Goal: Obtain resource: Download file/media

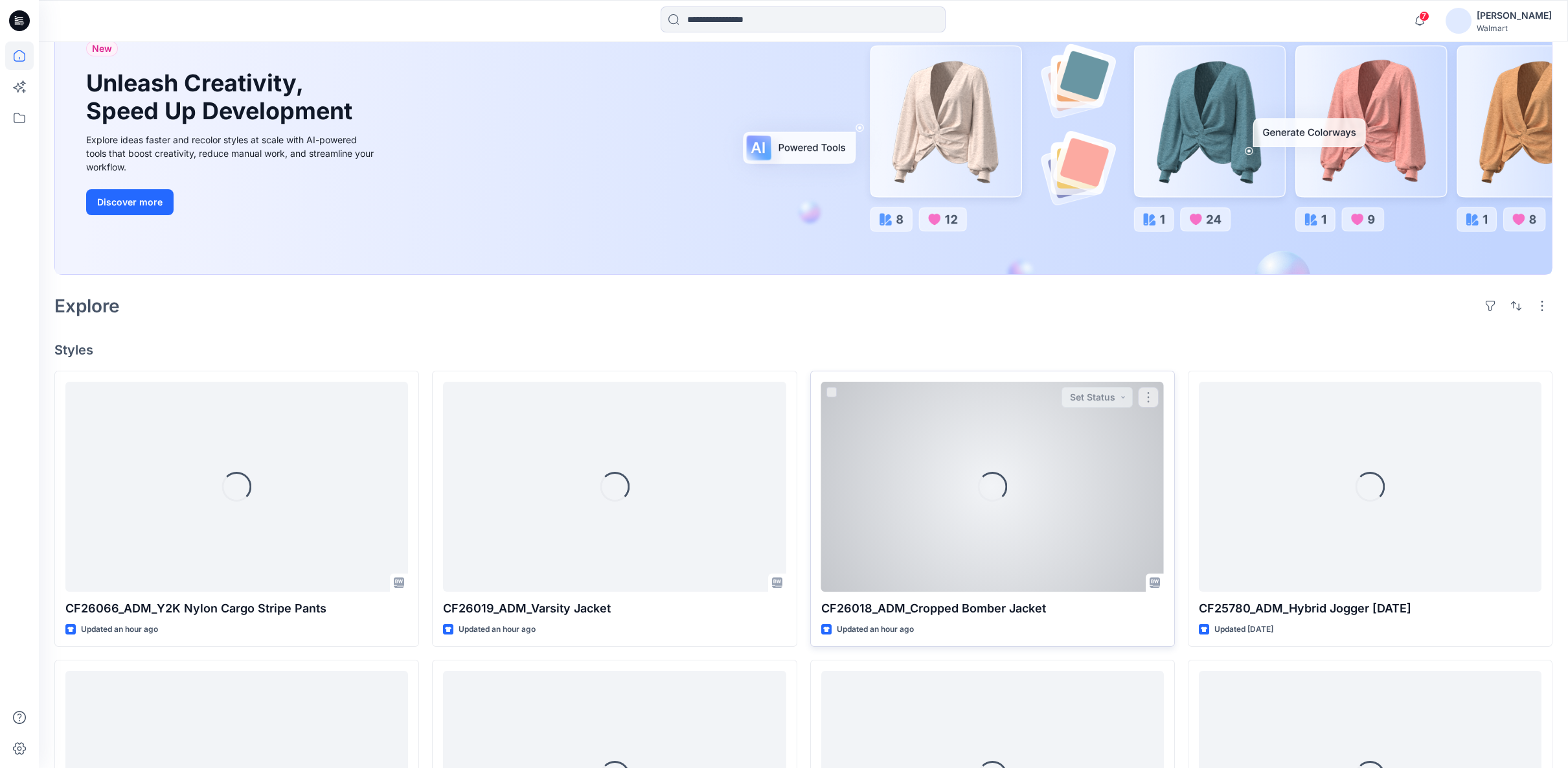
scroll to position [288, 0]
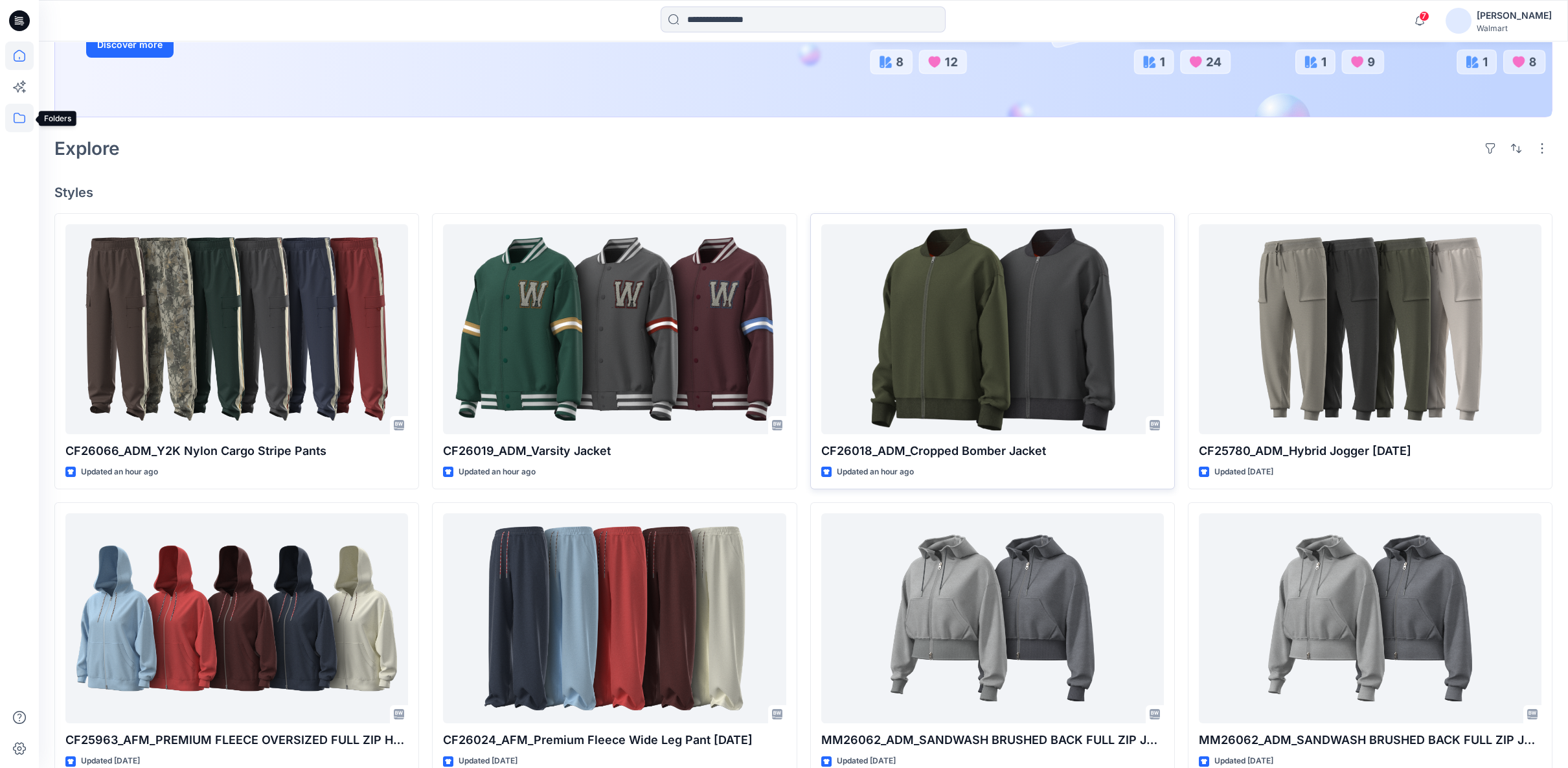
click at [23, 122] on icon at bounding box center [19, 117] width 28 height 28
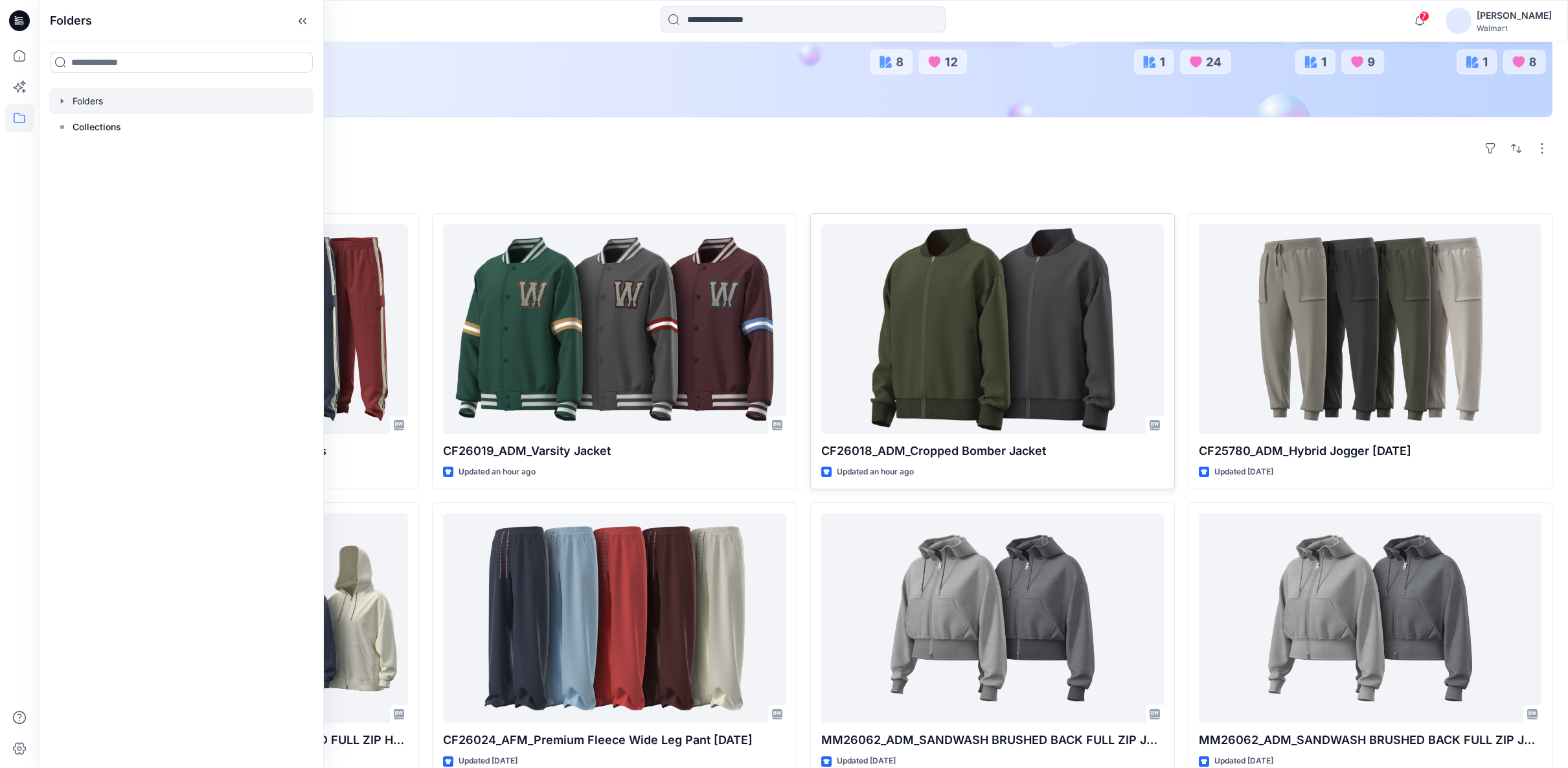
click at [64, 103] on icon "button" at bounding box center [62, 101] width 10 height 10
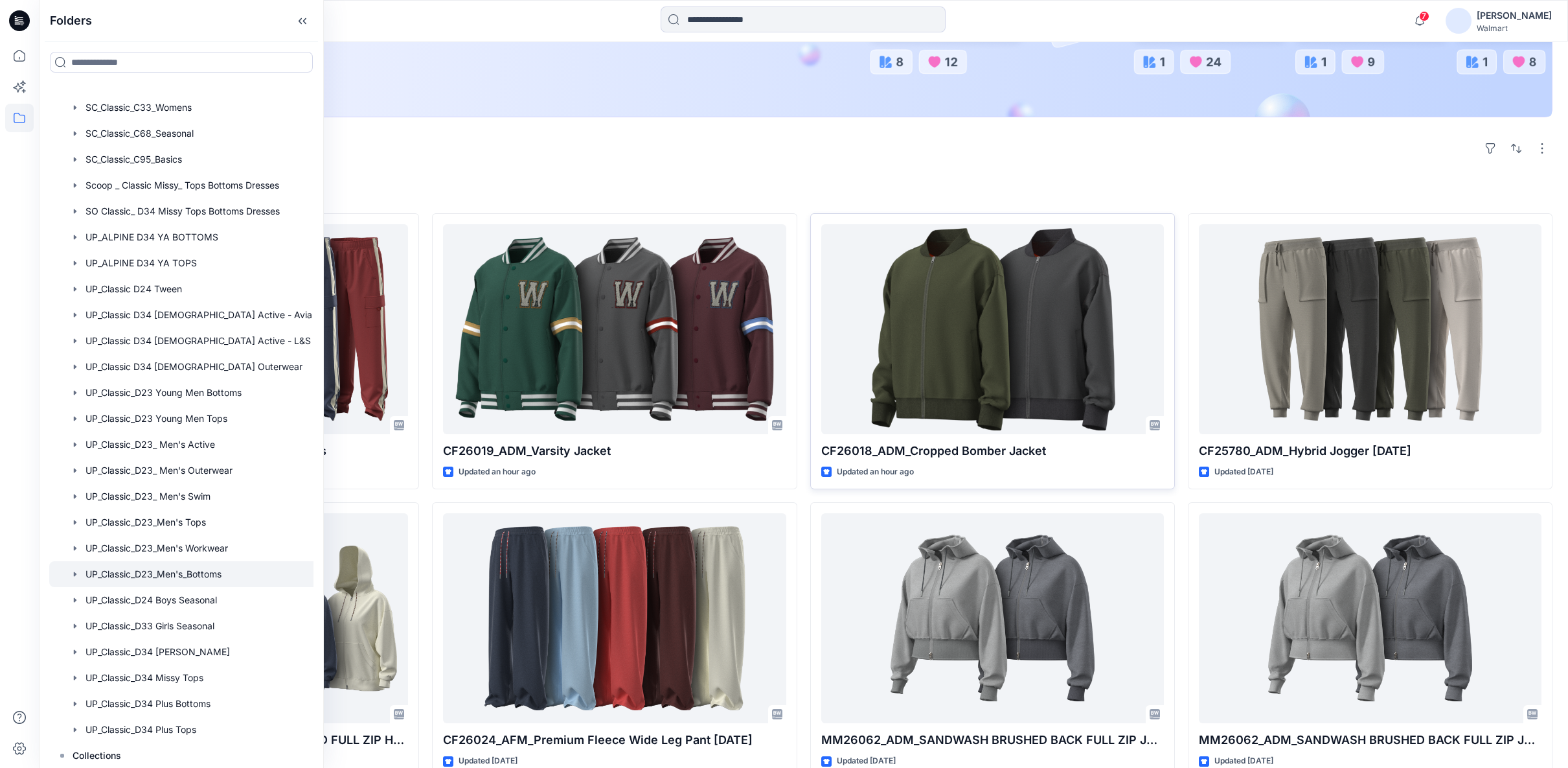
scroll to position [647, 0]
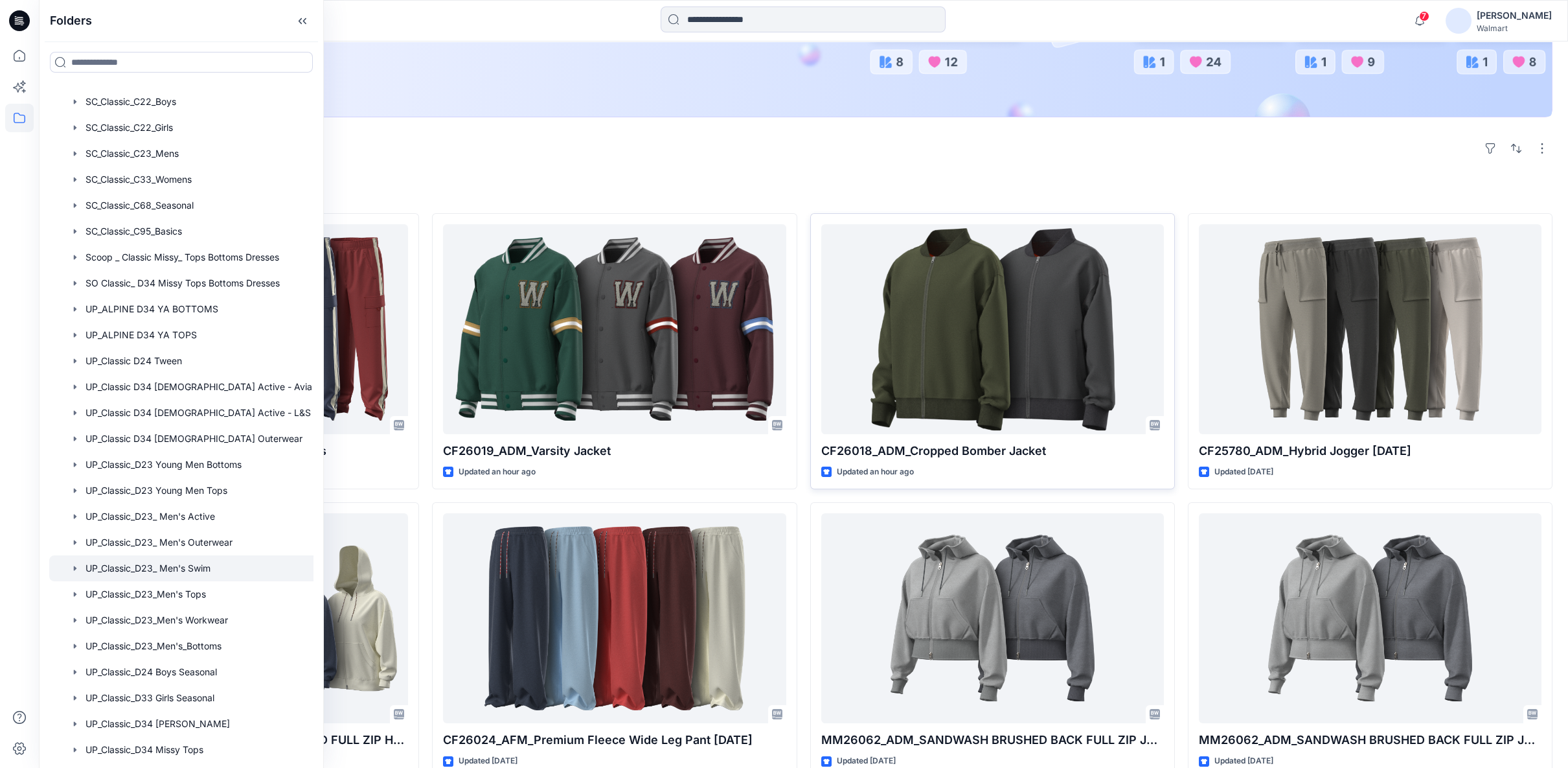
click at [222, 569] on div at bounding box center [197, 568] width 297 height 26
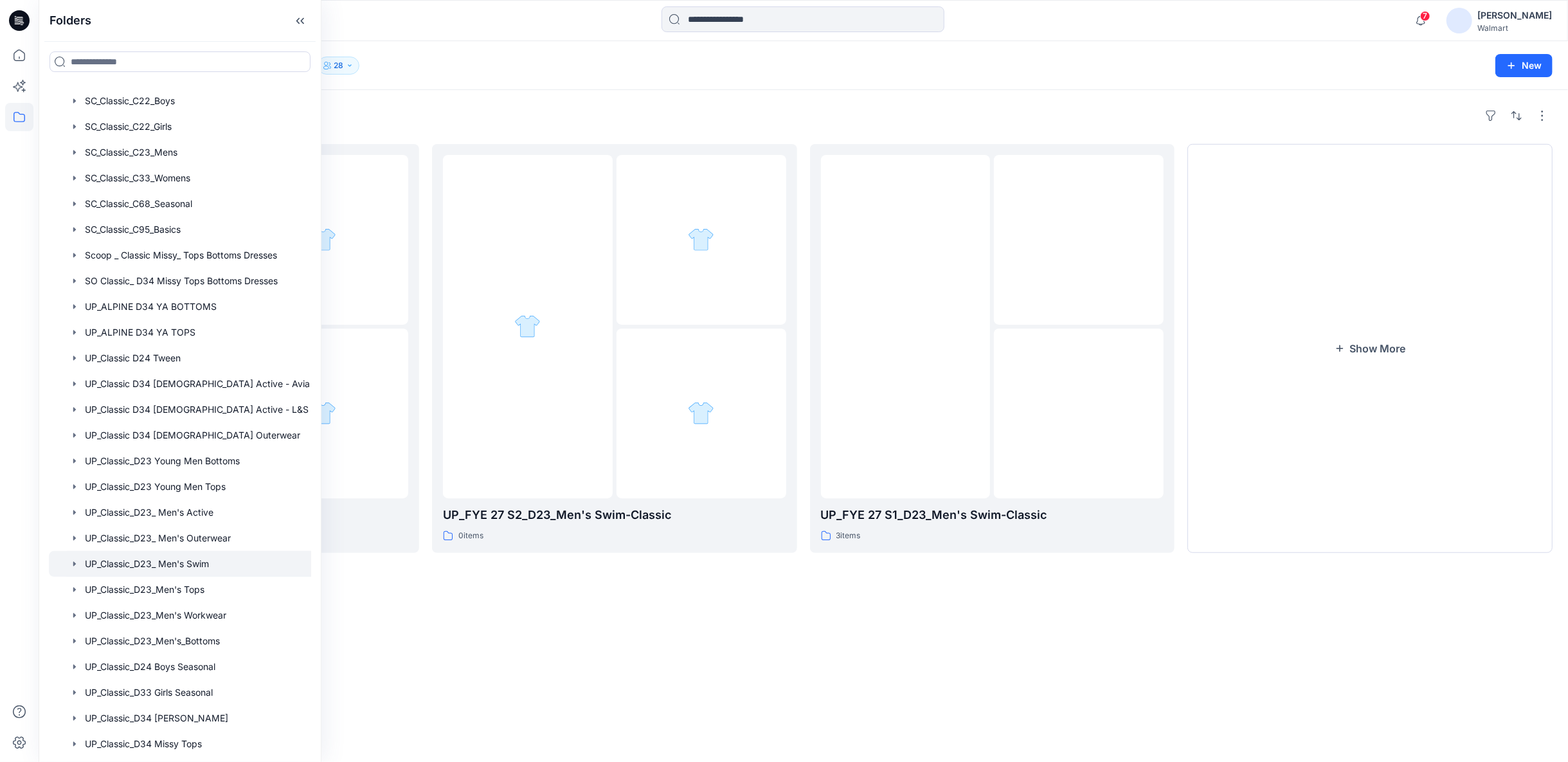
click at [1003, 647] on div "Folders UP_FYE 27 S3_D23_Men's Swim-Classic 0 items UP_FYE 27 S2_D23_Men's Swim…" at bounding box center [803, 425] width 1530 height 671
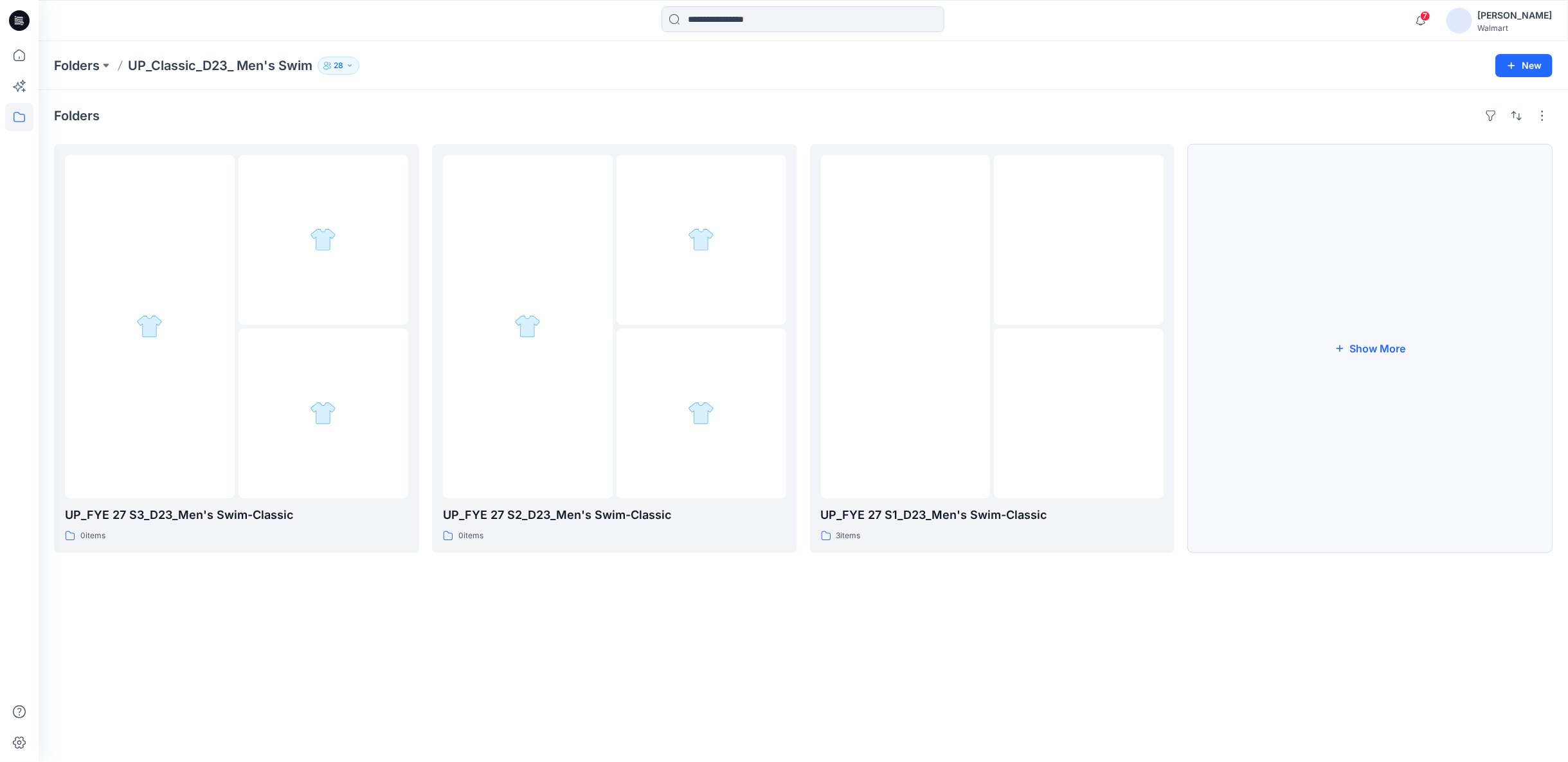
click at [1363, 343] on button "Show More" at bounding box center [1370, 348] width 365 height 409
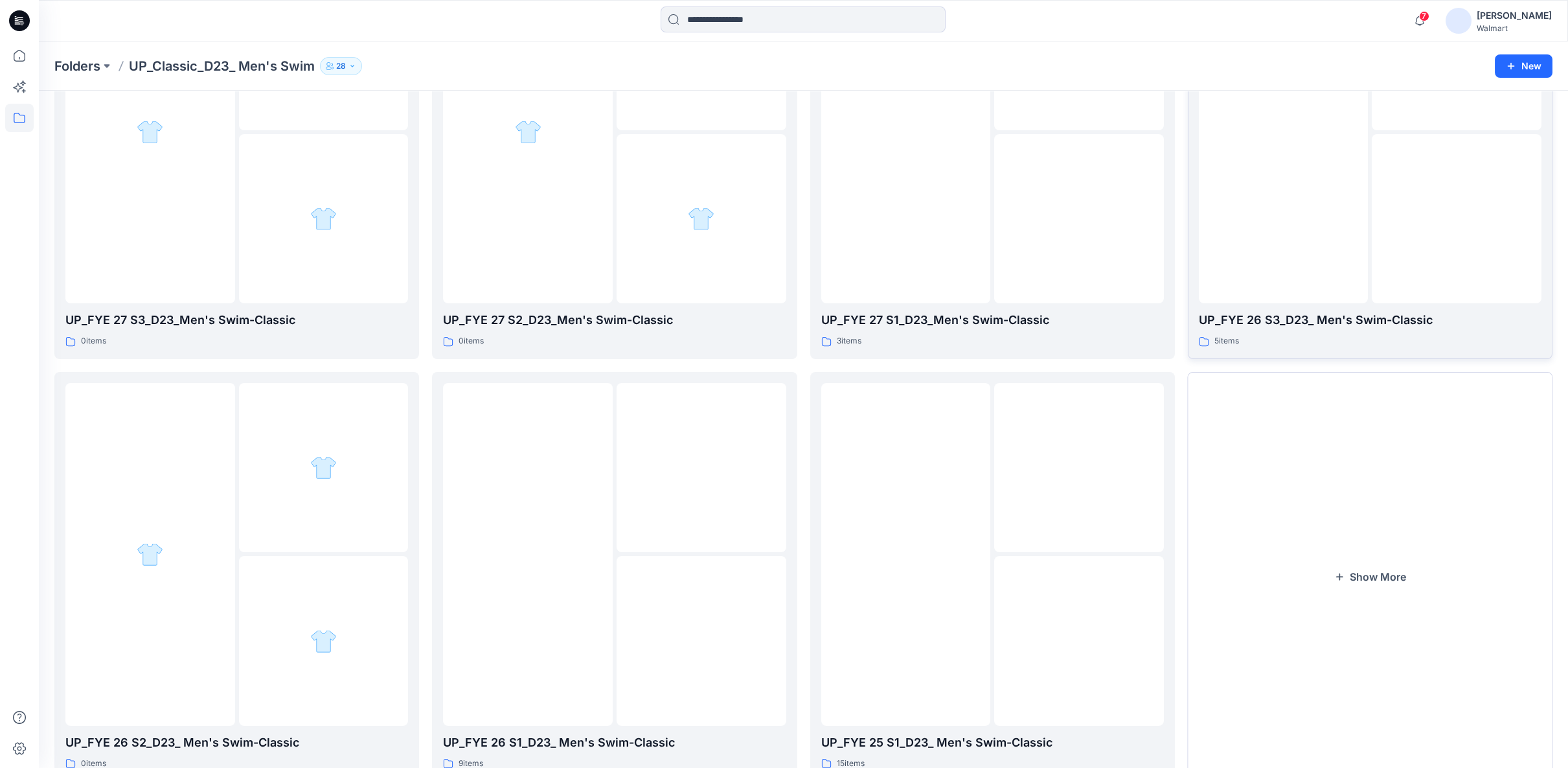
scroll to position [244, 0]
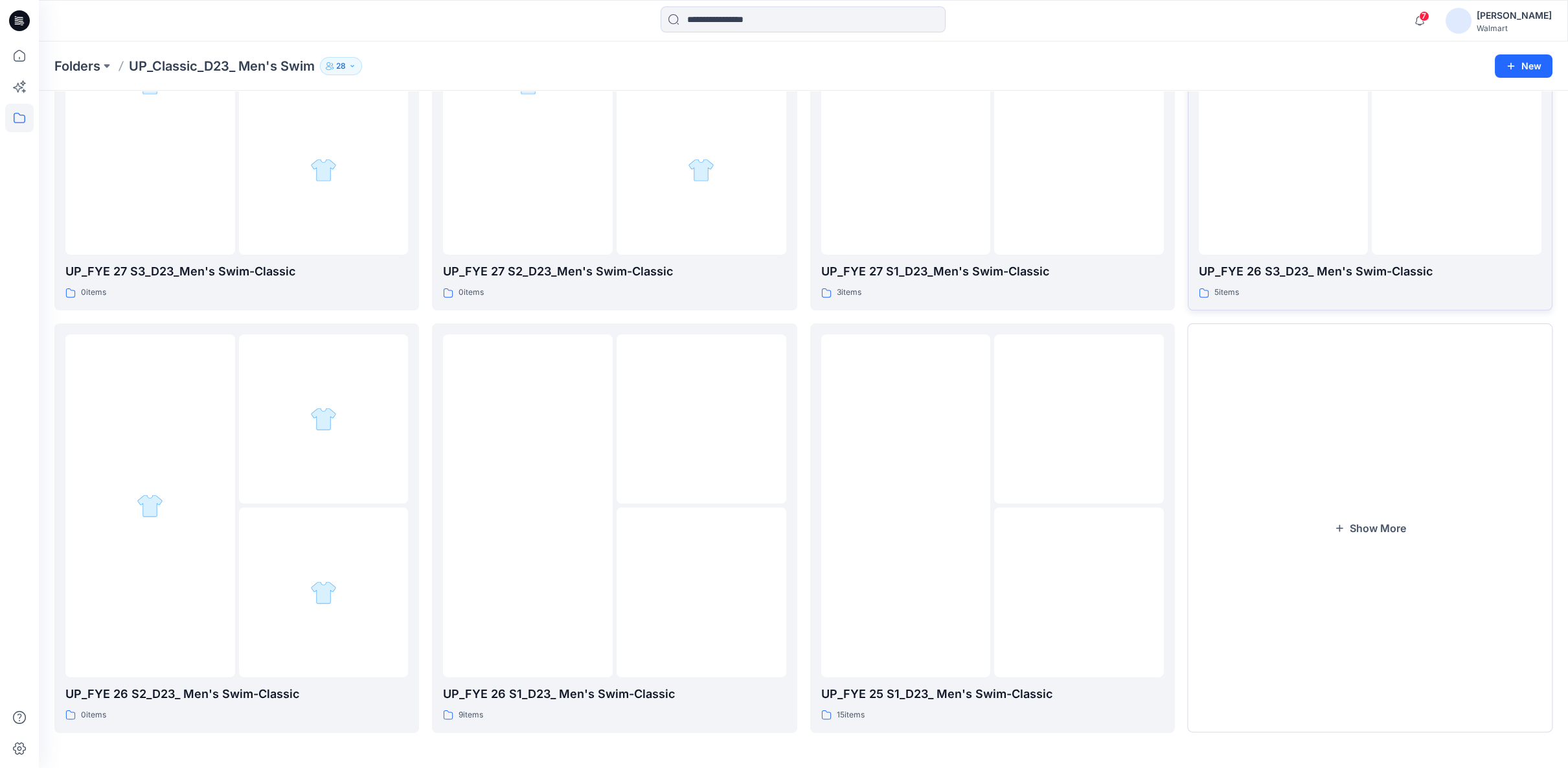
click at [1303, 239] on div at bounding box center [1284, 84] width 170 height 343
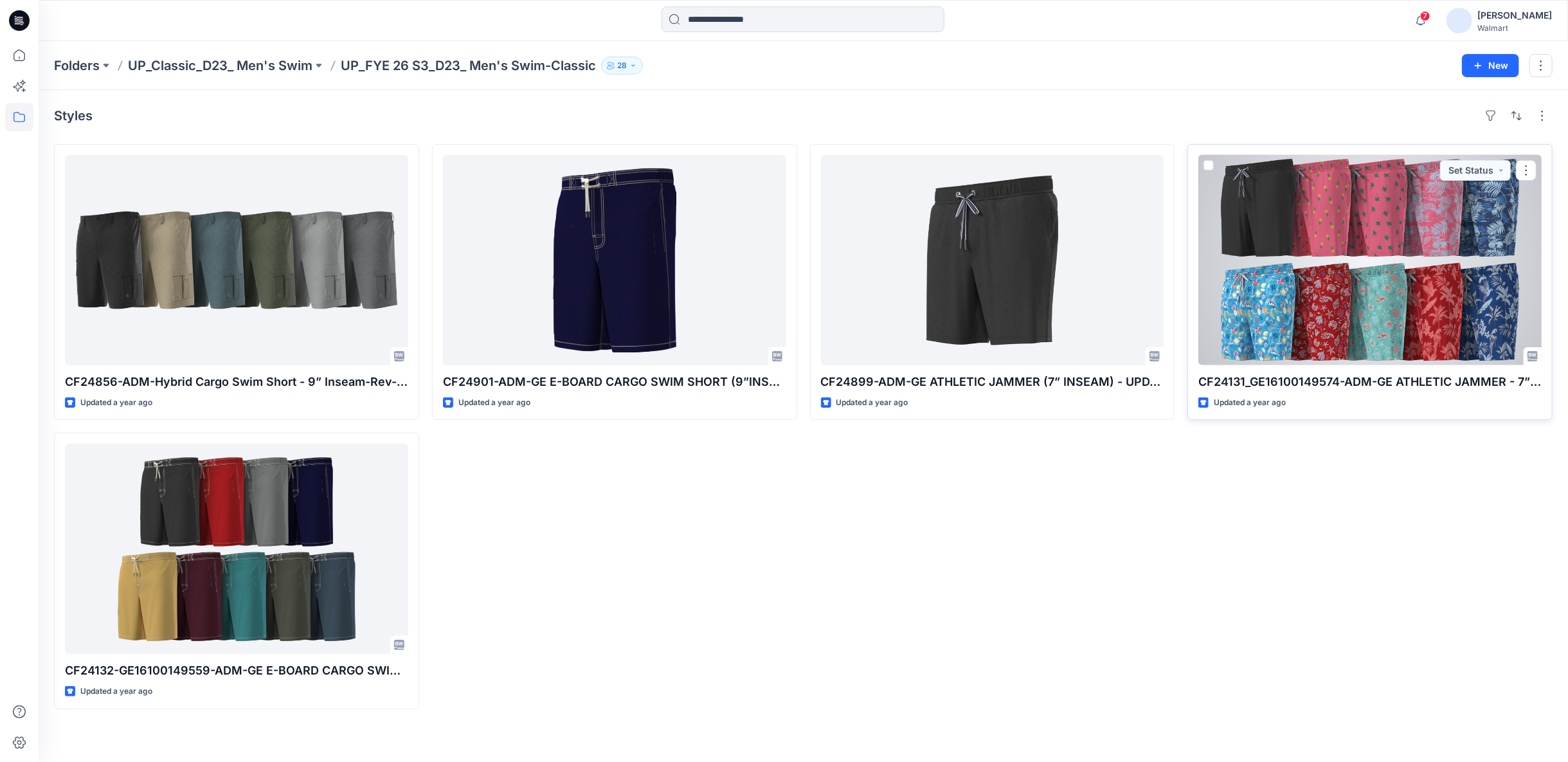
click at [1373, 306] on div at bounding box center [1370, 260] width 343 height 210
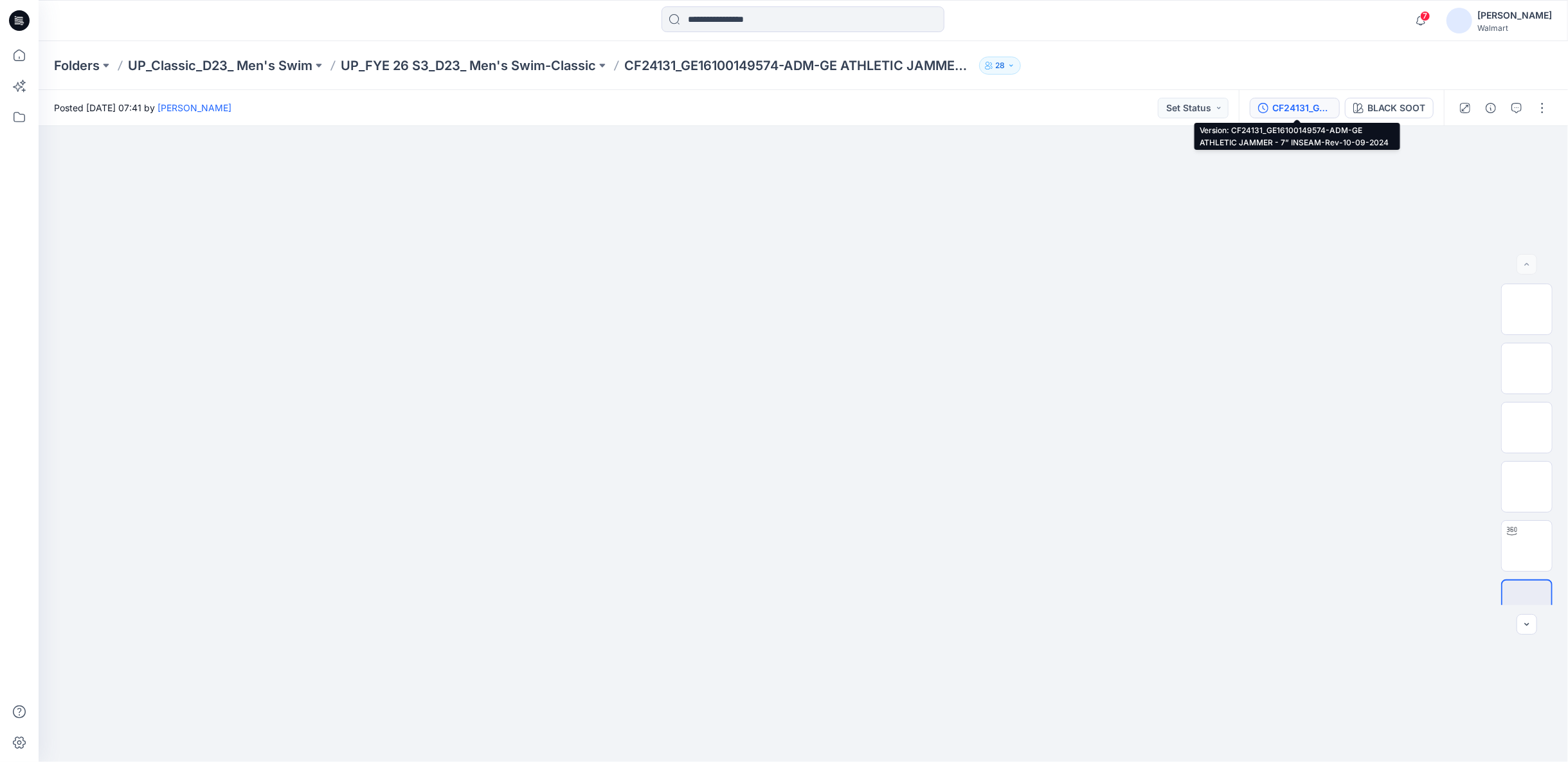
click at [1300, 108] on div "CF24131_GE16100149574-ADM-GE ATHLETIC JAMMER - 7” INSEAM-Rev-10-09-2024" at bounding box center [1301, 108] width 59 height 15
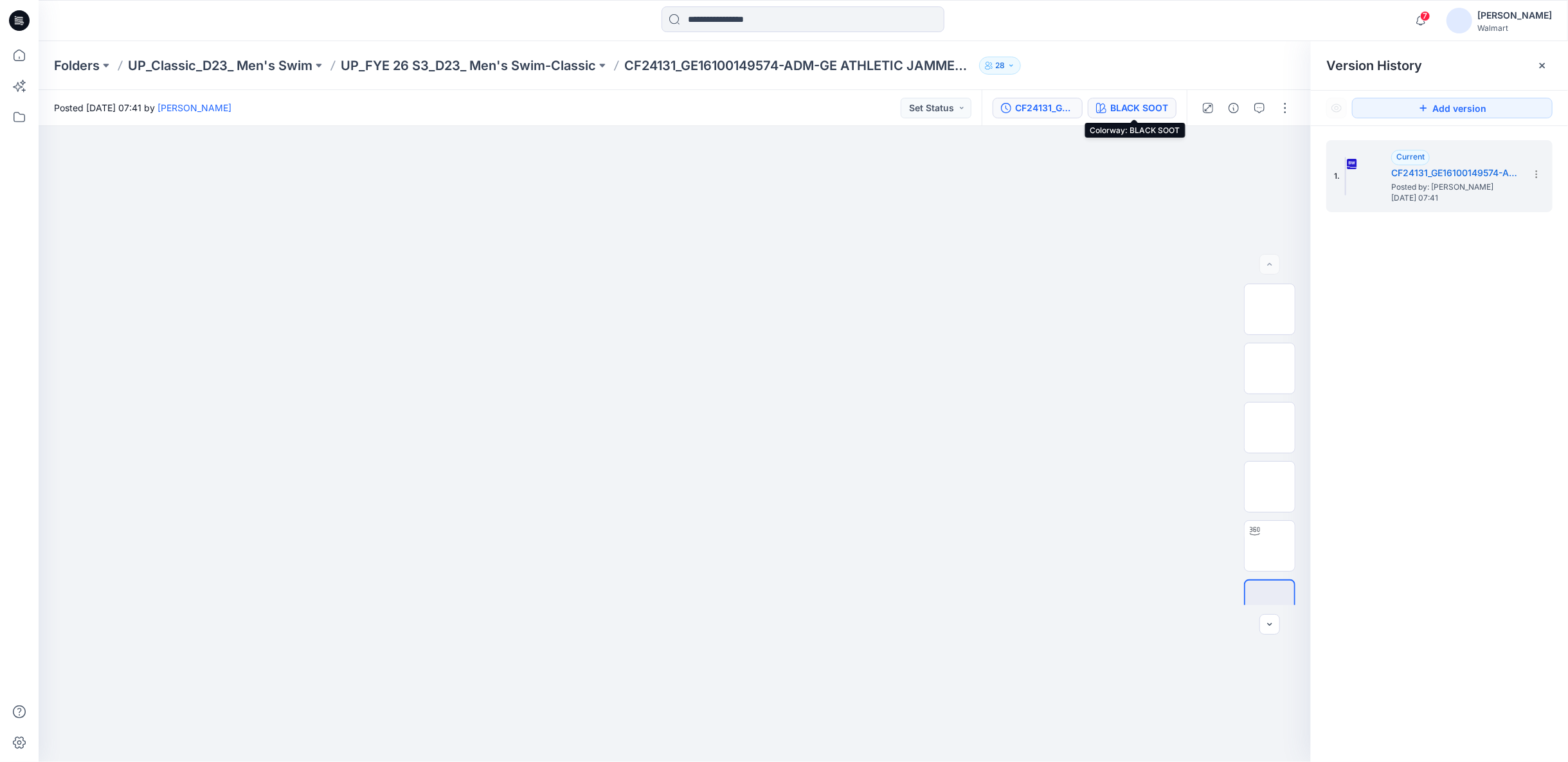
drag, startPoint x: 1146, startPoint y: 110, endPoint x: 1153, endPoint y: 108, distance: 7.3
click at [1146, 110] on div "BLACK SOOT" at bounding box center [1139, 108] width 58 height 15
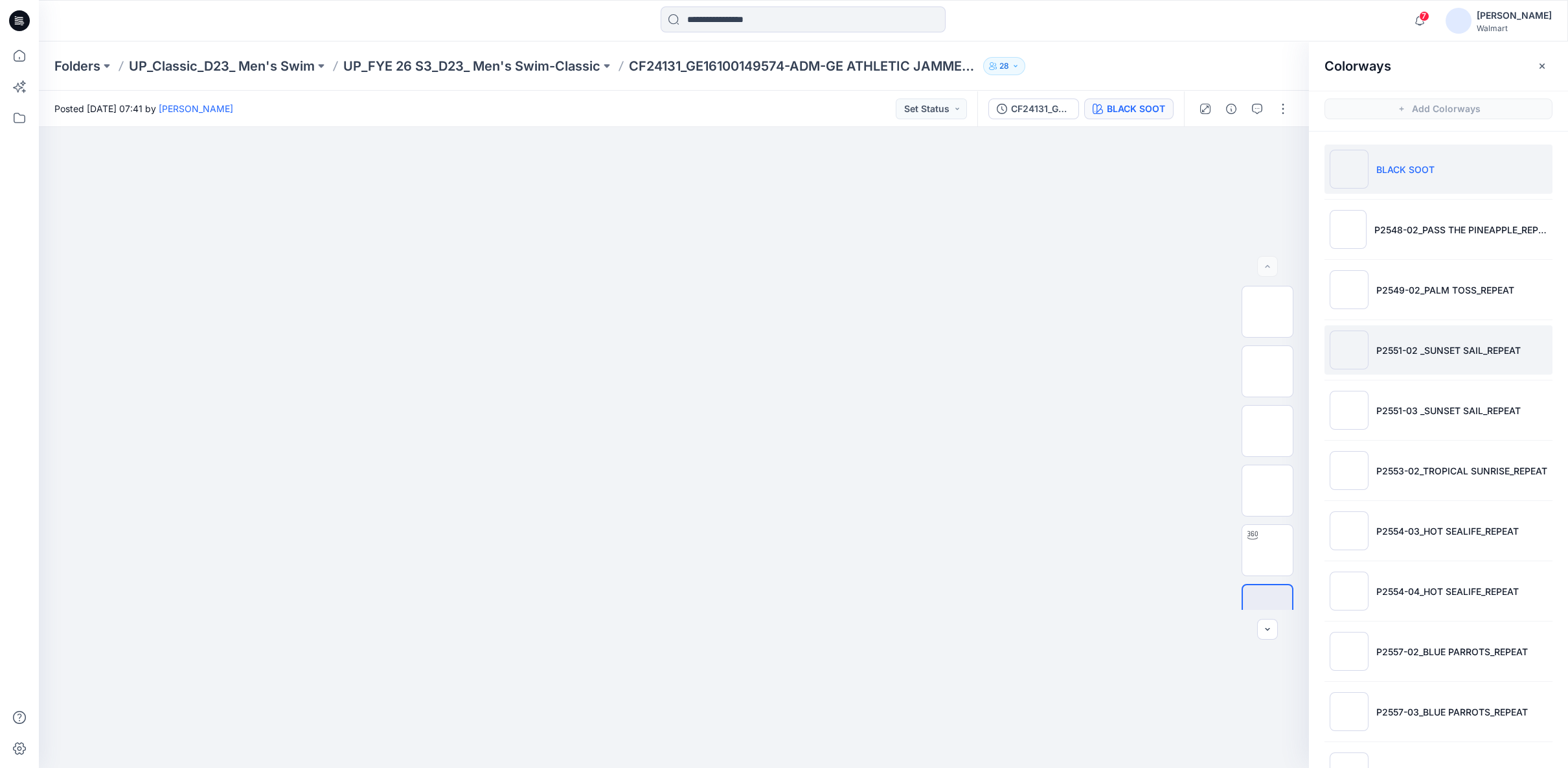
click at [1451, 346] on p "P2551-02 _SUNSET SAIL_REPEAT" at bounding box center [1449, 350] width 145 height 14
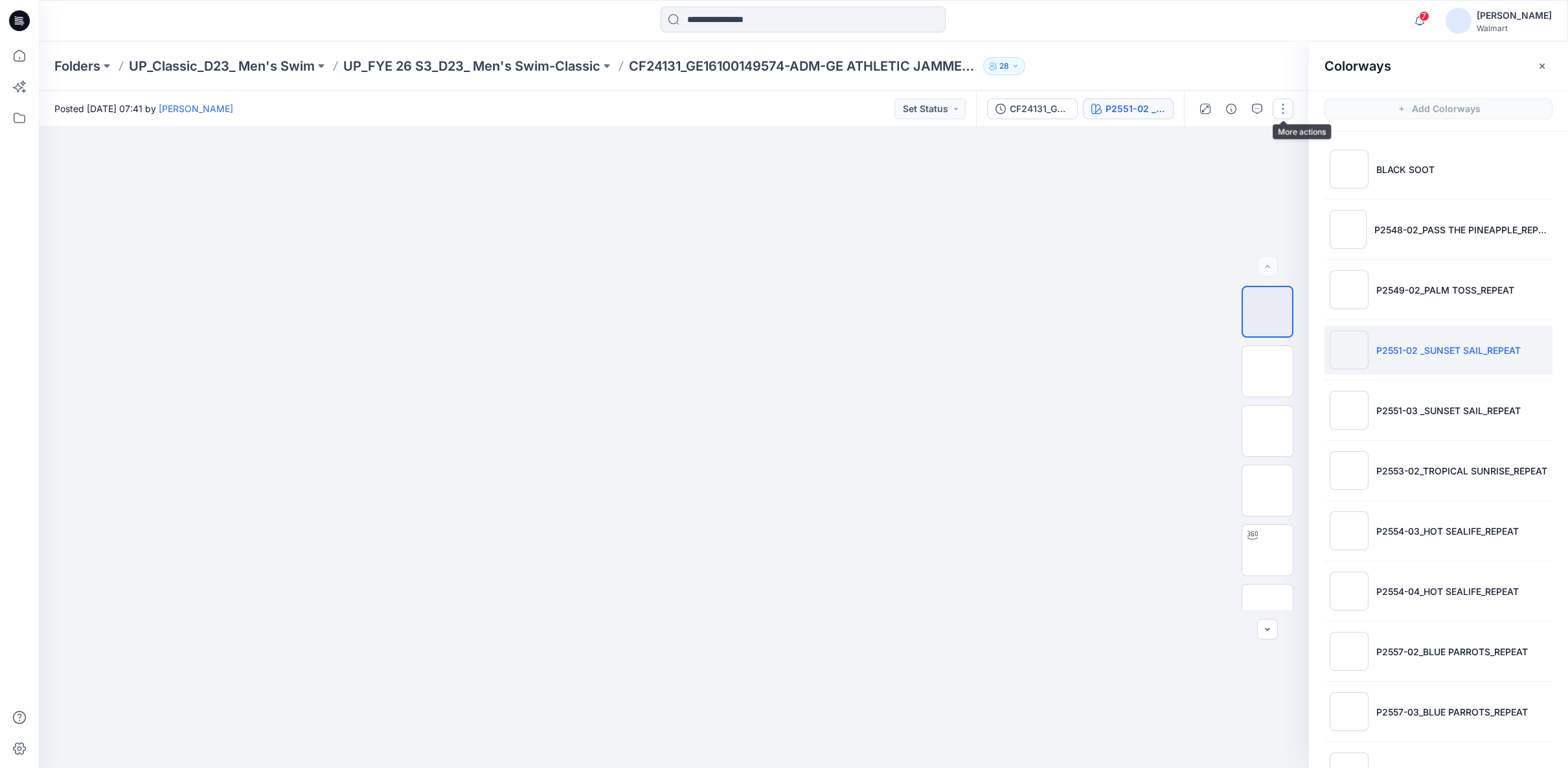
click at [1279, 113] on button "button" at bounding box center [1284, 109] width 21 height 21
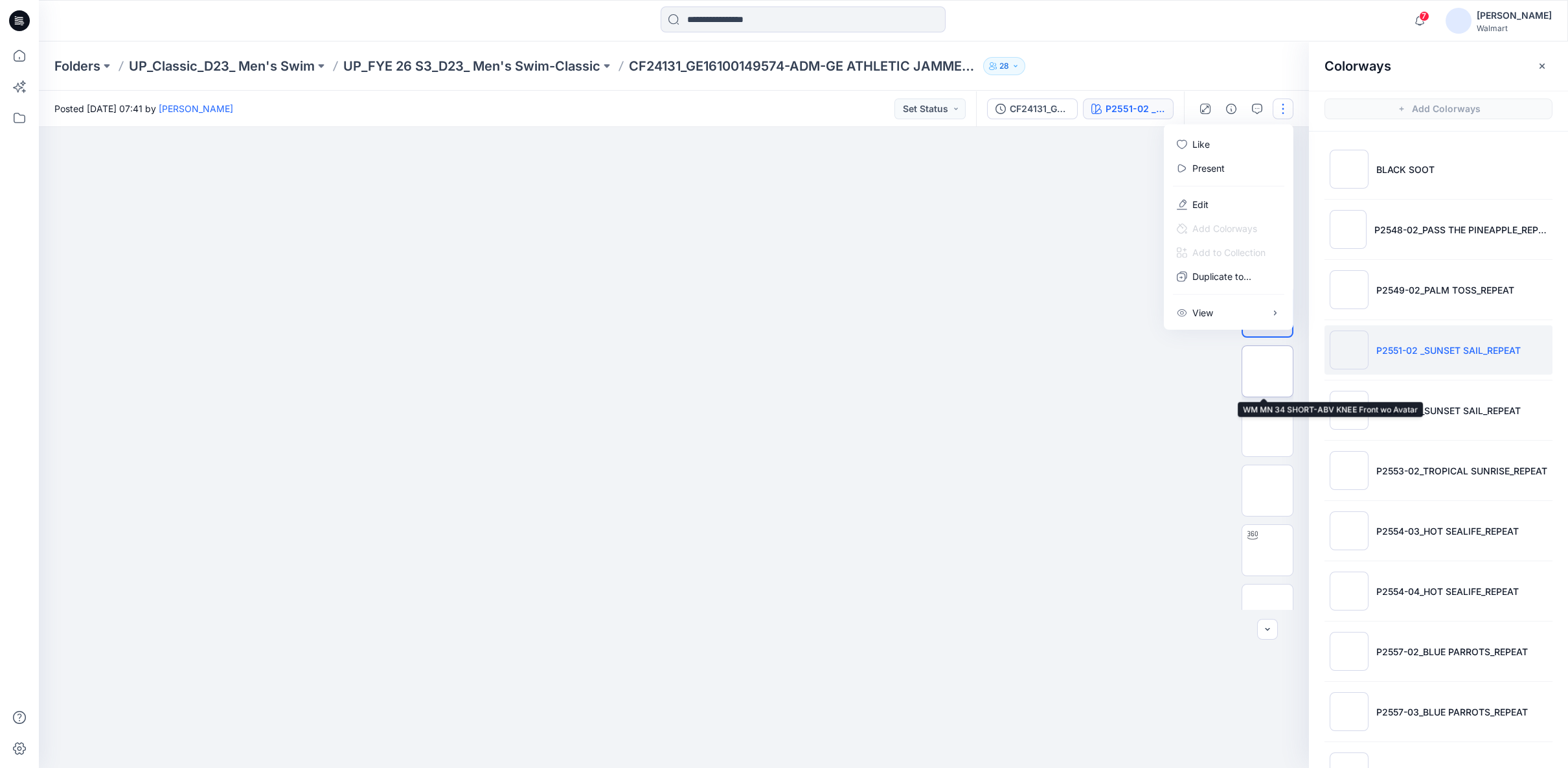
click at [1268, 372] on img at bounding box center [1268, 372] width 0 height 0
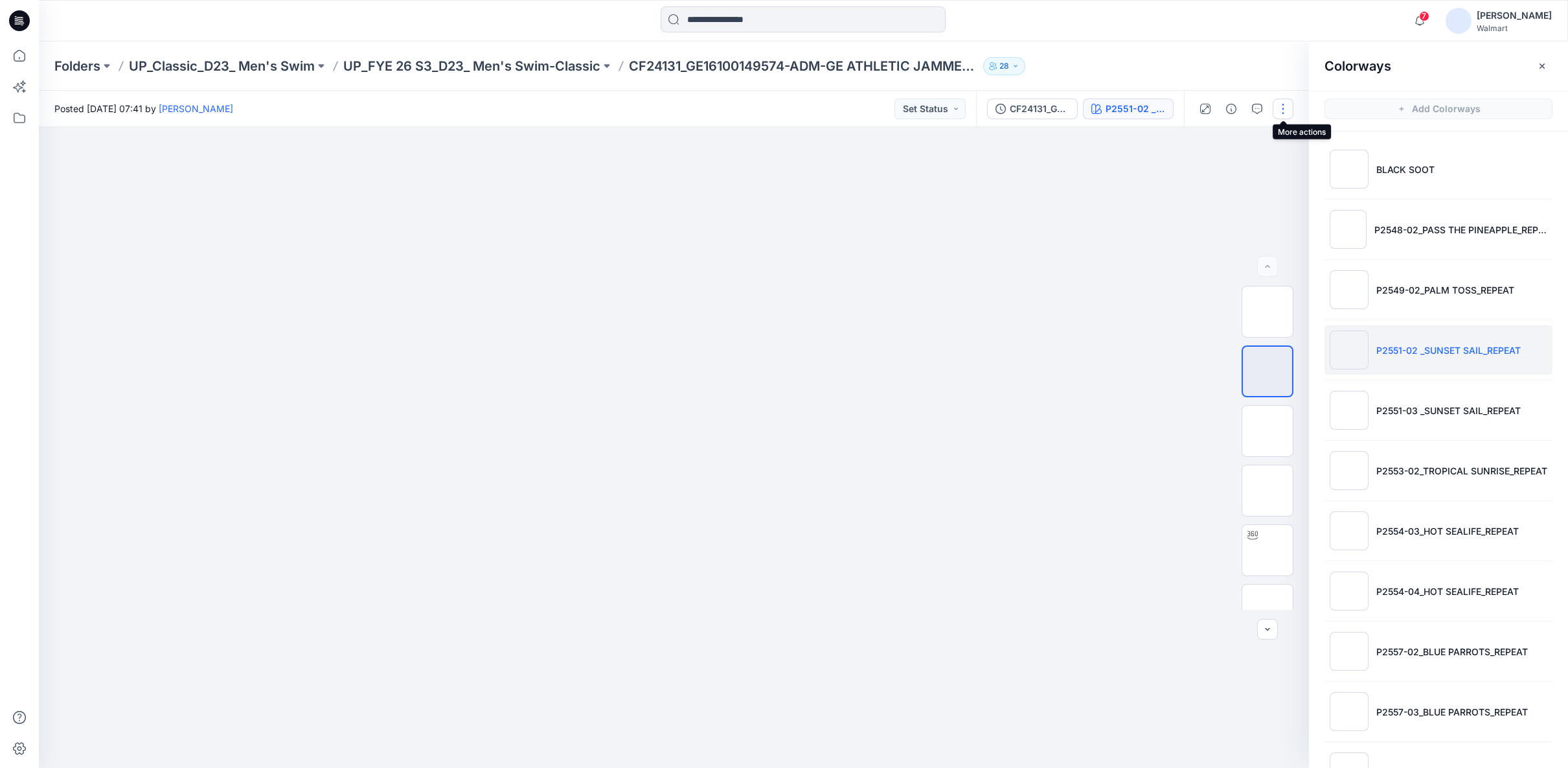
click at [1281, 114] on button "button" at bounding box center [1284, 109] width 21 height 21
click at [1139, 174] on div at bounding box center [674, 446] width 1271 height 640
click at [1547, 66] on icon "button" at bounding box center [1542, 66] width 10 height 10
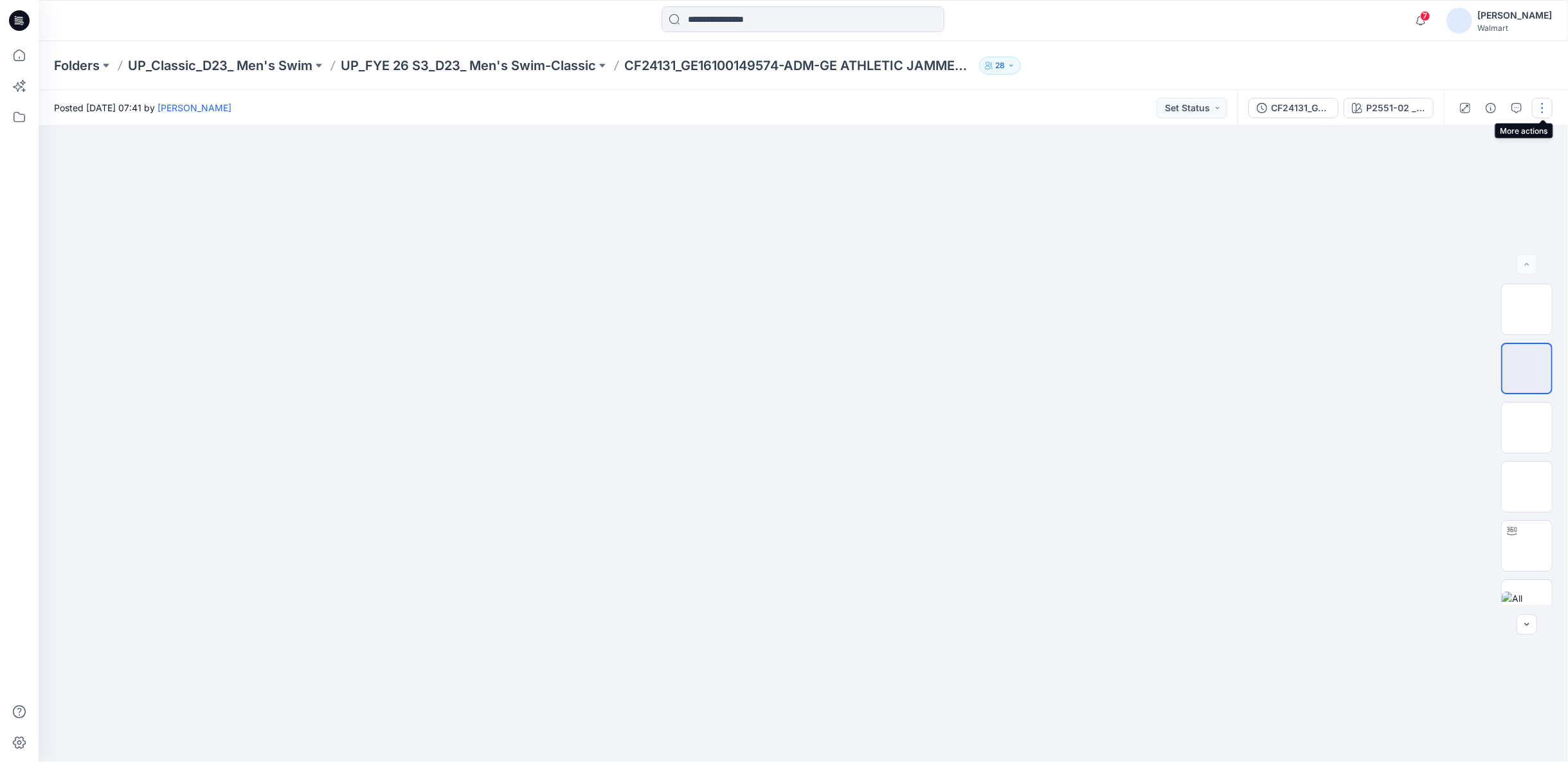
click at [1543, 108] on button "button" at bounding box center [1542, 108] width 21 height 21
click at [1317, 257] on div at bounding box center [803, 443] width 1530 height 635
click at [1539, 149] on icon "button" at bounding box center [1540, 147] width 5 height 7
click at [1207, 317] on div at bounding box center [803, 443] width 1530 height 635
click at [1392, 105] on div "P2551-02 _SUNSET SAIL_REPEAT" at bounding box center [1395, 108] width 59 height 15
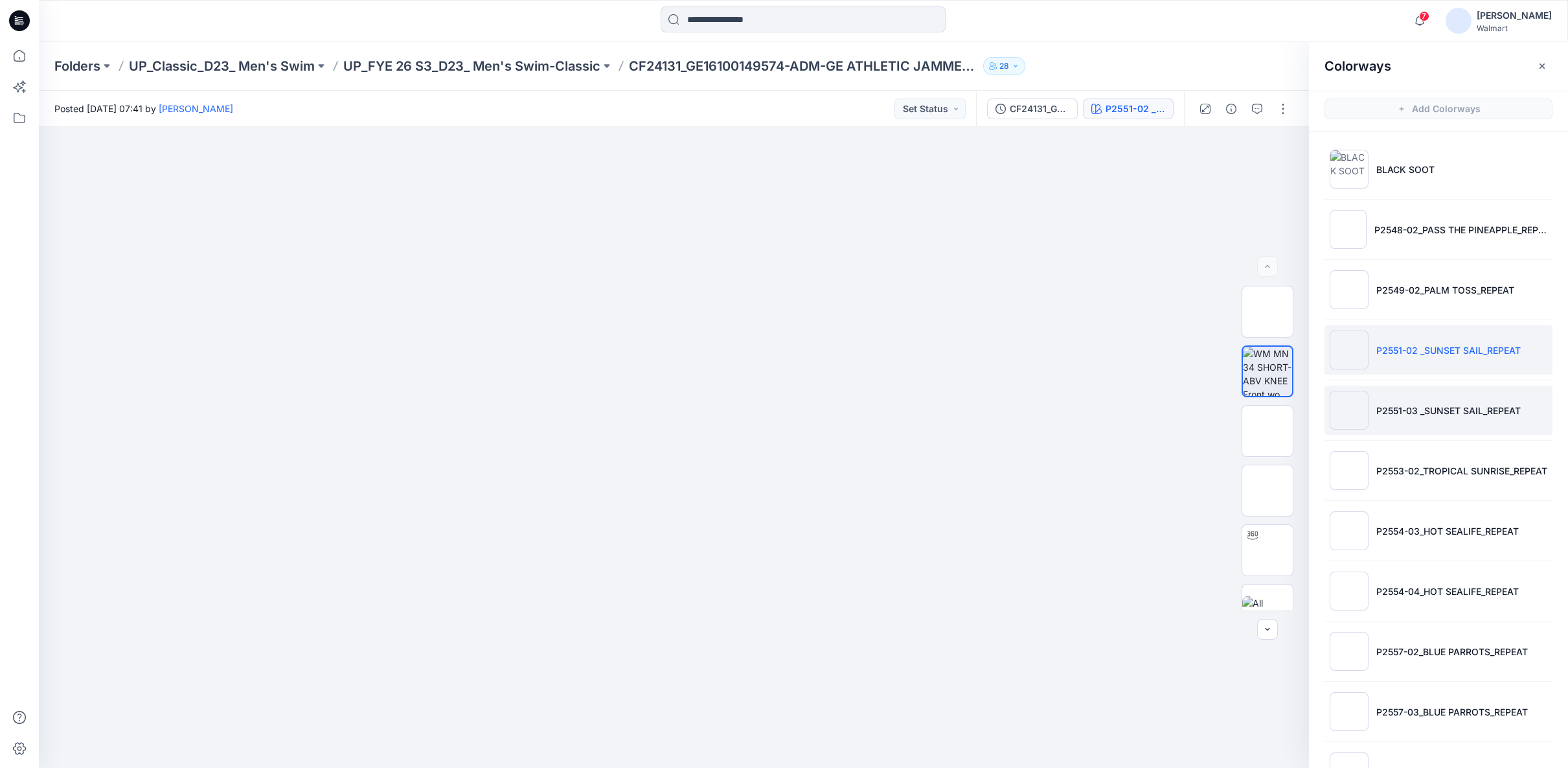
click at [1429, 399] on li "P2551-03 _SUNSET SAIL_REPEAT" at bounding box center [1439, 409] width 228 height 49
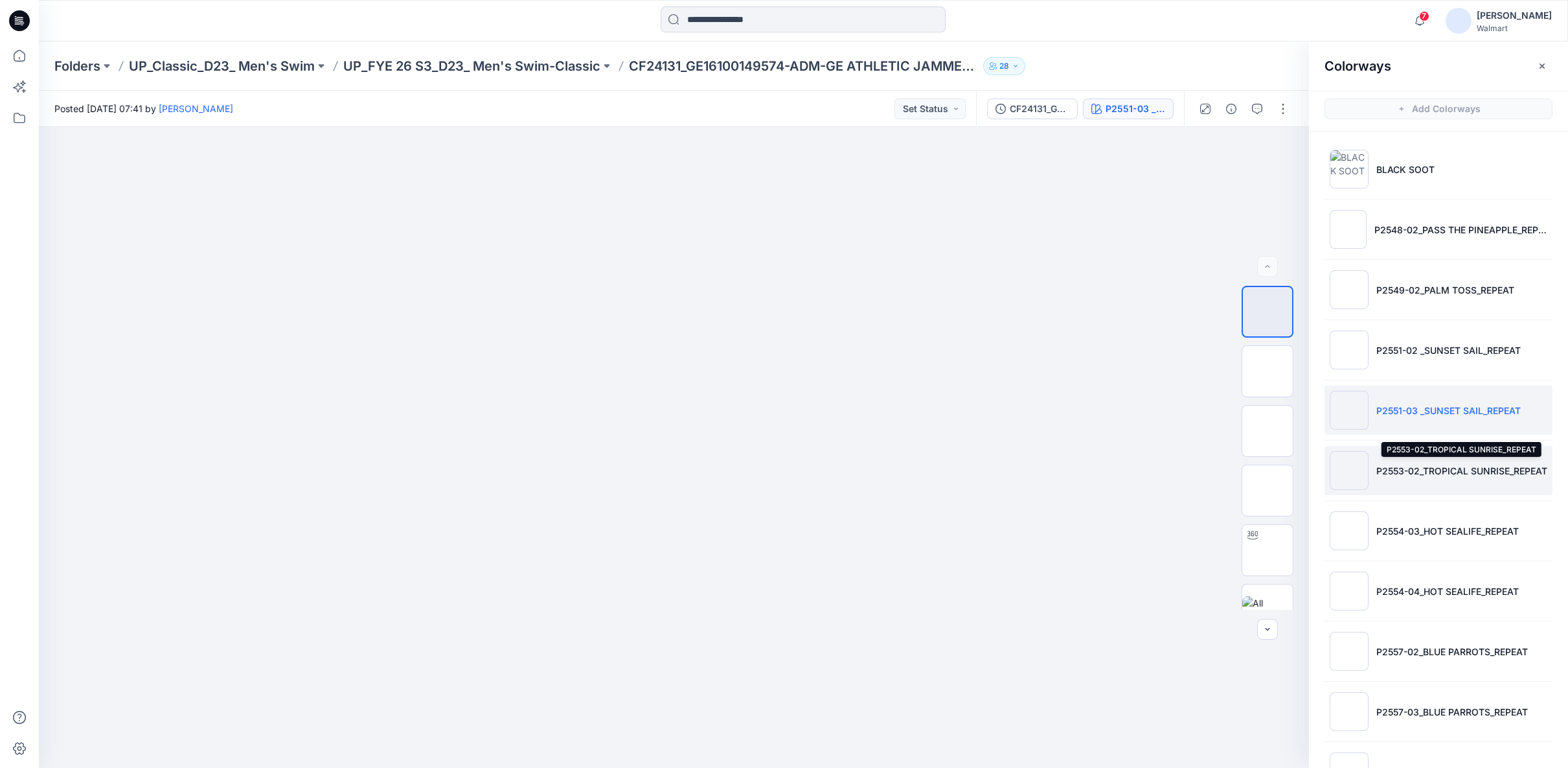
click at [1435, 473] on p "P2553-02_TROPICAL SUNRISE_REPEAT" at bounding box center [1462, 471] width 171 height 14
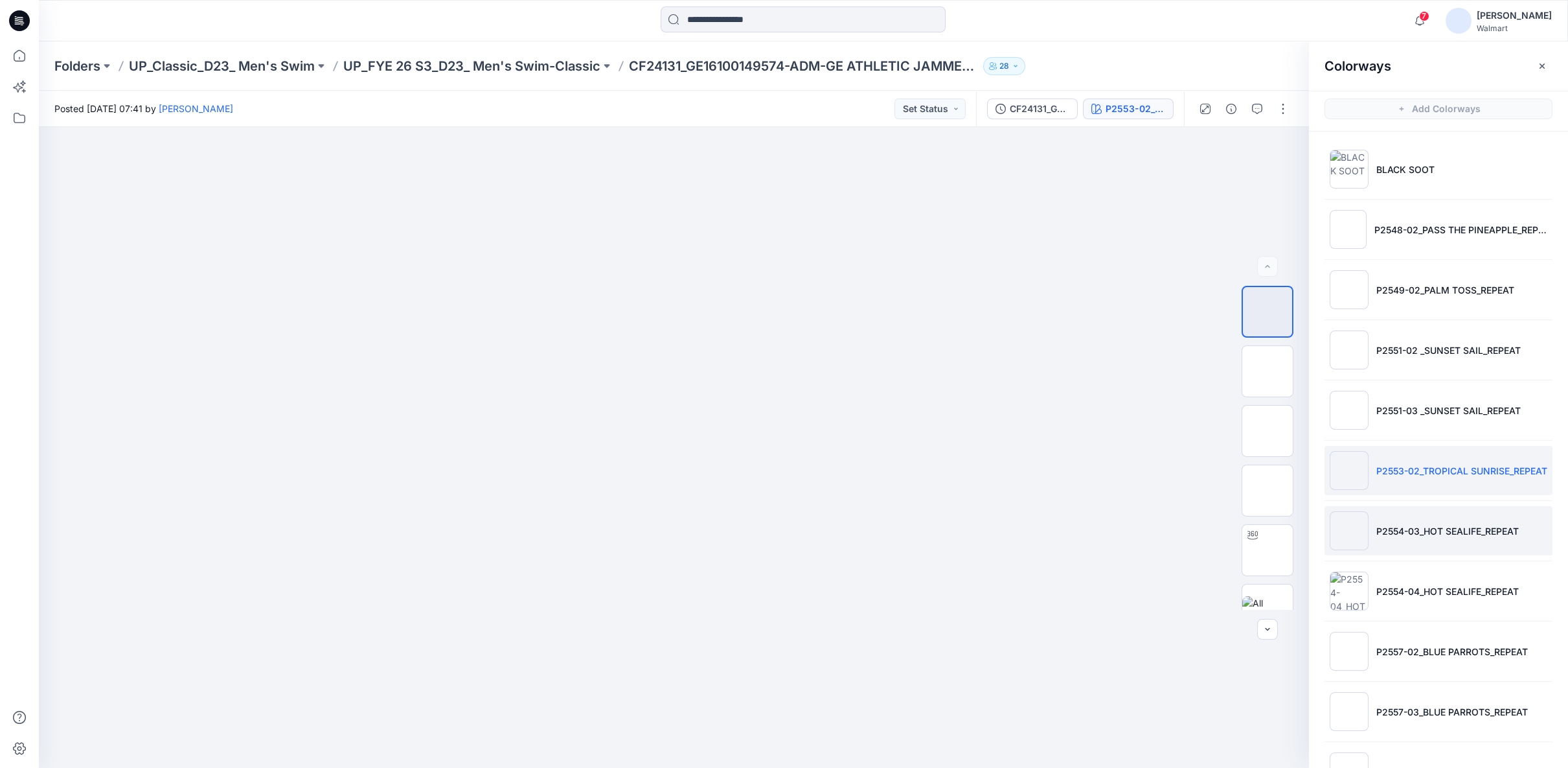
click at [1427, 524] on p "P2554-03_HOT SEALIFE_REPEAT" at bounding box center [1447, 531] width 142 height 14
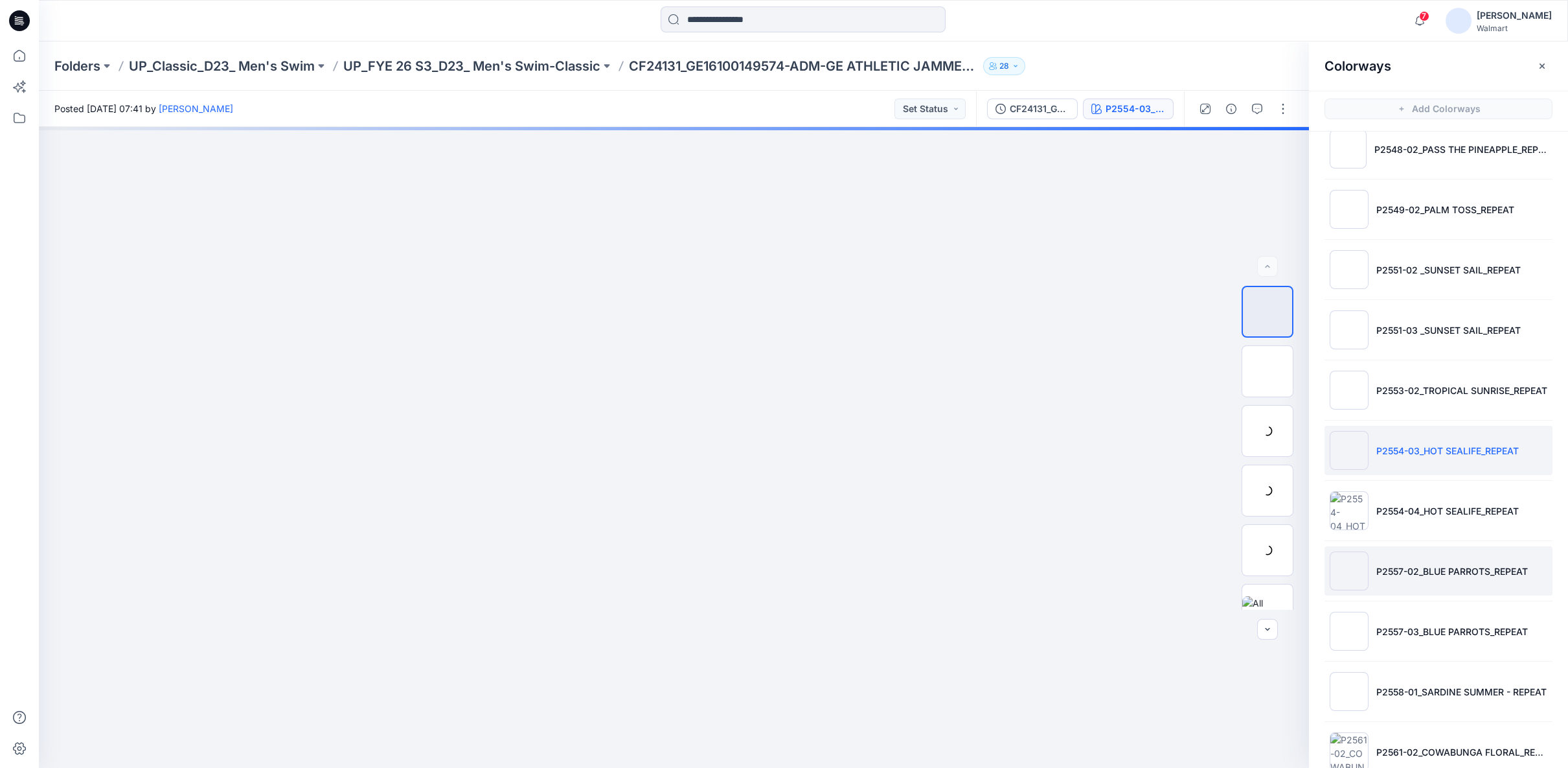
scroll to position [144, 0]
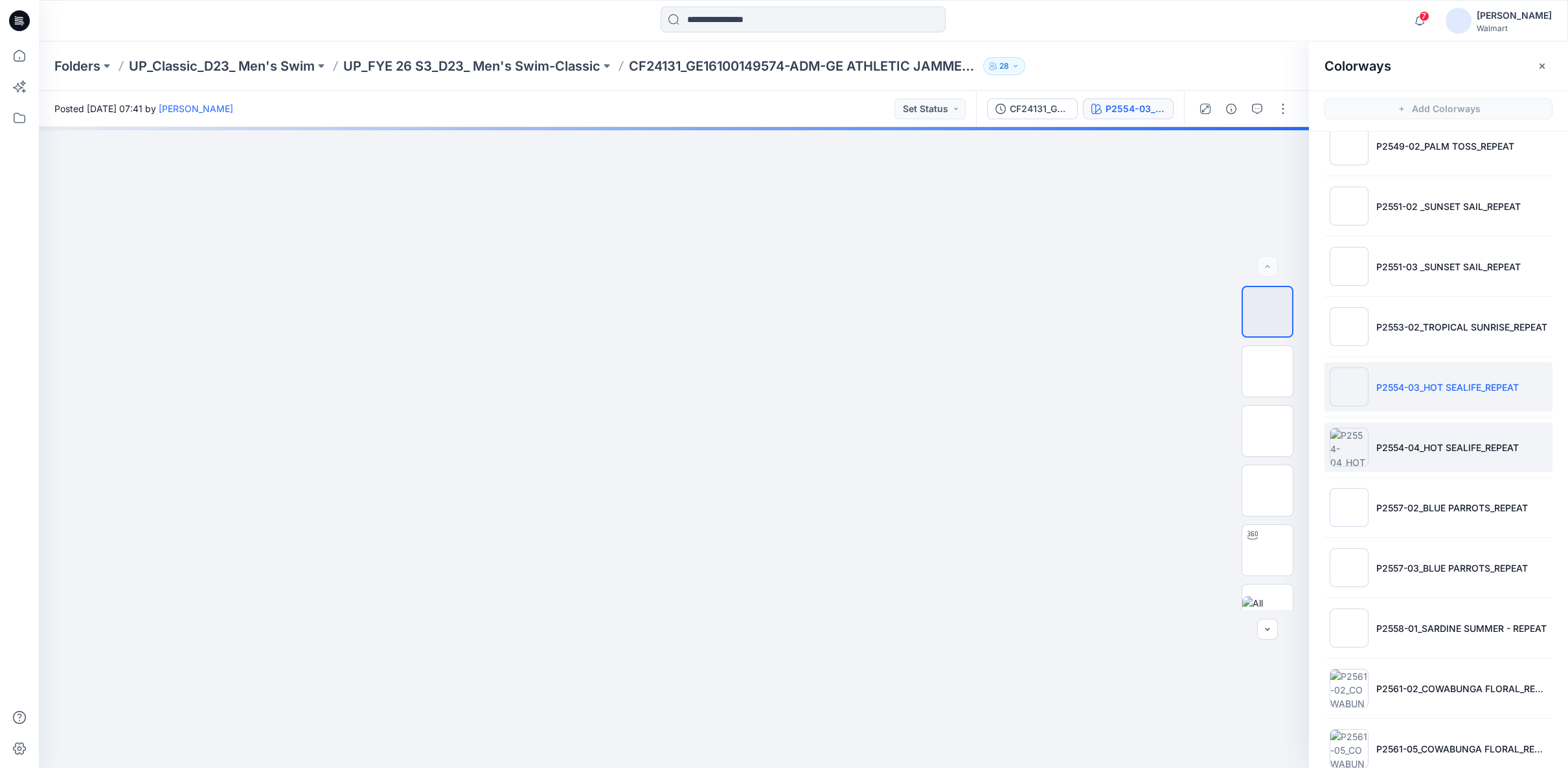
click at [1420, 458] on li "P2554-04_HOT SEALIFE_REPEAT" at bounding box center [1439, 446] width 228 height 49
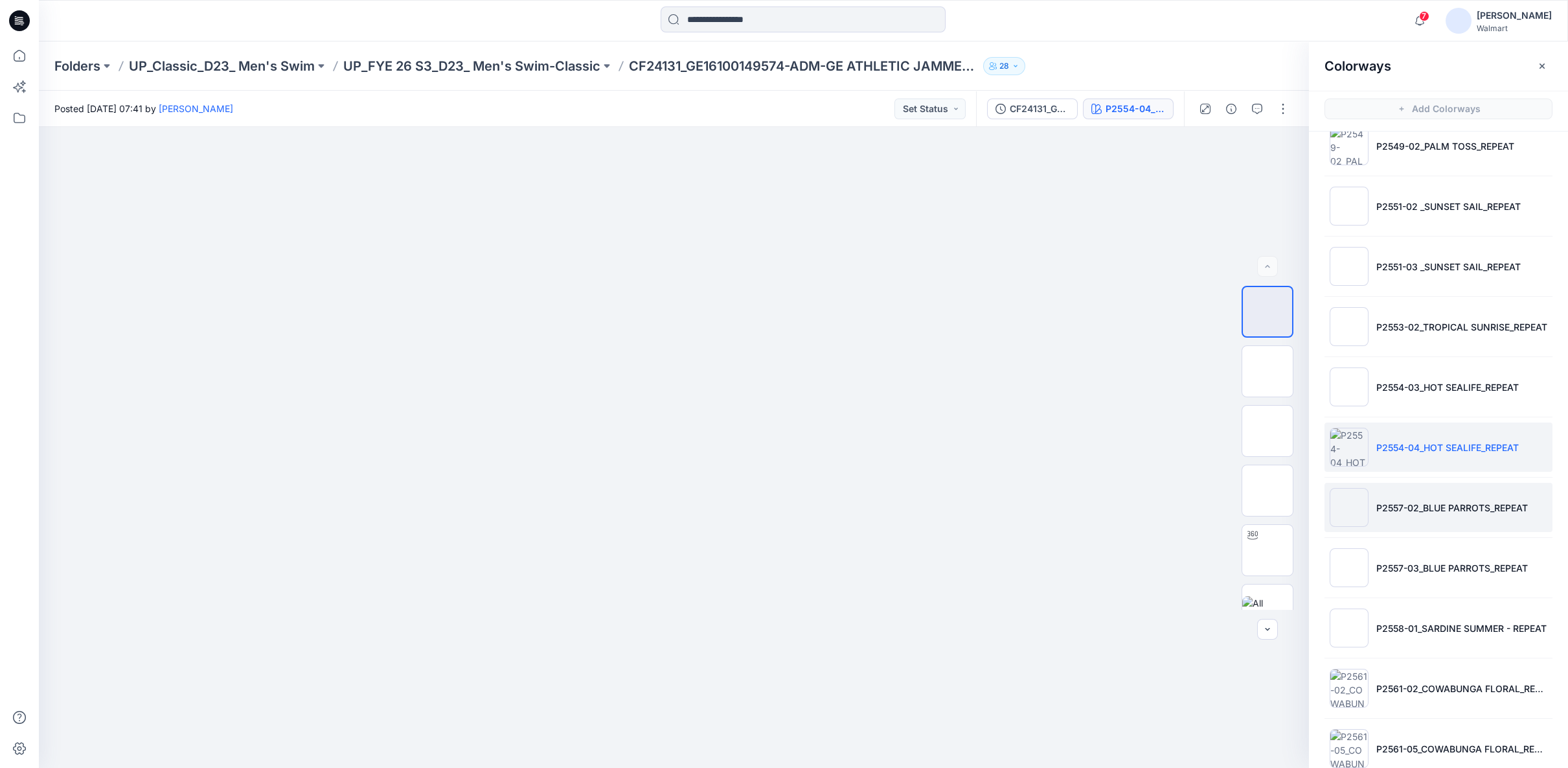
click at [1425, 511] on li "P2557-02_BLUE PARROTS_REPEAT" at bounding box center [1439, 507] width 228 height 49
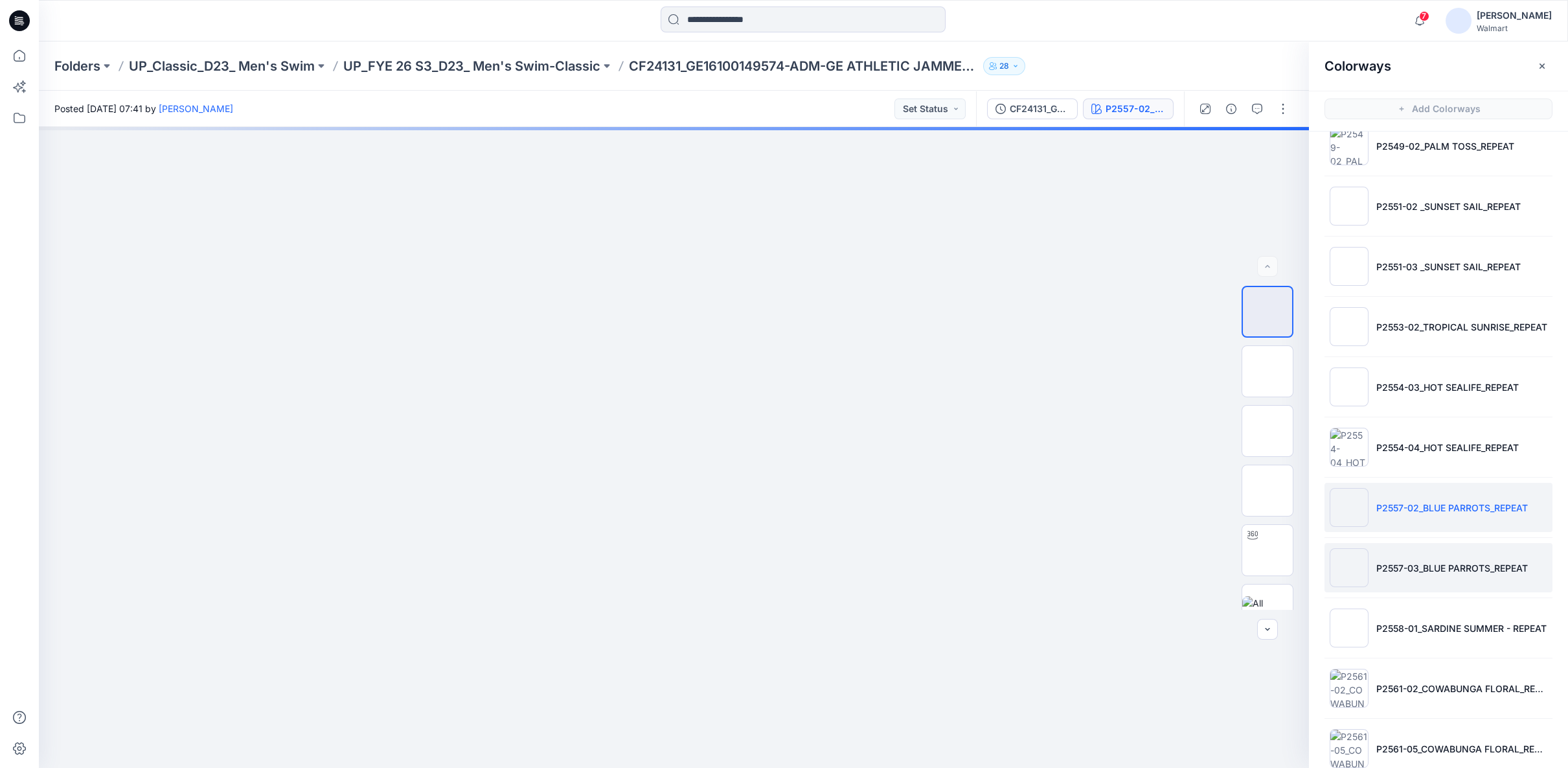
click at [1421, 562] on p "P2557-03_BLUE PARROTS_REPEAT" at bounding box center [1452, 568] width 152 height 14
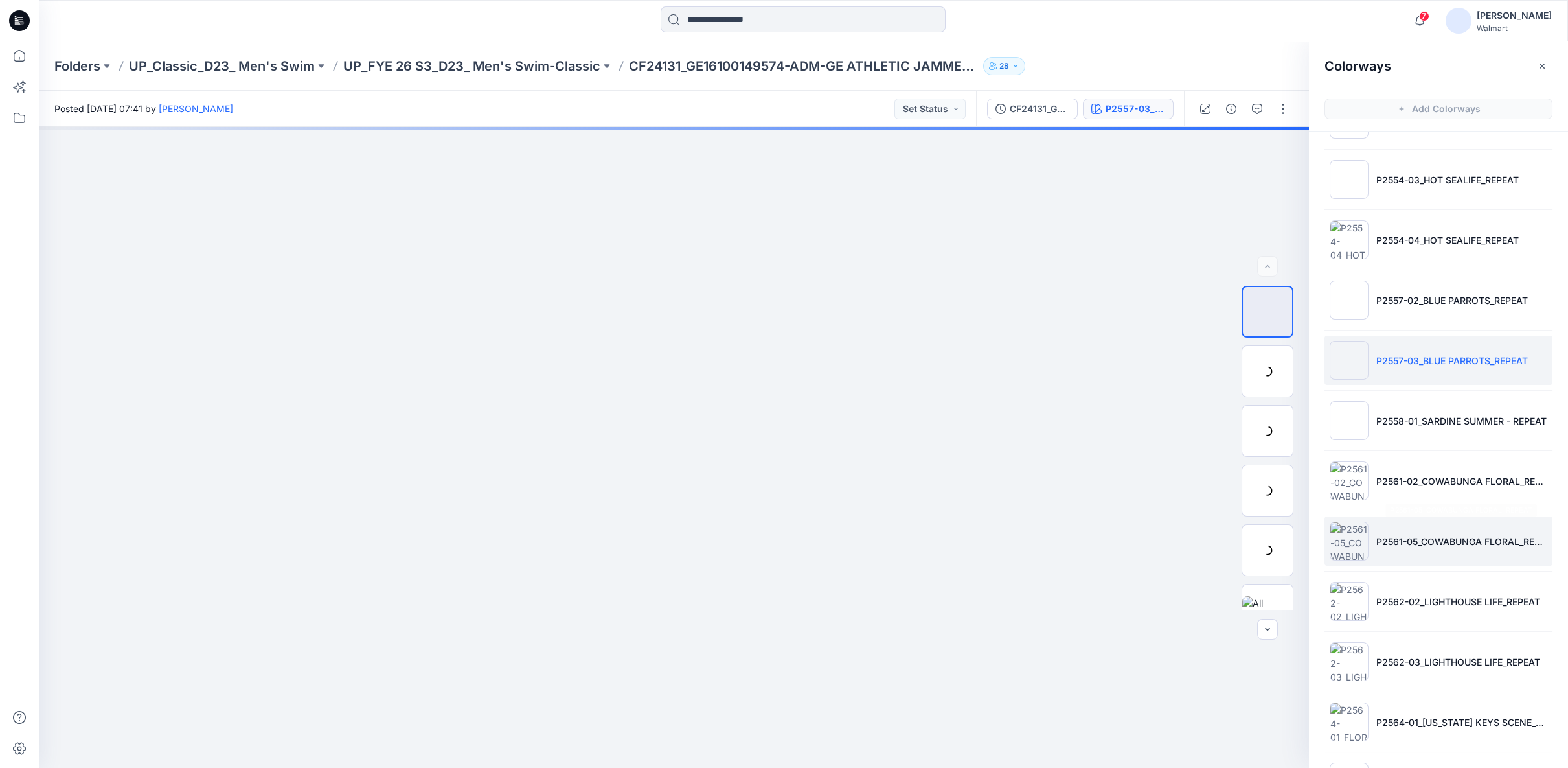
scroll to position [359, 0]
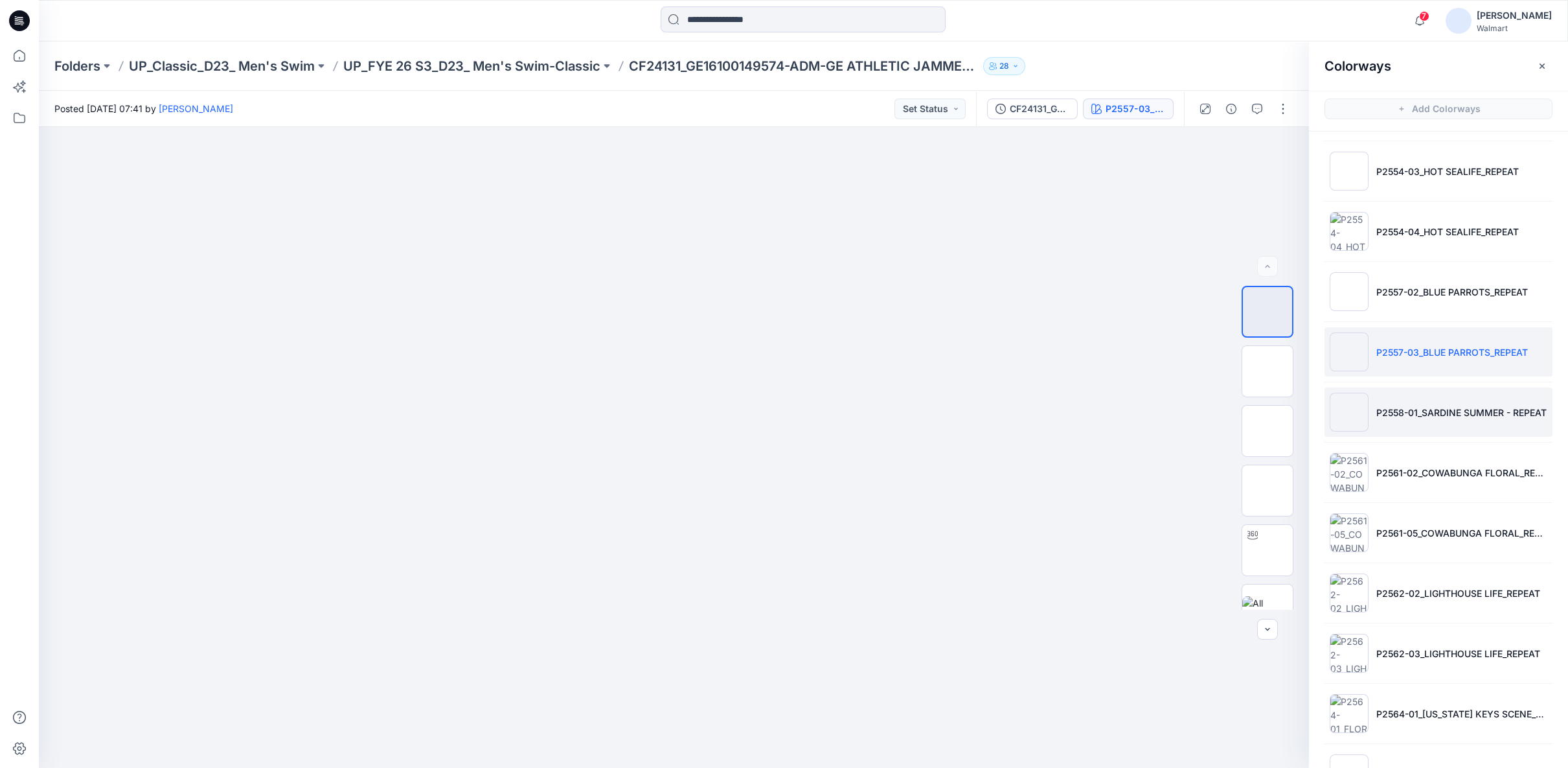
click at [1415, 421] on li "P2558-01_SARDINE SUMMER - REPEAT" at bounding box center [1439, 411] width 228 height 49
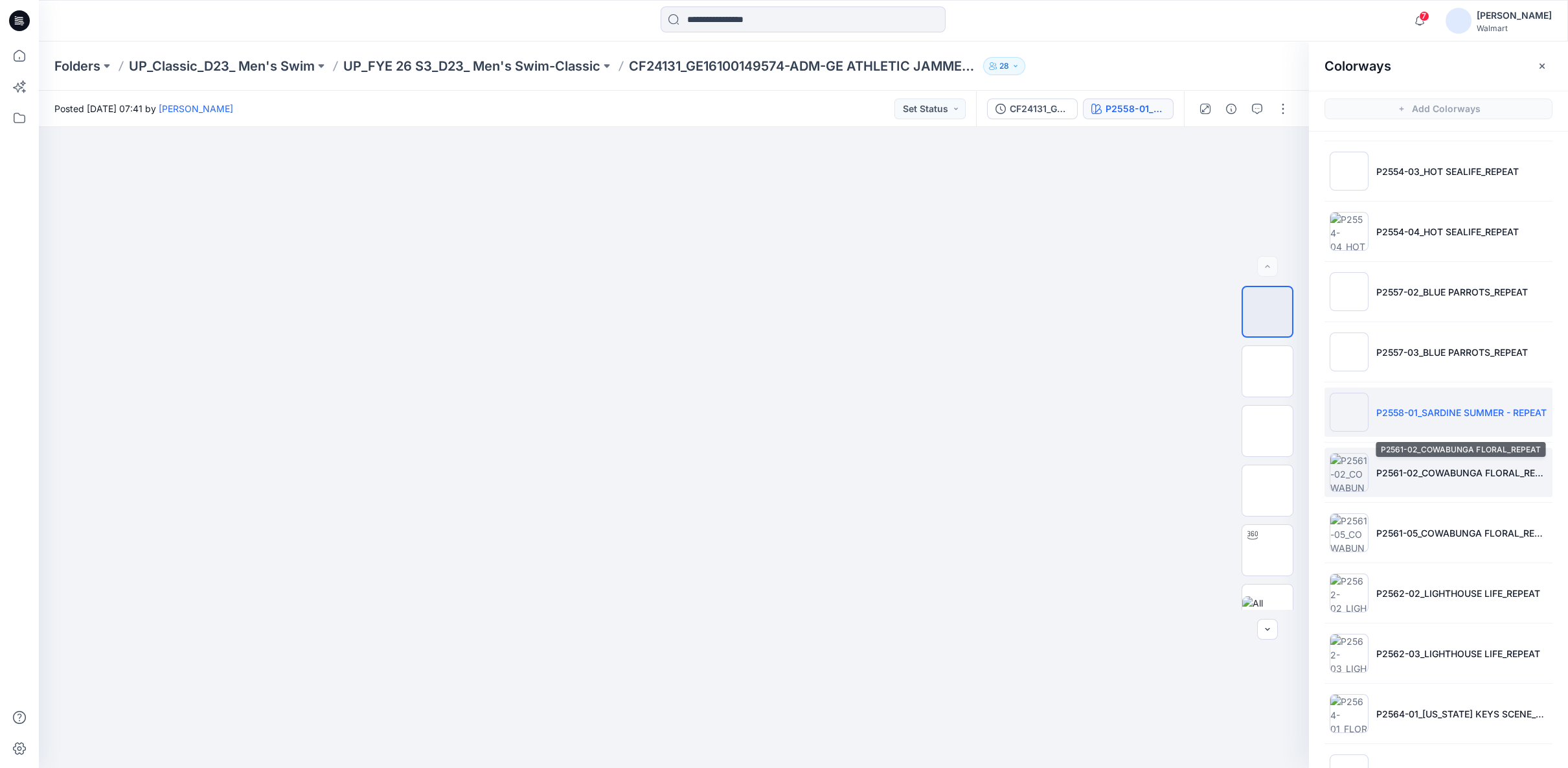
click at [1427, 474] on p "P2561-02_COWABUNGA FLORAL_REPEAT" at bounding box center [1462, 472] width 171 height 14
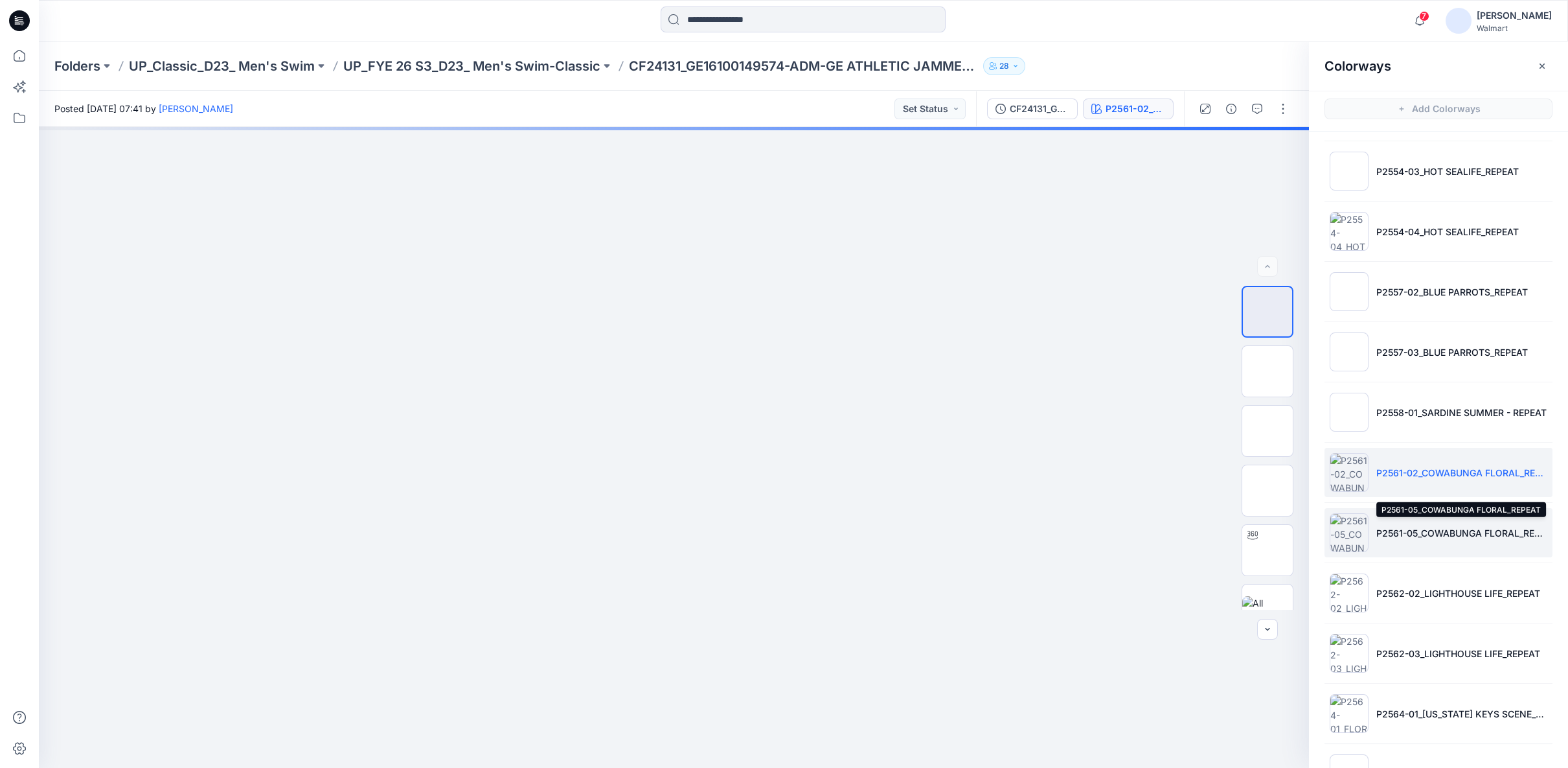
click at [1419, 531] on p "P2561-05_COWABUNGA FLORAL_REPEAT" at bounding box center [1462, 533] width 171 height 14
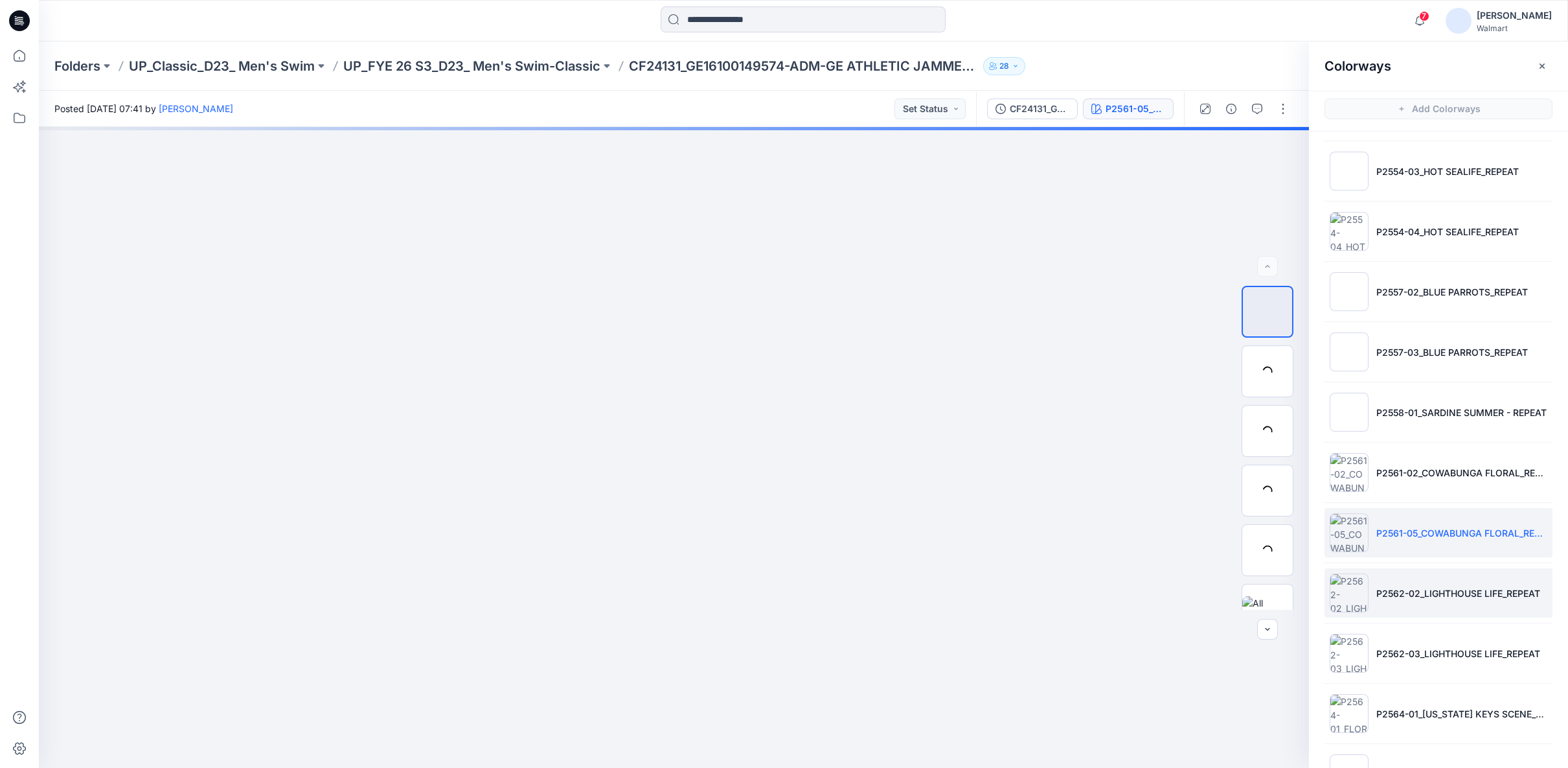
click at [1421, 587] on p "P2562-02_LIGHTHOUSE LIFE_REPEAT" at bounding box center [1459, 593] width 164 height 14
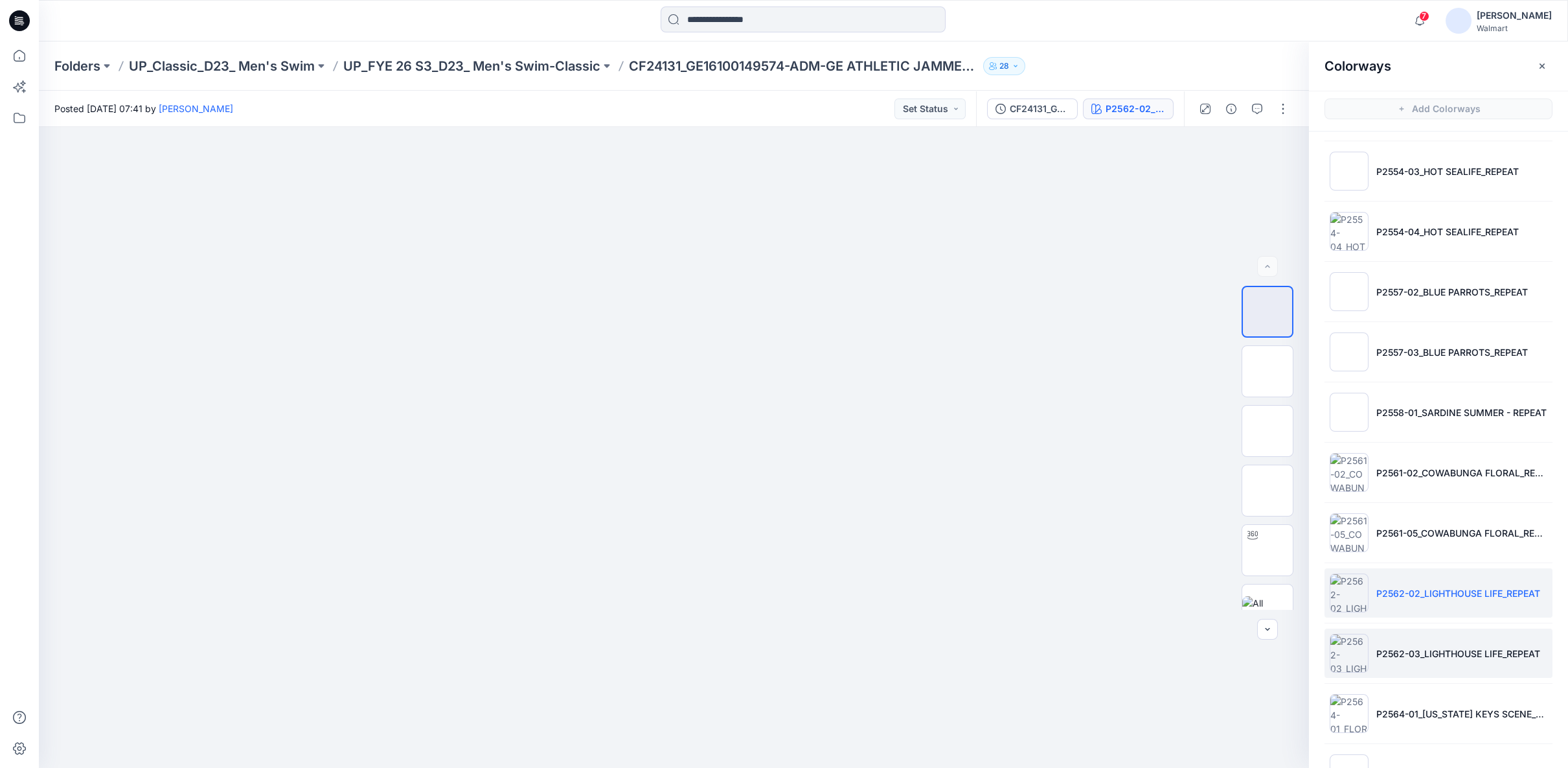
click at [1416, 638] on li "P2562-03_LIGHTHOUSE LIFE_REPEAT" at bounding box center [1439, 652] width 228 height 49
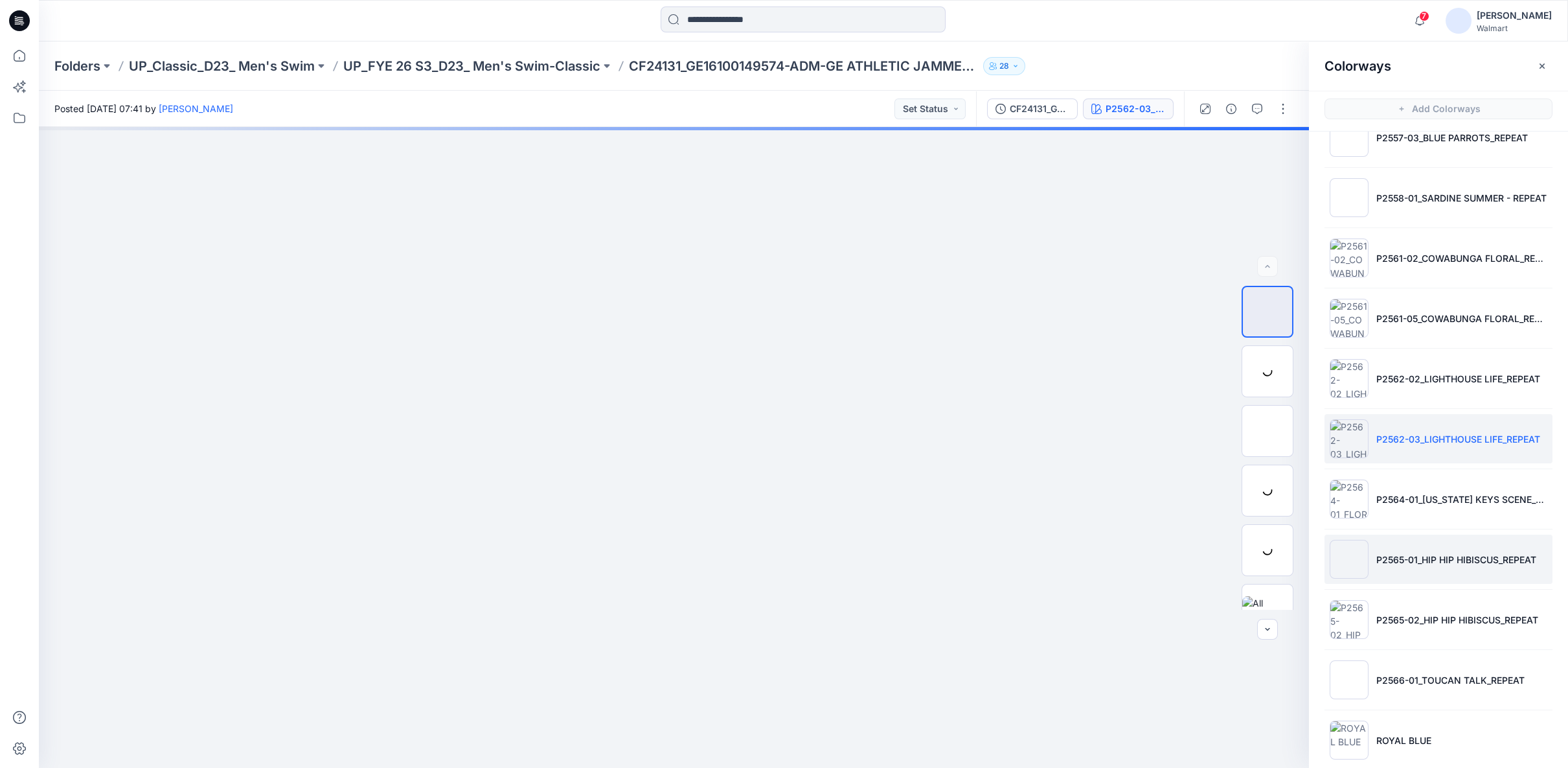
scroll to position [575, 0]
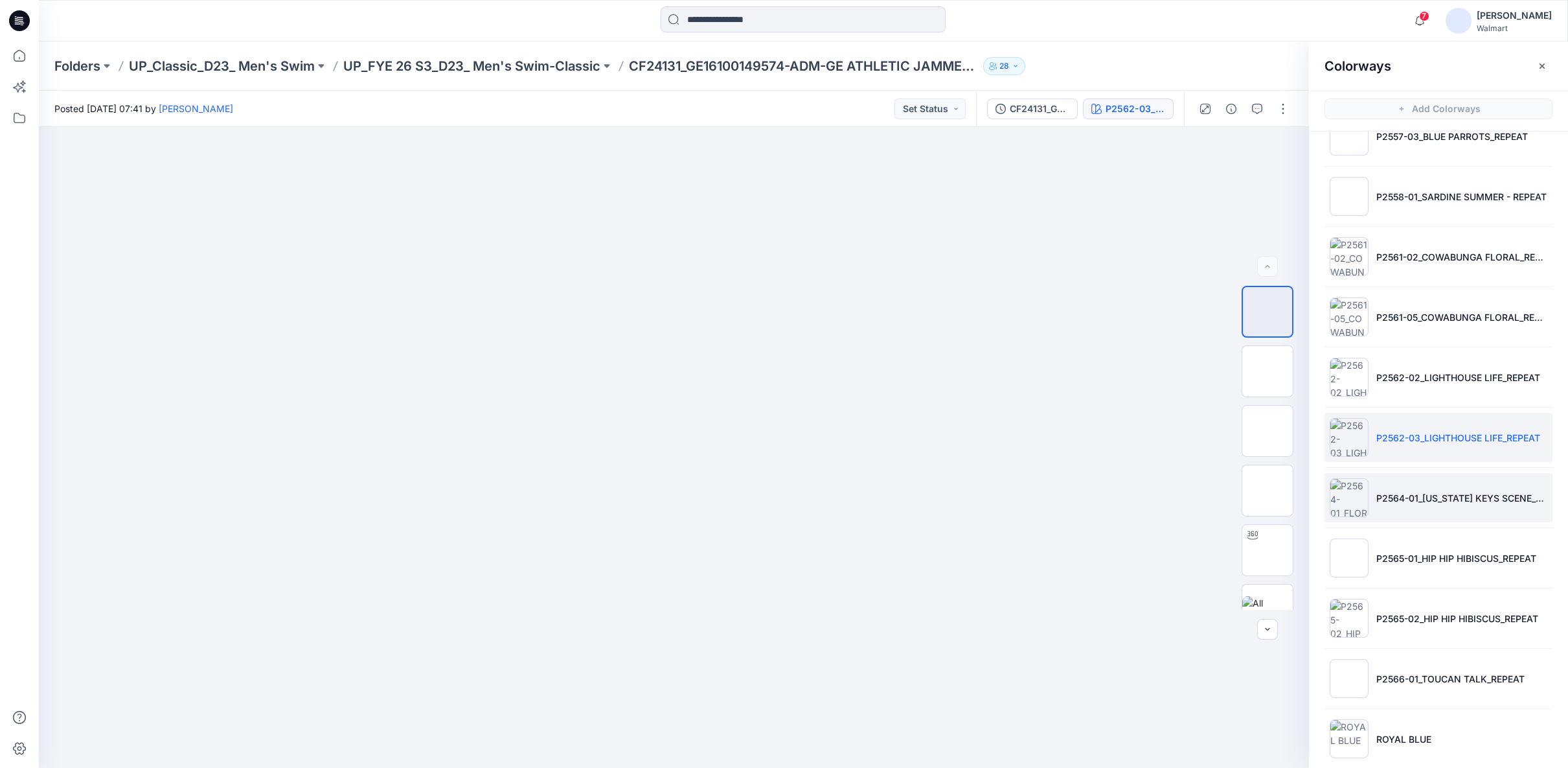
click at [1387, 502] on li "P2564-01_FLORIDA KEYS SCENE_REPEAT" at bounding box center [1439, 497] width 228 height 49
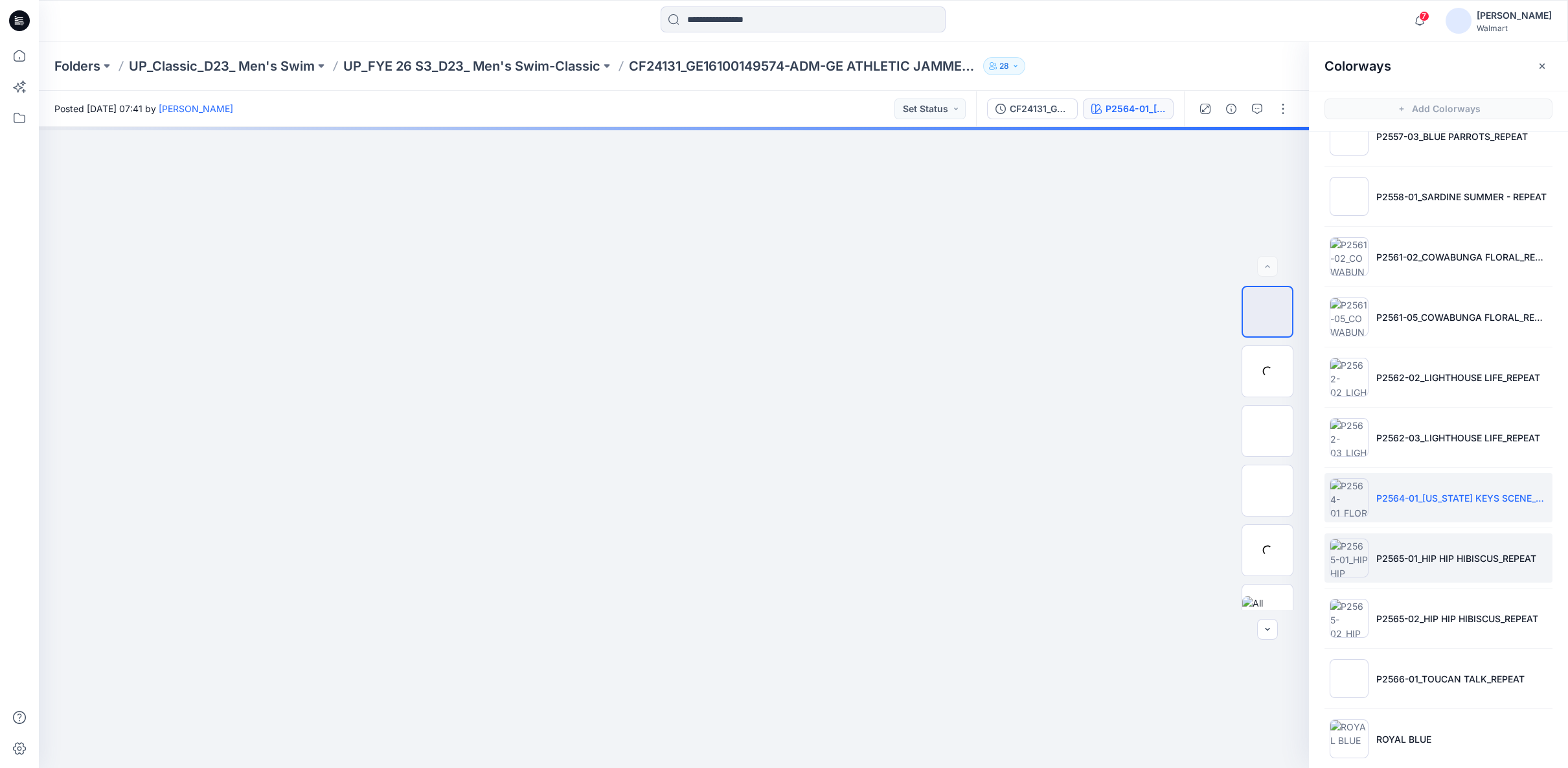
click at [1404, 563] on li "P2565-01_HIP HIP HIBISCUS_REPEAT" at bounding box center [1439, 558] width 228 height 49
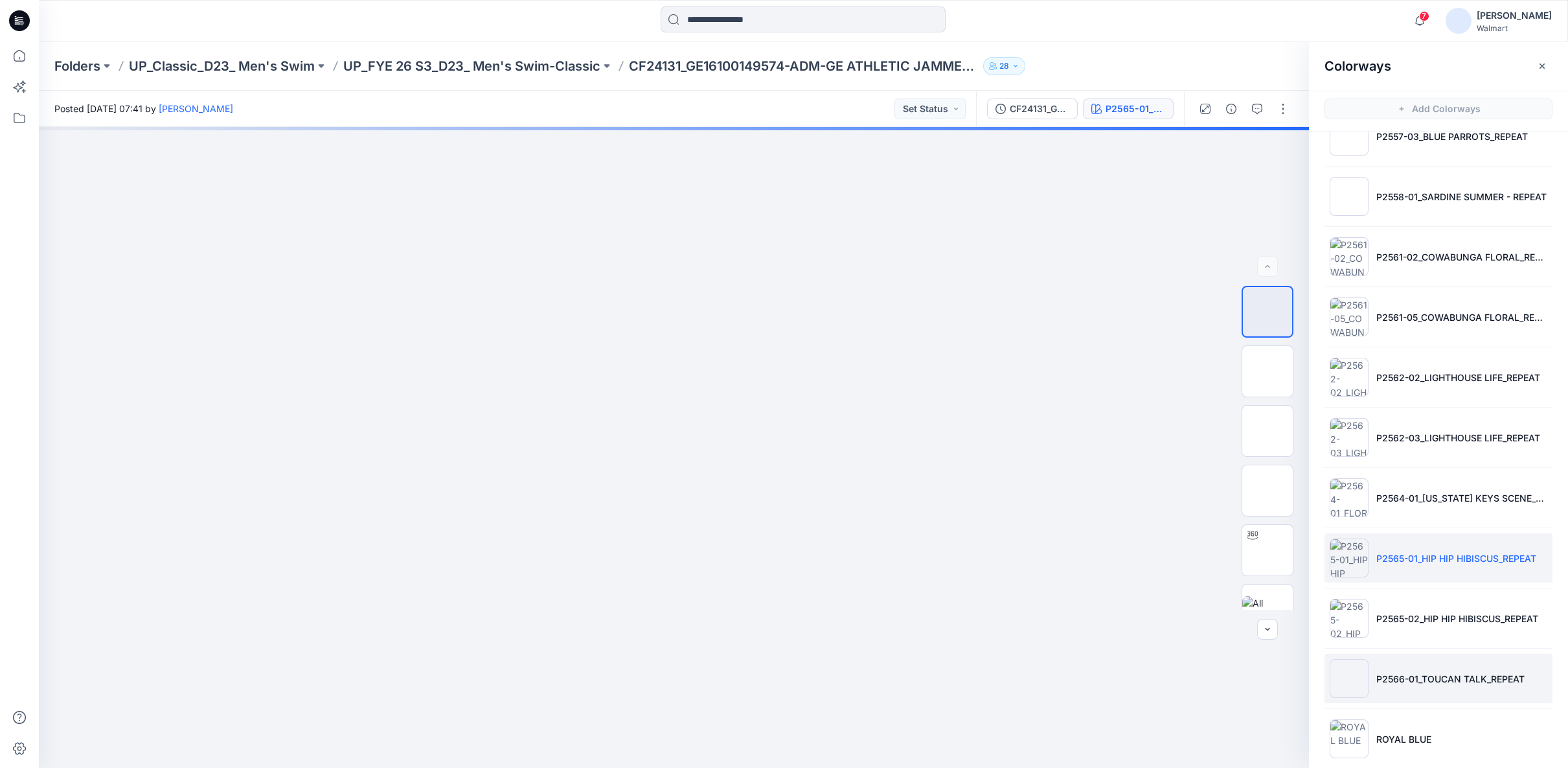
click at [1403, 671] on p "P2566-01_TOUCAN TALK_REPEAT" at bounding box center [1451, 678] width 148 height 14
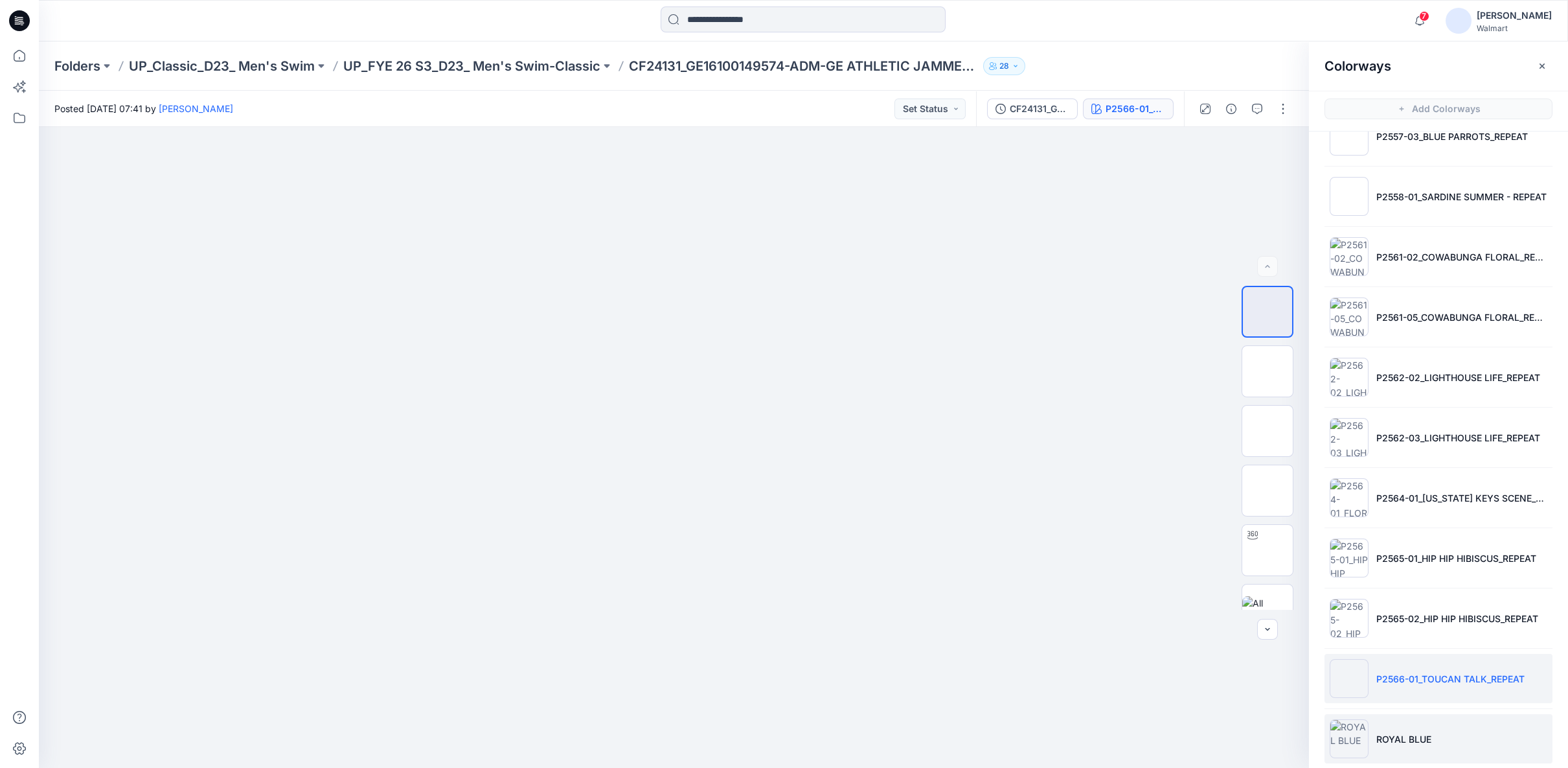
click at [1396, 732] on p "ROYAL BLUE" at bounding box center [1404, 739] width 55 height 14
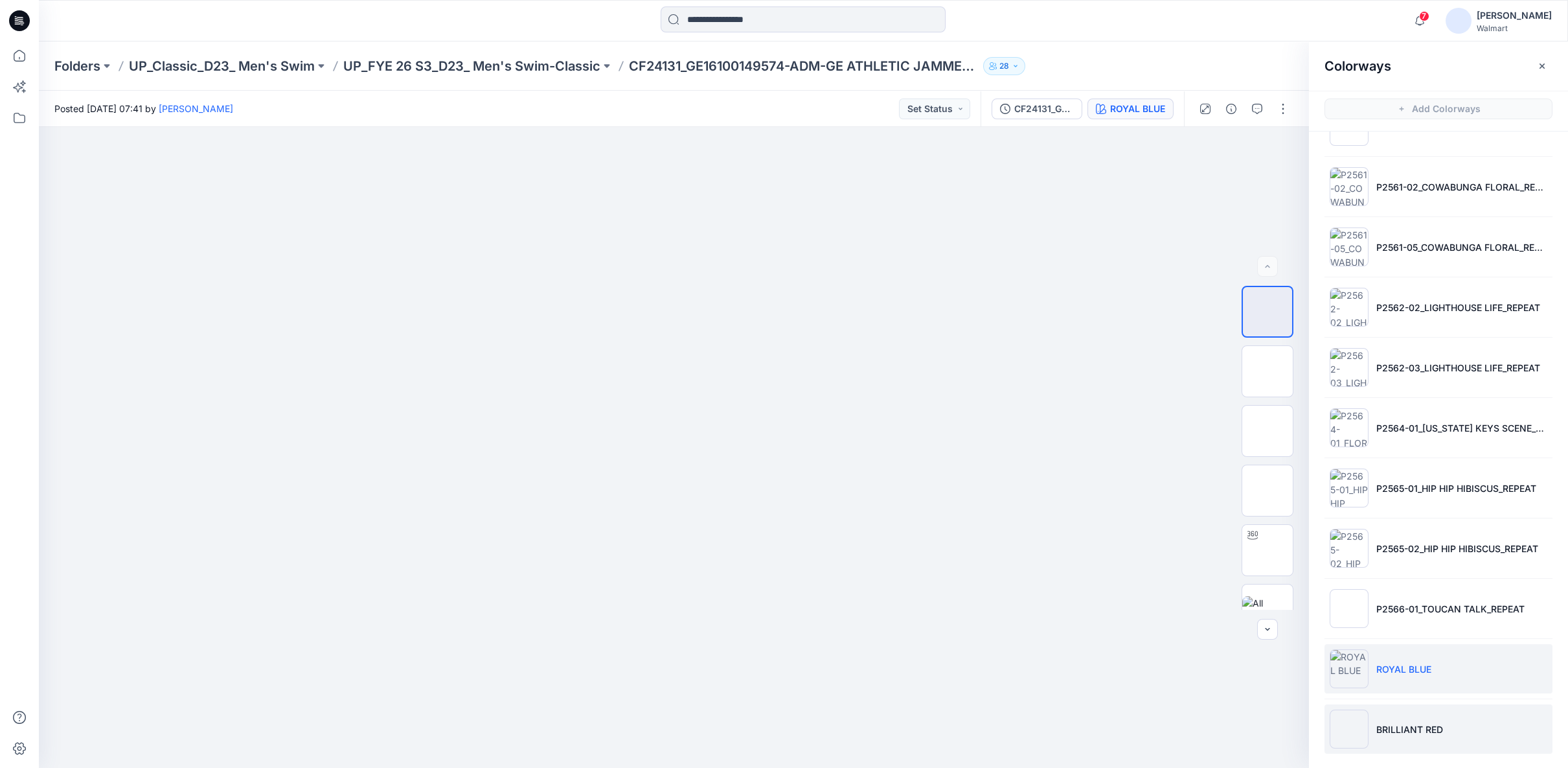
click at [1406, 724] on p "BRILLIANT RED" at bounding box center [1409, 729] width 66 height 14
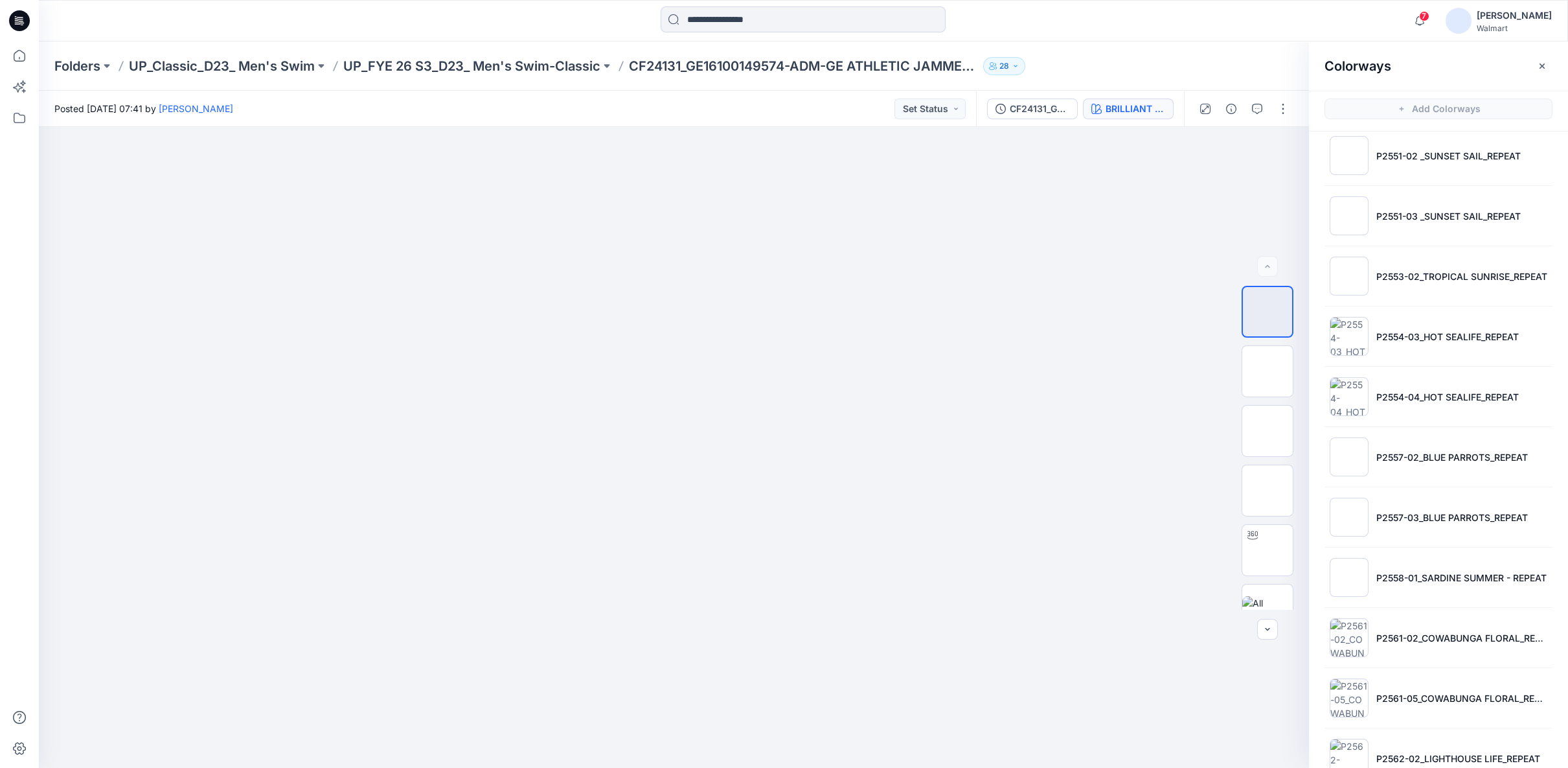
scroll to position [0, 0]
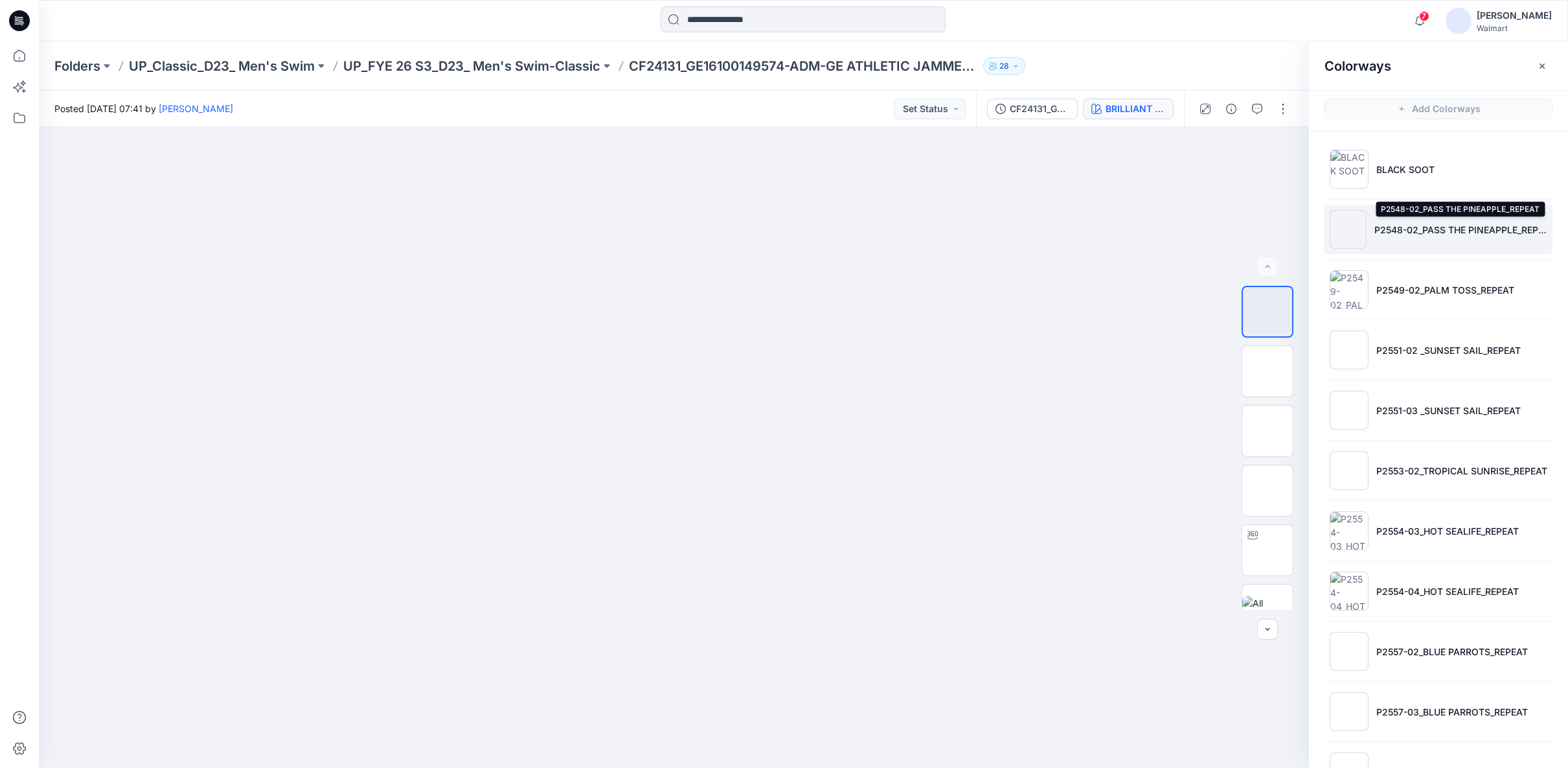
click at [1402, 228] on p "P2548-02_PASS THE PINEAPPLE_REPEAT" at bounding box center [1461, 230] width 173 height 14
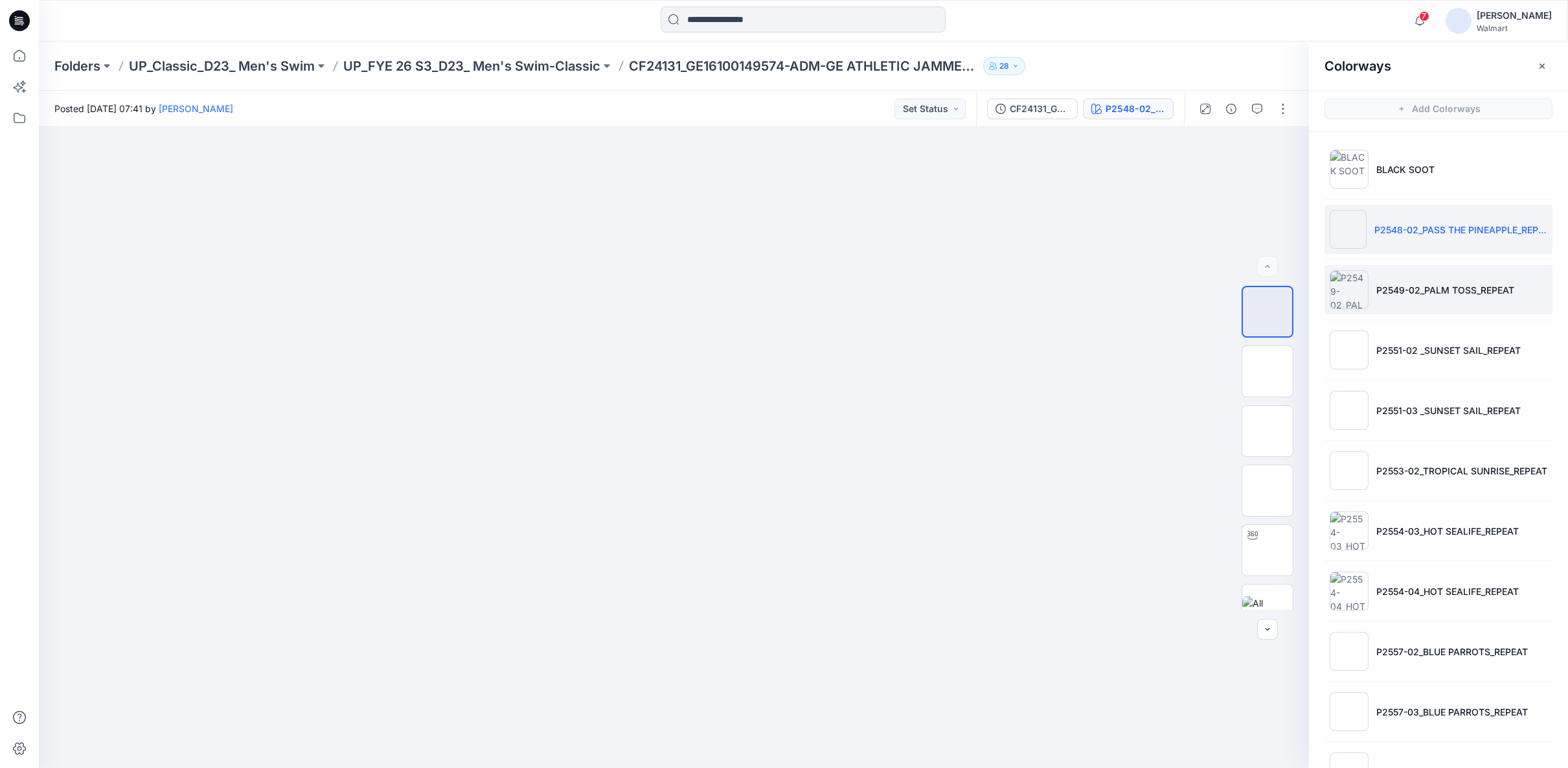
click at [1408, 291] on p "P2549-02_PALM TOSS_REPEAT" at bounding box center [1446, 290] width 138 height 14
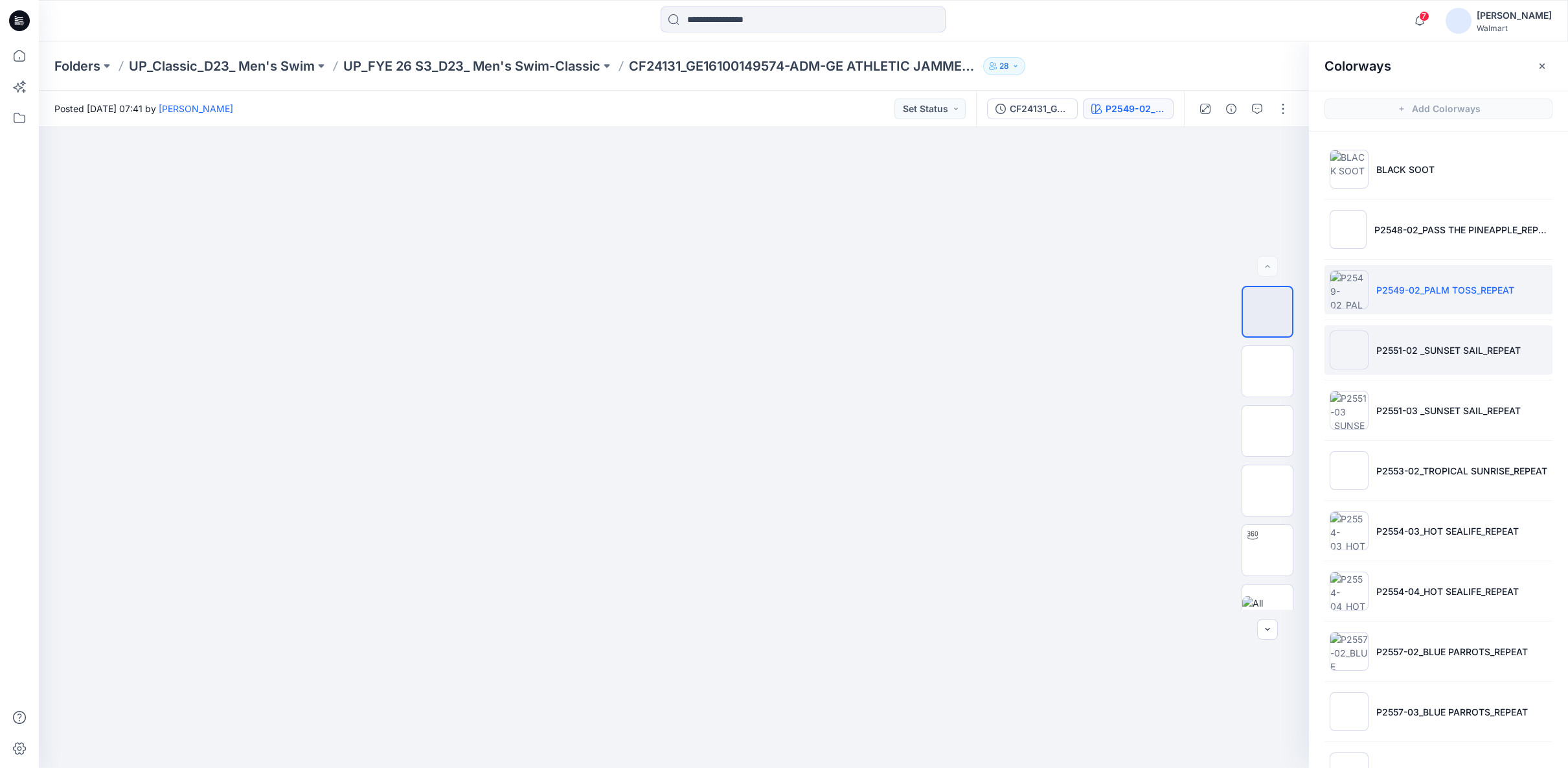
click at [1409, 355] on p "P2551-02 _SUNSET SAIL_REPEAT" at bounding box center [1449, 350] width 145 height 14
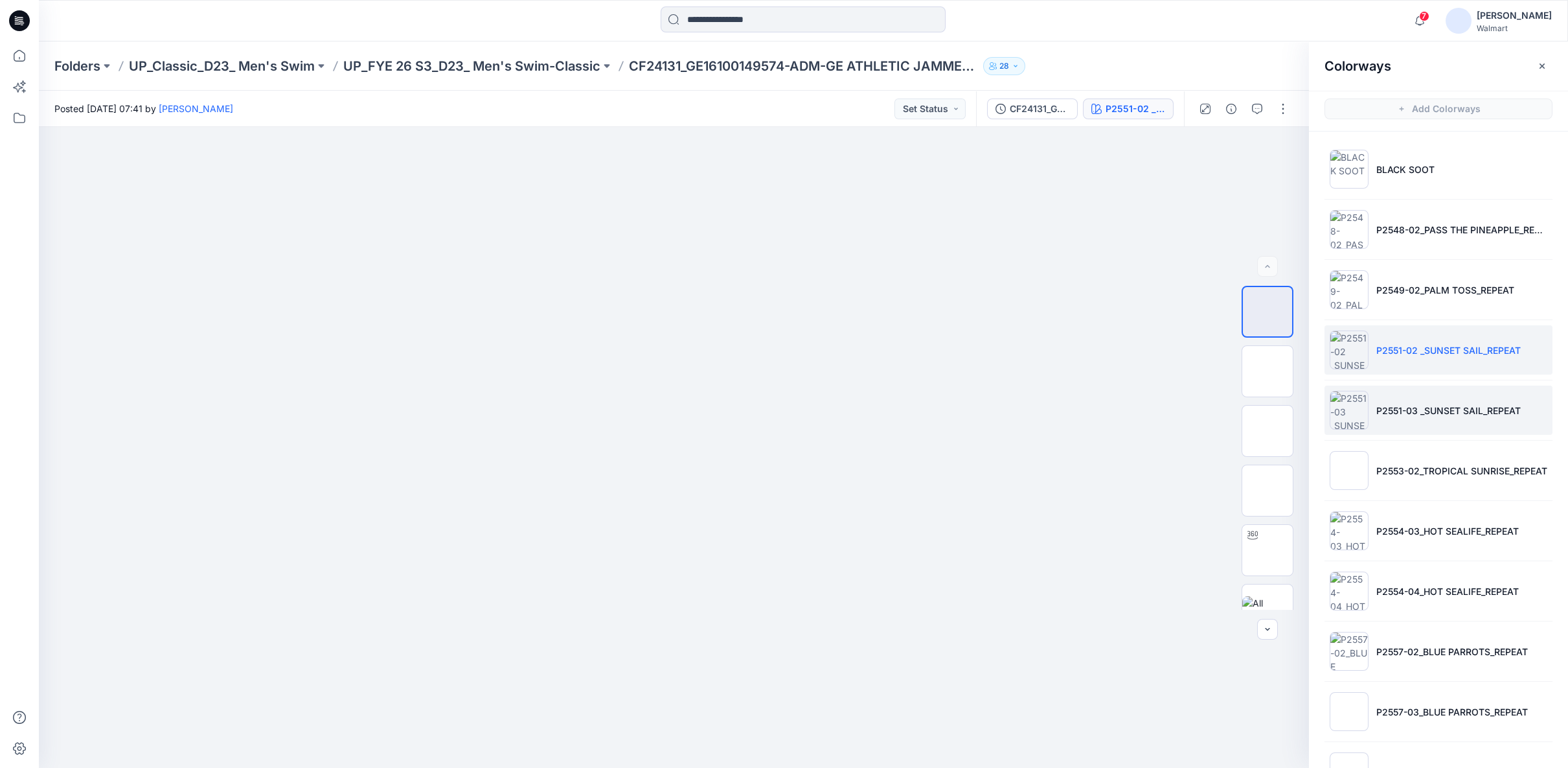
click at [1406, 397] on li "P2551-03 _SUNSET SAIL_REPEAT" at bounding box center [1439, 409] width 228 height 49
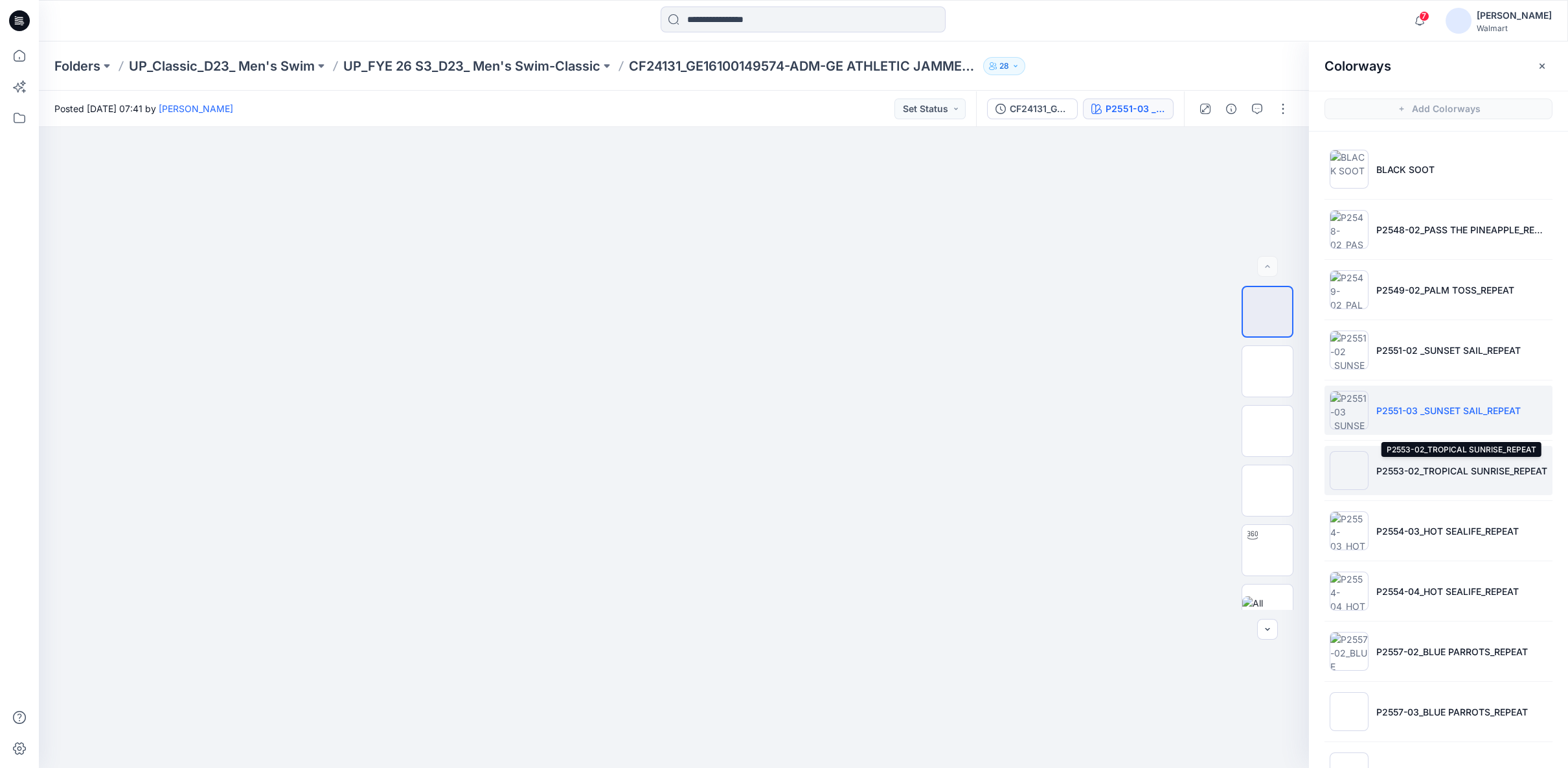
click at [1402, 464] on p "P2553-02_TROPICAL SUNRISE_REPEAT" at bounding box center [1462, 471] width 171 height 14
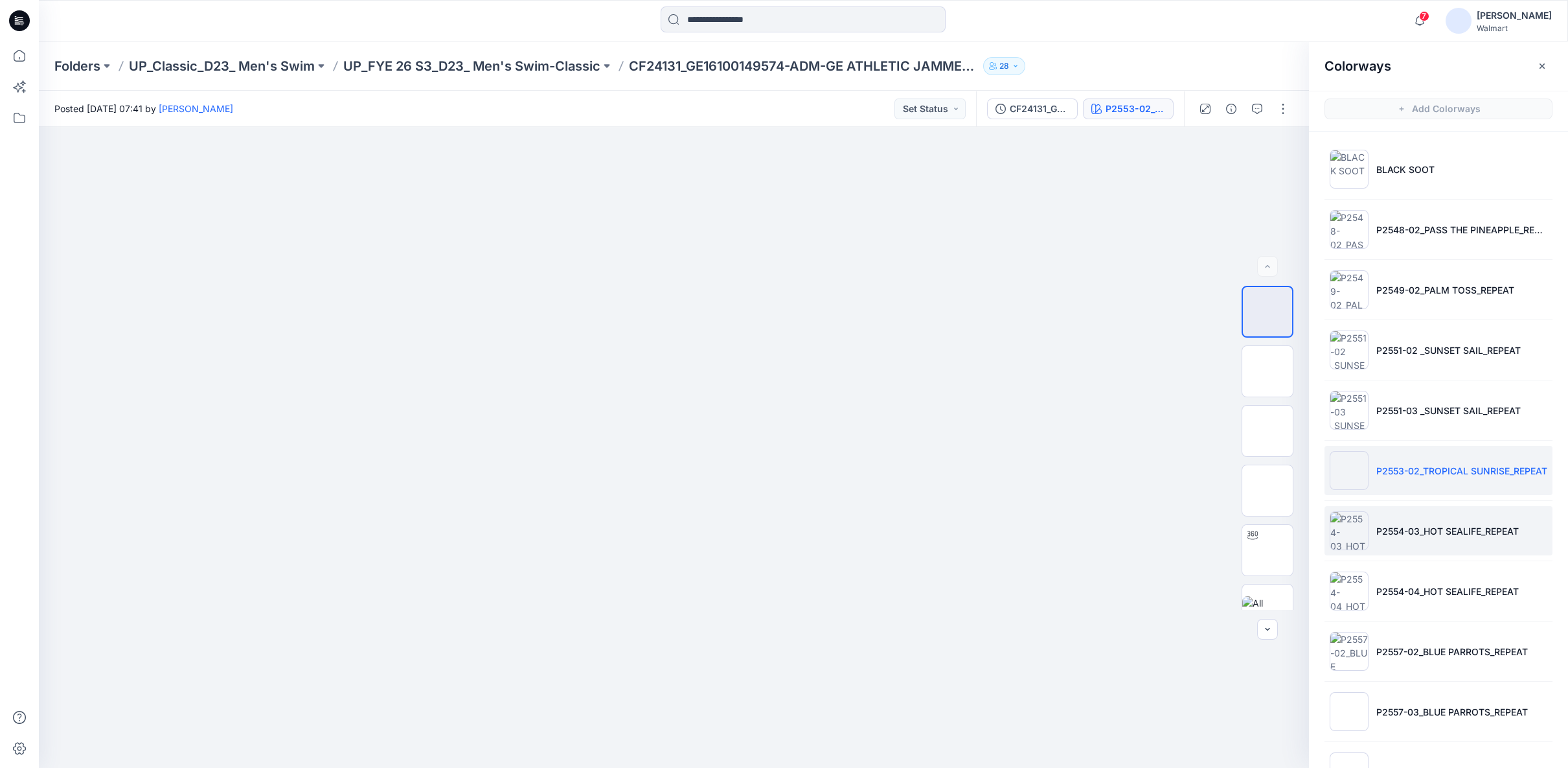
click at [1386, 524] on p "P2554-03_HOT SEALIFE_REPEAT" at bounding box center [1447, 531] width 142 height 14
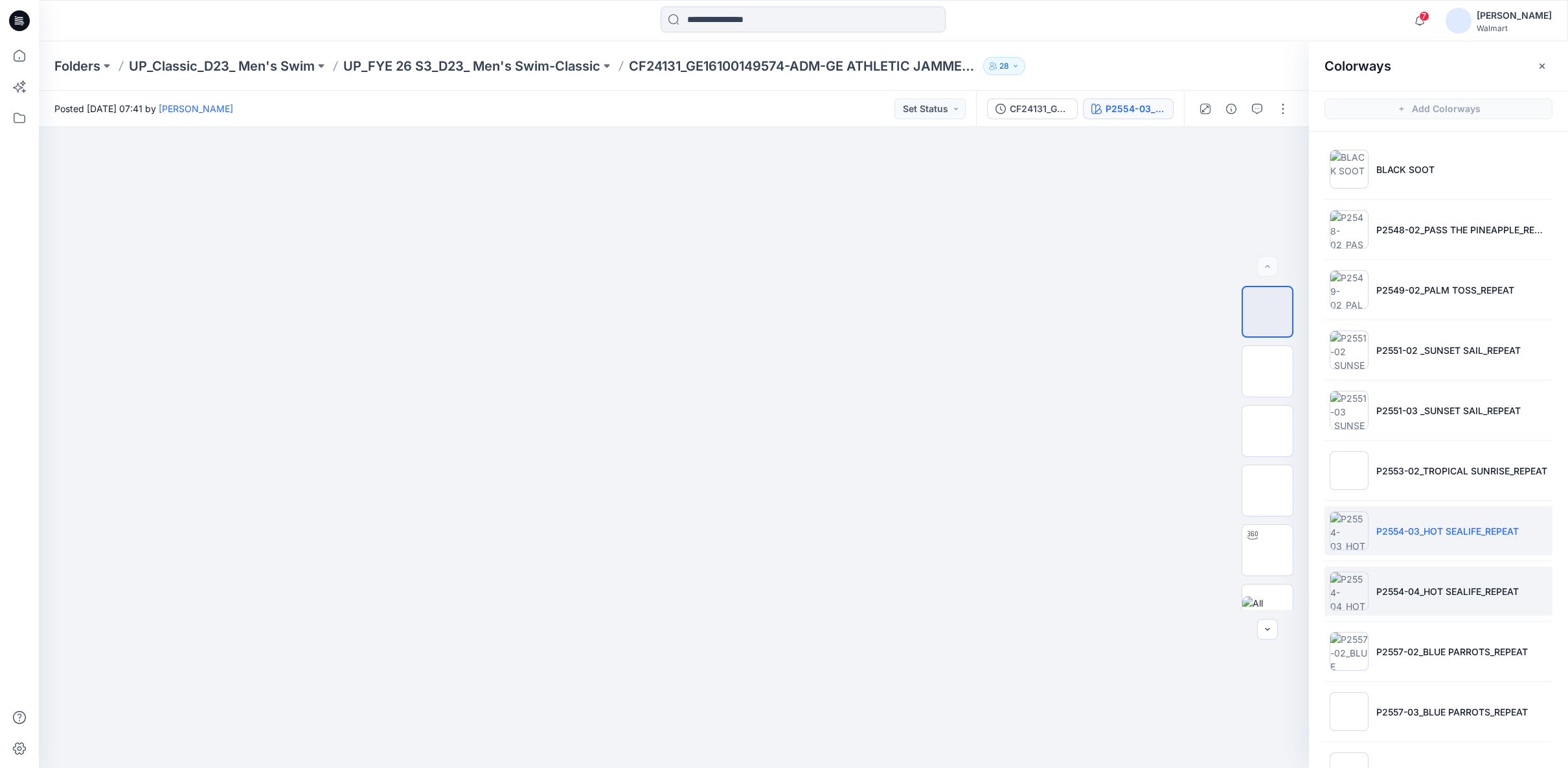
click at [1402, 585] on p "P2554-04_HOT SEALIFE_REPEAT" at bounding box center [1447, 591] width 142 height 14
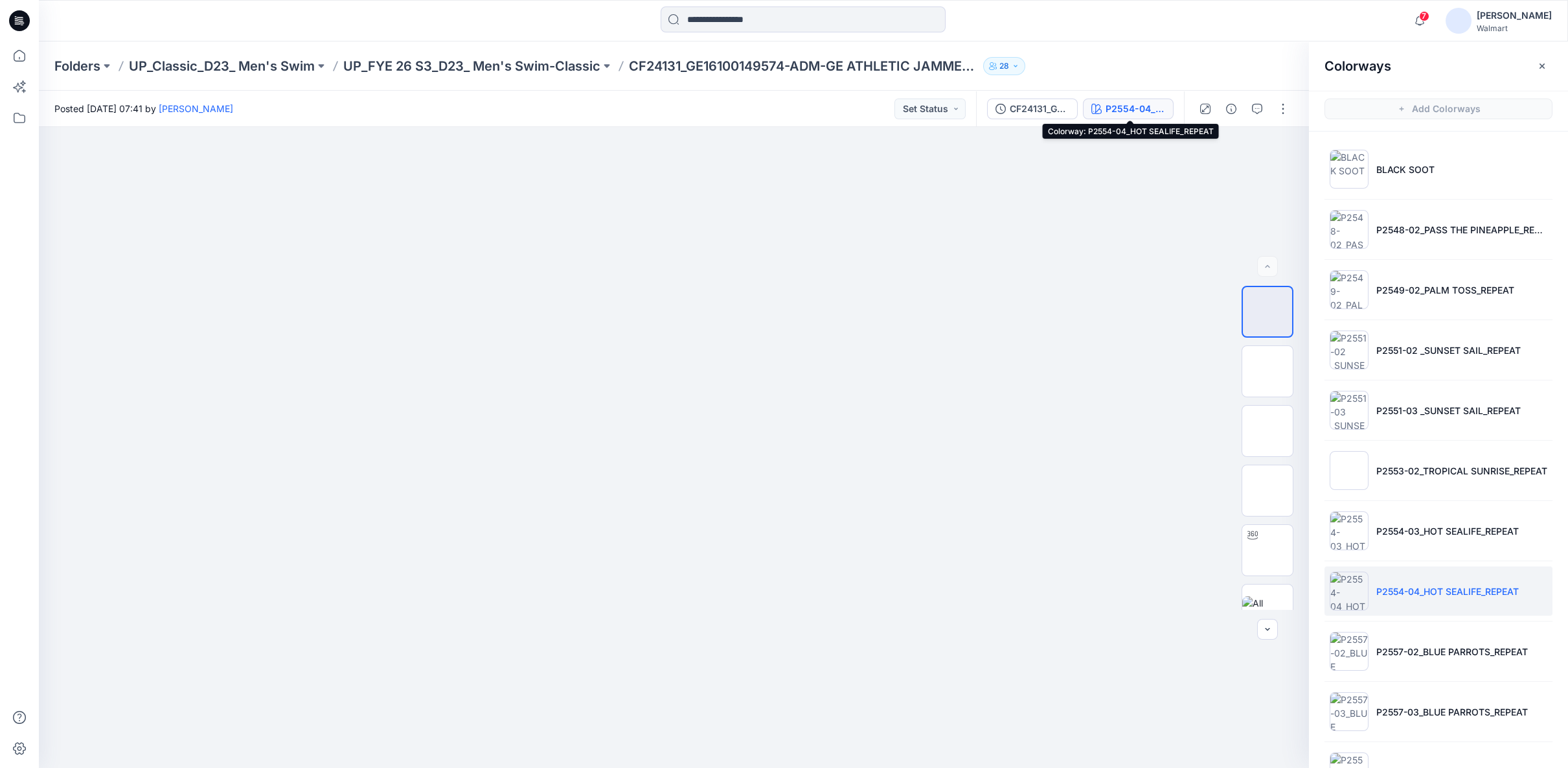
click at [1105, 114] on button "P2554-04_HOT SEALIFE_REPEAT" at bounding box center [1128, 109] width 91 height 21
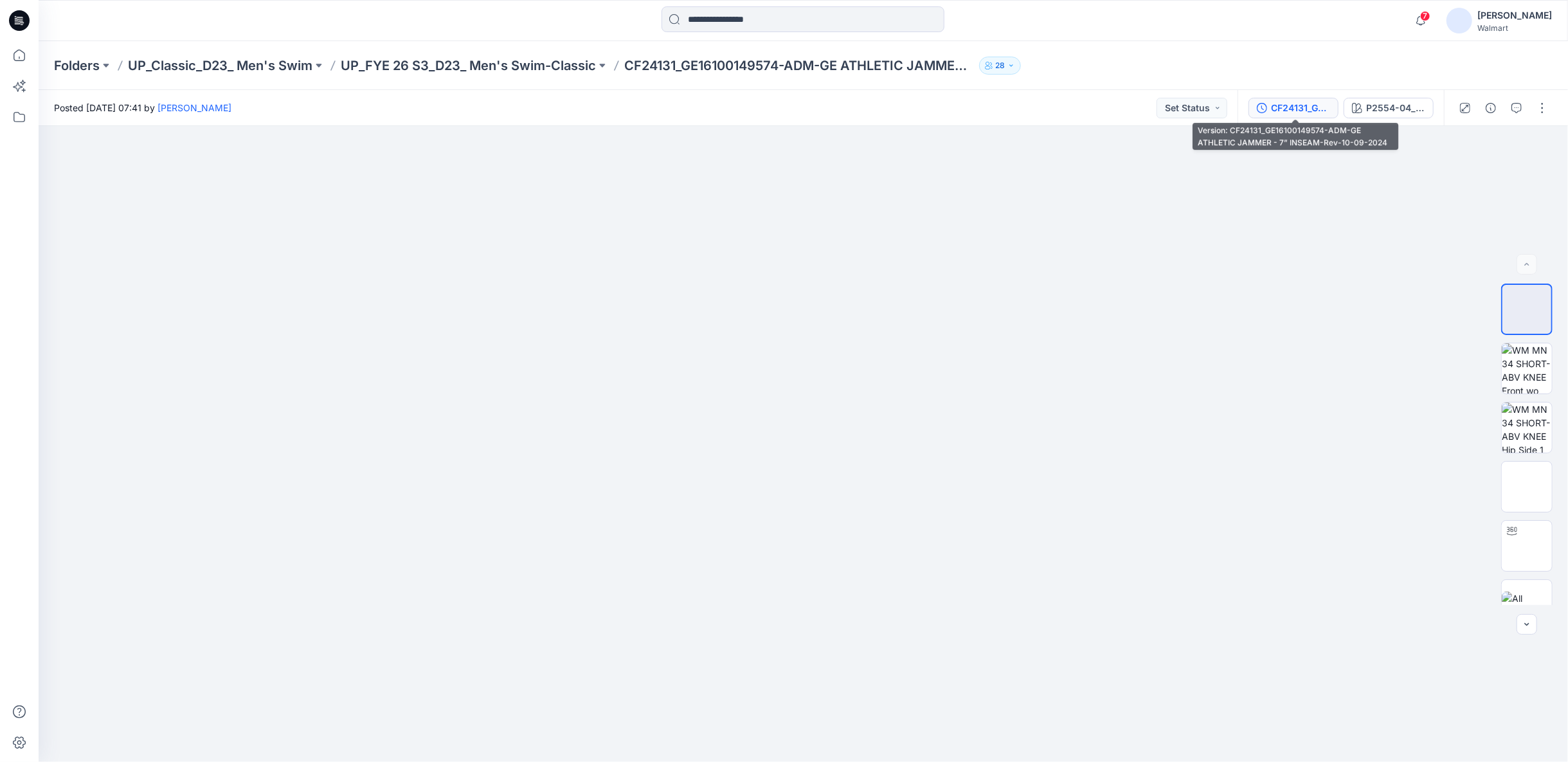
click at [1287, 115] on button "CF24131_GE16100149574-ADM-GE ATHLETIC JAMMER - 7” INSEAM-Rev-10-09-2024" at bounding box center [1293, 108] width 90 height 21
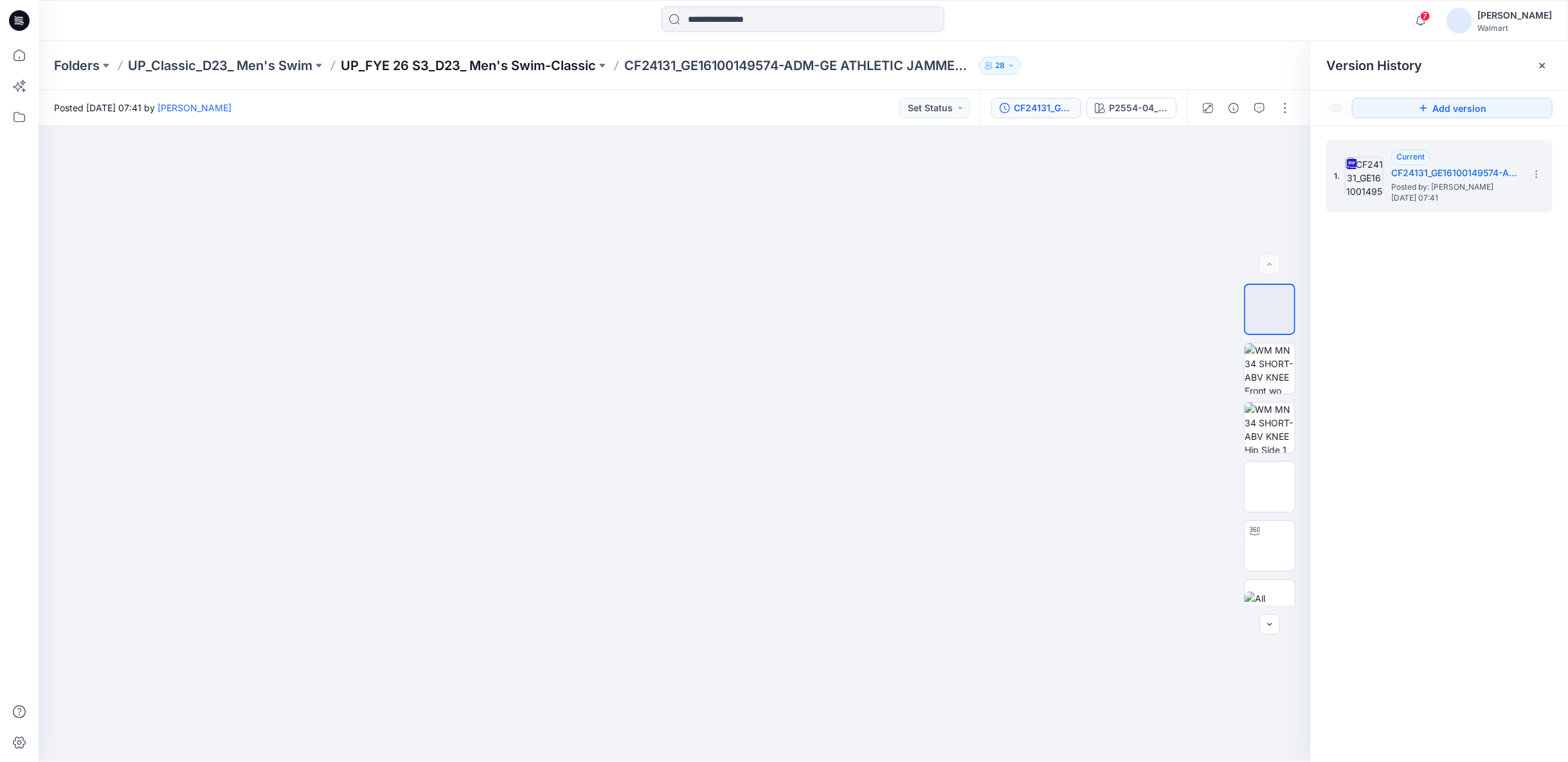
click at [573, 63] on p "UP_FYE 26 S3_D23_ Men's Swim-Classic" at bounding box center [468, 65] width 255 height 18
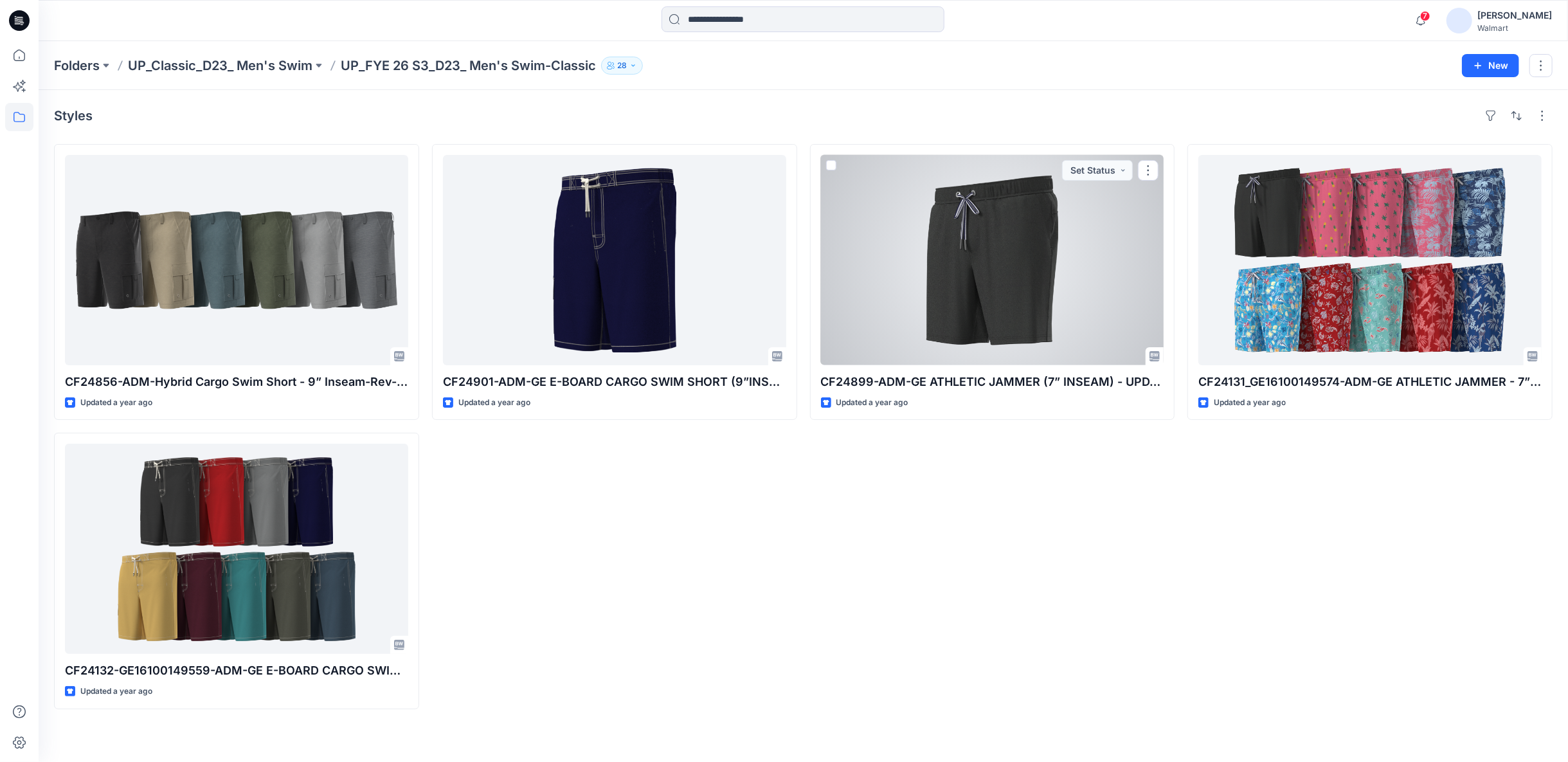
click at [1050, 320] on div at bounding box center [992, 260] width 343 height 210
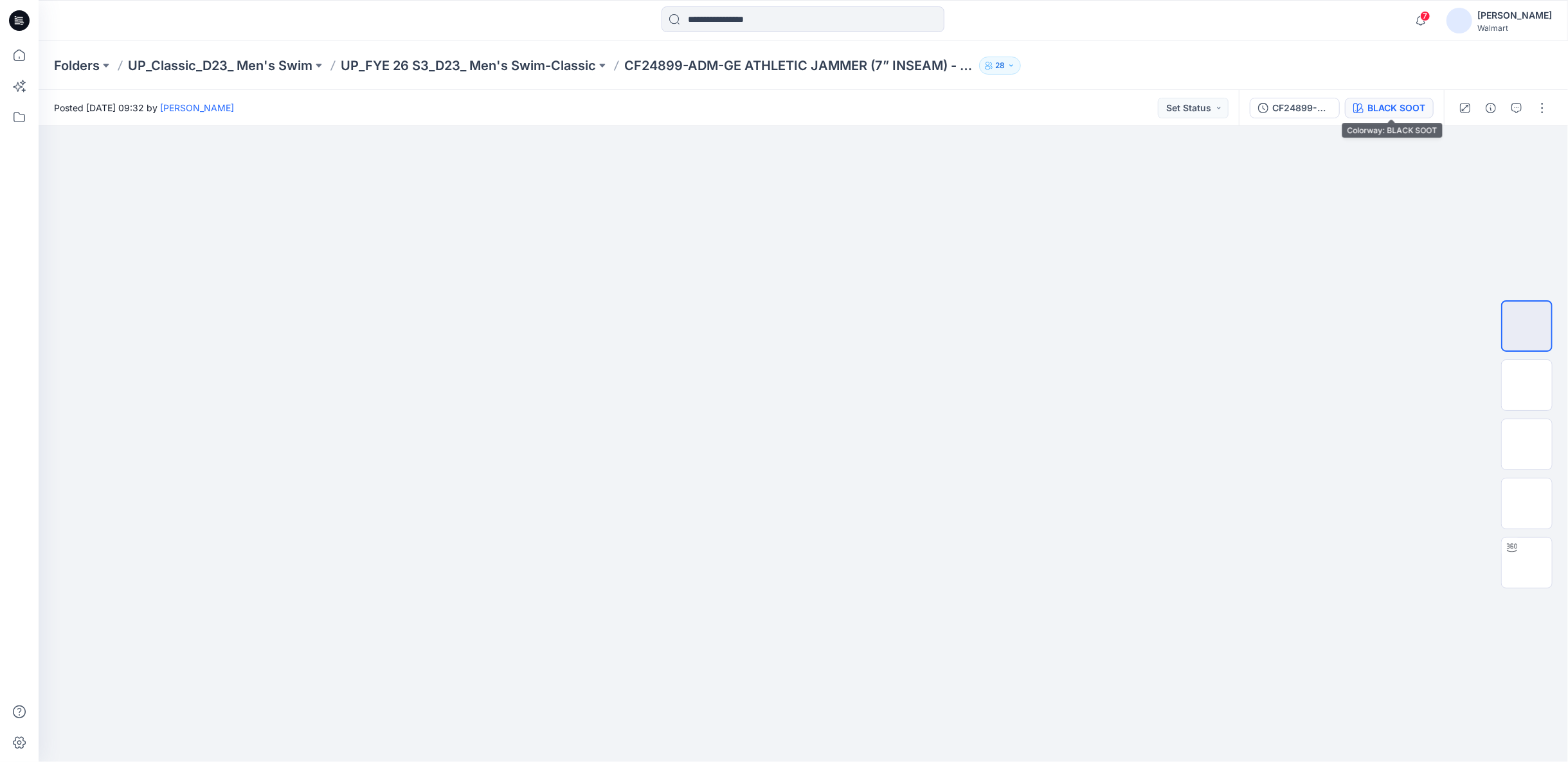
click at [1388, 107] on div "BLACK SOOT" at bounding box center [1397, 108] width 58 height 15
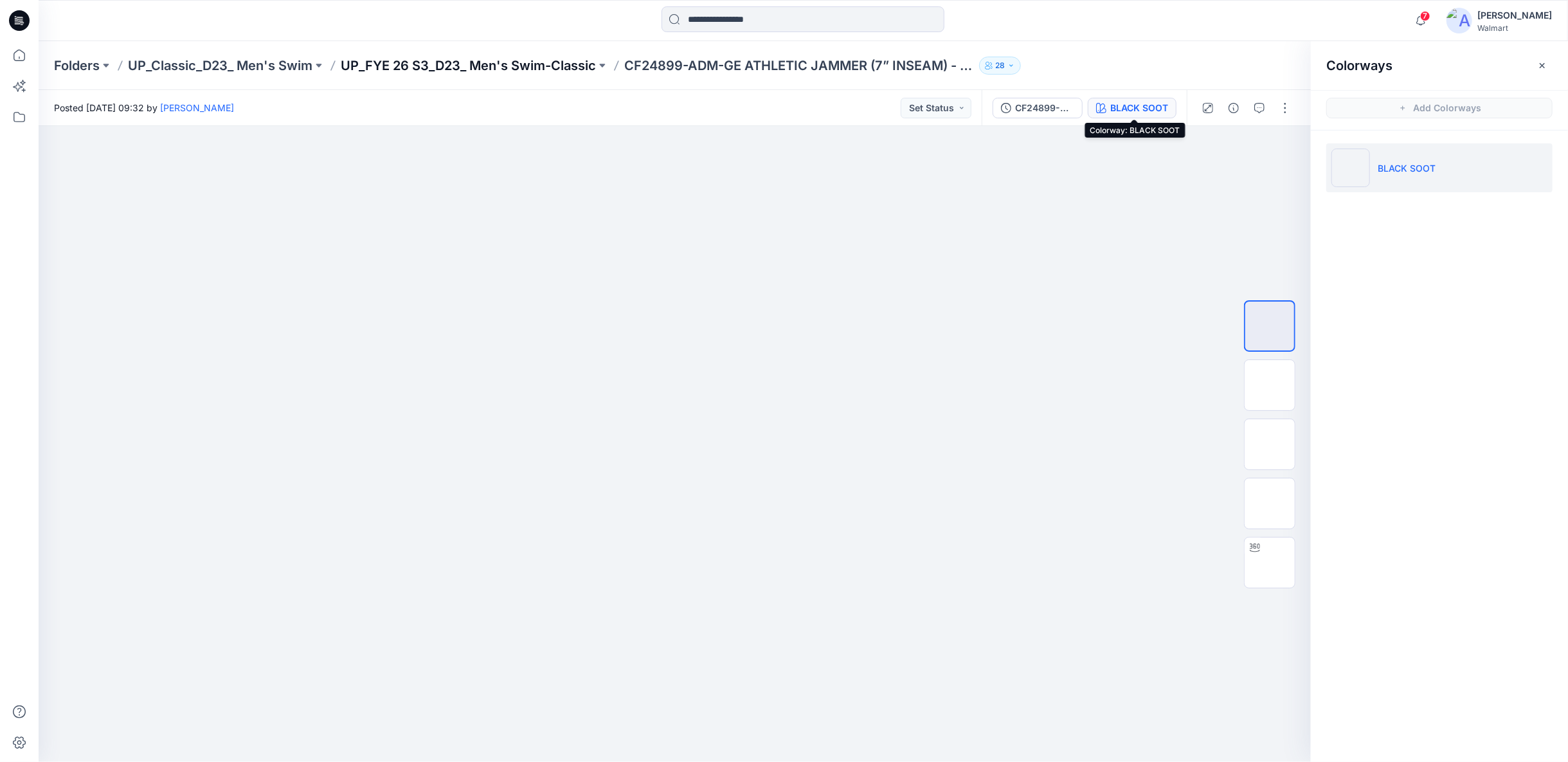
click at [578, 67] on p "UP_FYE 26 S3_D23_ Men's Swim-Classic" at bounding box center [468, 65] width 255 height 18
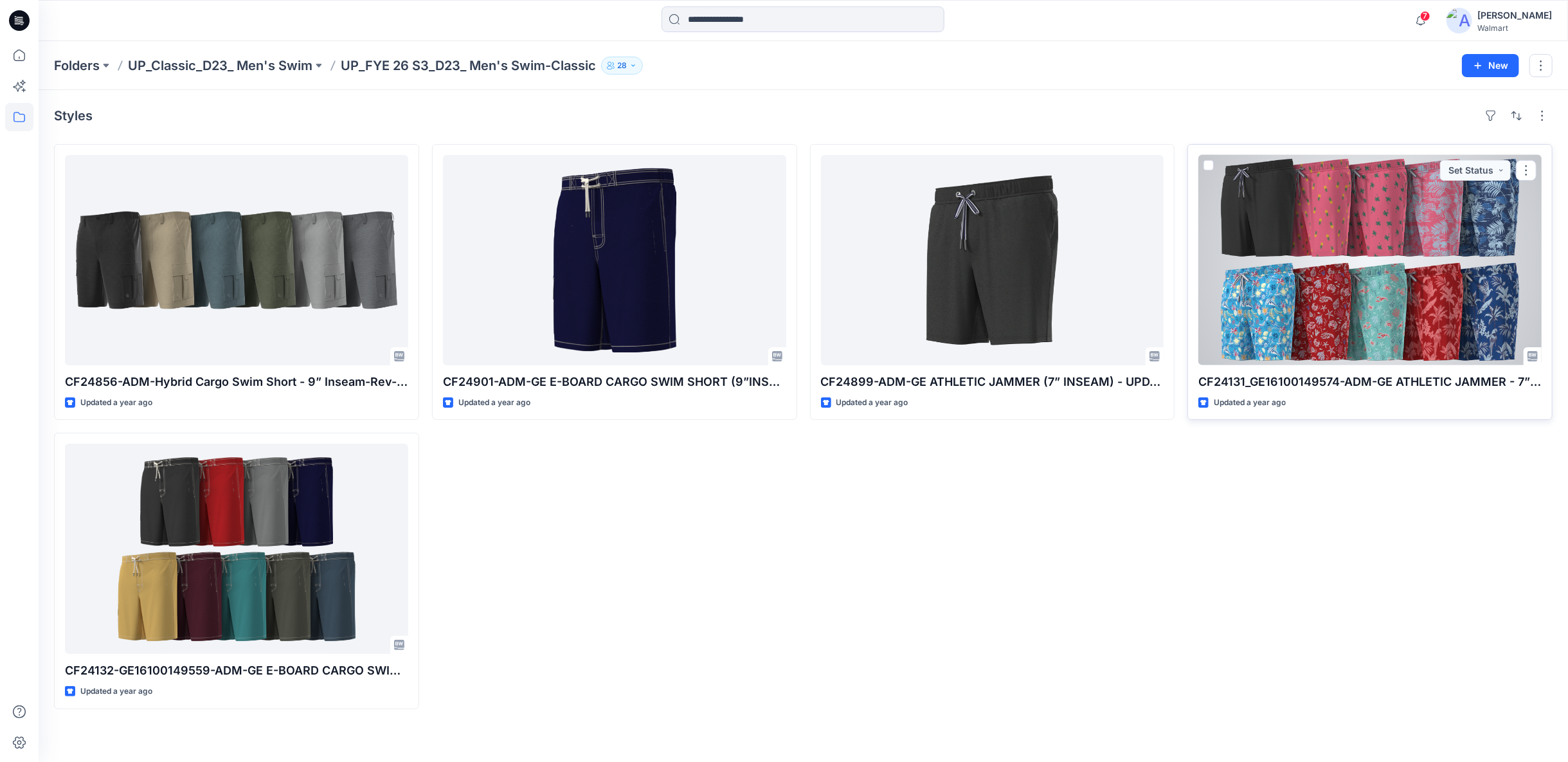
click at [1257, 265] on div at bounding box center [1370, 260] width 343 height 210
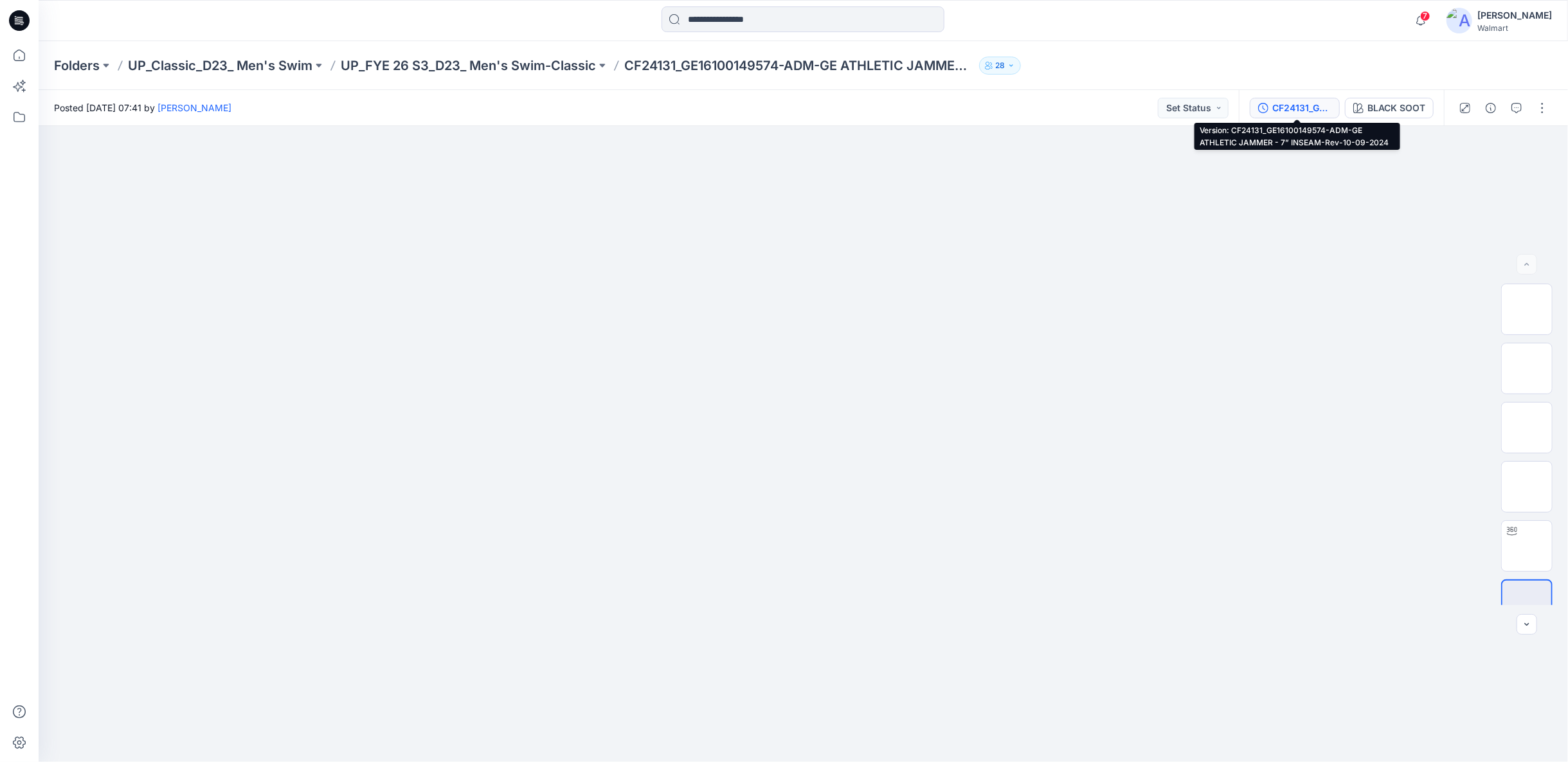
click at [1313, 113] on div "CF24131_GE16100149574-ADM-GE ATHLETIC JAMMER - 7” INSEAM-Rev-10-09-2024" at bounding box center [1301, 108] width 59 height 15
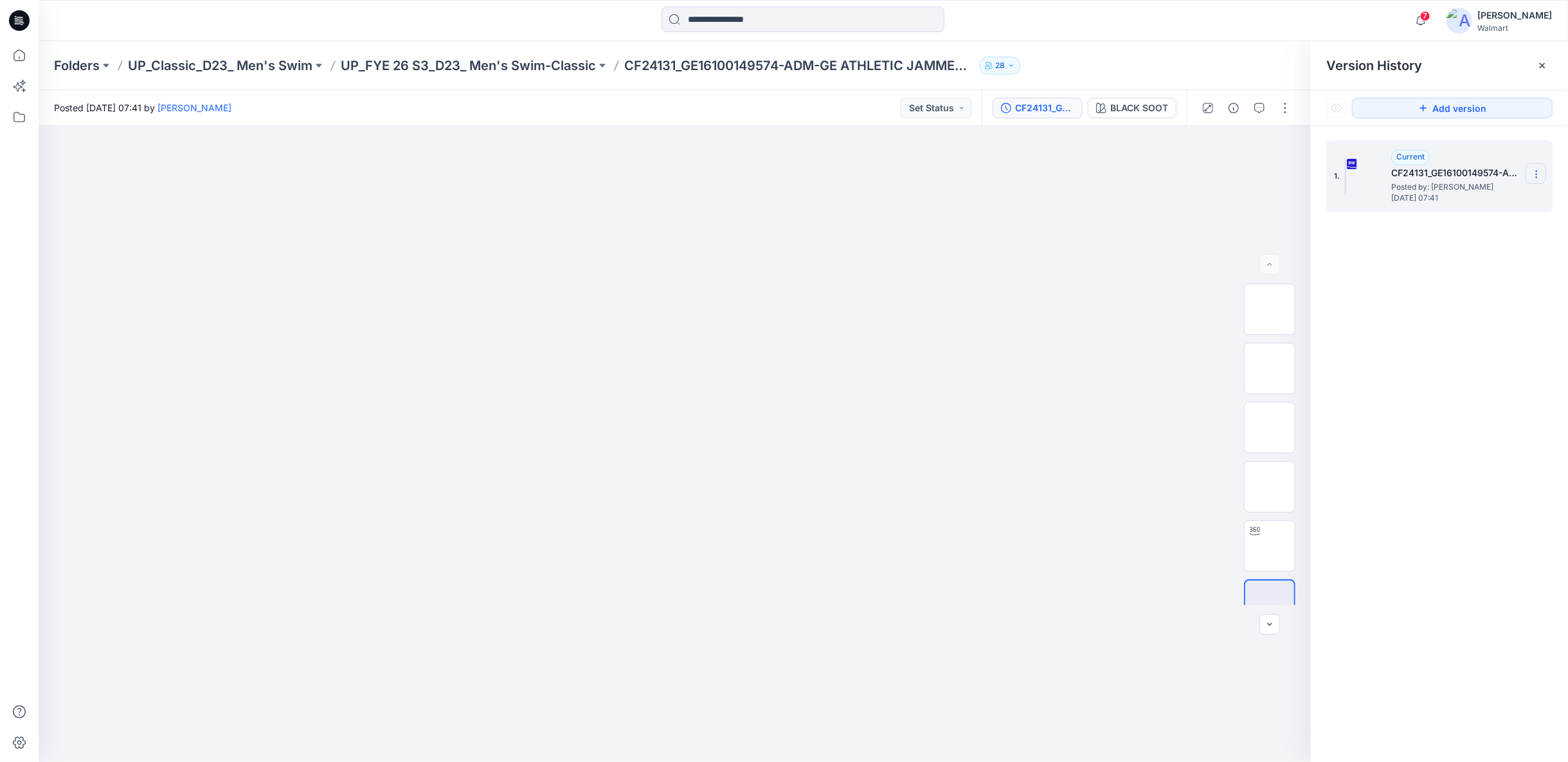
click at [1540, 178] on icon at bounding box center [1536, 174] width 10 height 10
click at [1429, 203] on span "Download Source BW File" at bounding box center [1471, 199] width 108 height 15
click at [503, 66] on p "UP_FYE 26 S3_D23_ Men's Swim-Classic" at bounding box center [468, 65] width 255 height 18
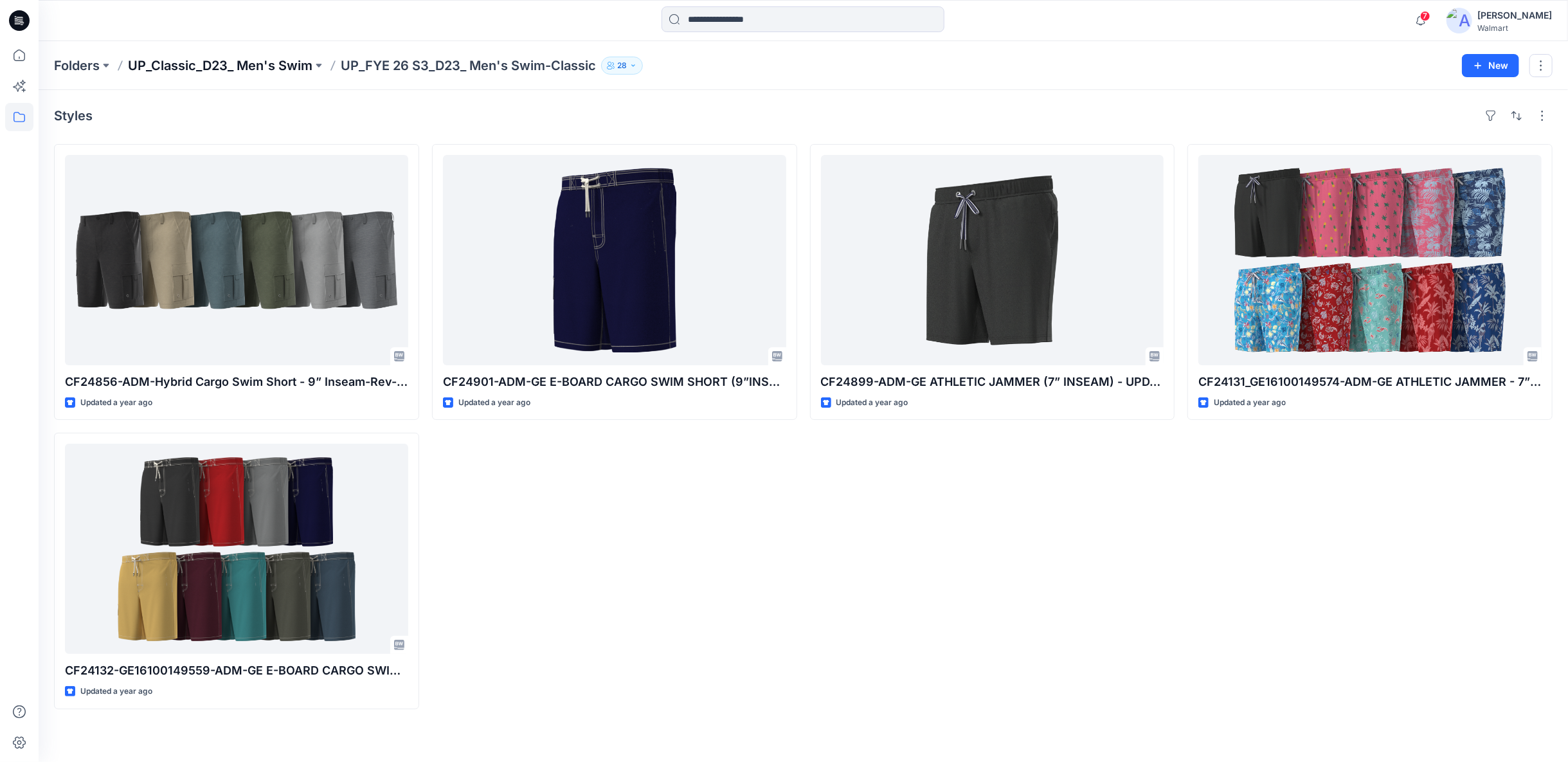
click at [281, 59] on p "UP_Classic_D23_ Men's Swim" at bounding box center [221, 65] width 185 height 18
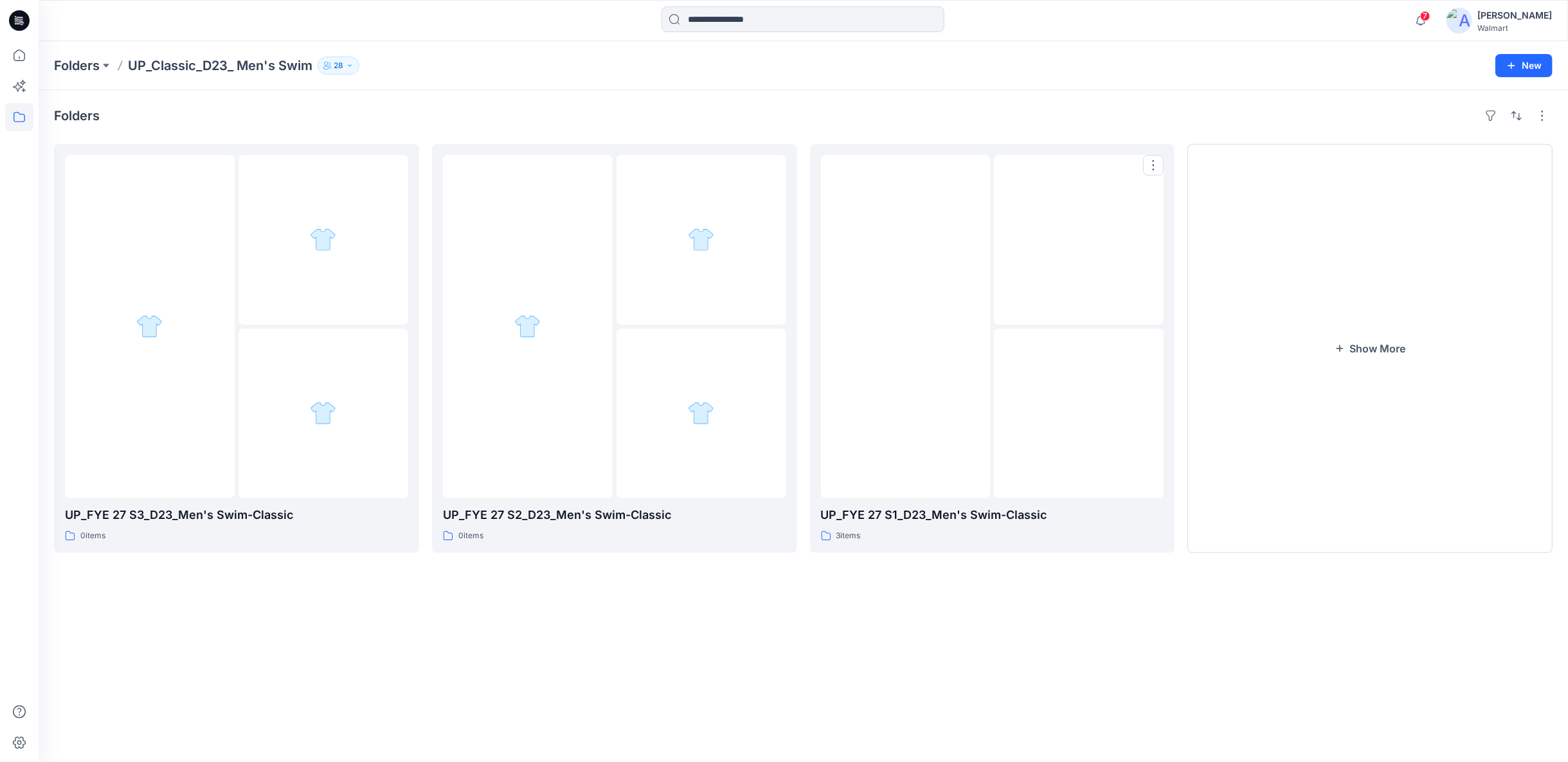
click at [1079, 413] on img at bounding box center [1079, 413] width 0 height 0
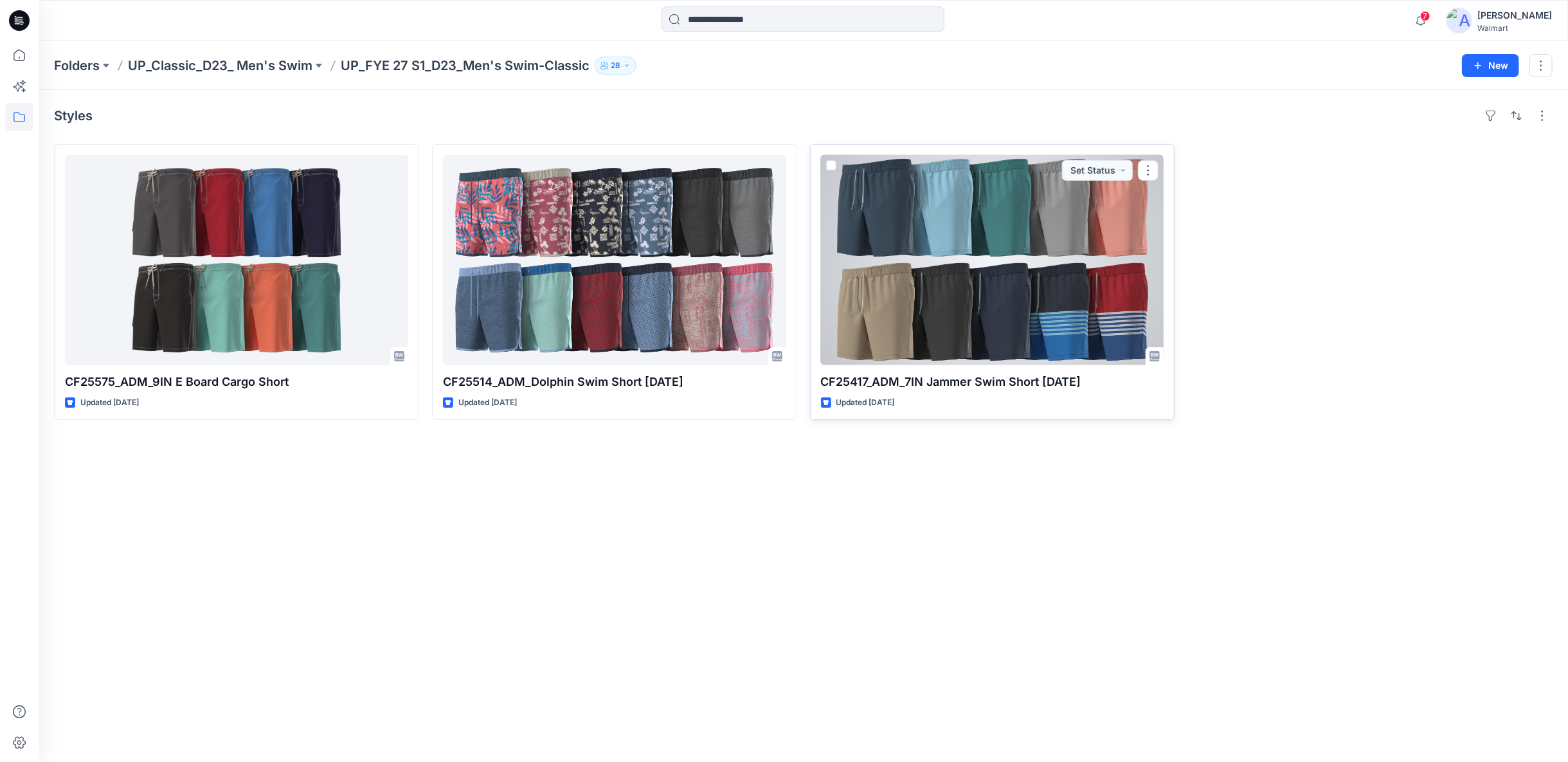
click at [921, 351] on div at bounding box center [992, 260] width 343 height 210
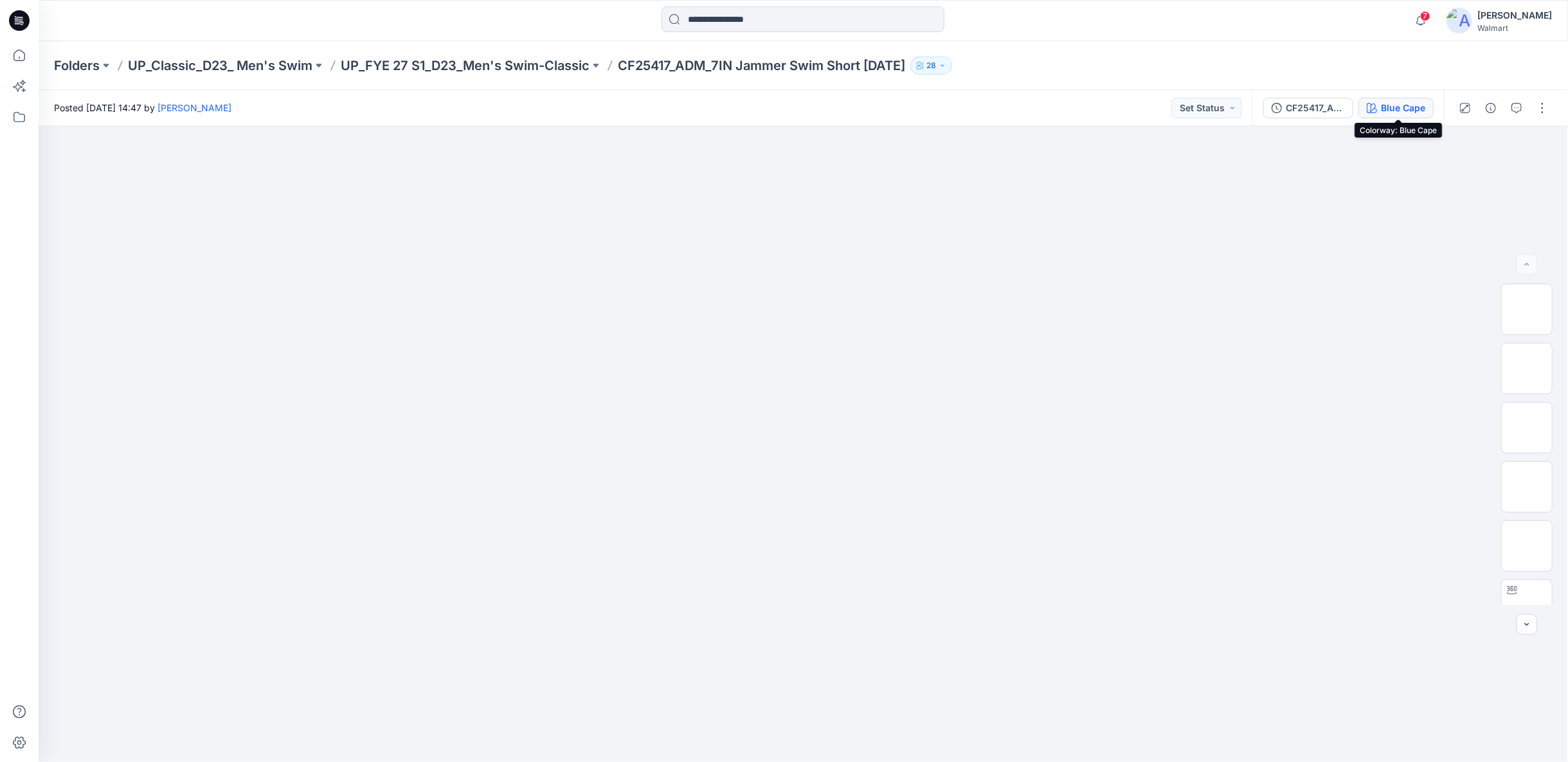
click at [1370, 108] on icon "button" at bounding box center [1372, 108] width 10 height 10
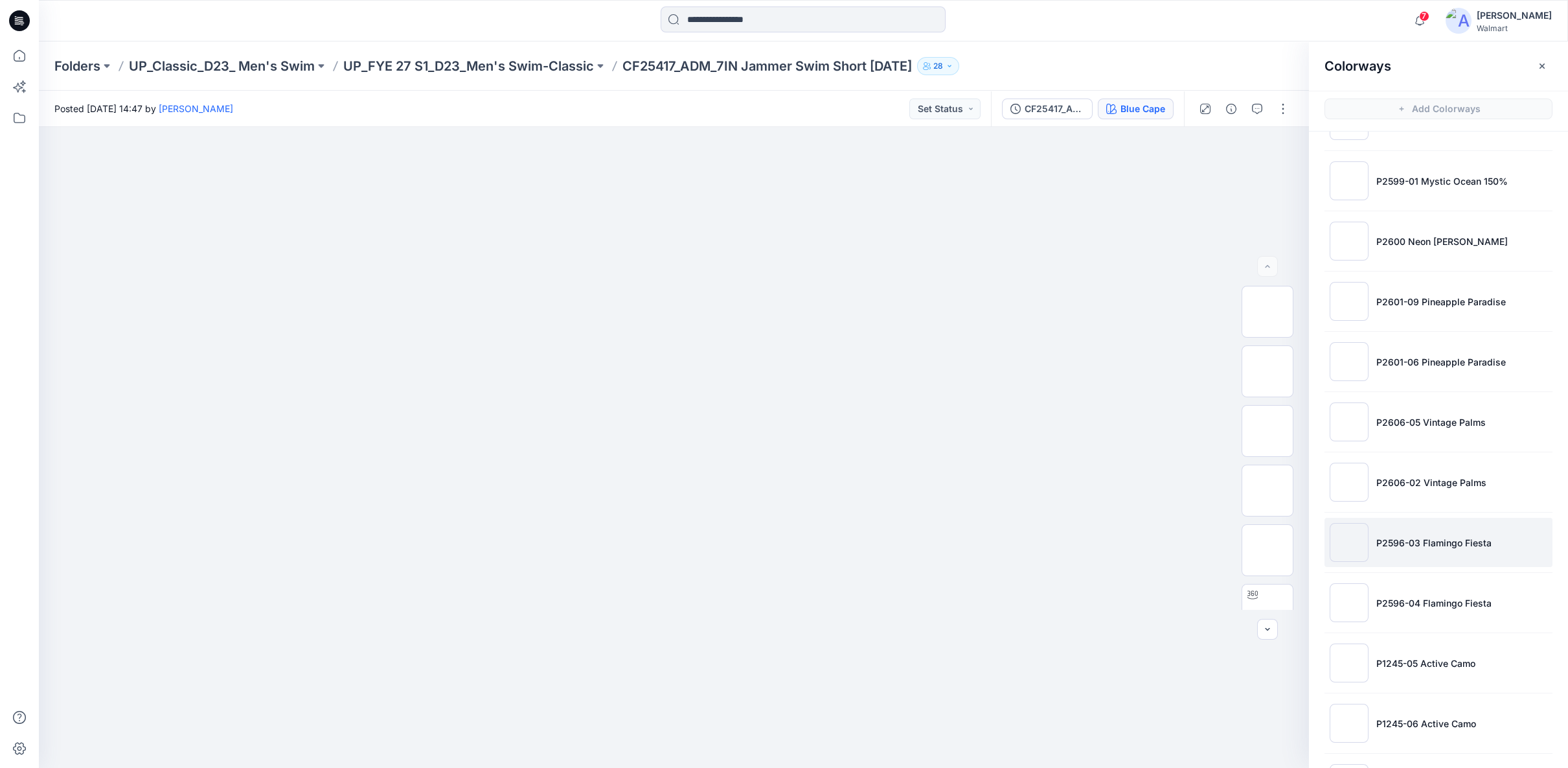
scroll to position [1845, 0]
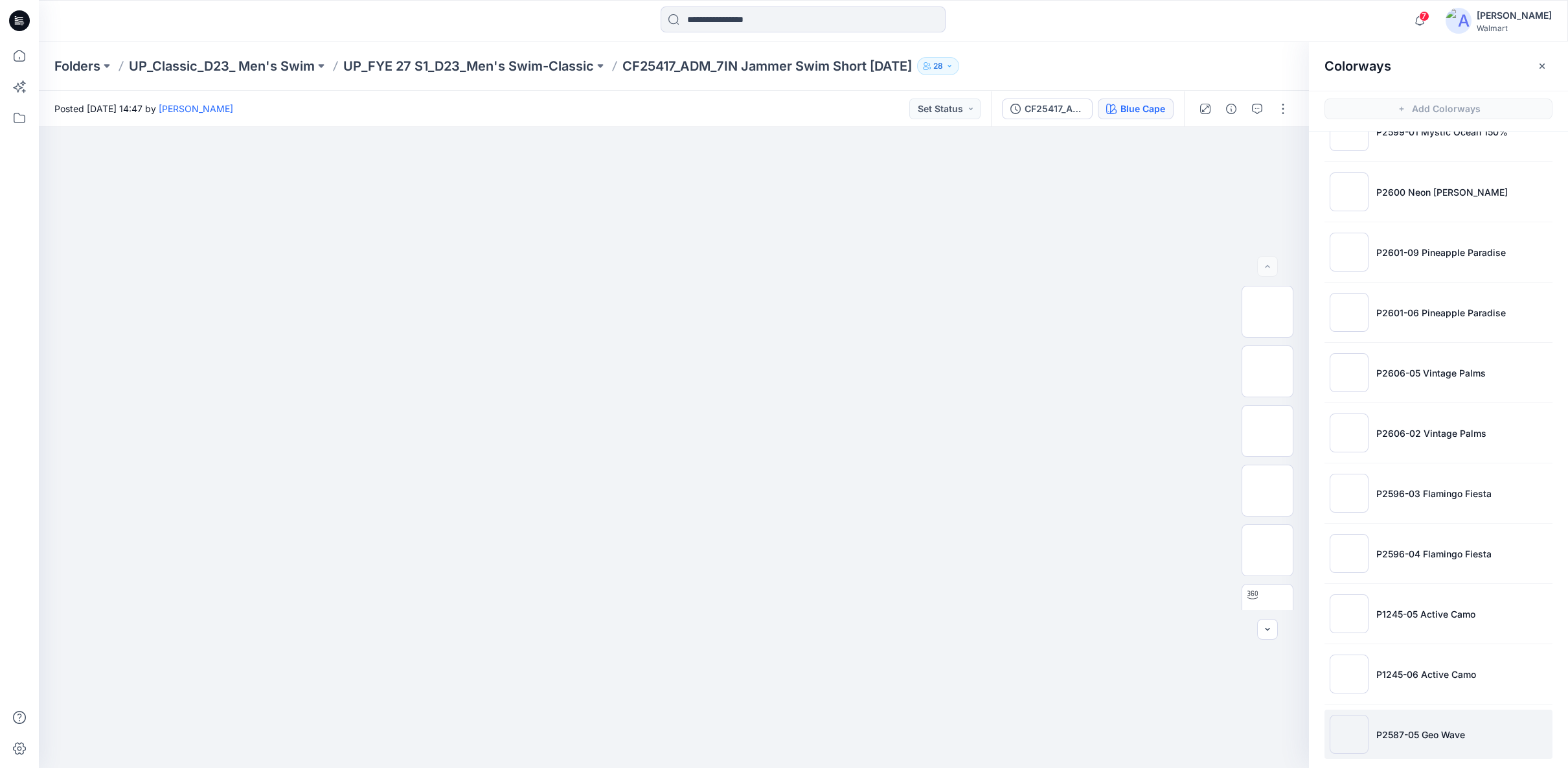
click at [1407, 727] on p "P2587-05 Geo Wave" at bounding box center [1421, 734] width 89 height 14
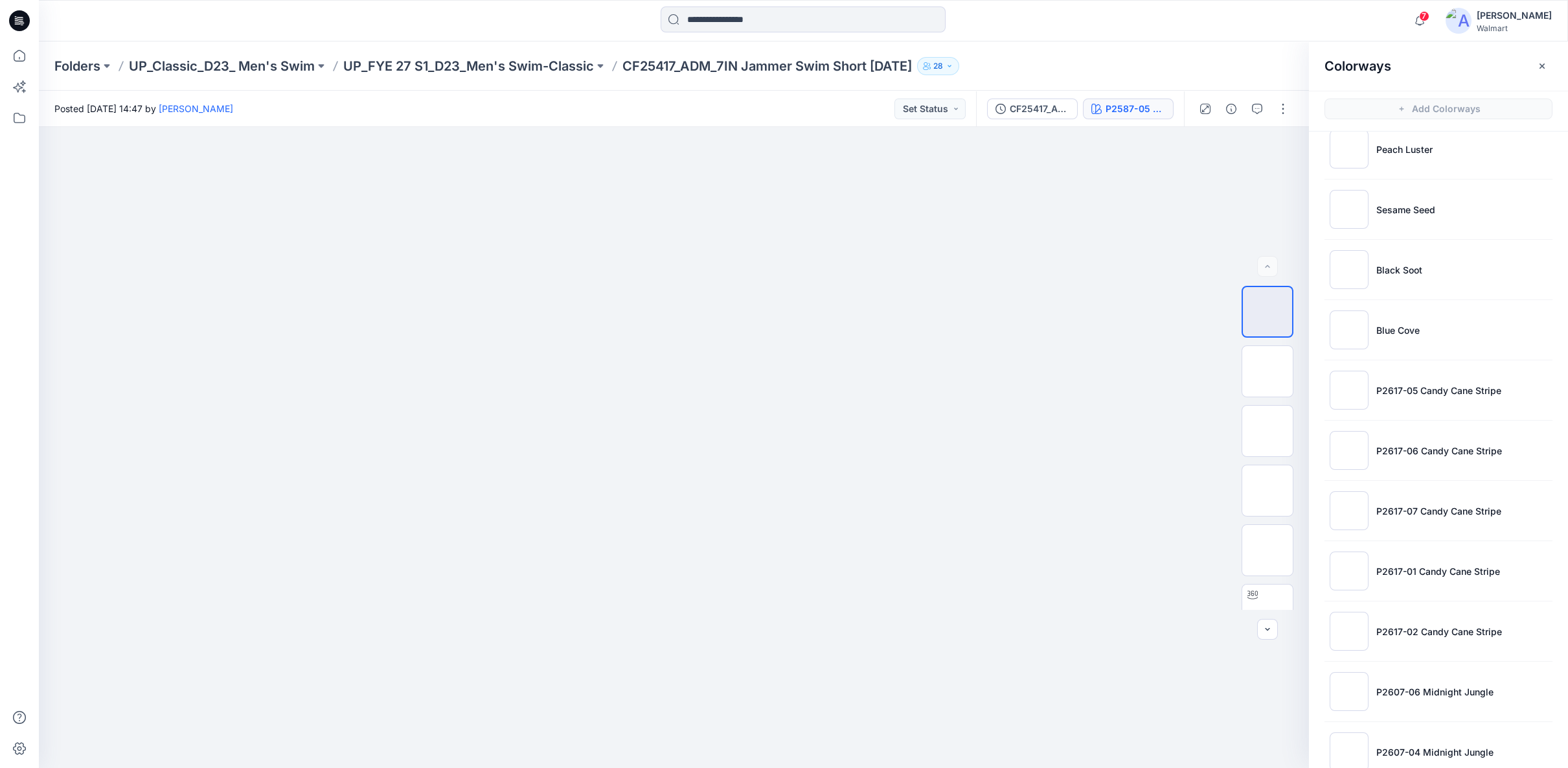
scroll to position [0, 0]
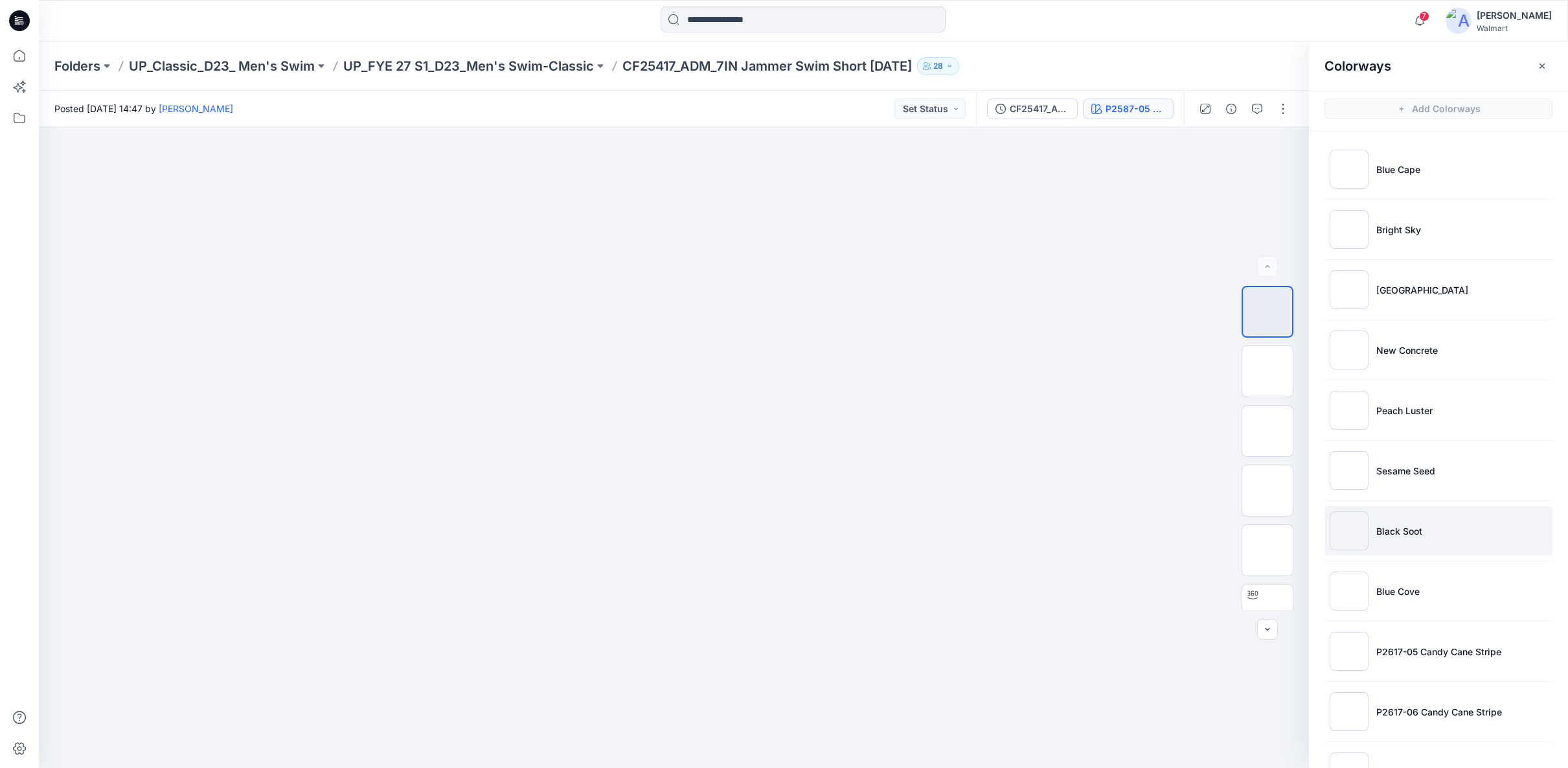
click at [1385, 520] on li "Black Soot" at bounding box center [1439, 530] width 228 height 49
click at [1268, 431] on img at bounding box center [1268, 431] width 0 height 0
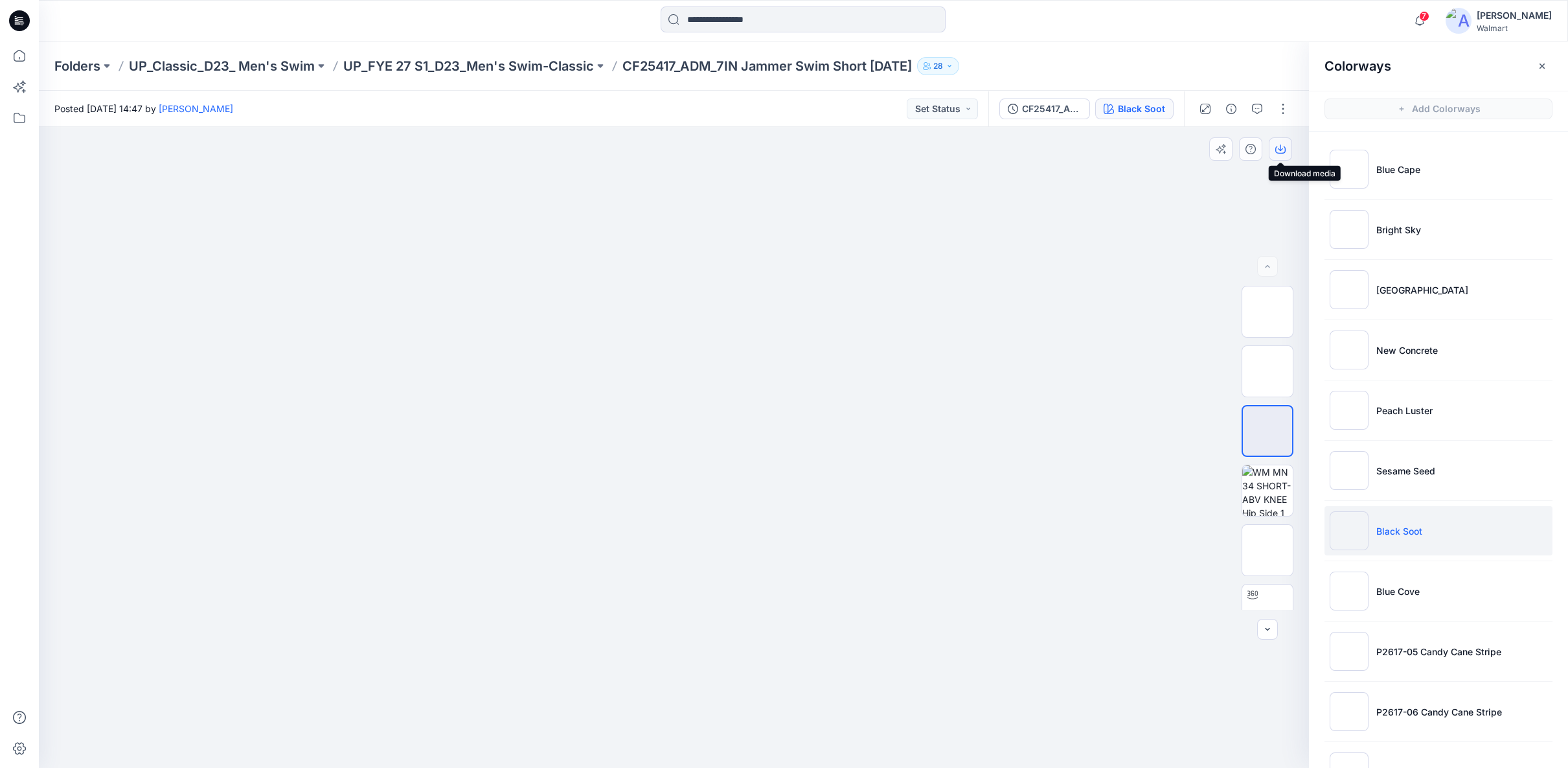
click at [1284, 149] on icon "button" at bounding box center [1281, 149] width 10 height 10
click at [1427, 582] on li "Blue Cove" at bounding box center [1439, 590] width 228 height 49
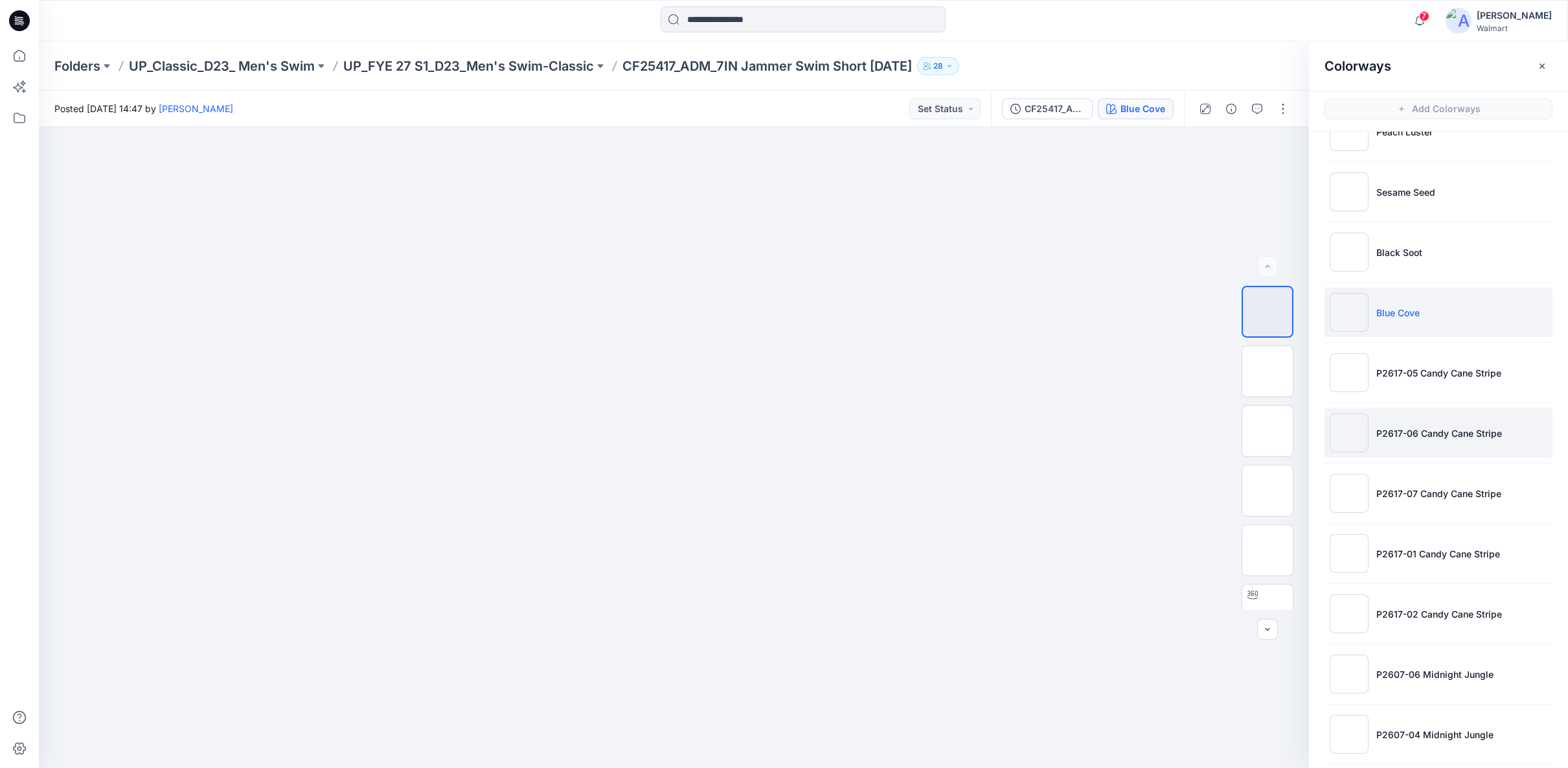
scroll to position [359, 0]
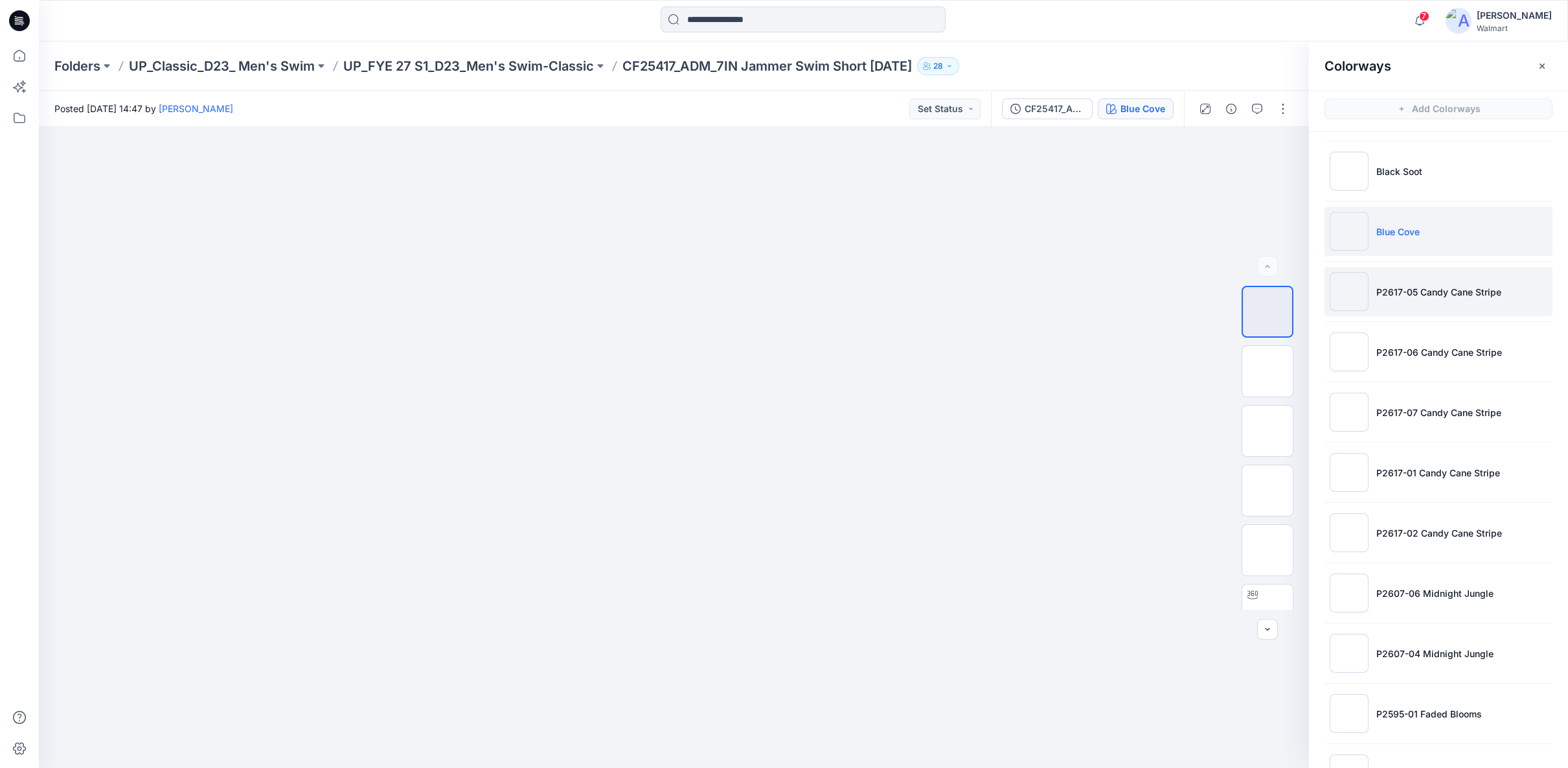
click at [1420, 296] on li "P2617-05 Candy Cane Stripe" at bounding box center [1439, 291] width 228 height 49
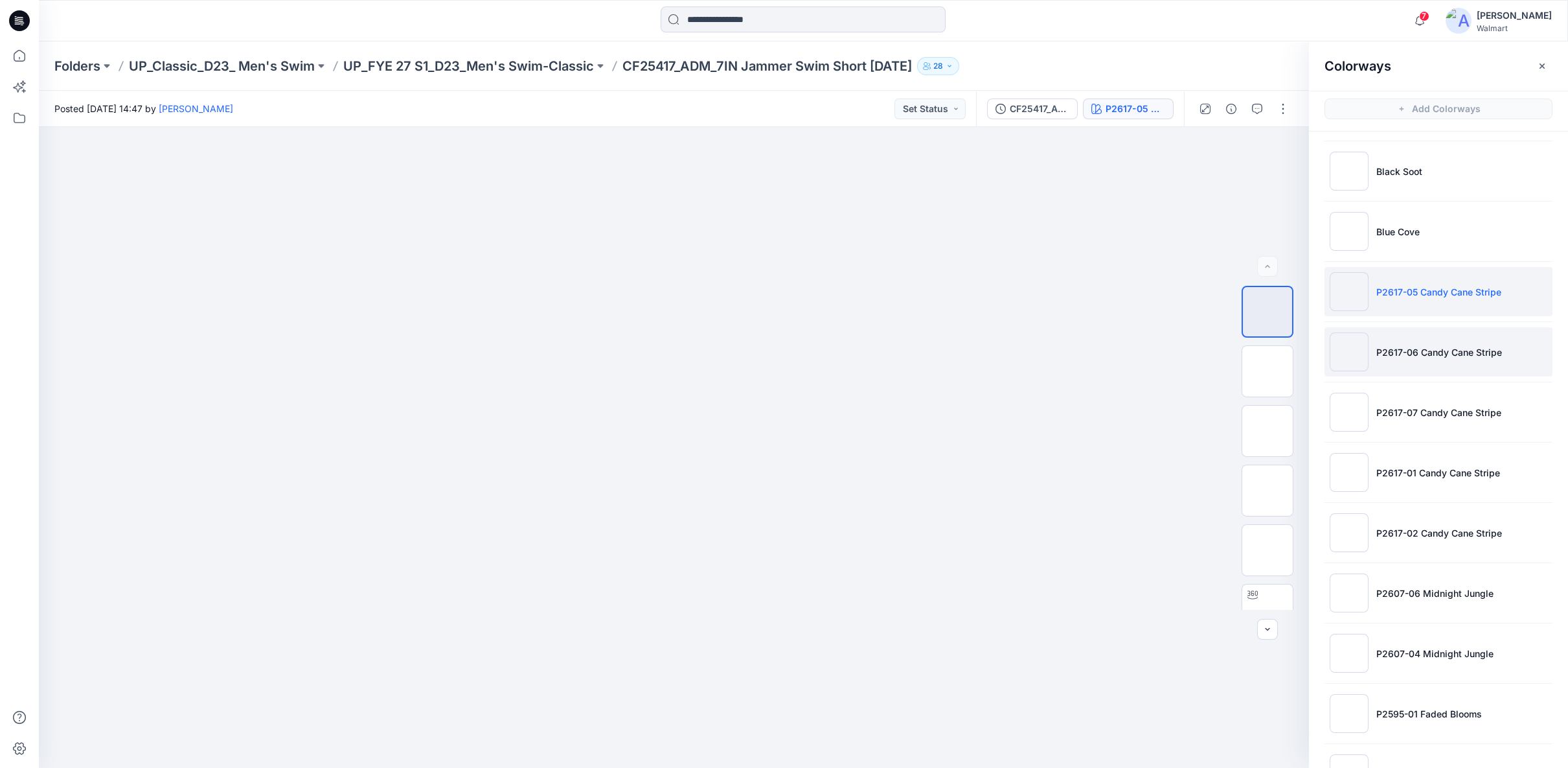
click at [1415, 346] on p "P2617-06 Candy Cane Stripe" at bounding box center [1440, 353] width 126 height 14
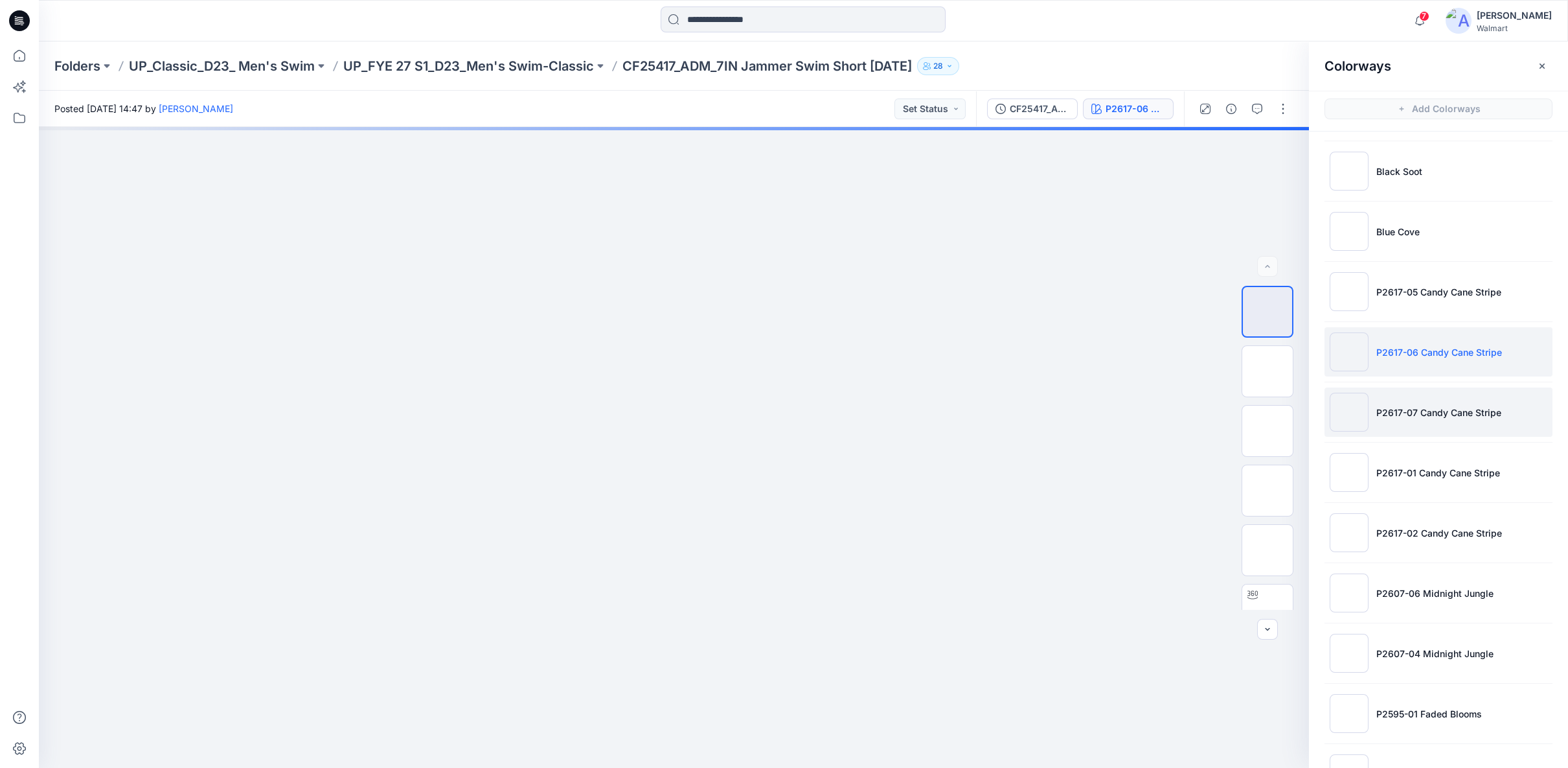
click at [1420, 408] on p "P2617-07 Candy Cane Stripe" at bounding box center [1439, 412] width 125 height 14
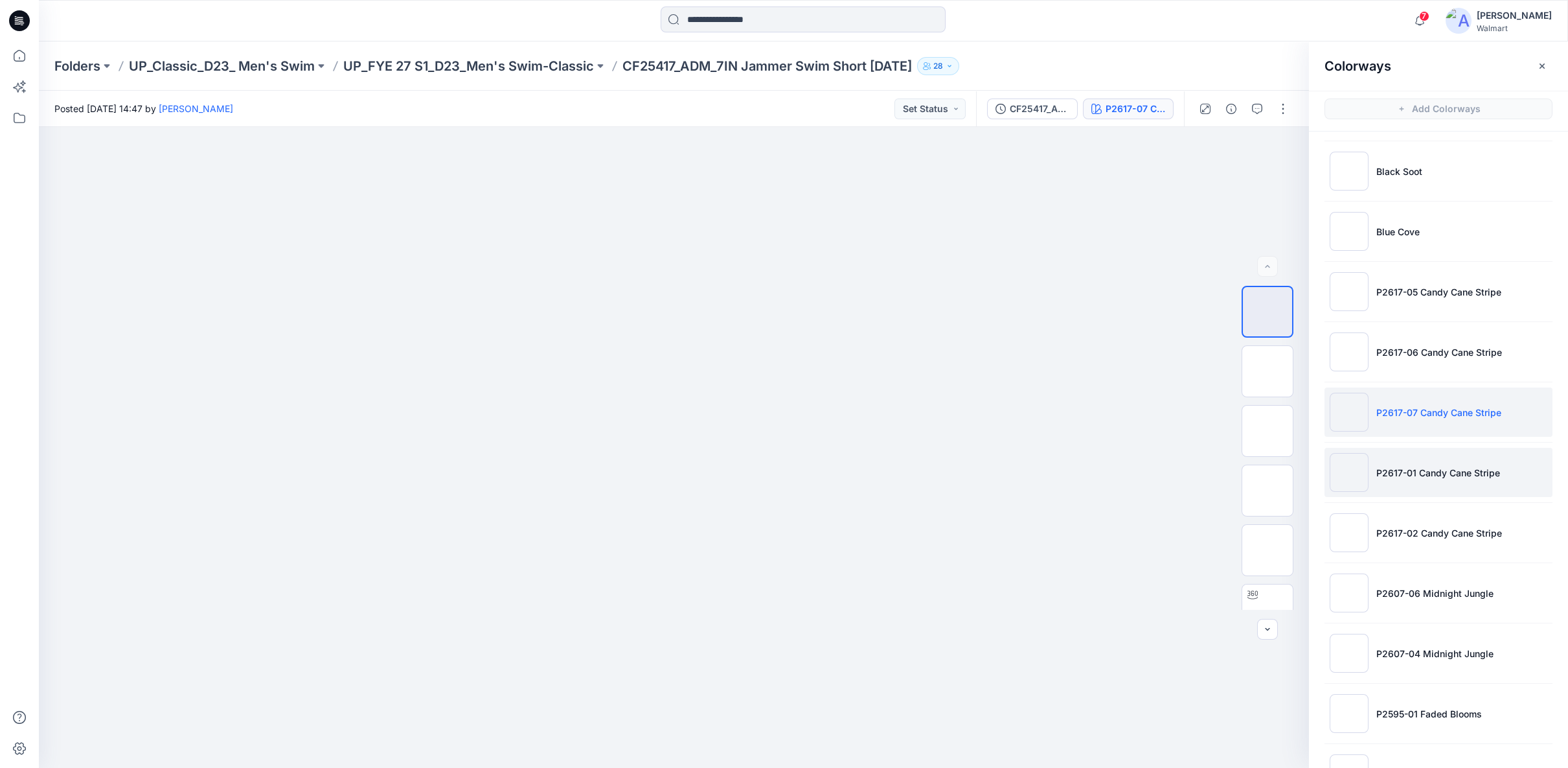
click at [1415, 473] on p "P2617-01 Candy Cane Stripe" at bounding box center [1439, 472] width 124 height 14
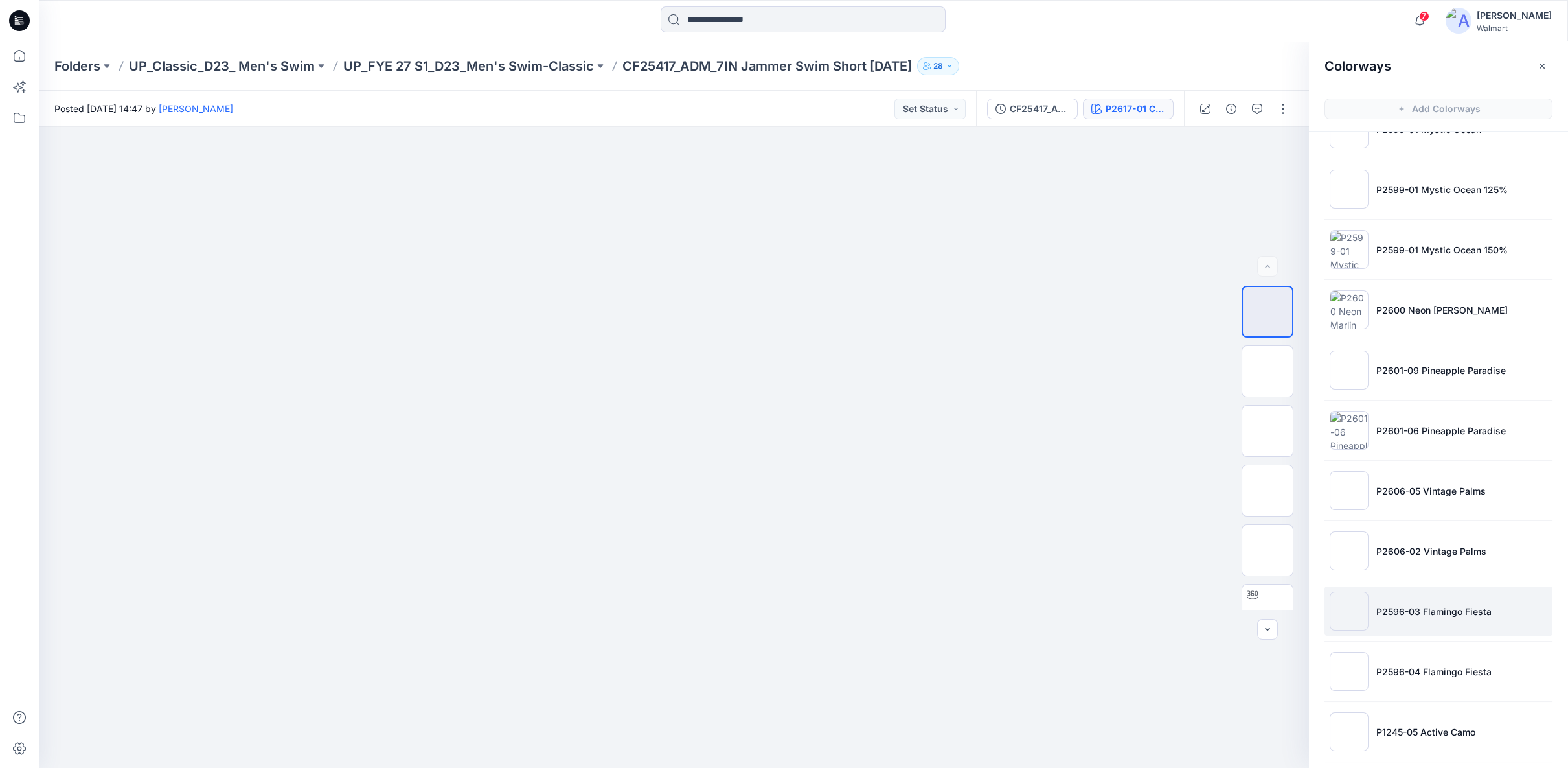
scroll to position [1845, 0]
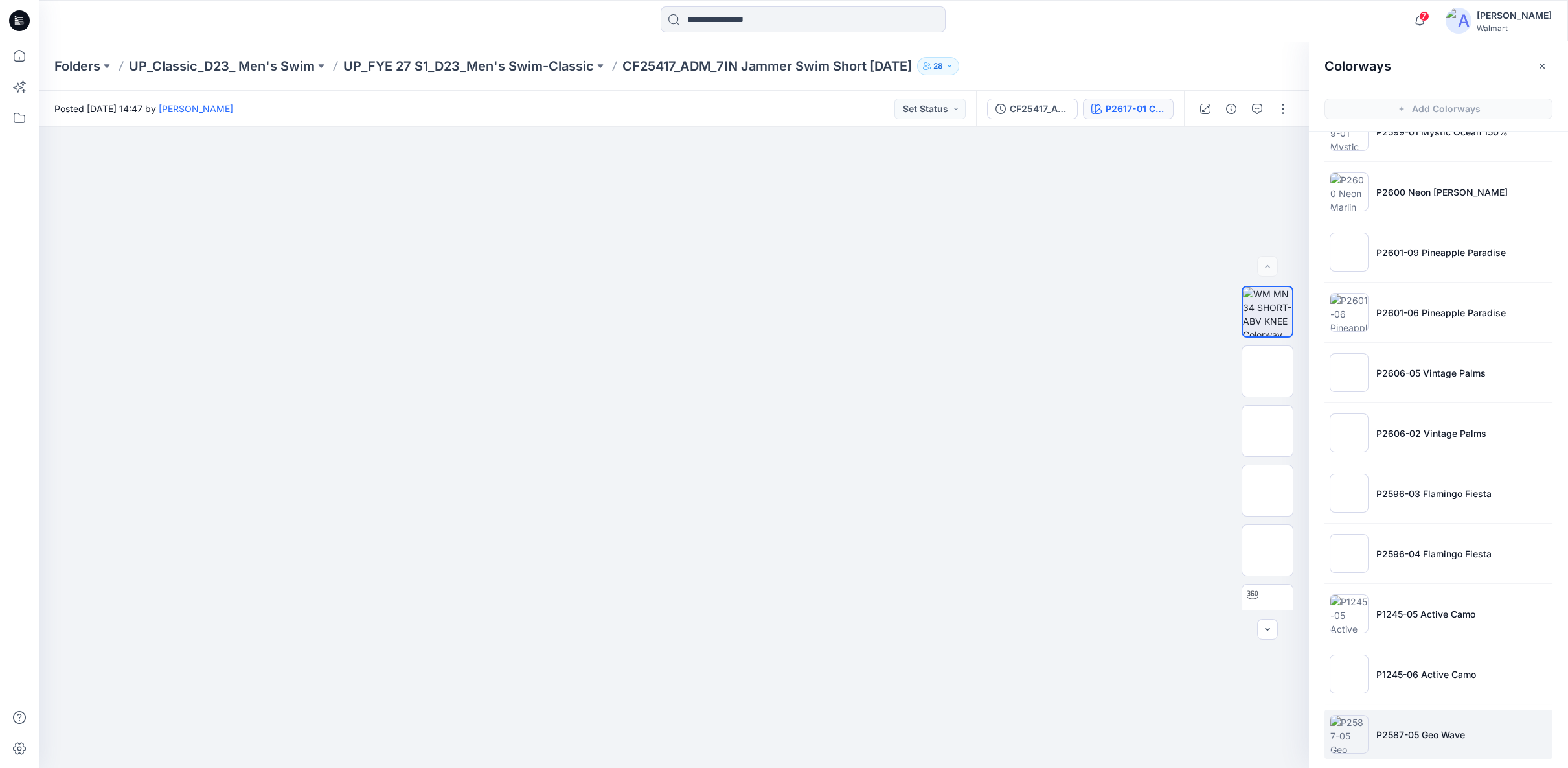
click at [1453, 727] on p "P2587-05 Geo Wave" at bounding box center [1421, 734] width 89 height 14
click at [1438, 673] on li "P1245-06 Active Camo" at bounding box center [1439, 673] width 228 height 49
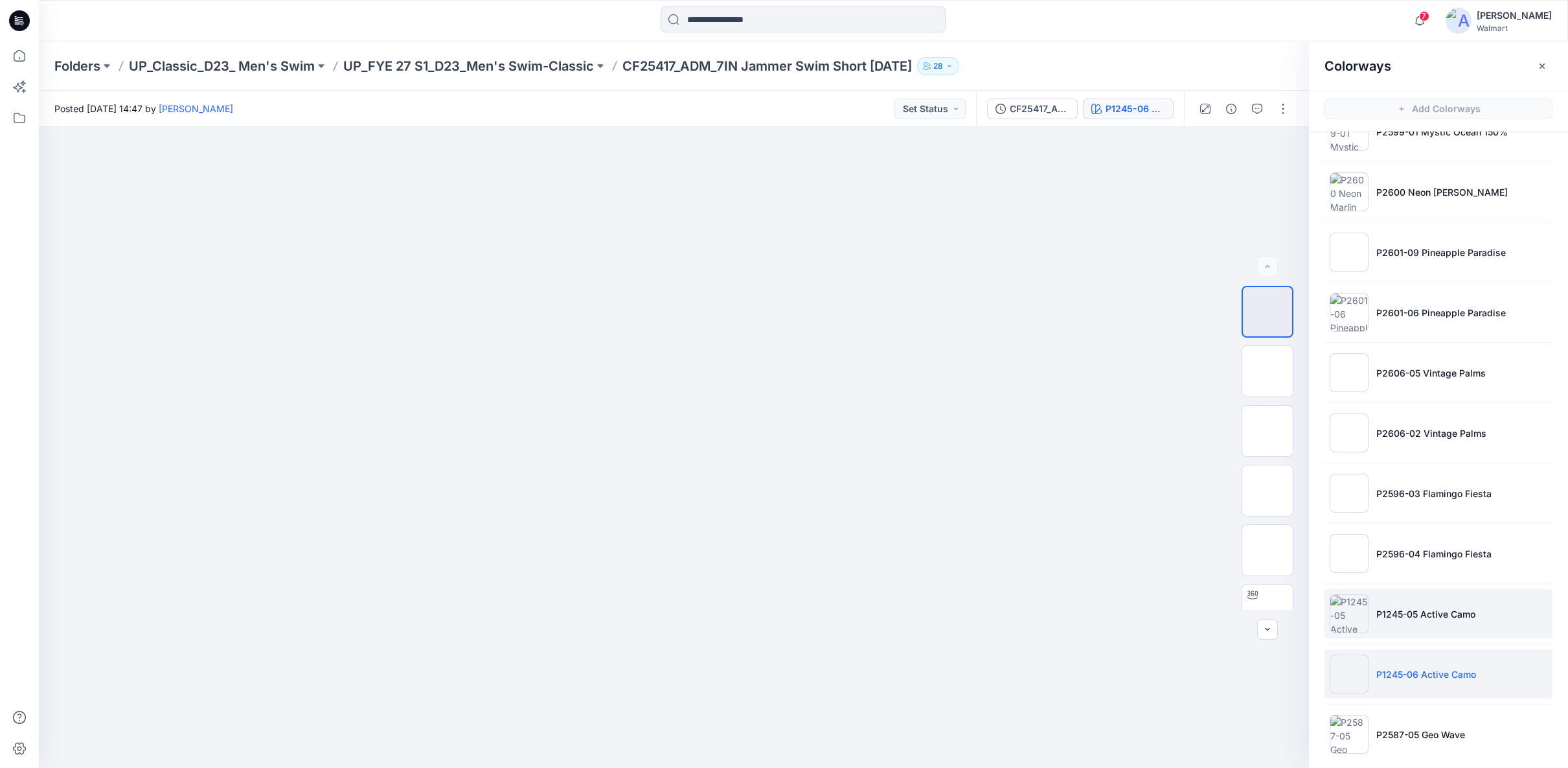
click at [1430, 611] on li "P1245-05 Active Camo" at bounding box center [1439, 613] width 228 height 49
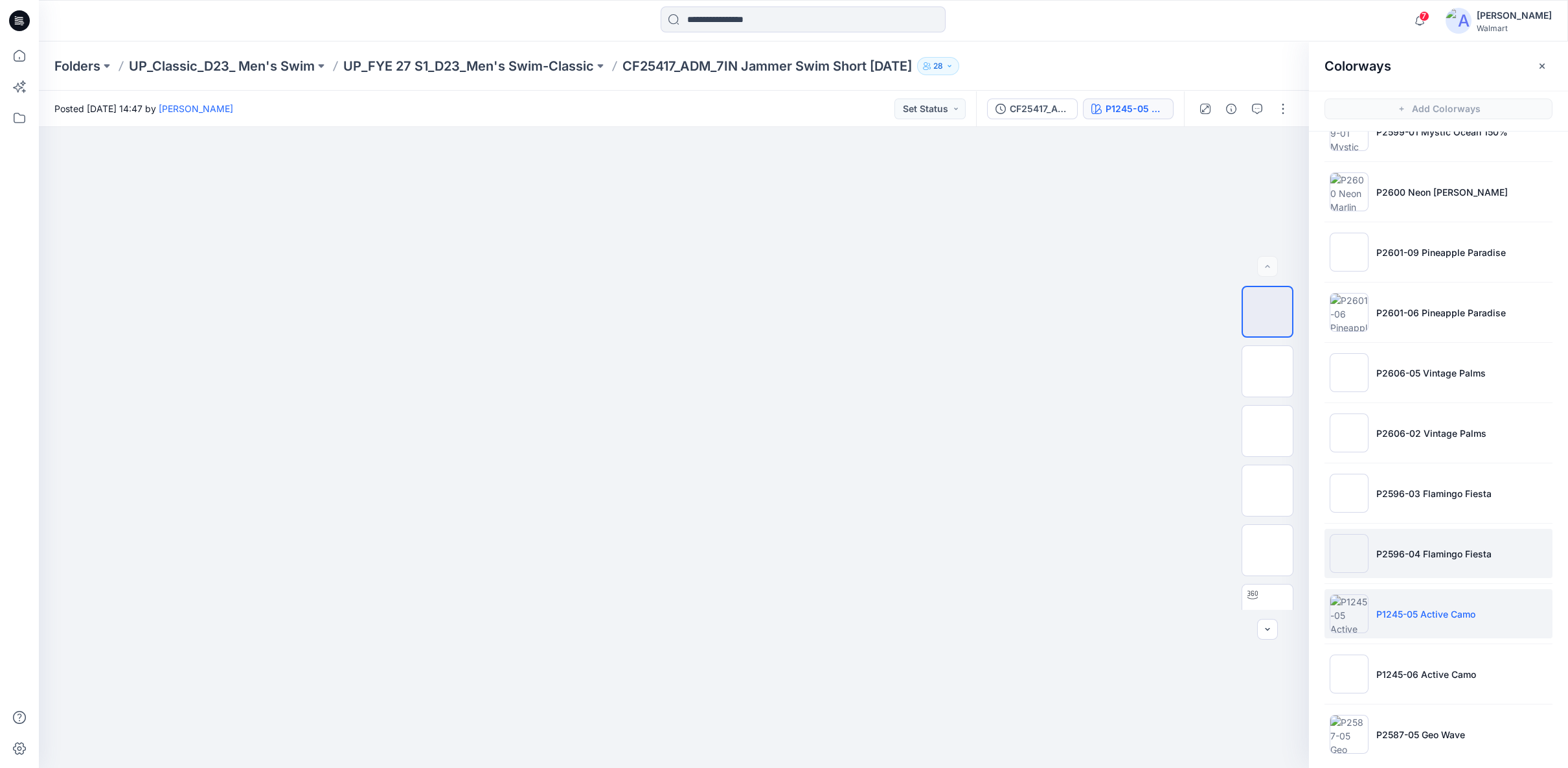
click at [1434, 546] on p "P2596-04 Flamingo Fiesta" at bounding box center [1434, 553] width 116 height 14
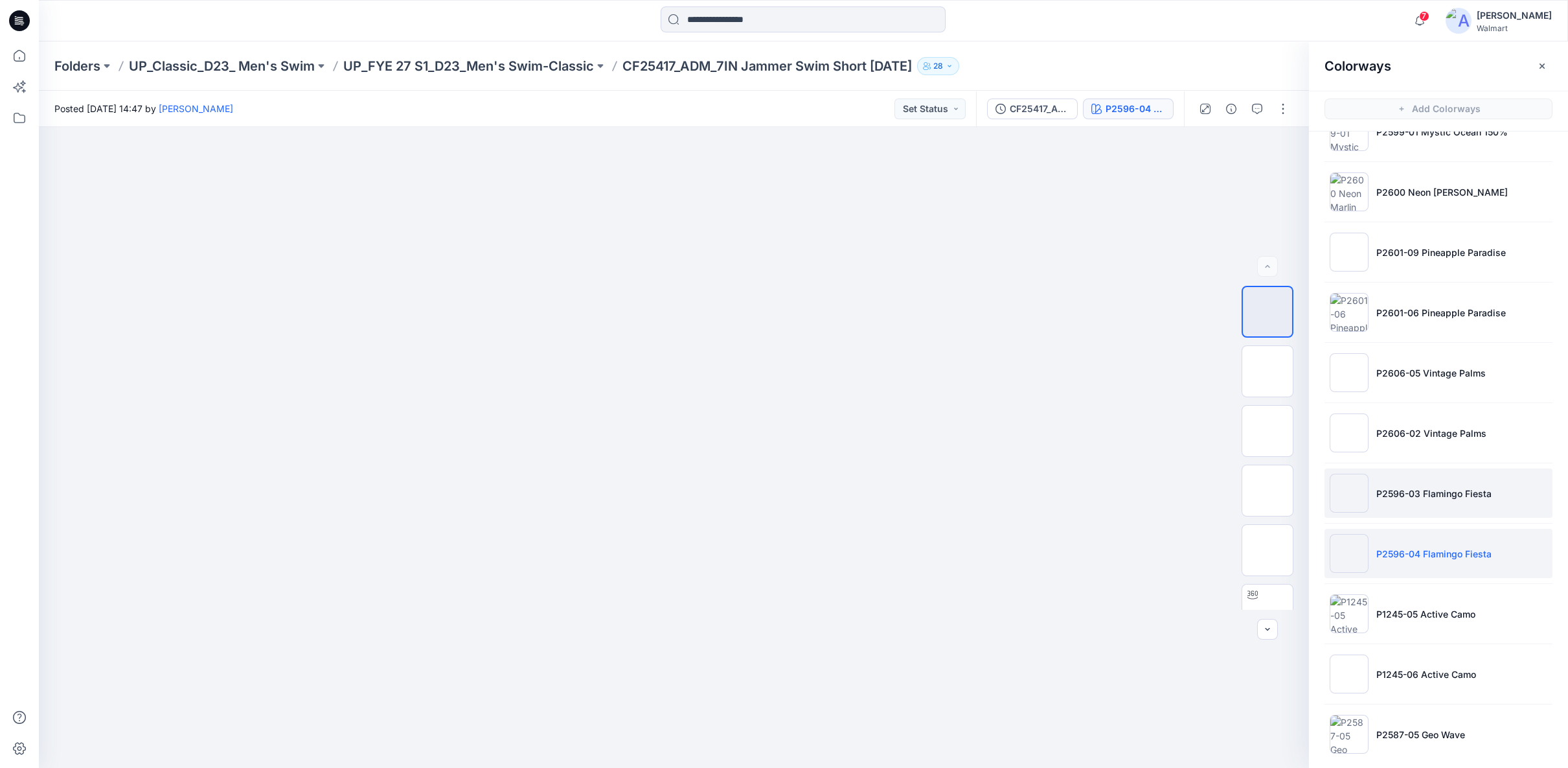
click at [1425, 488] on p "P2596-03 Flamingo Fiesta" at bounding box center [1434, 493] width 116 height 14
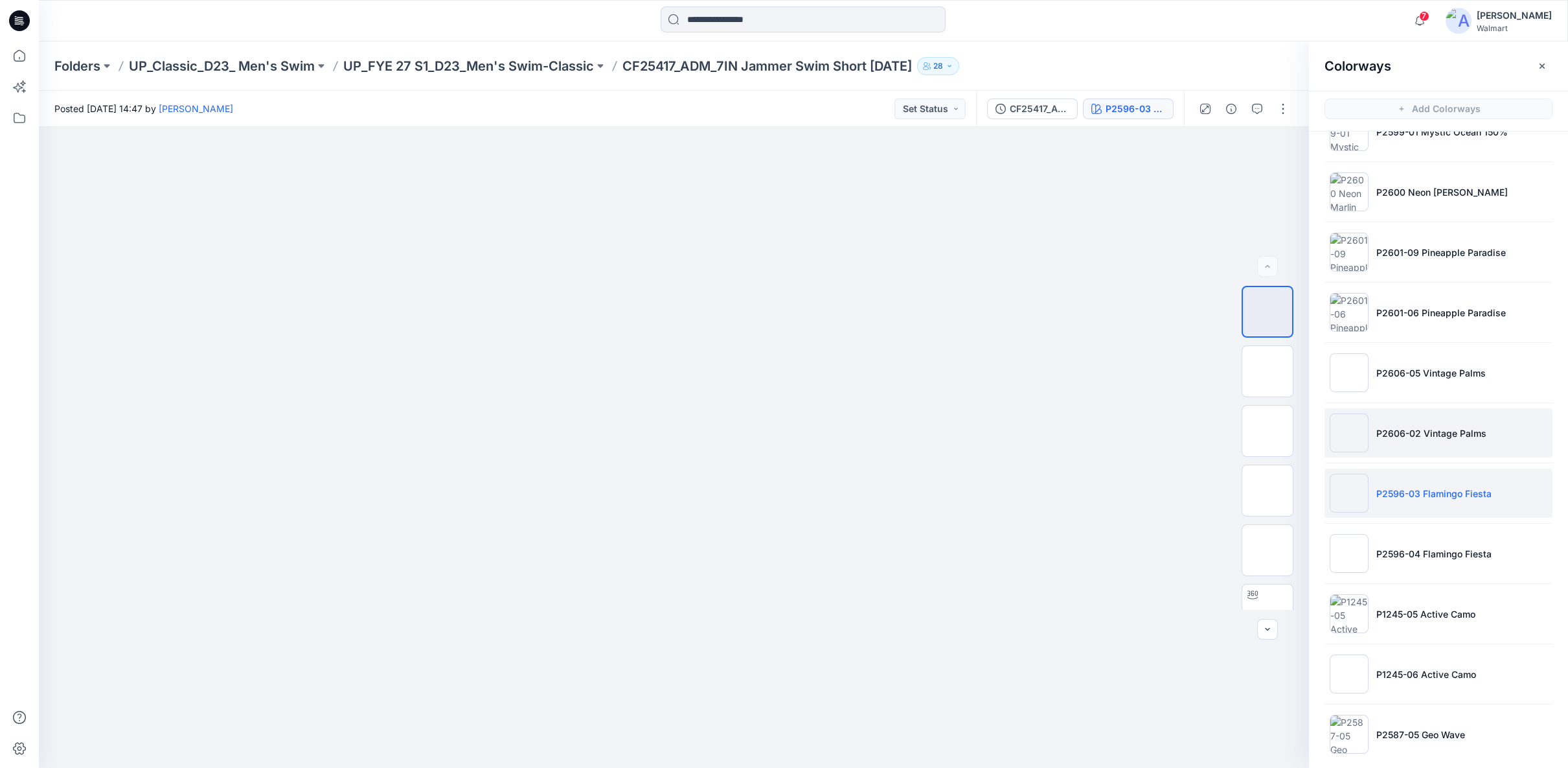
click at [1425, 432] on li "P2606-02 Vintage Palms" at bounding box center [1439, 432] width 228 height 49
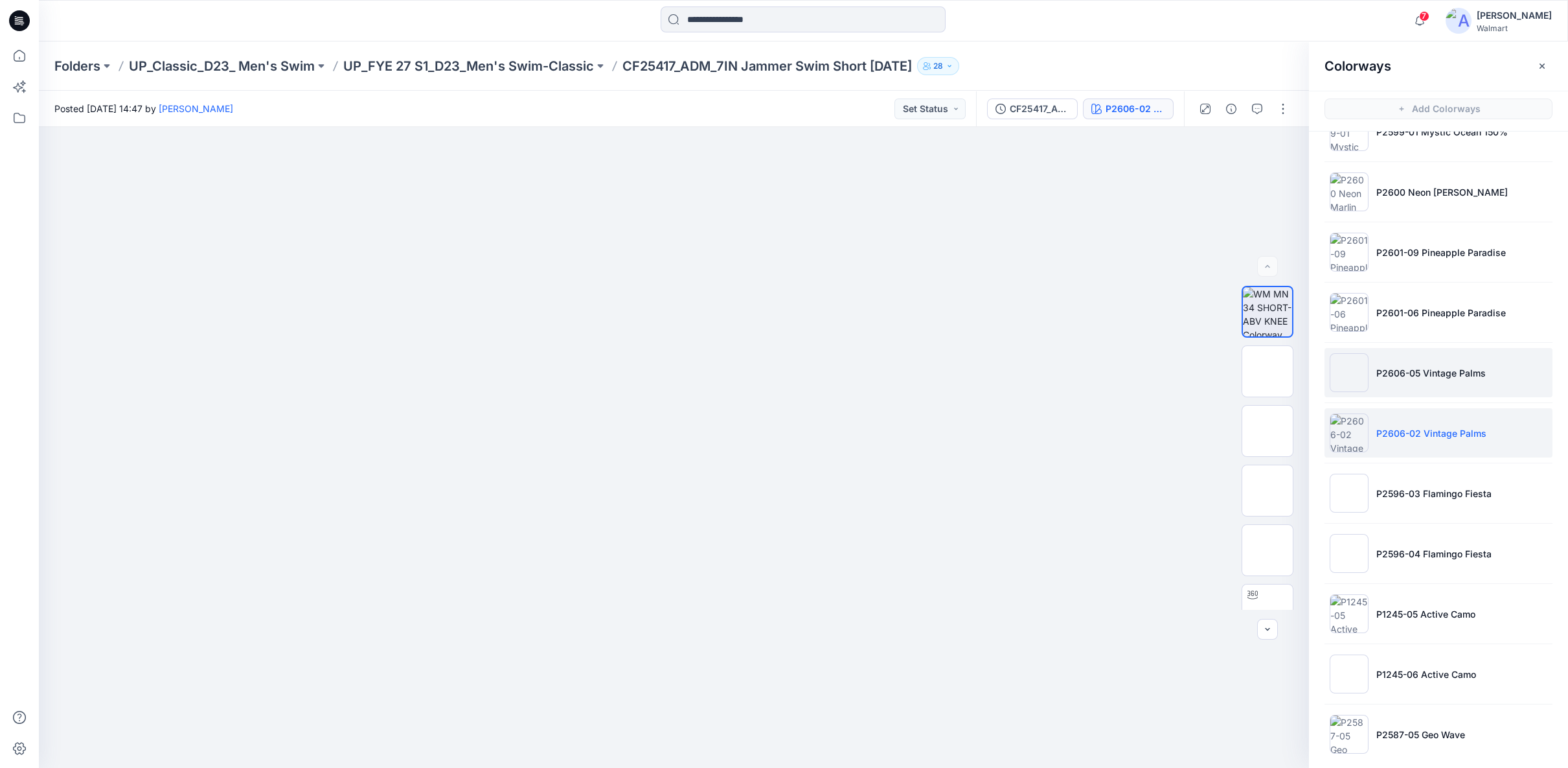
click at [1396, 378] on li "P2606-05 Vintage Palms" at bounding box center [1439, 372] width 228 height 49
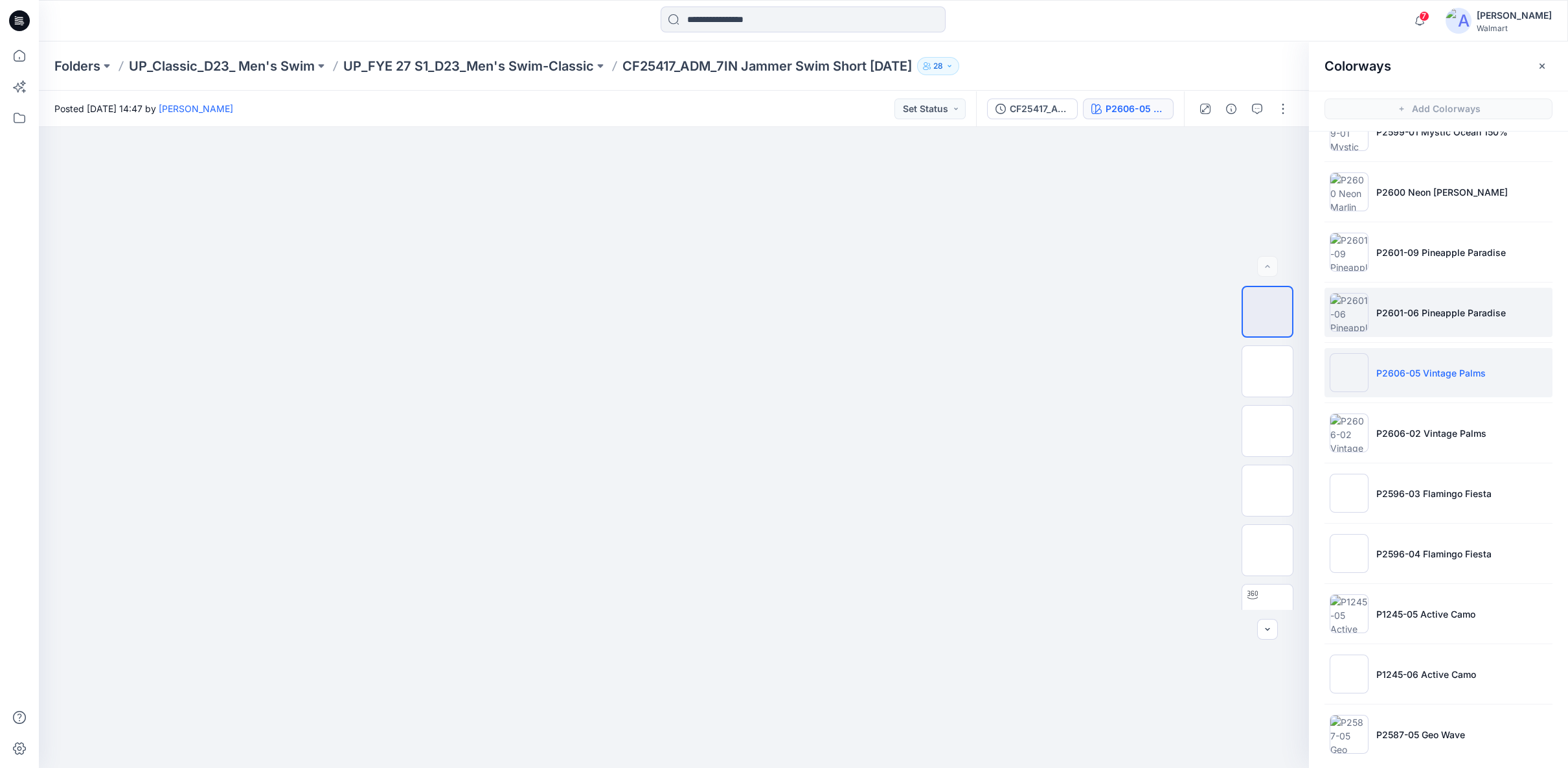
click at [1401, 308] on p "P2601-06 Pineapple Paradise" at bounding box center [1441, 313] width 129 height 14
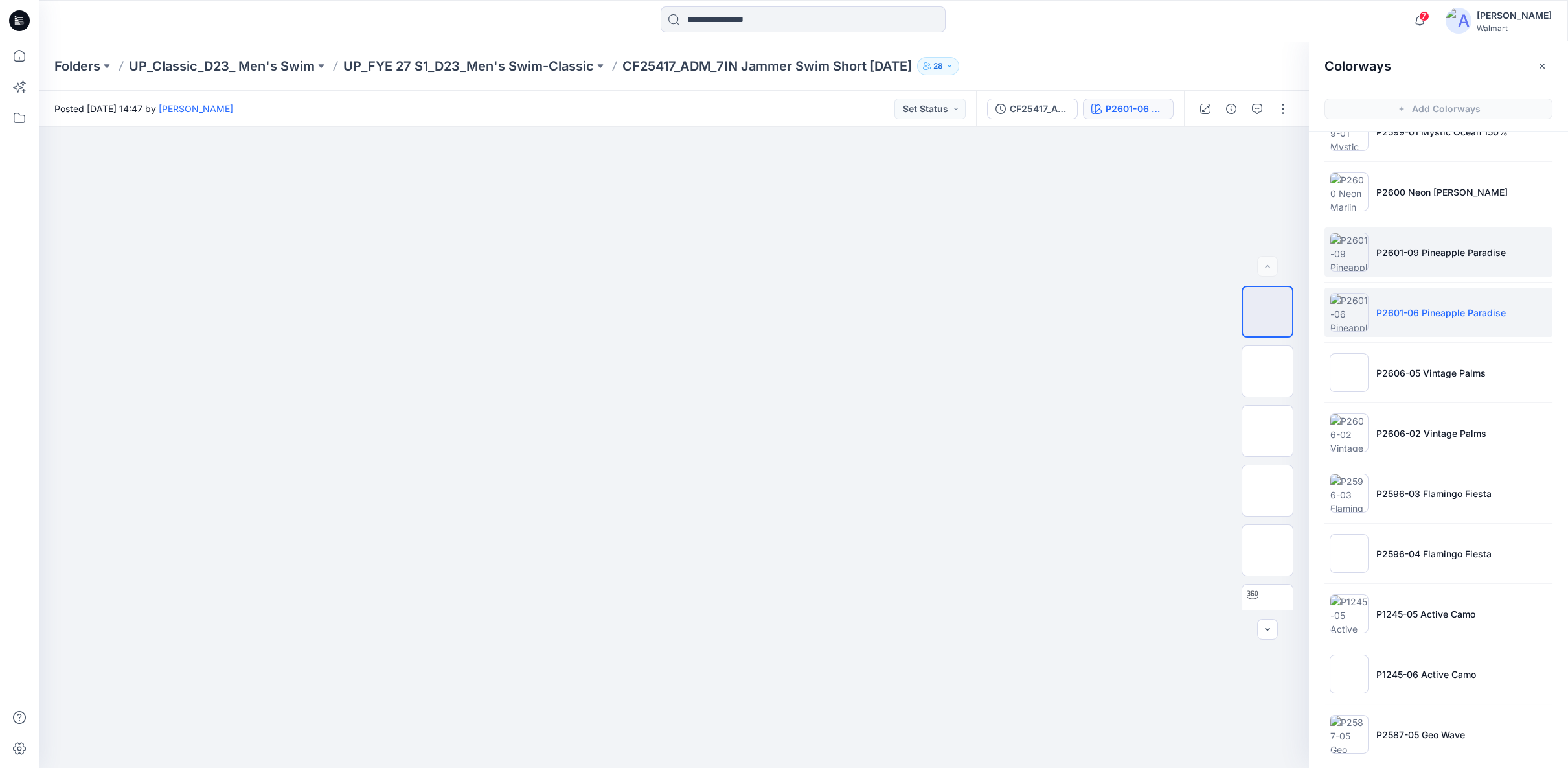
click at [1400, 257] on li "P2601-09 Pineapple Paradise" at bounding box center [1439, 252] width 228 height 49
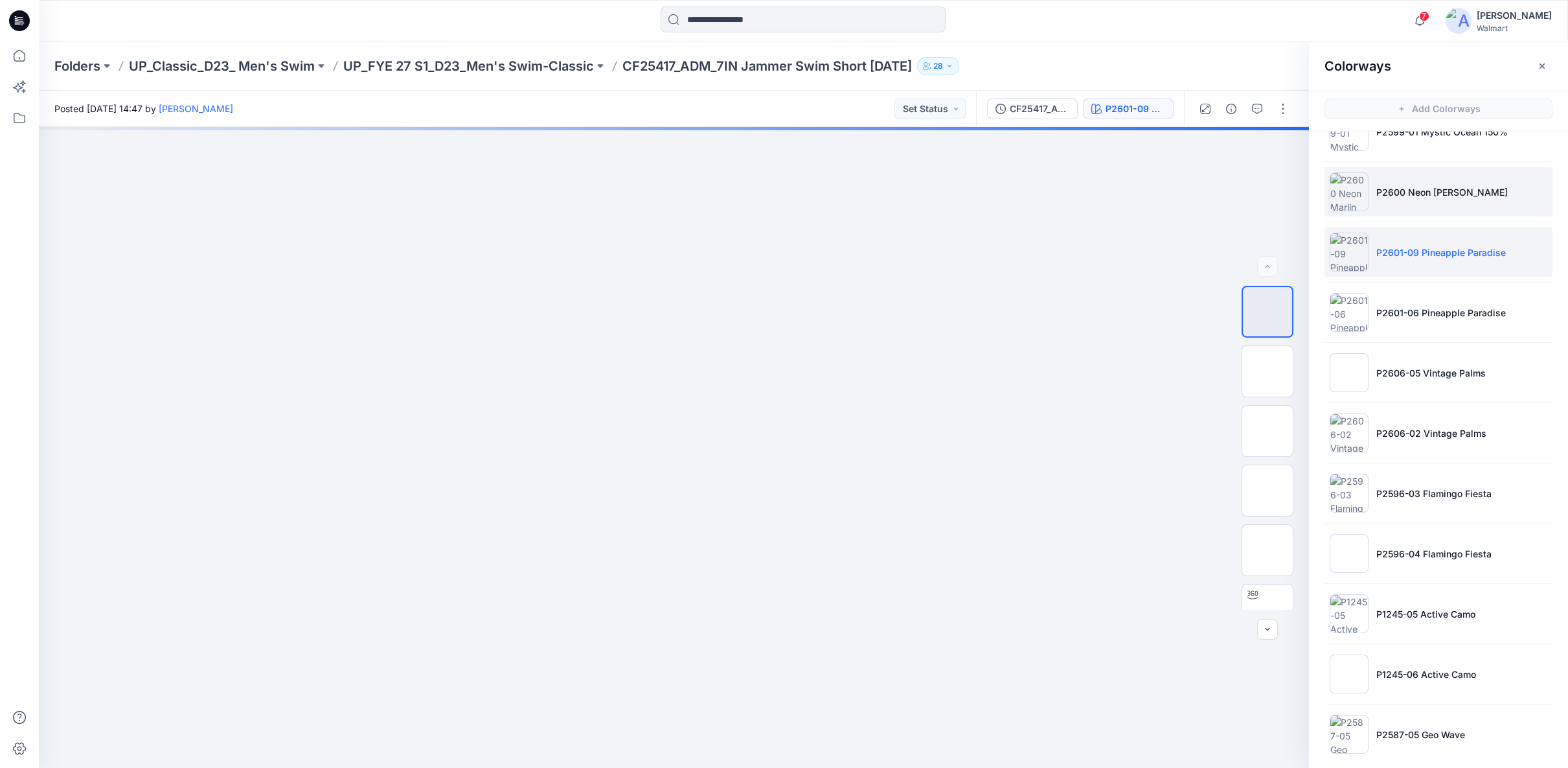
click at [1404, 197] on li "P2600 Neon Marlin" at bounding box center [1439, 191] width 228 height 49
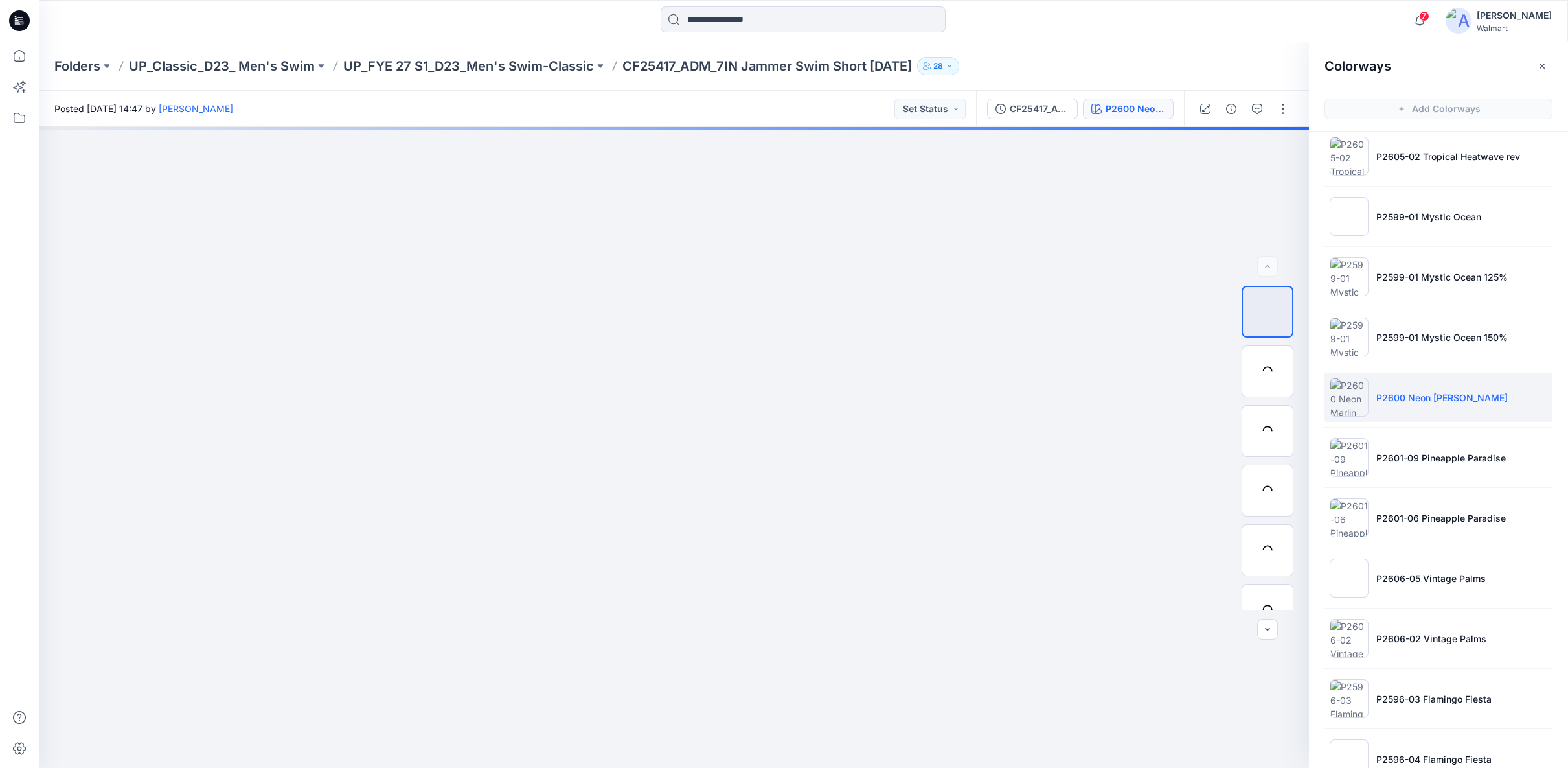
scroll to position [1628, 0]
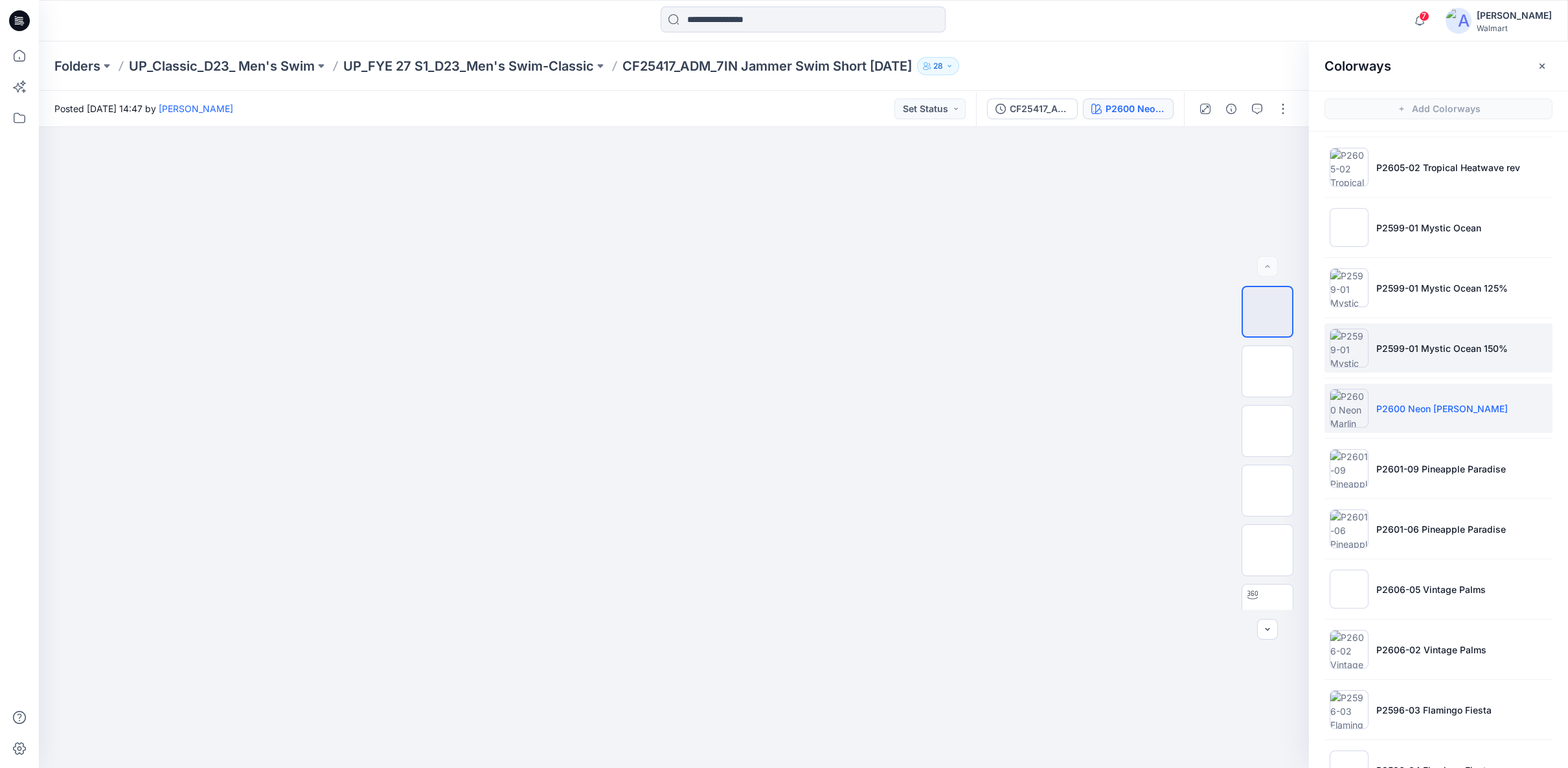
click at [1422, 341] on p "P2599-01 Mystic Ocean 150%" at bounding box center [1442, 348] width 132 height 14
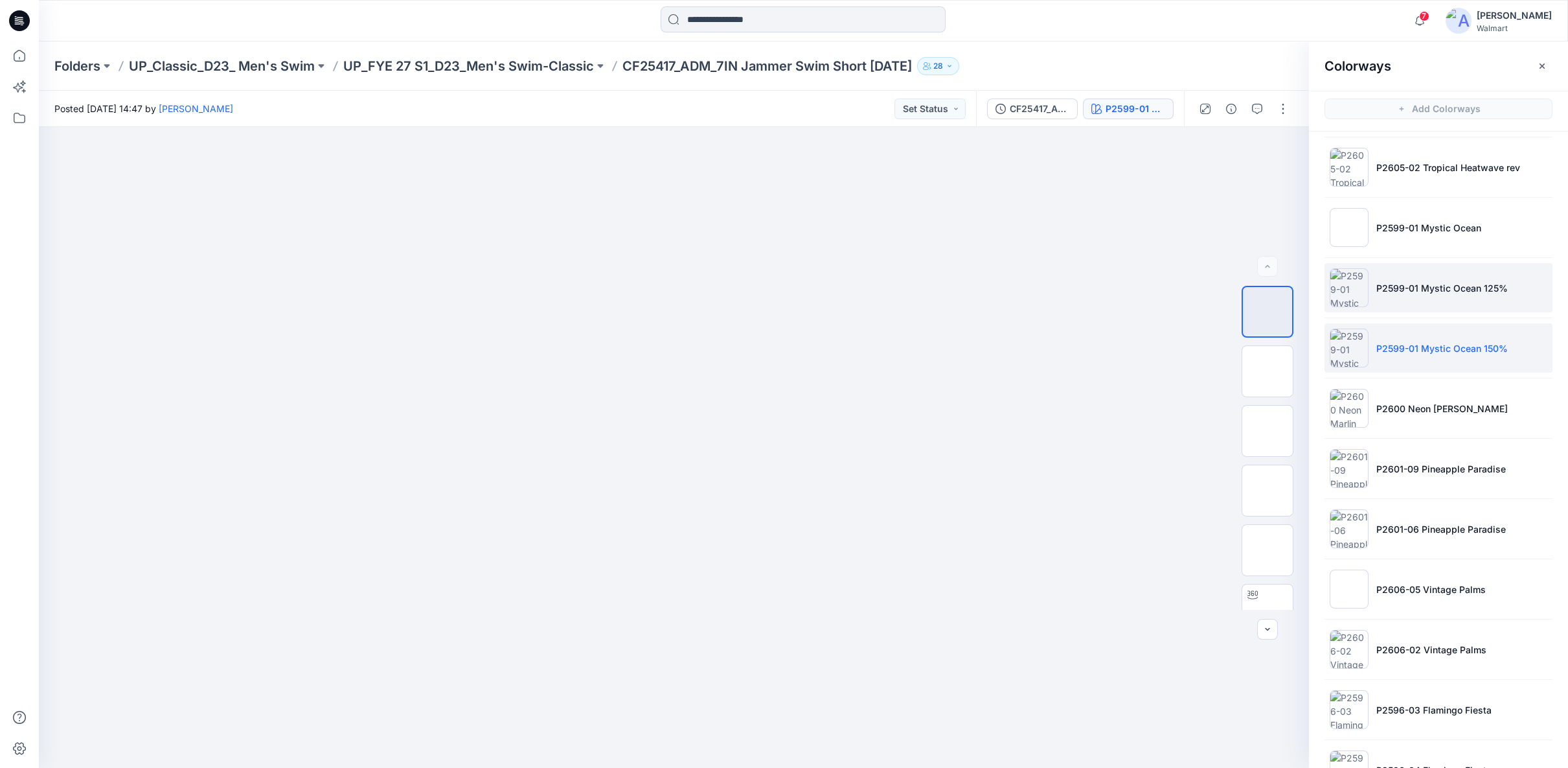
click at [1417, 286] on li "P2599-01 Mystic Ocean 125%" at bounding box center [1439, 287] width 228 height 49
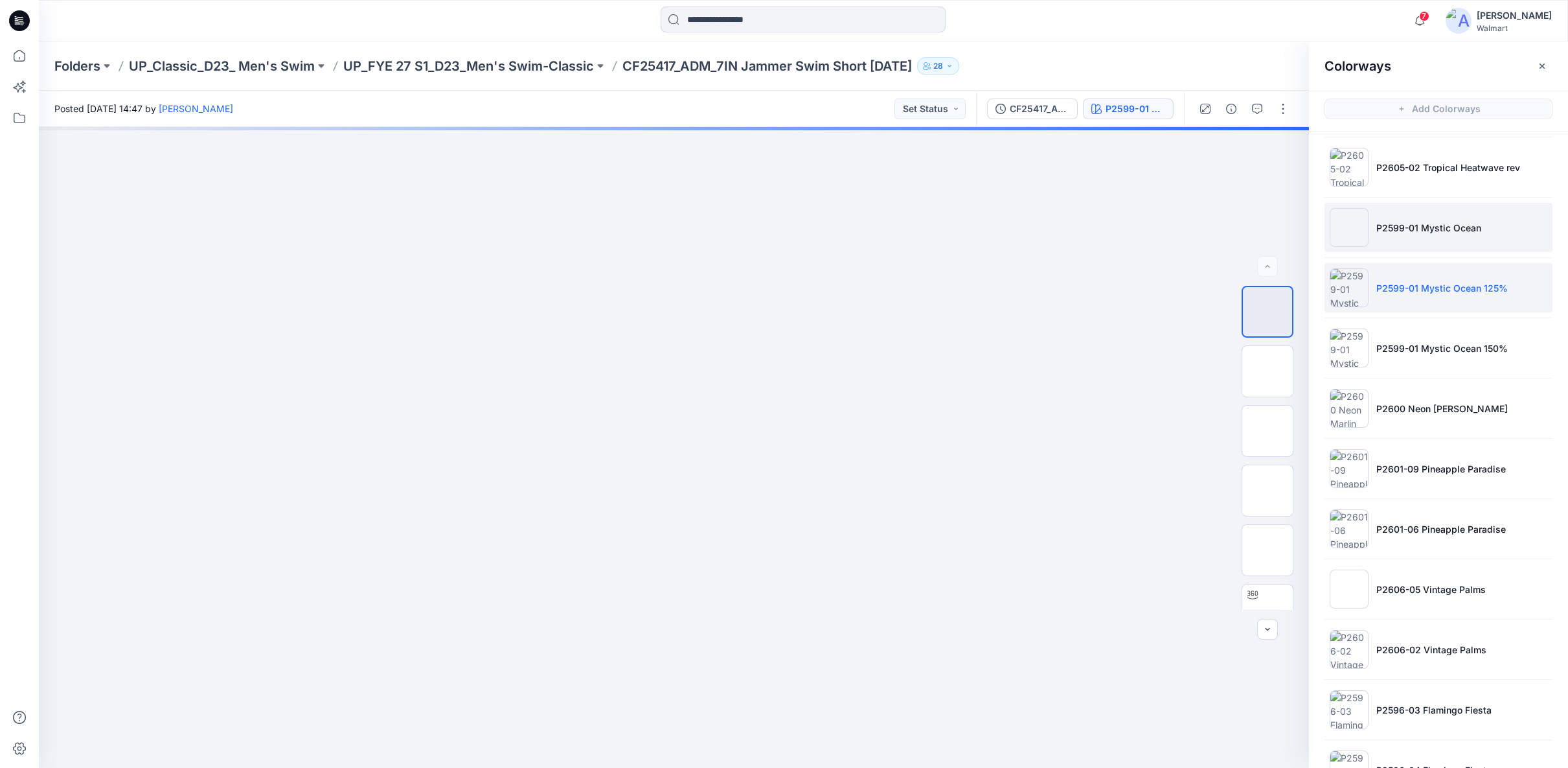
click at [1421, 224] on p "P2599-01 Mystic Ocean" at bounding box center [1429, 228] width 105 height 14
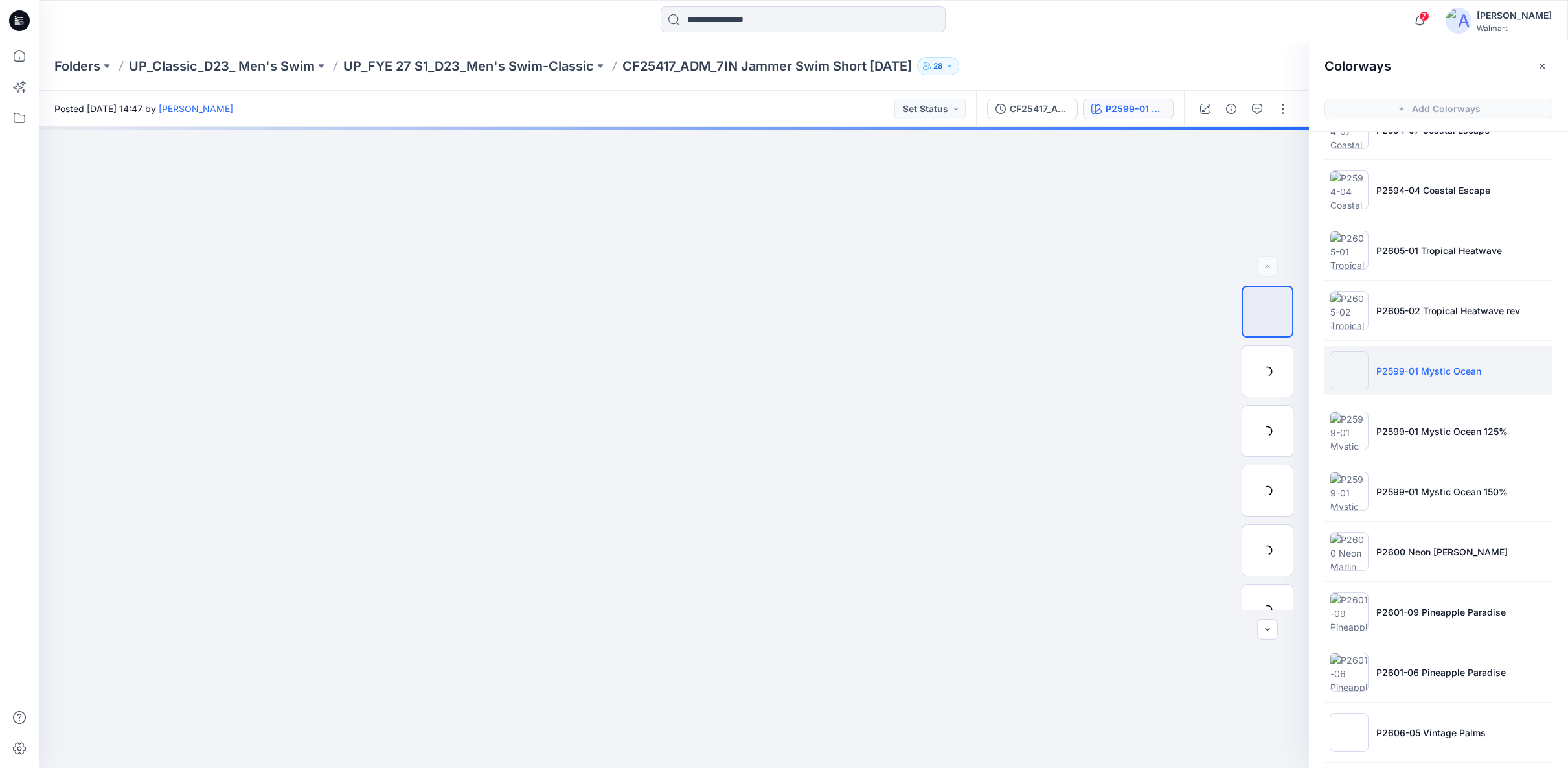
scroll to position [1485, 0]
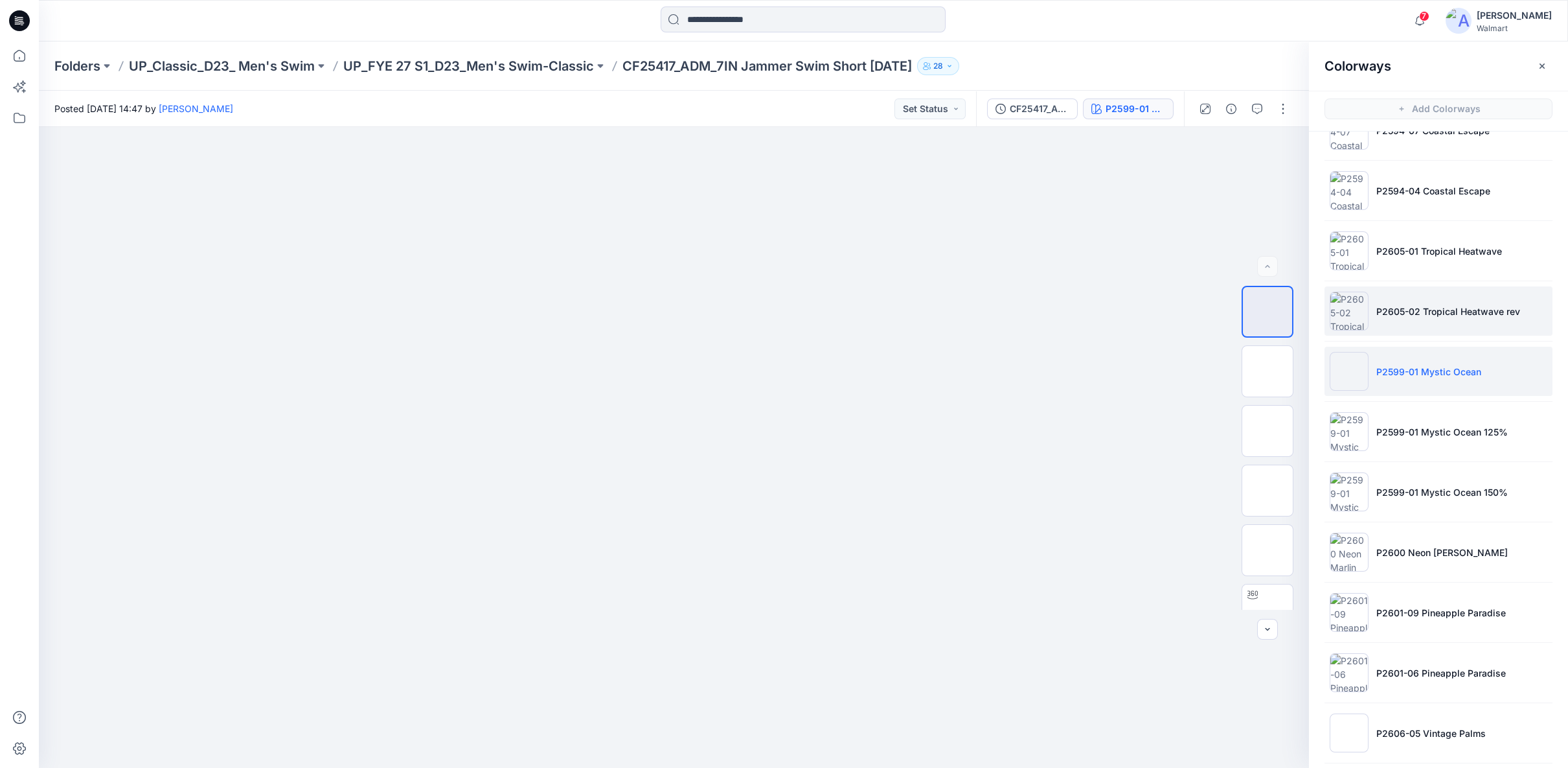
click at [1416, 304] on p "P2605-02 Tropical Heatwave rev" at bounding box center [1448, 311] width 144 height 14
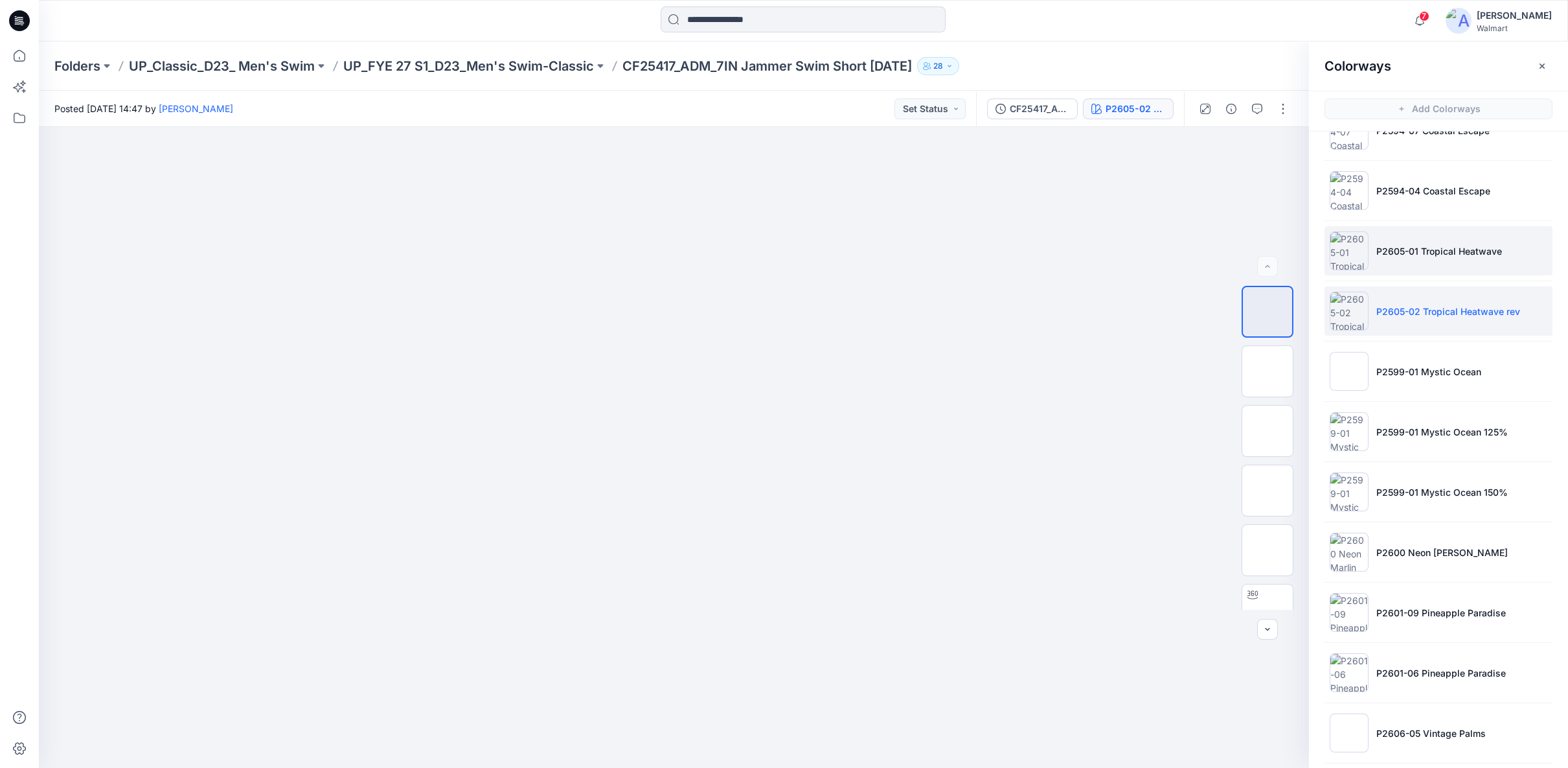
click at [1415, 249] on p "P2605-01 Tropical Heatwave" at bounding box center [1440, 251] width 126 height 14
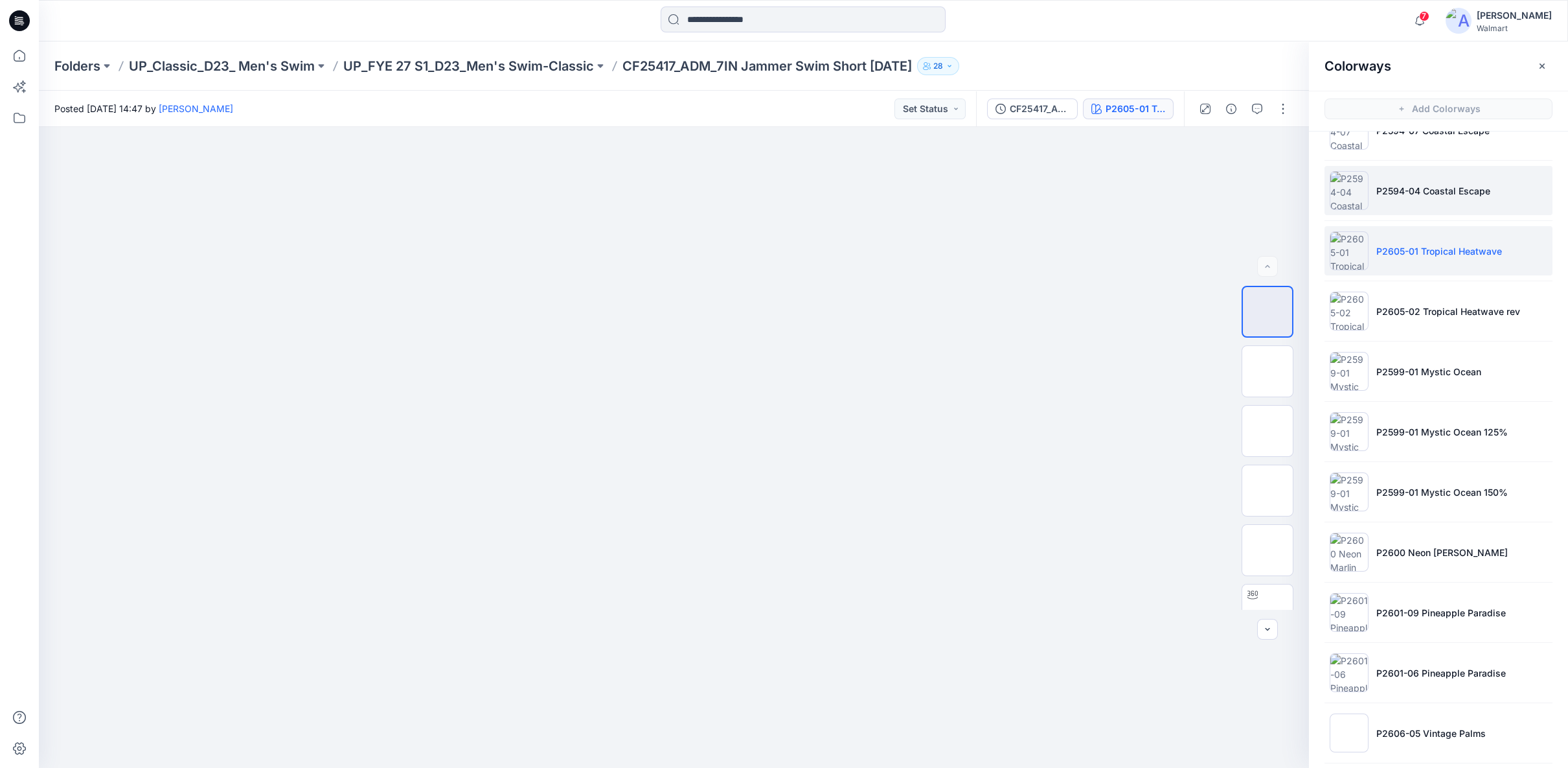
click at [1412, 189] on p "P2594-04 Coastal Escape" at bounding box center [1434, 190] width 114 height 14
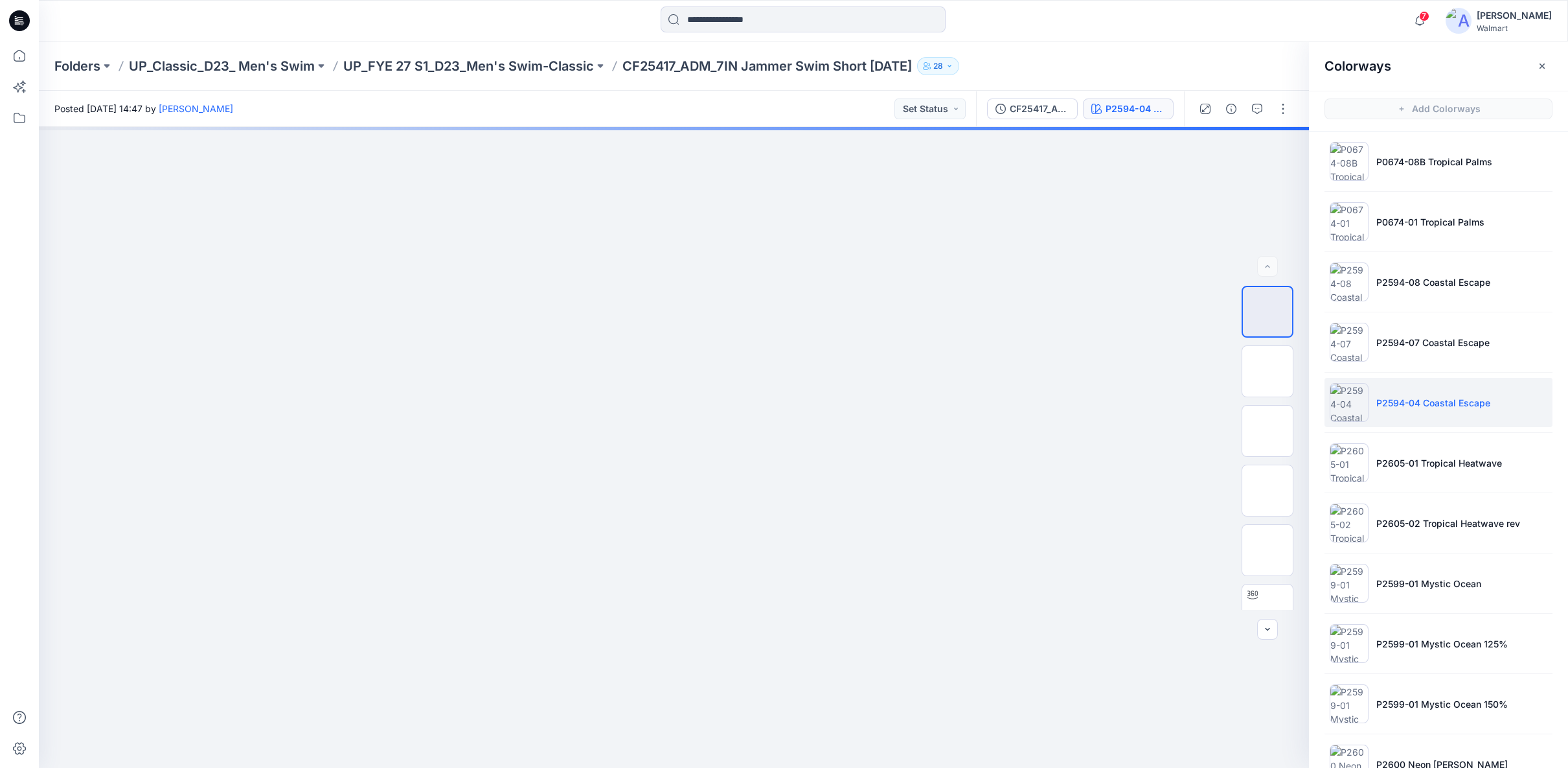
scroll to position [1269, 0]
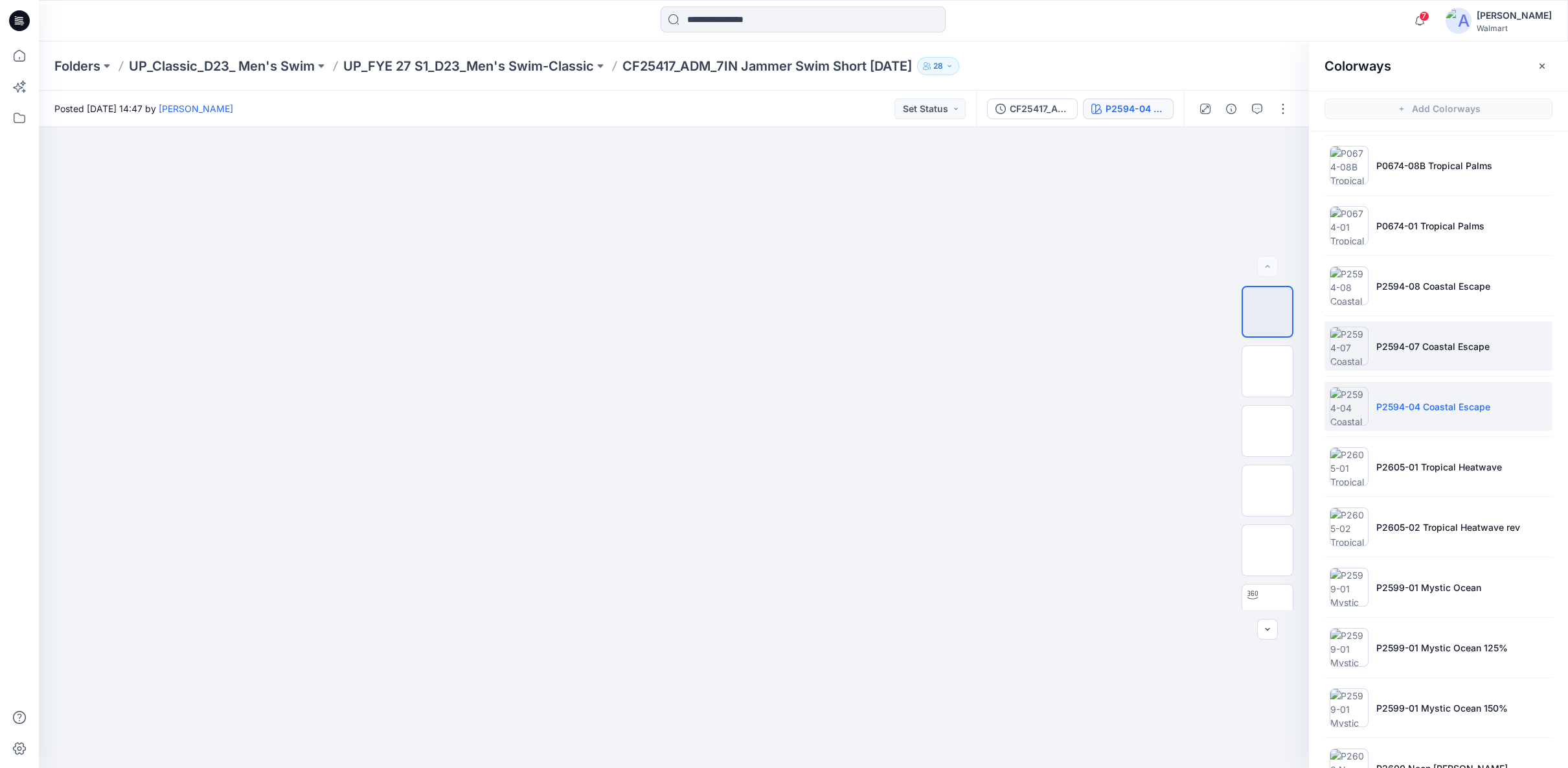
click at [1424, 345] on p "P2594-07 Coastal Escape" at bounding box center [1434, 347] width 114 height 14
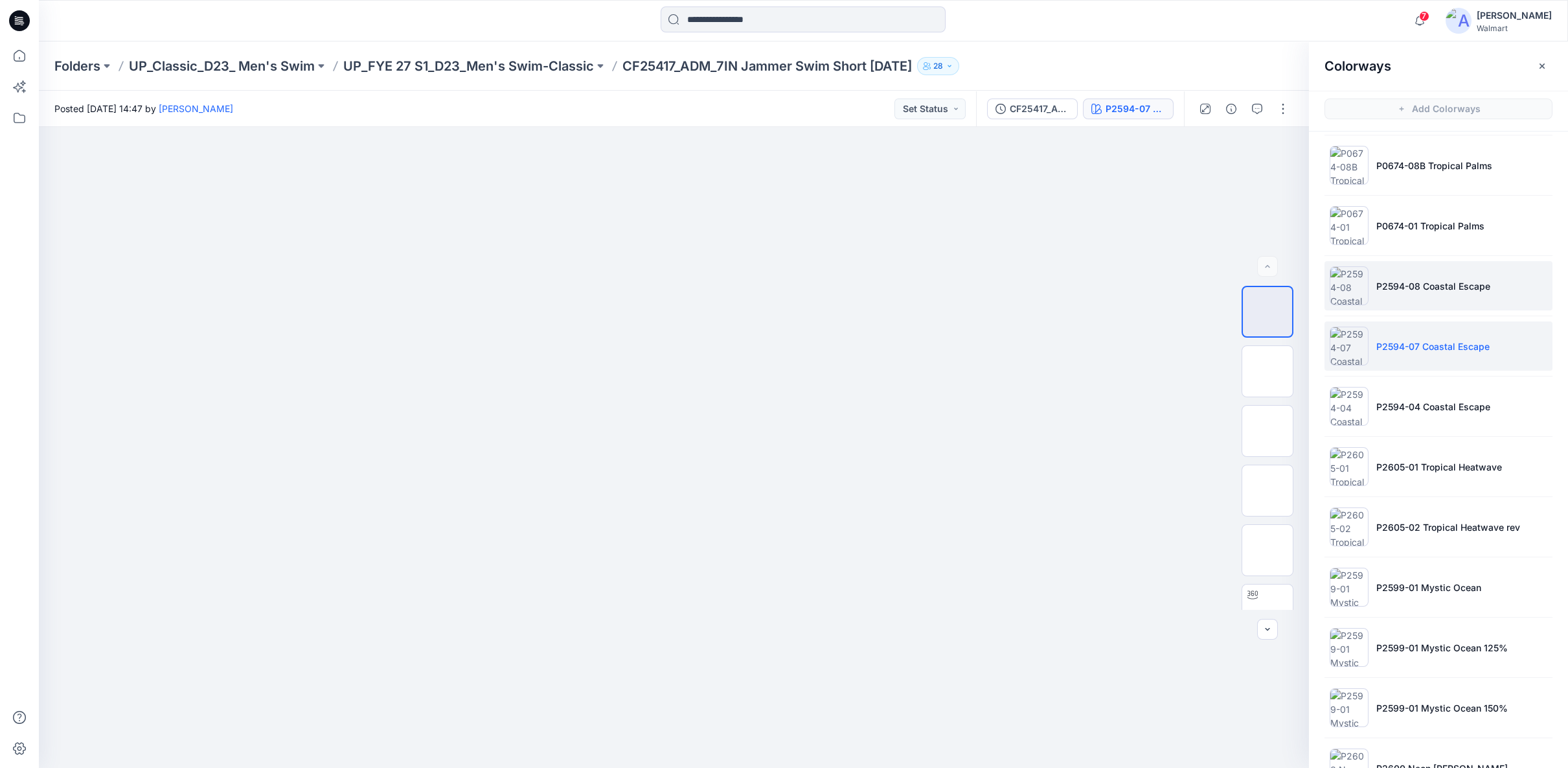
click at [1420, 282] on p "P2594-08 Coastal Escape" at bounding box center [1434, 286] width 114 height 14
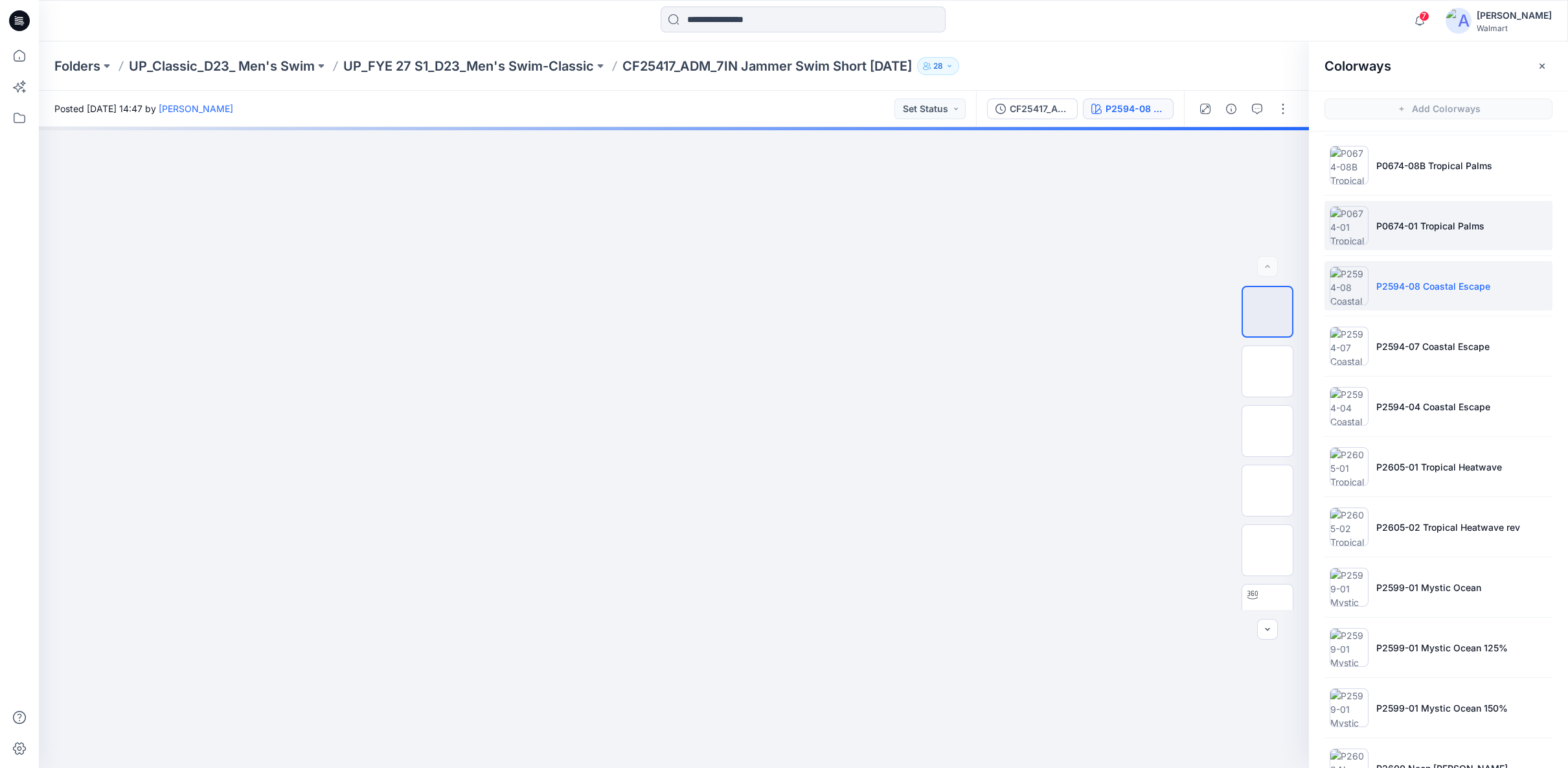
click at [1410, 230] on li "P0674-01 Tropical Palms" at bounding box center [1439, 225] width 228 height 49
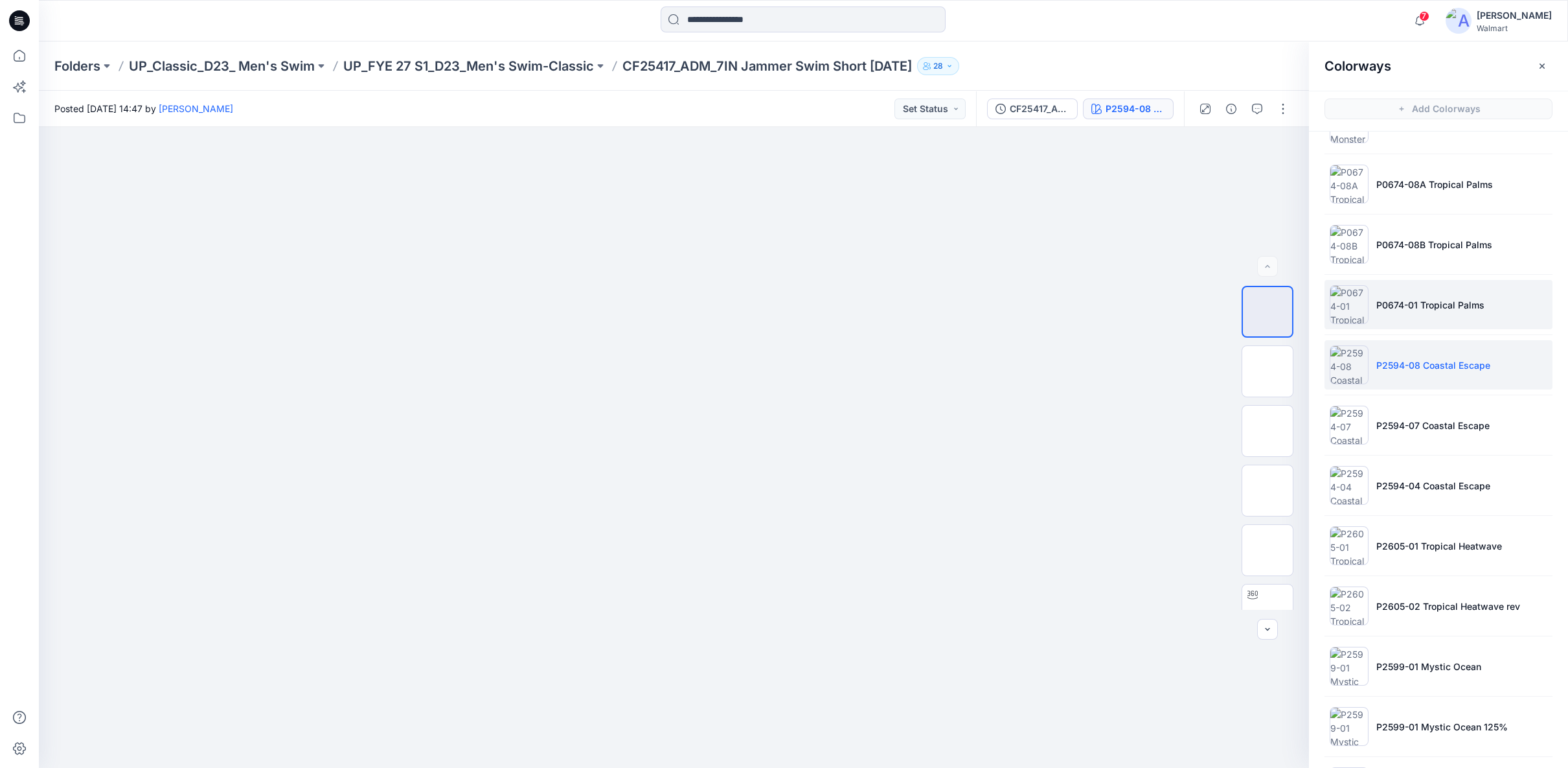
scroll to position [1125, 0]
click at [1427, 308] on p "P0674-08B Tropical Palms" at bounding box center [1434, 309] width 116 height 14
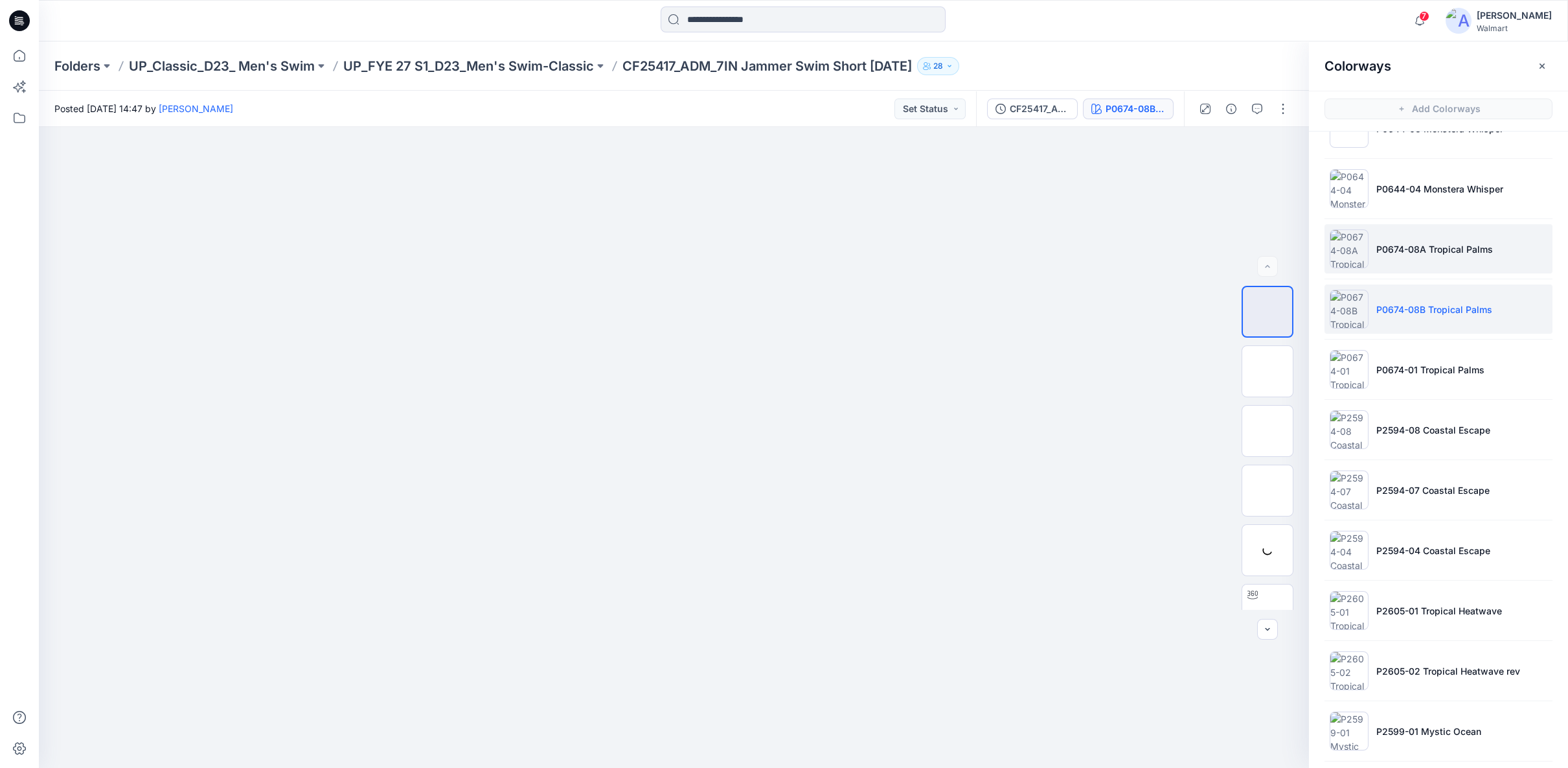
click at [1416, 254] on li "P0674-08A Tropical Palms" at bounding box center [1439, 248] width 228 height 49
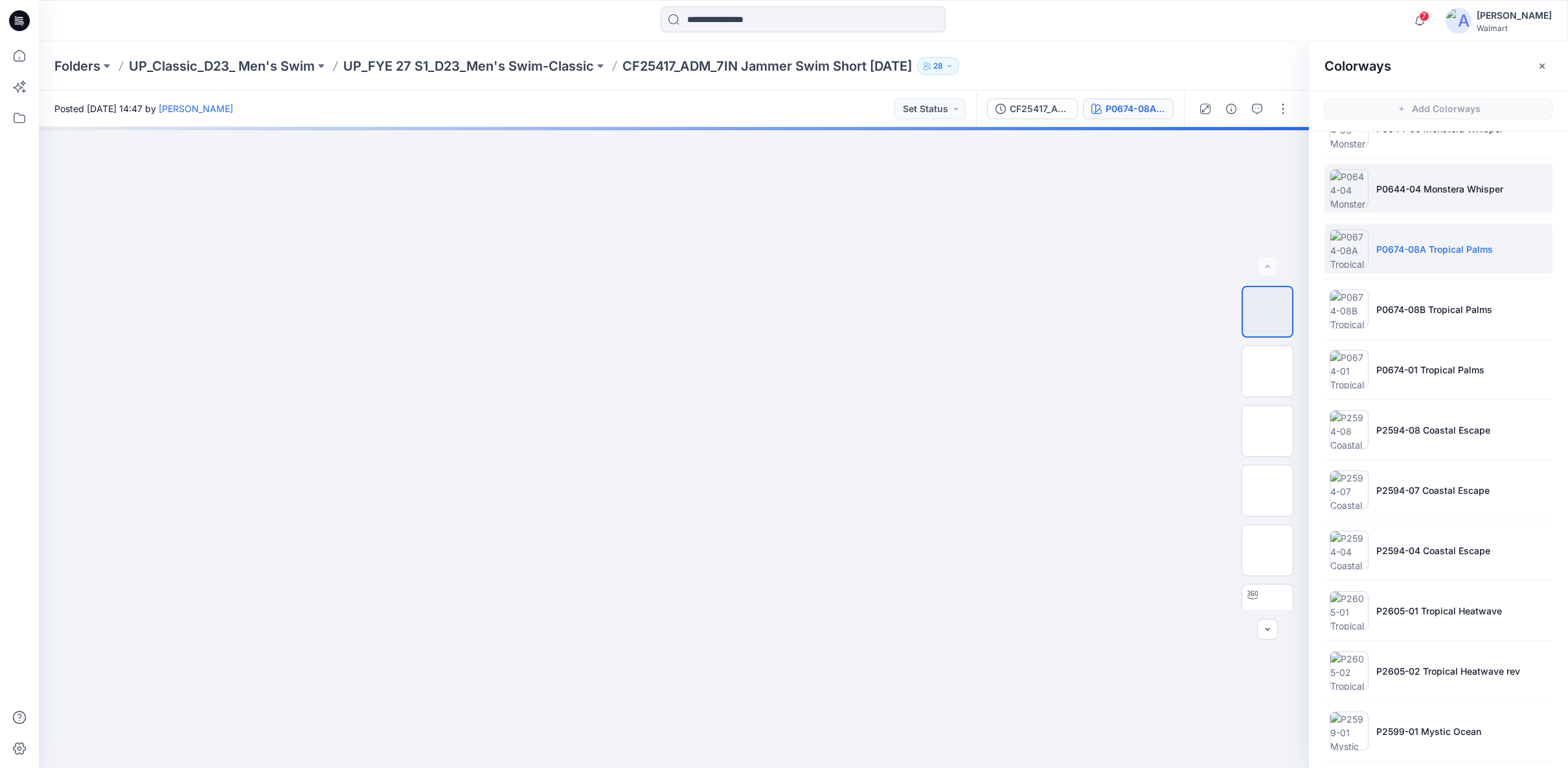
click at [1402, 184] on p "P0644-04 Monstera Whisper" at bounding box center [1440, 189] width 127 height 14
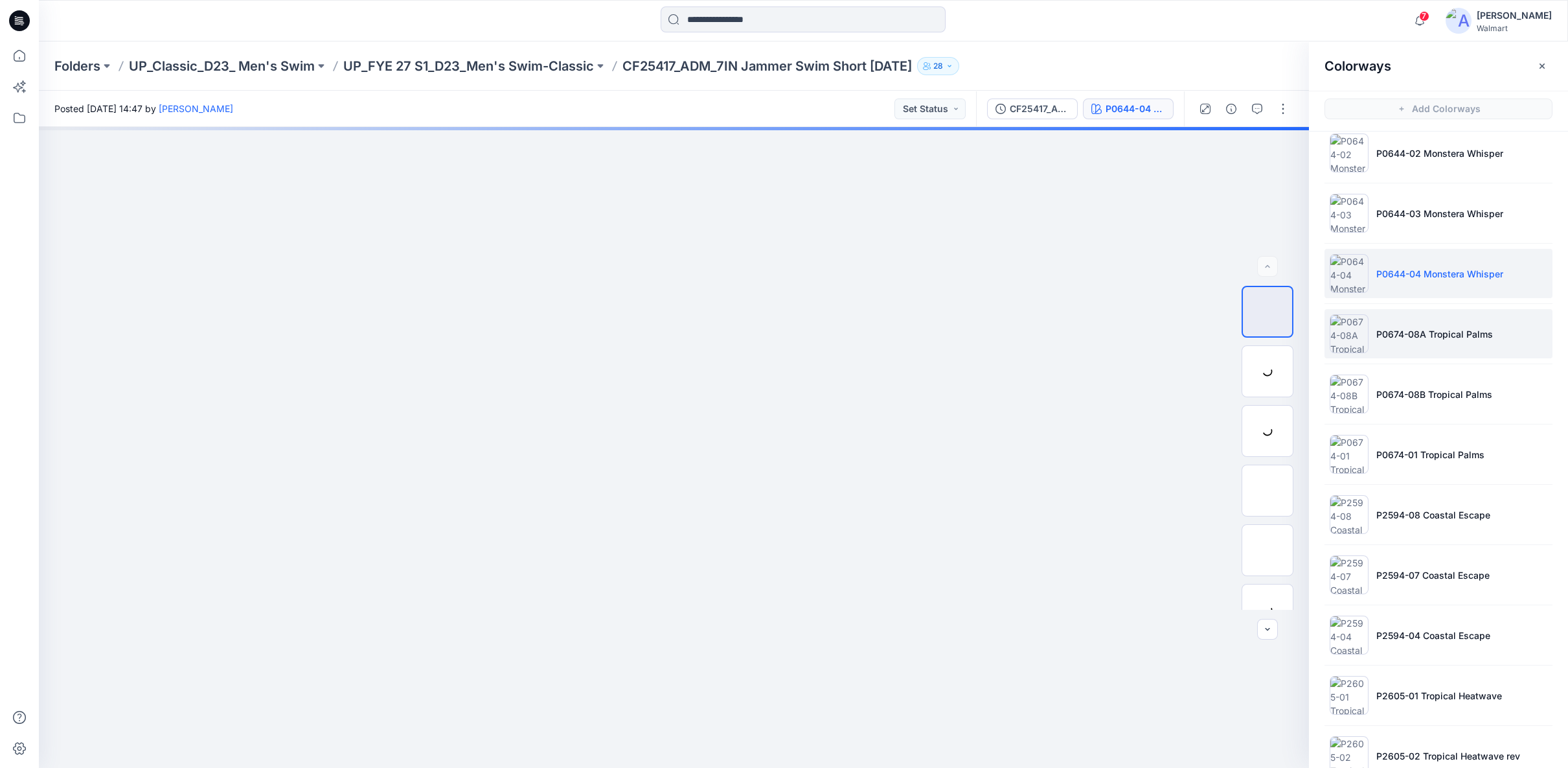
scroll to position [981, 0]
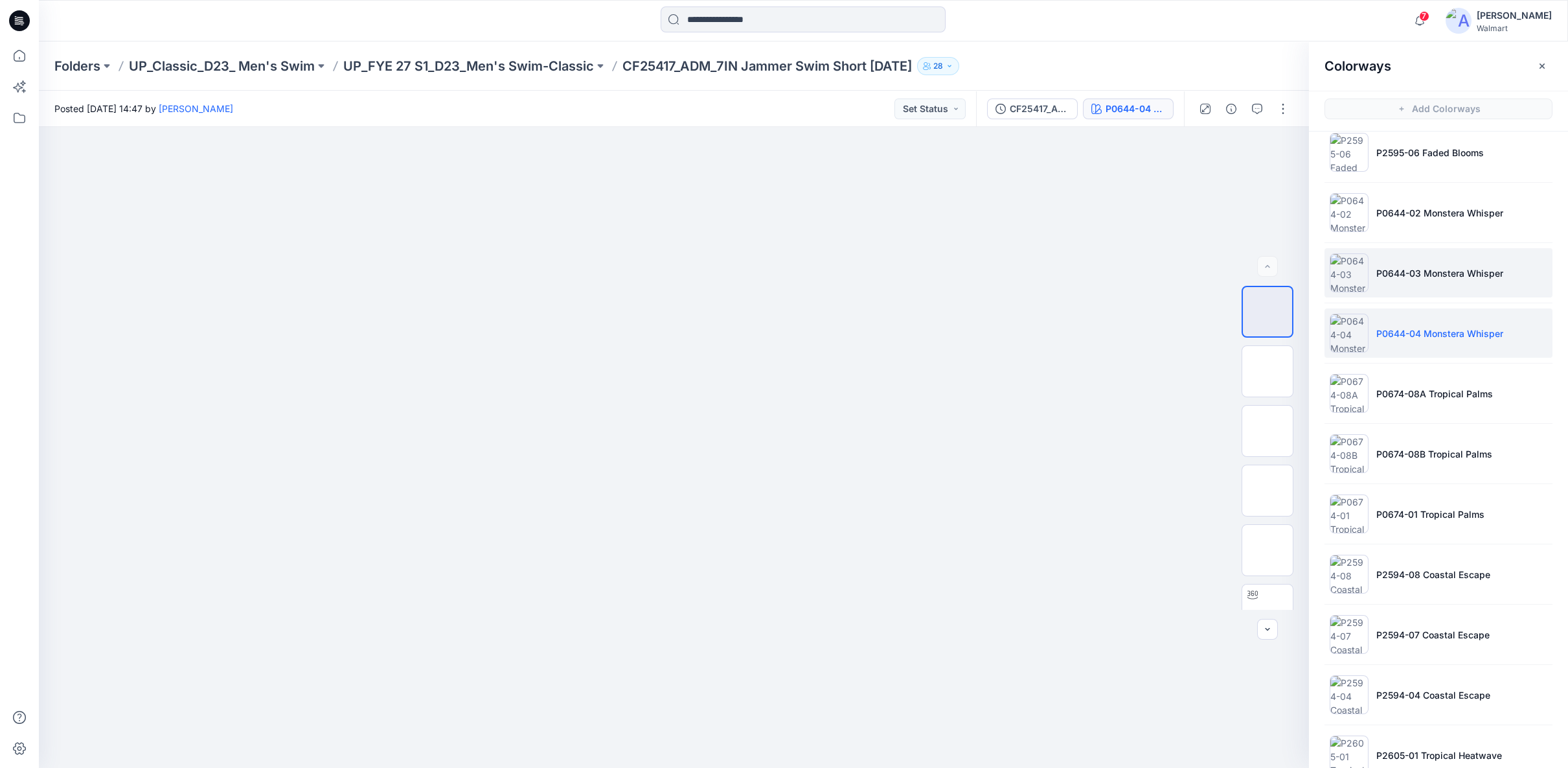
click at [1426, 266] on p "P0644-03 Monstera Whisper" at bounding box center [1440, 273] width 127 height 14
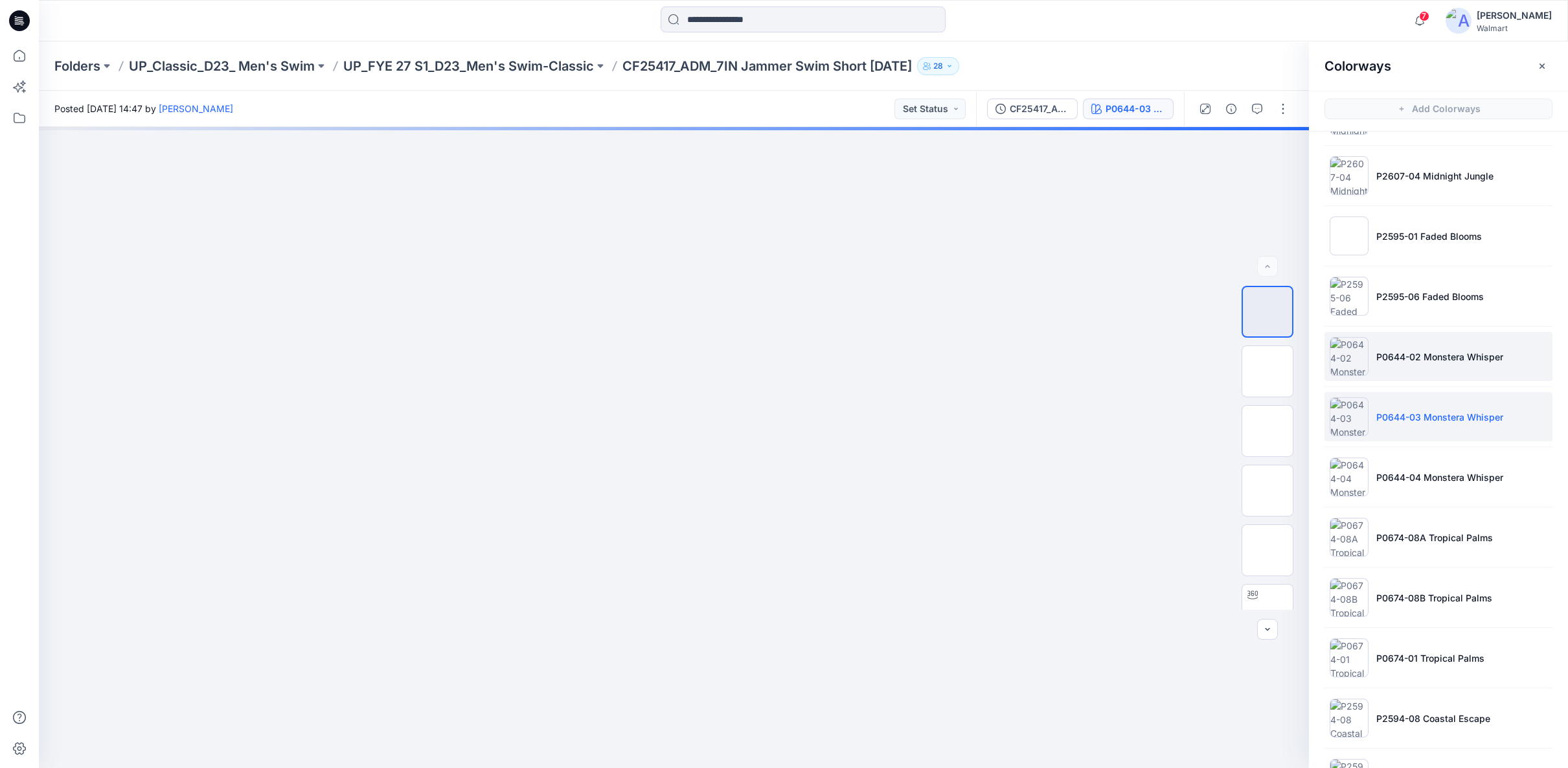
click at [1433, 350] on p "P0644-02 Monstera Whisper" at bounding box center [1440, 357] width 127 height 14
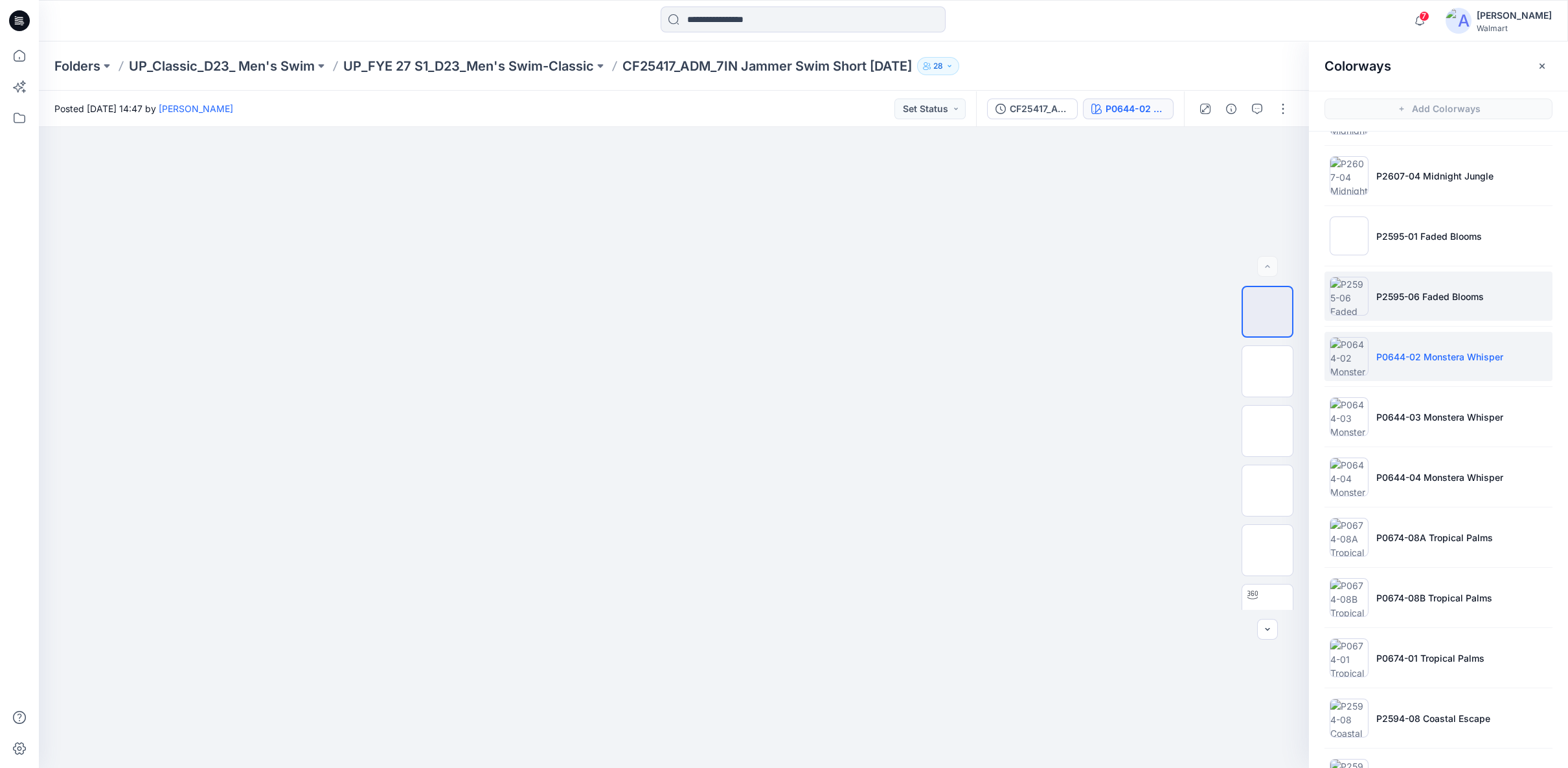
click at [1427, 293] on p "P2595-06 Faded Blooms" at bounding box center [1430, 297] width 108 height 14
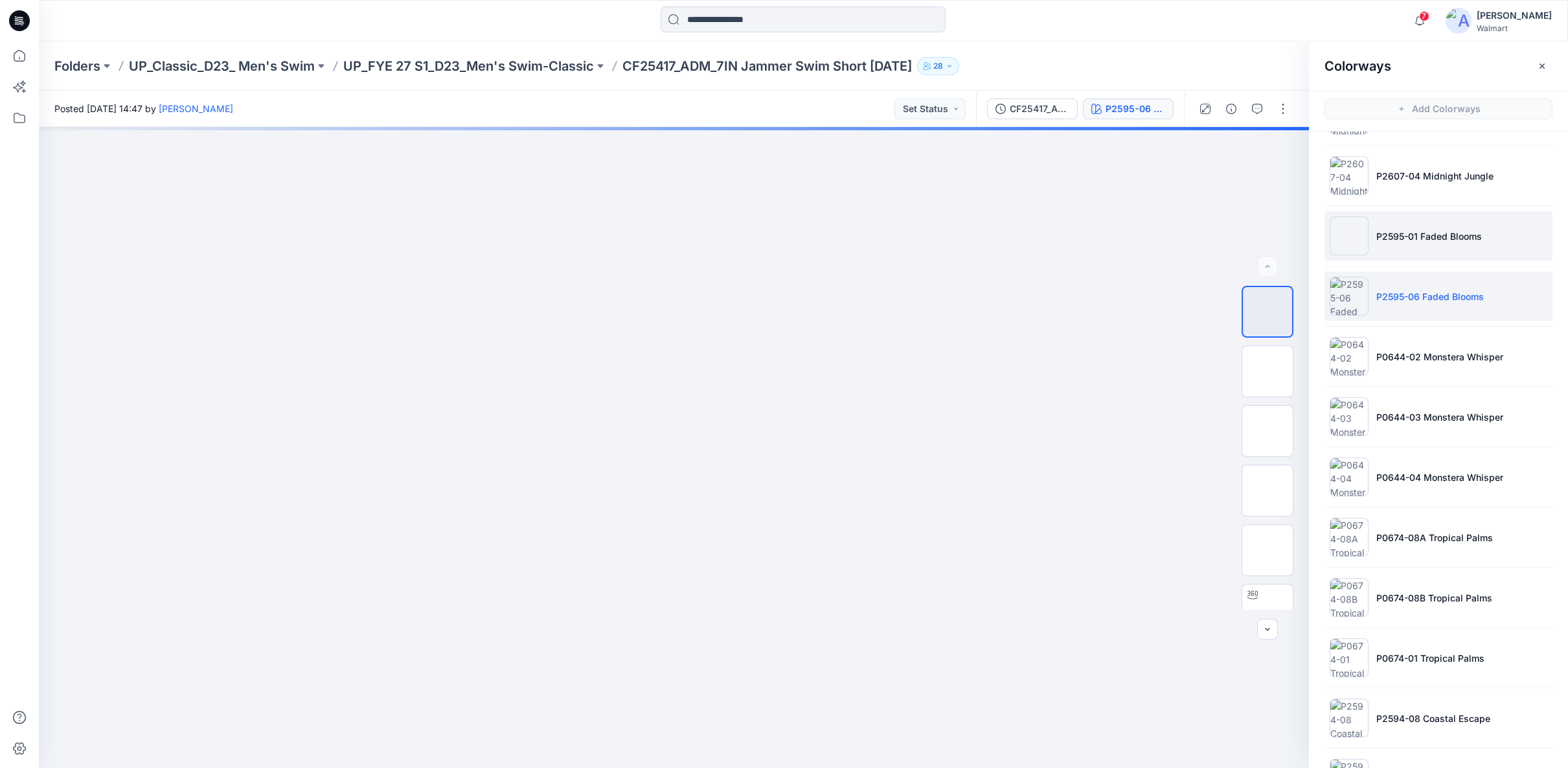
click at [1435, 234] on p "P2595-01 Faded Blooms" at bounding box center [1429, 236] width 106 height 14
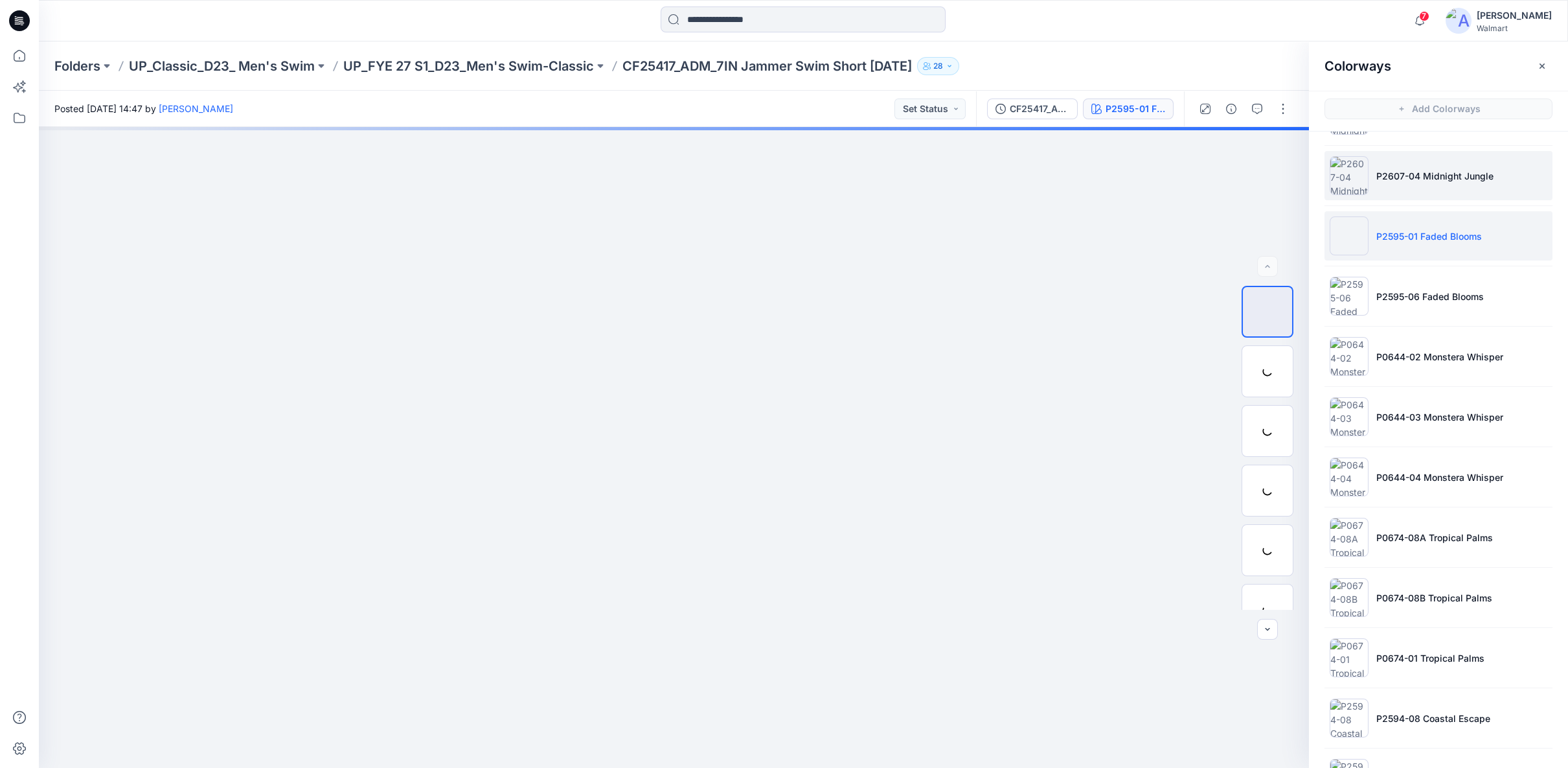
click at [1435, 180] on li "P2607-04 Midnight Jungle" at bounding box center [1439, 175] width 228 height 49
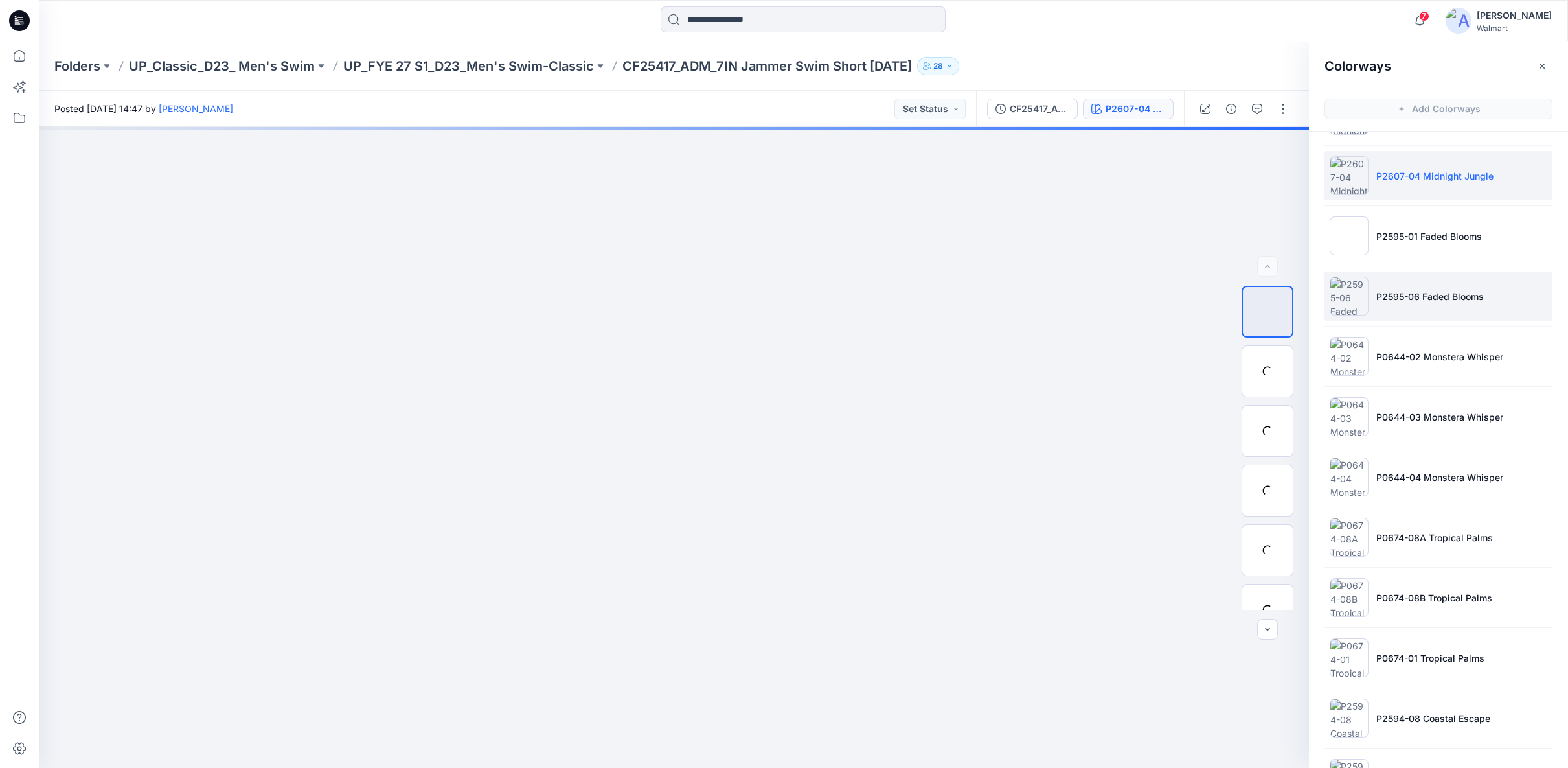
scroll to position [693, 0]
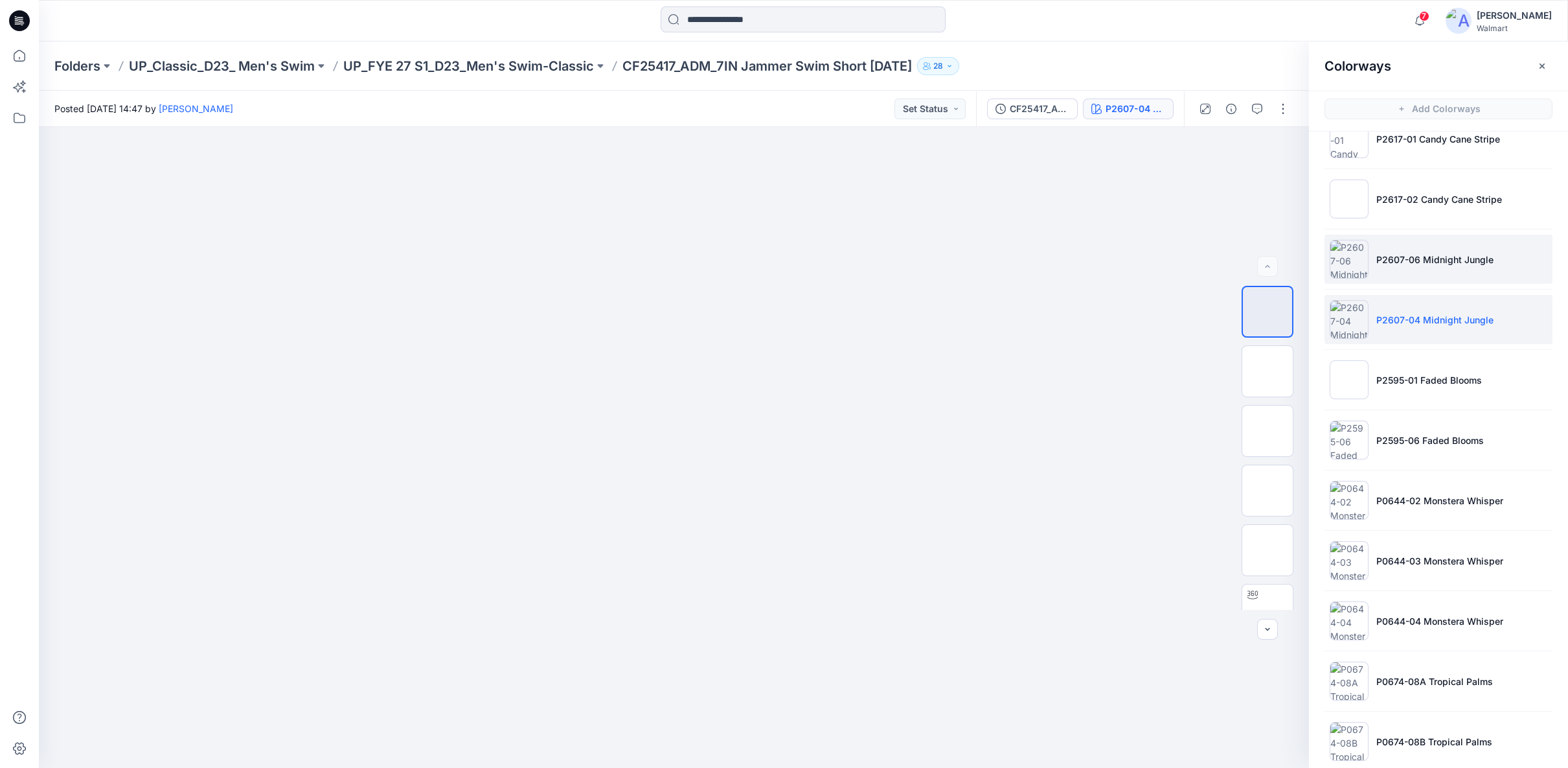
click at [1432, 244] on li "P2607-06 Midnight Jungle" at bounding box center [1439, 259] width 228 height 49
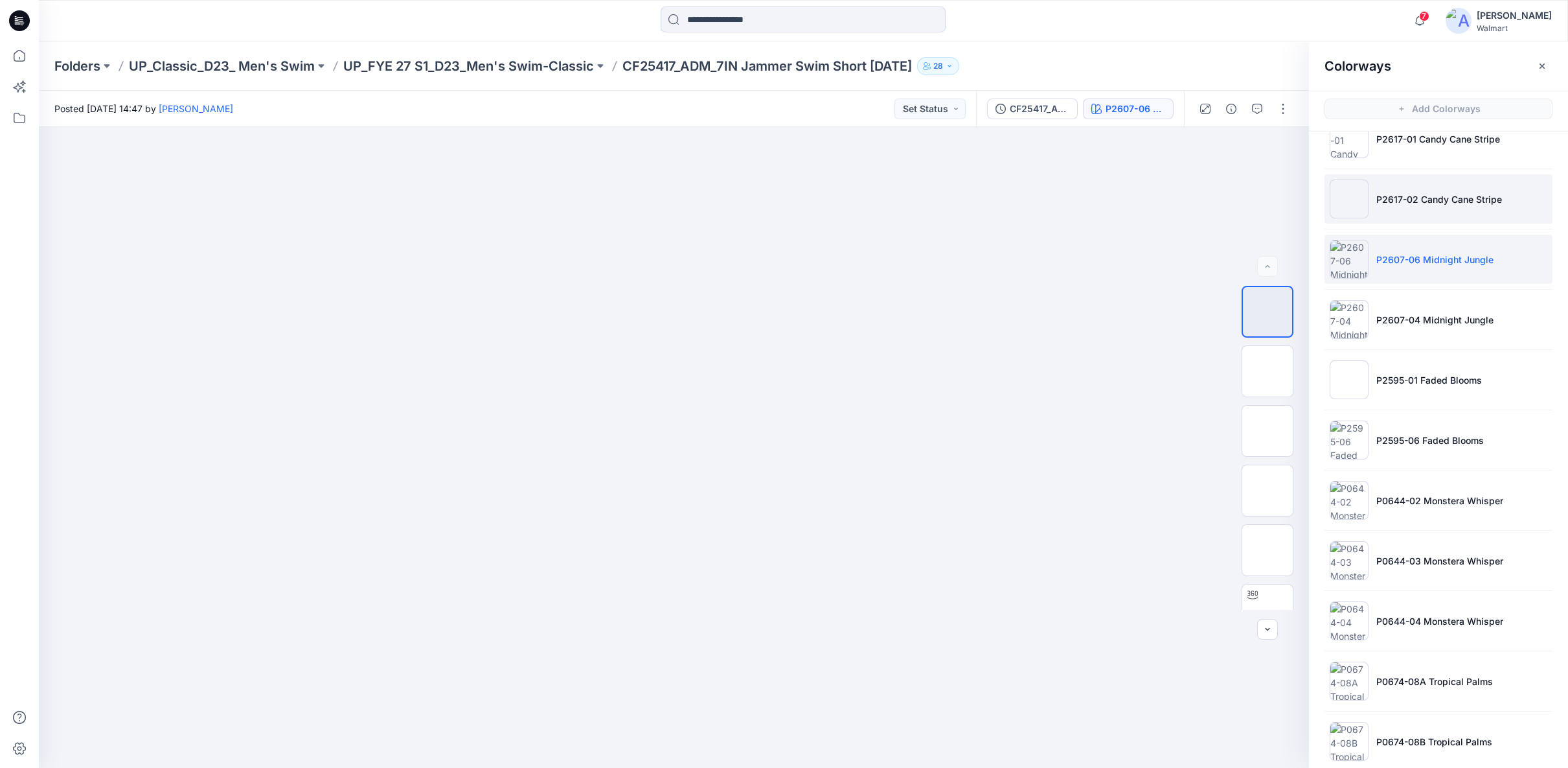
click at [1429, 206] on li "P2617-02 Candy Cane Stripe" at bounding box center [1439, 198] width 228 height 49
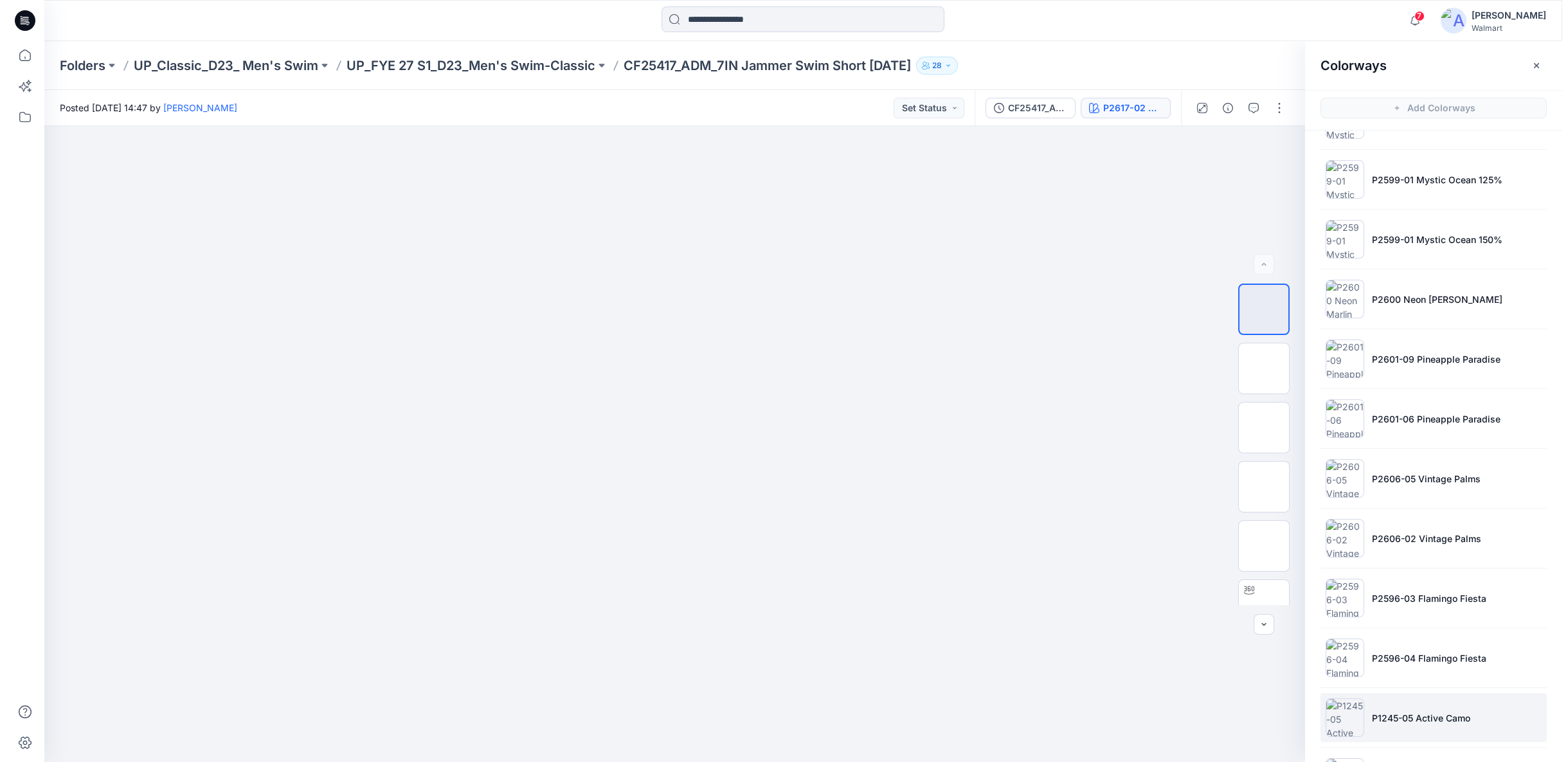
scroll to position [1830, 0]
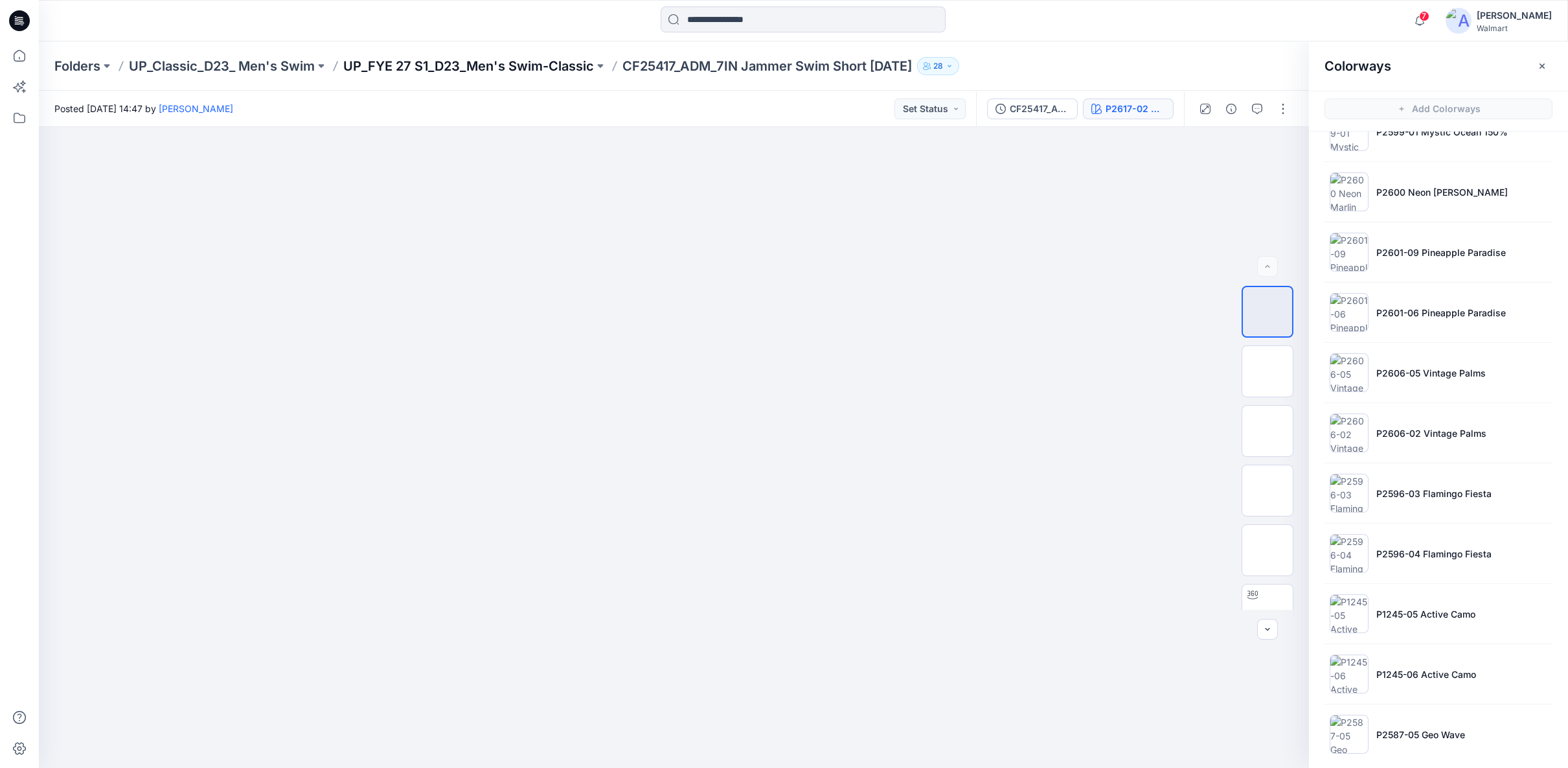
click at [547, 64] on p "UP_FYE 27 S1_D23_Men's Swim-Classic" at bounding box center [468, 66] width 251 height 18
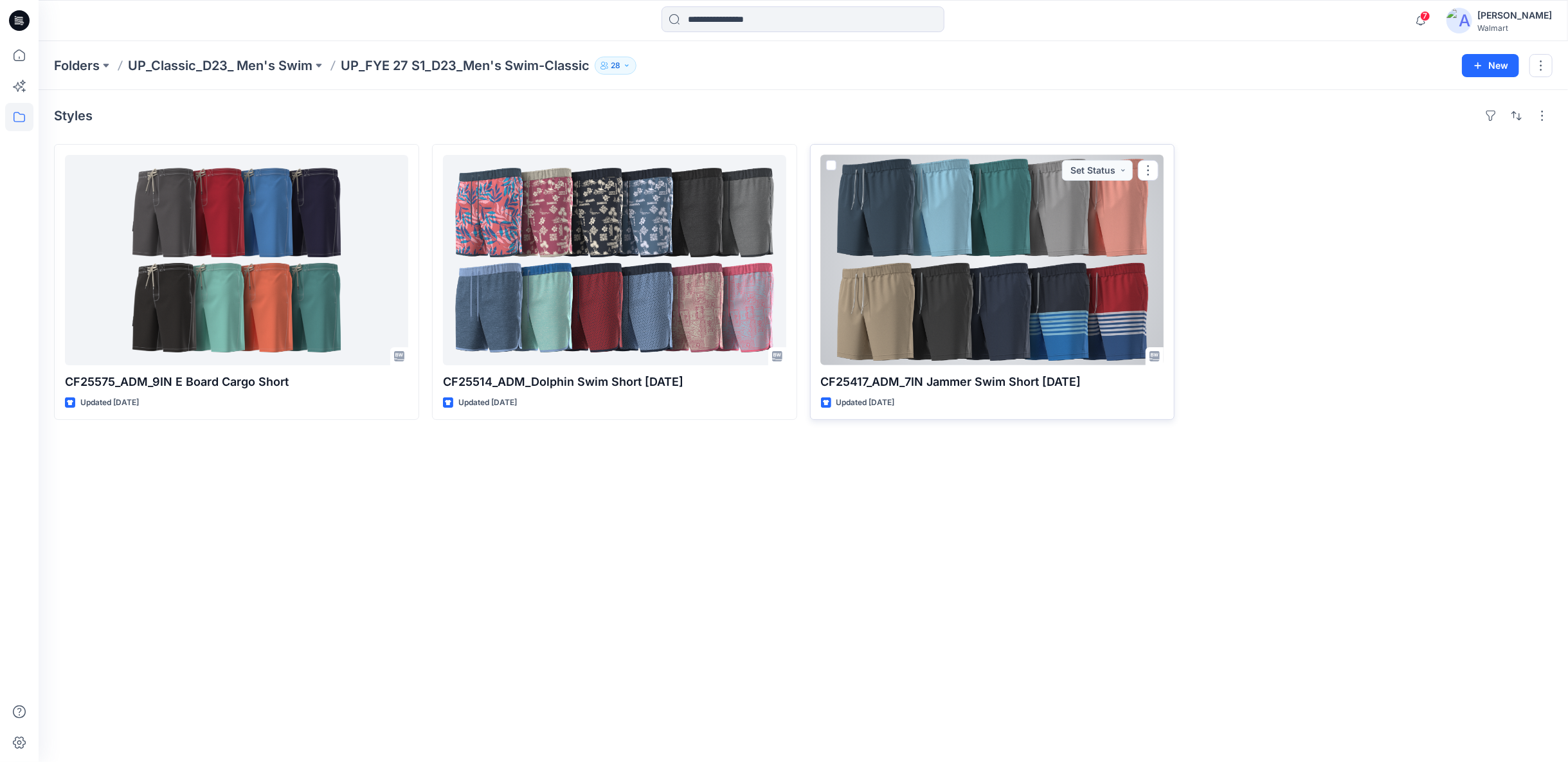
click at [1021, 314] on div at bounding box center [992, 260] width 343 height 210
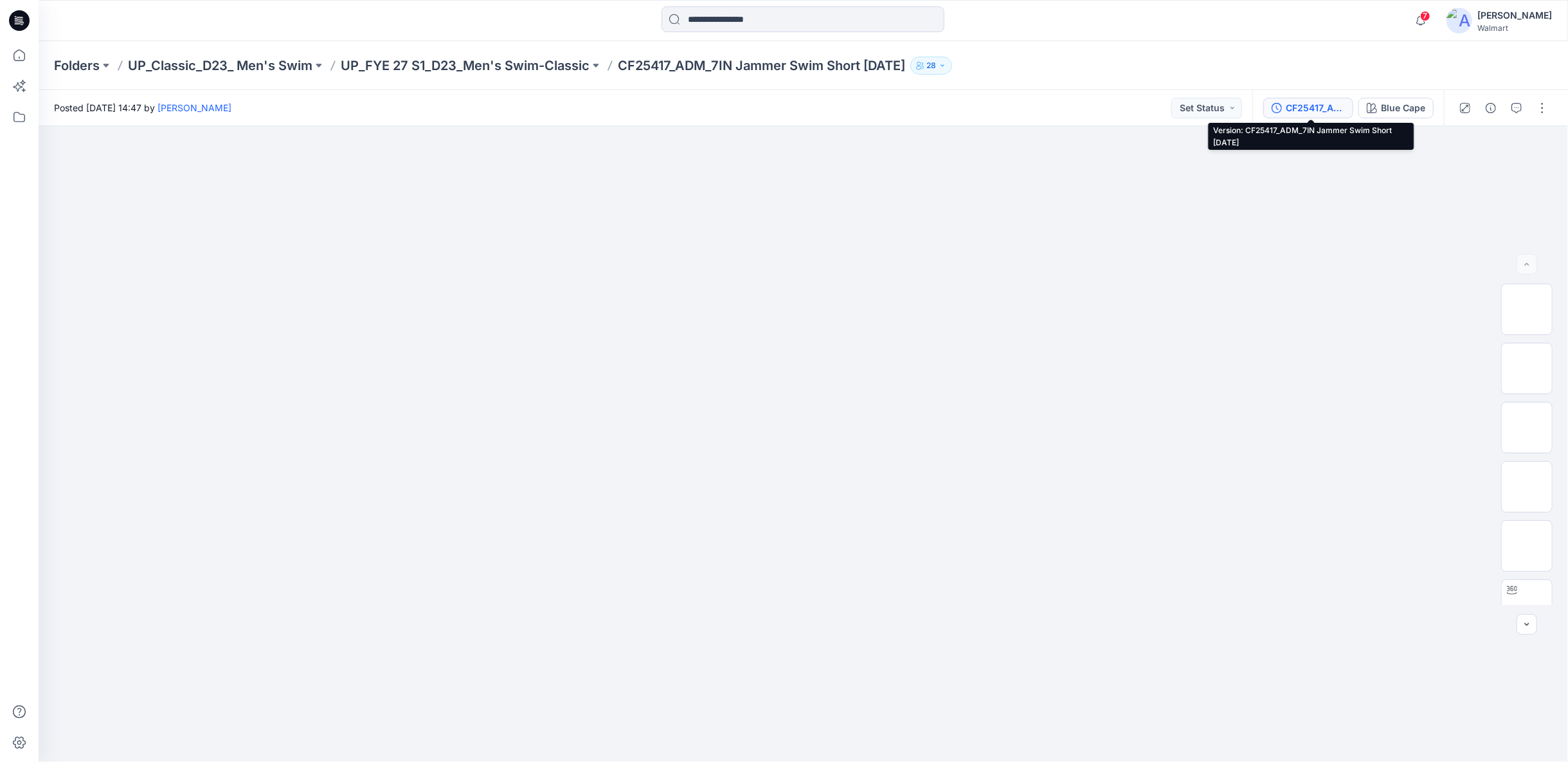
click at [1301, 110] on div "CF25417_ADM_7IN Jammer Swim Short 03JUN25" at bounding box center [1315, 108] width 59 height 15
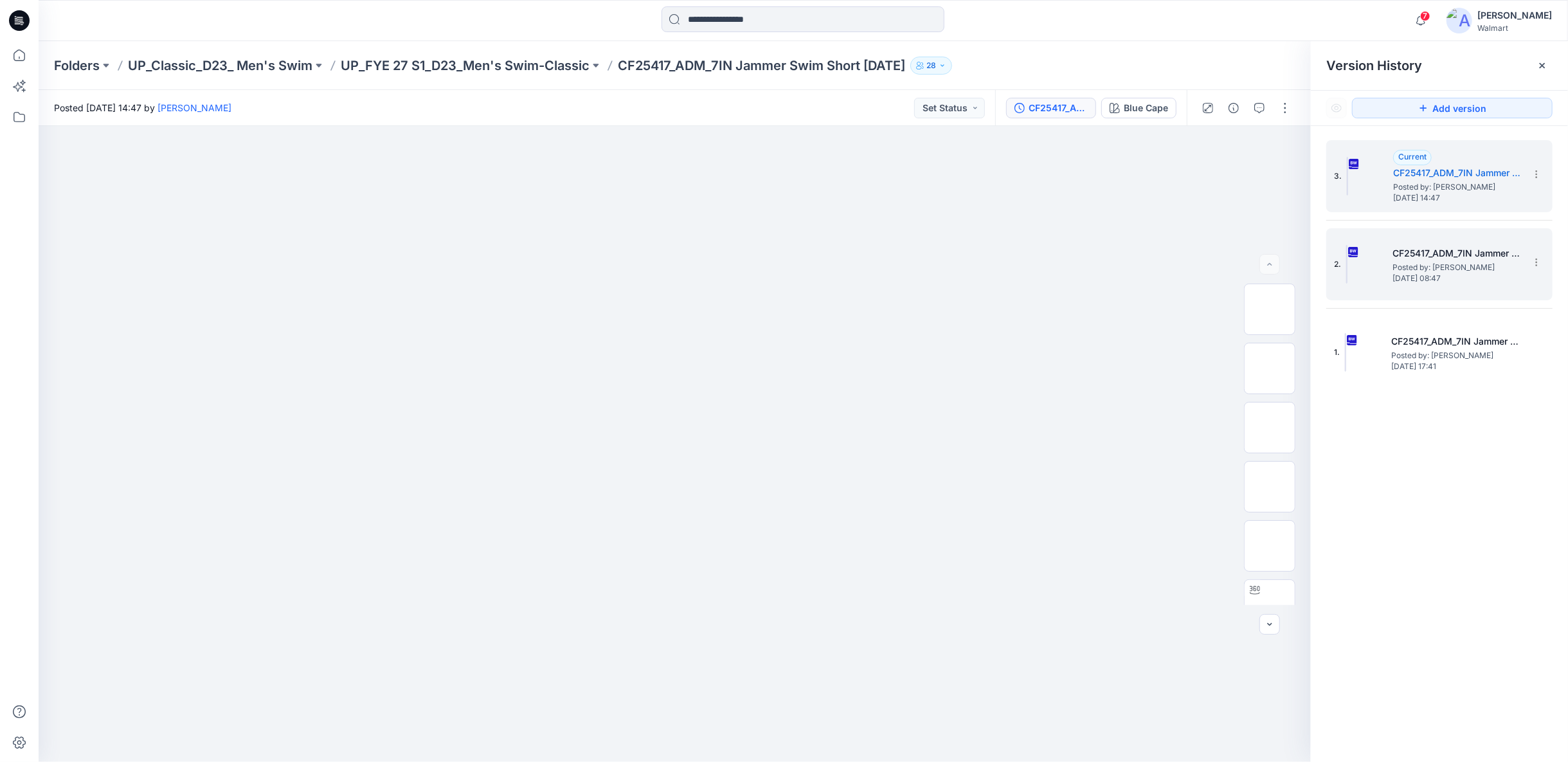
click at [1461, 255] on h5 "CF25417_ADM_7IN Jammer Swim Short 20MAY25 rev" at bounding box center [1457, 253] width 128 height 15
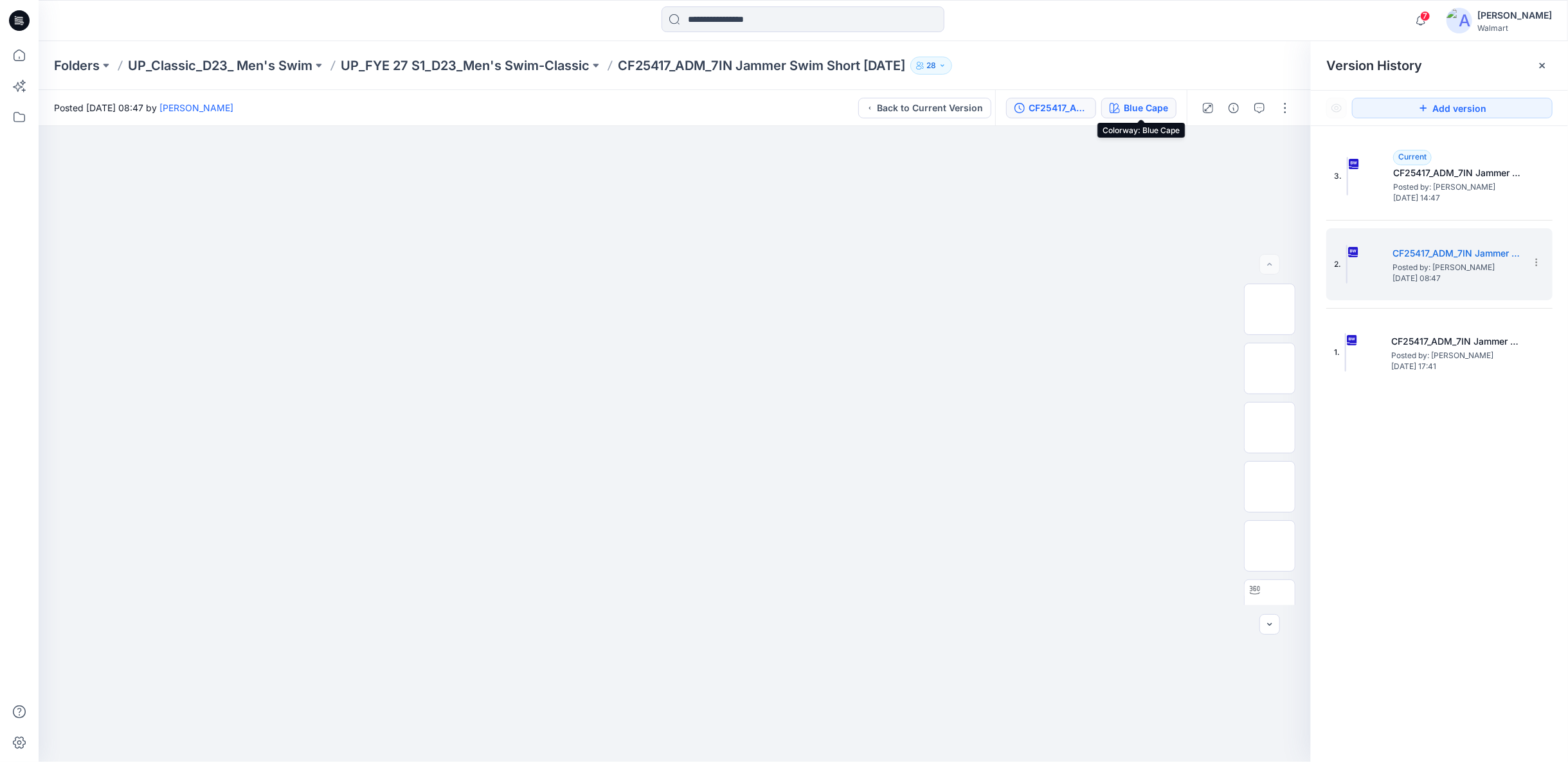
click at [1138, 109] on div "Blue Cape" at bounding box center [1146, 108] width 44 height 15
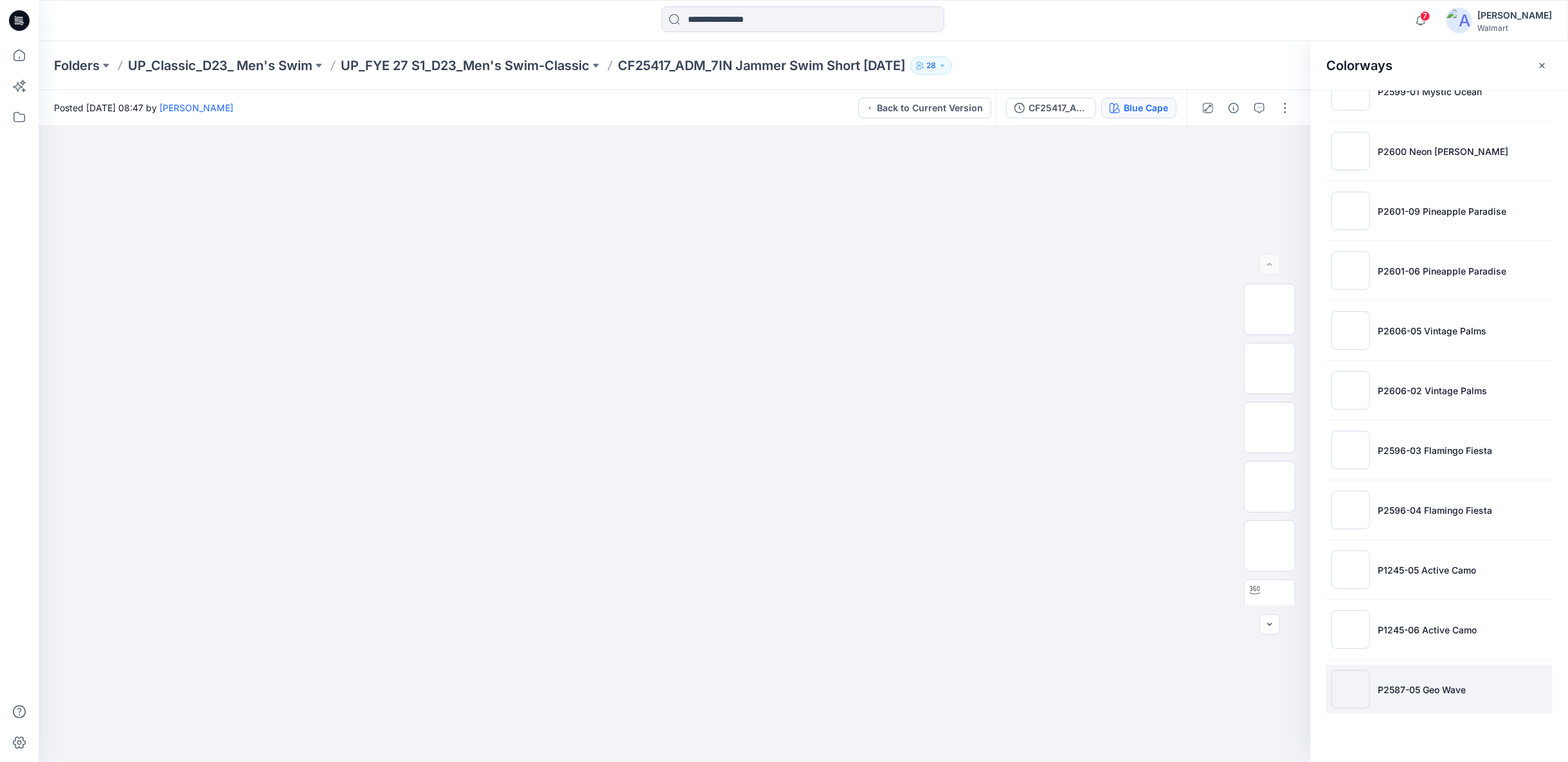
scroll to position [1651, 0]
click at [1458, 682] on p "P2587-05 Geo Wave" at bounding box center [1422, 688] width 88 height 14
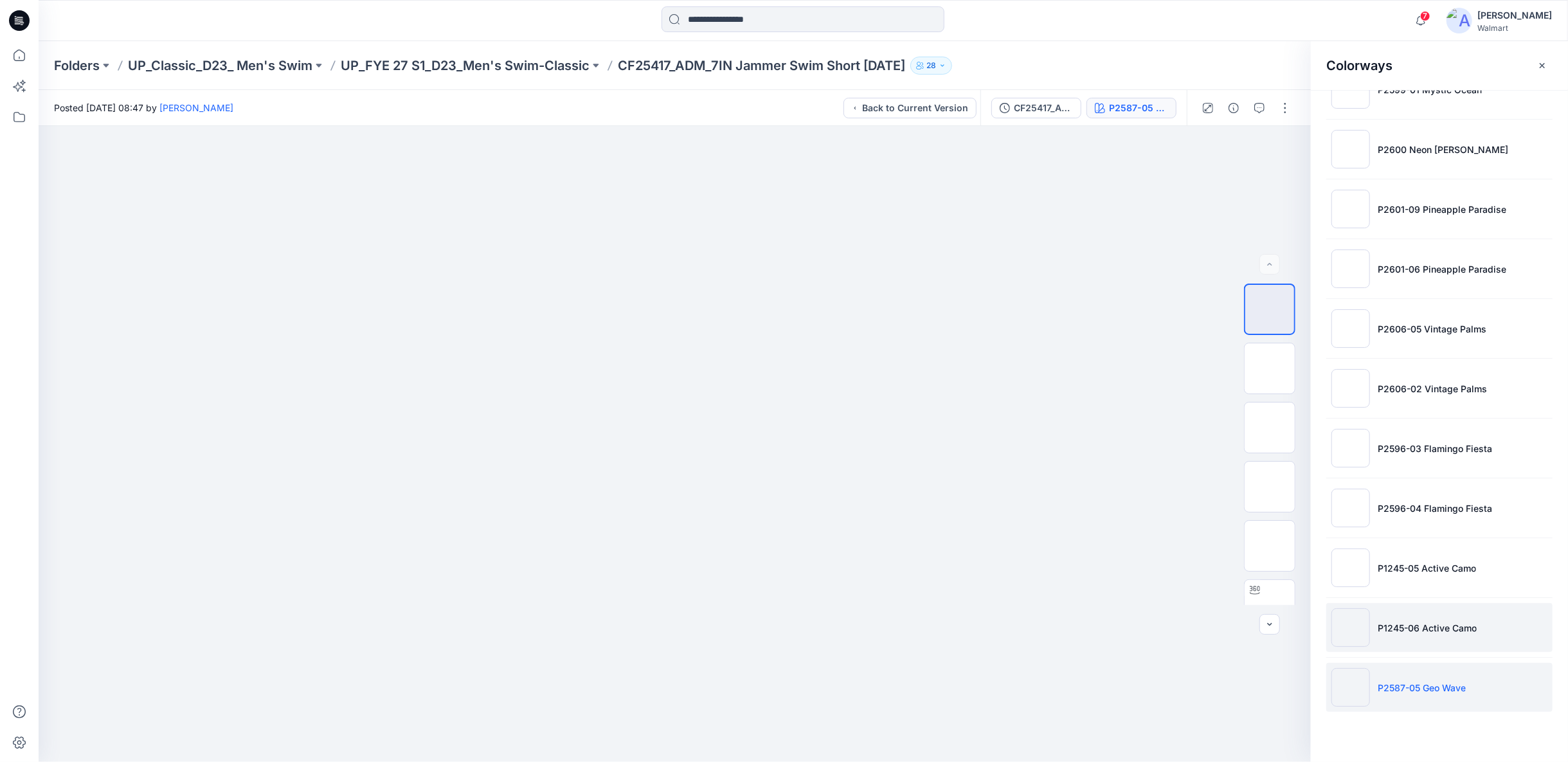
click at [1449, 633] on li "P1245-06 Active Camo" at bounding box center [1439, 627] width 227 height 49
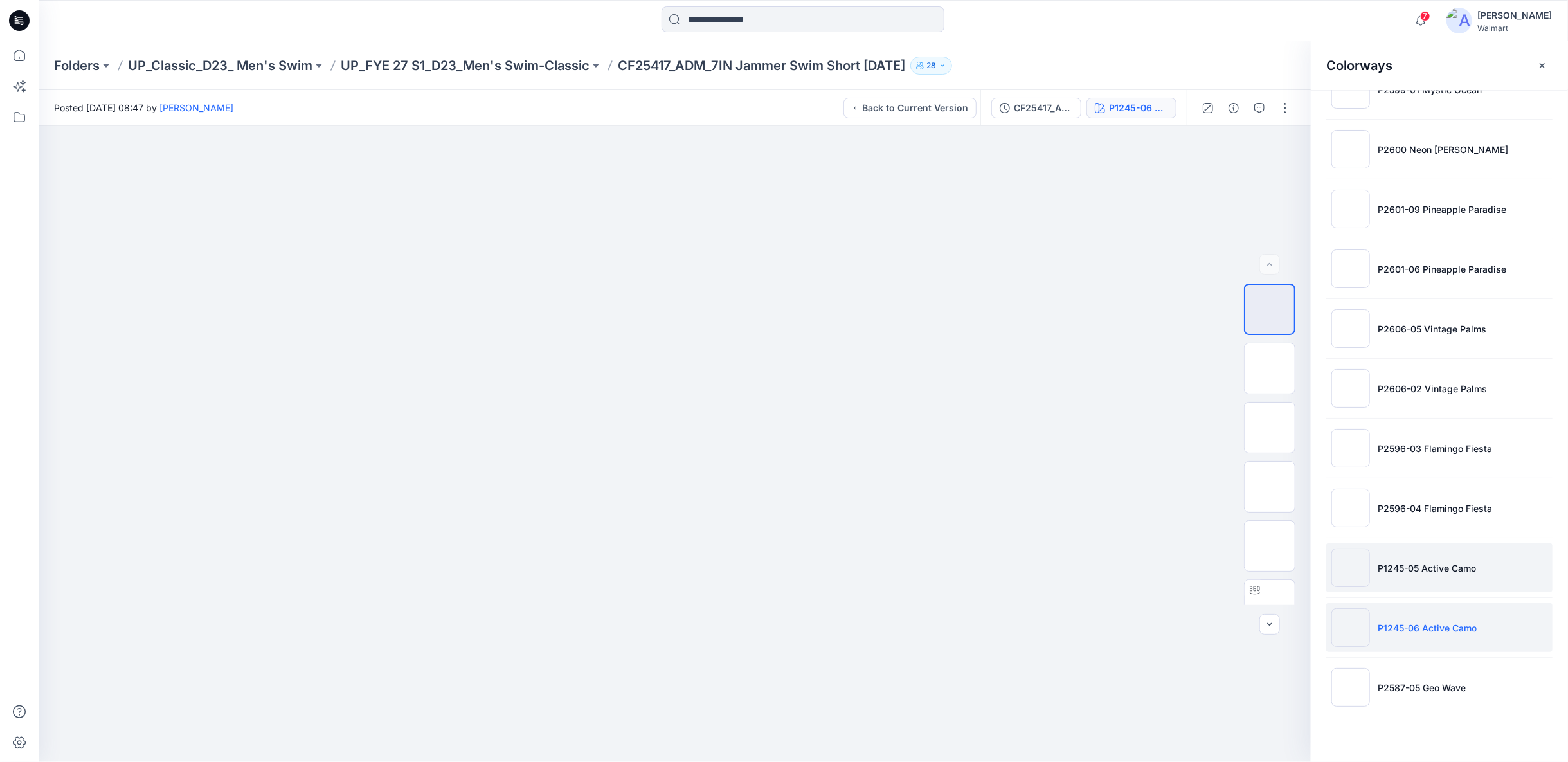
click at [1443, 568] on li "P1245-05 Active Camo" at bounding box center [1439, 567] width 227 height 49
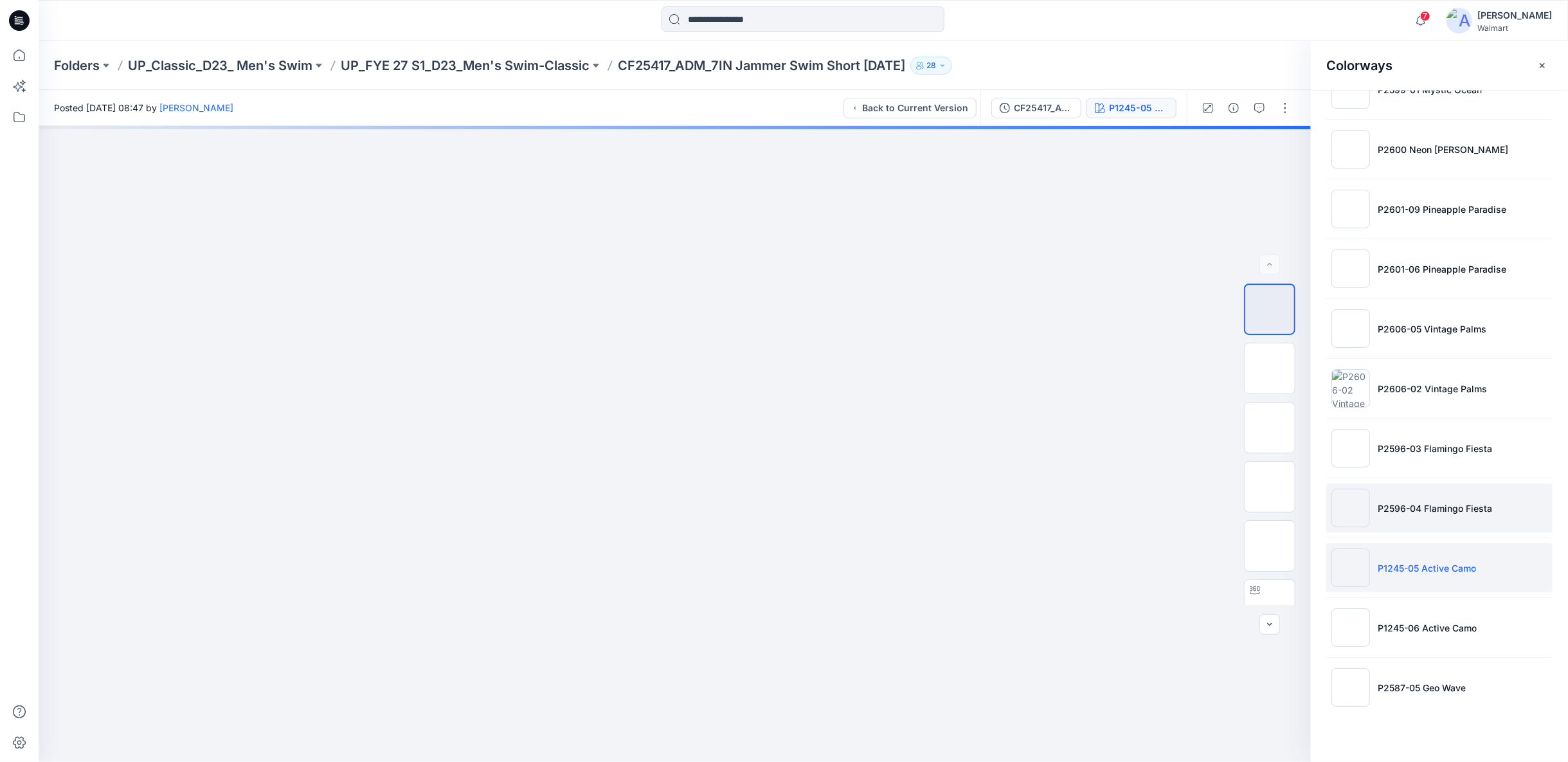
click at [1433, 503] on p "P2596-04 Flamingo Fiesta" at bounding box center [1435, 508] width 115 height 14
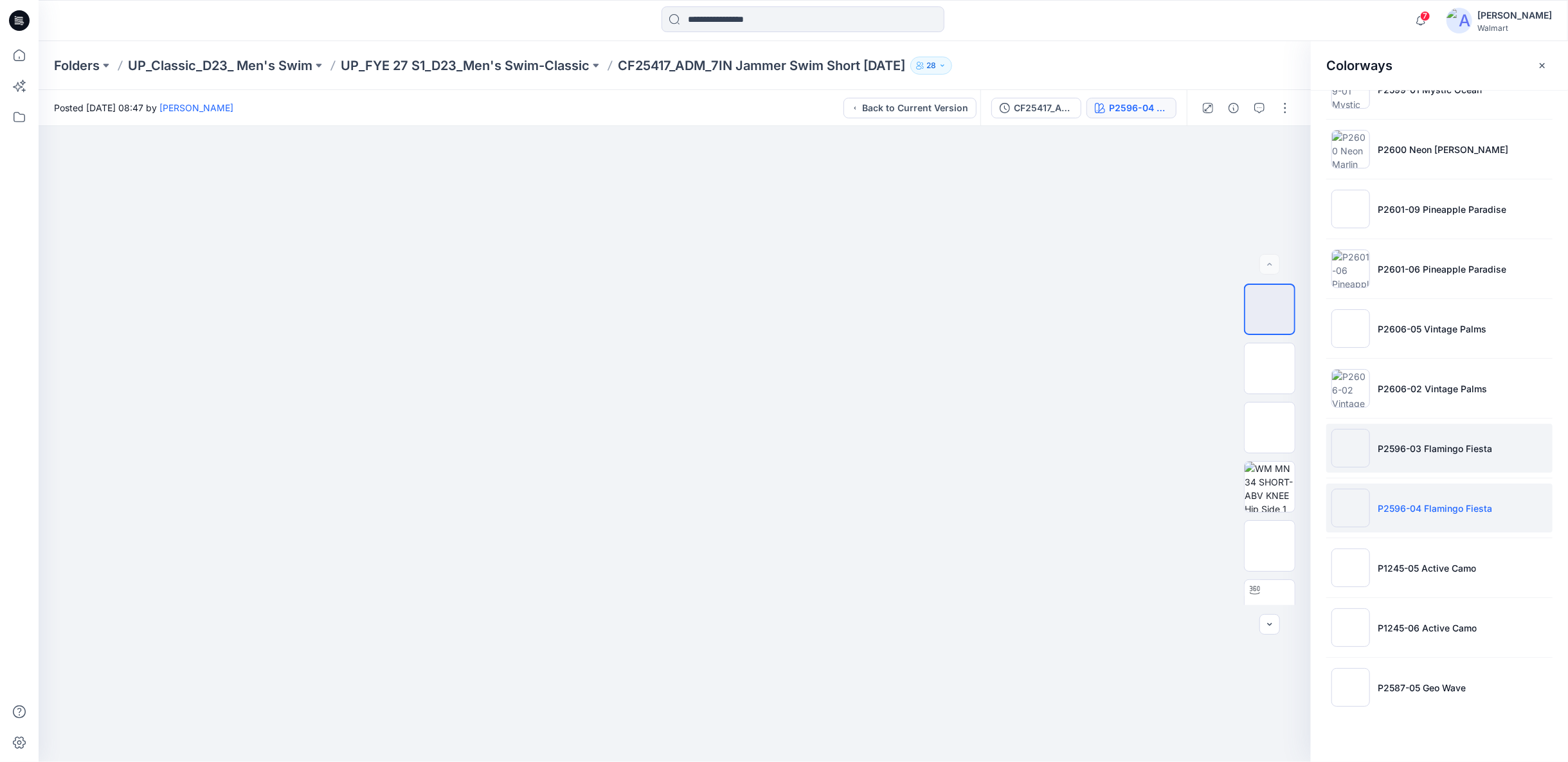
click at [1429, 447] on li "P2596-03 Flamingo Fiesta" at bounding box center [1439, 447] width 227 height 49
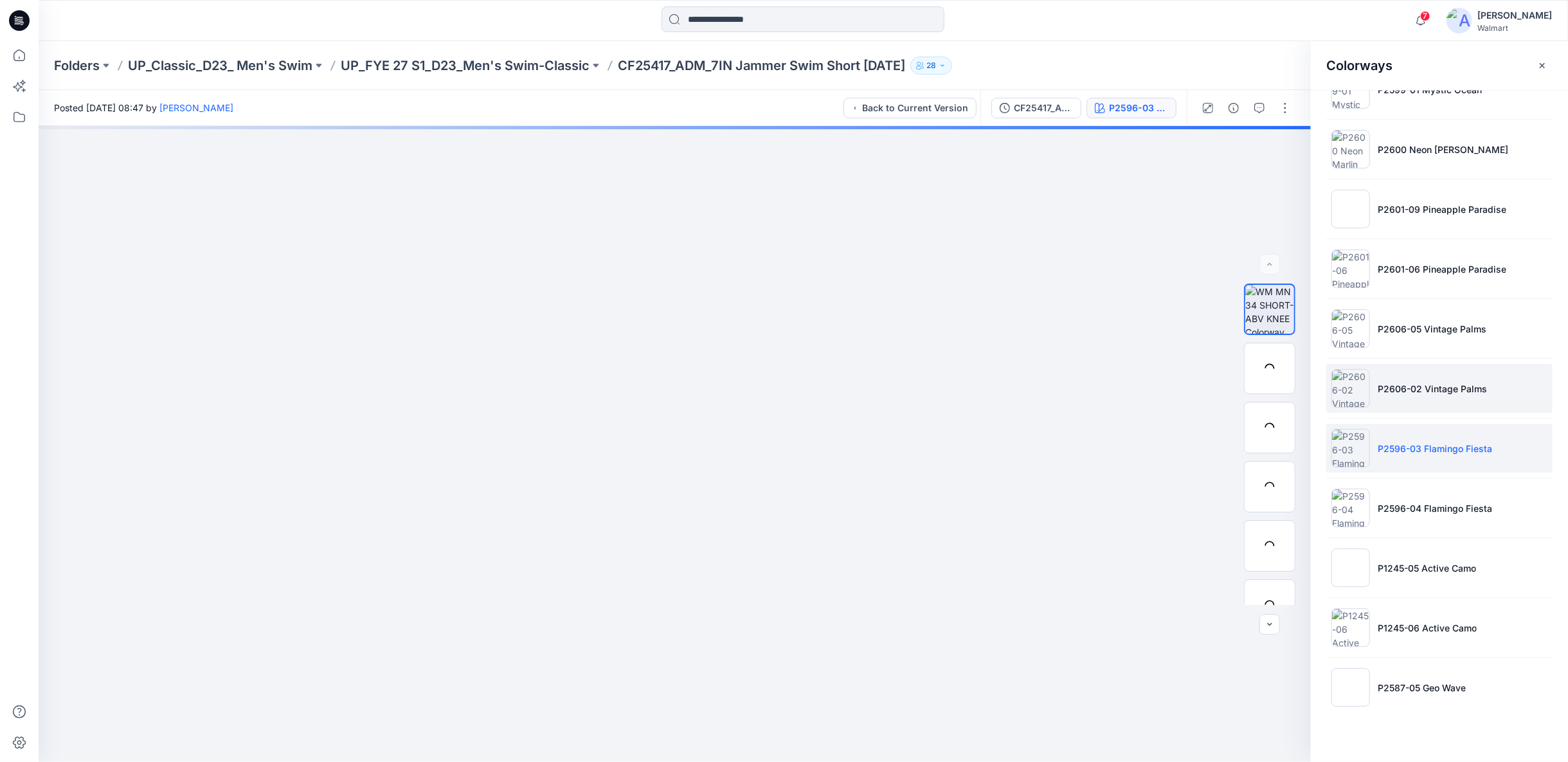
click at [1427, 399] on li "P2606-02 Vintage Palms" at bounding box center [1439, 387] width 227 height 49
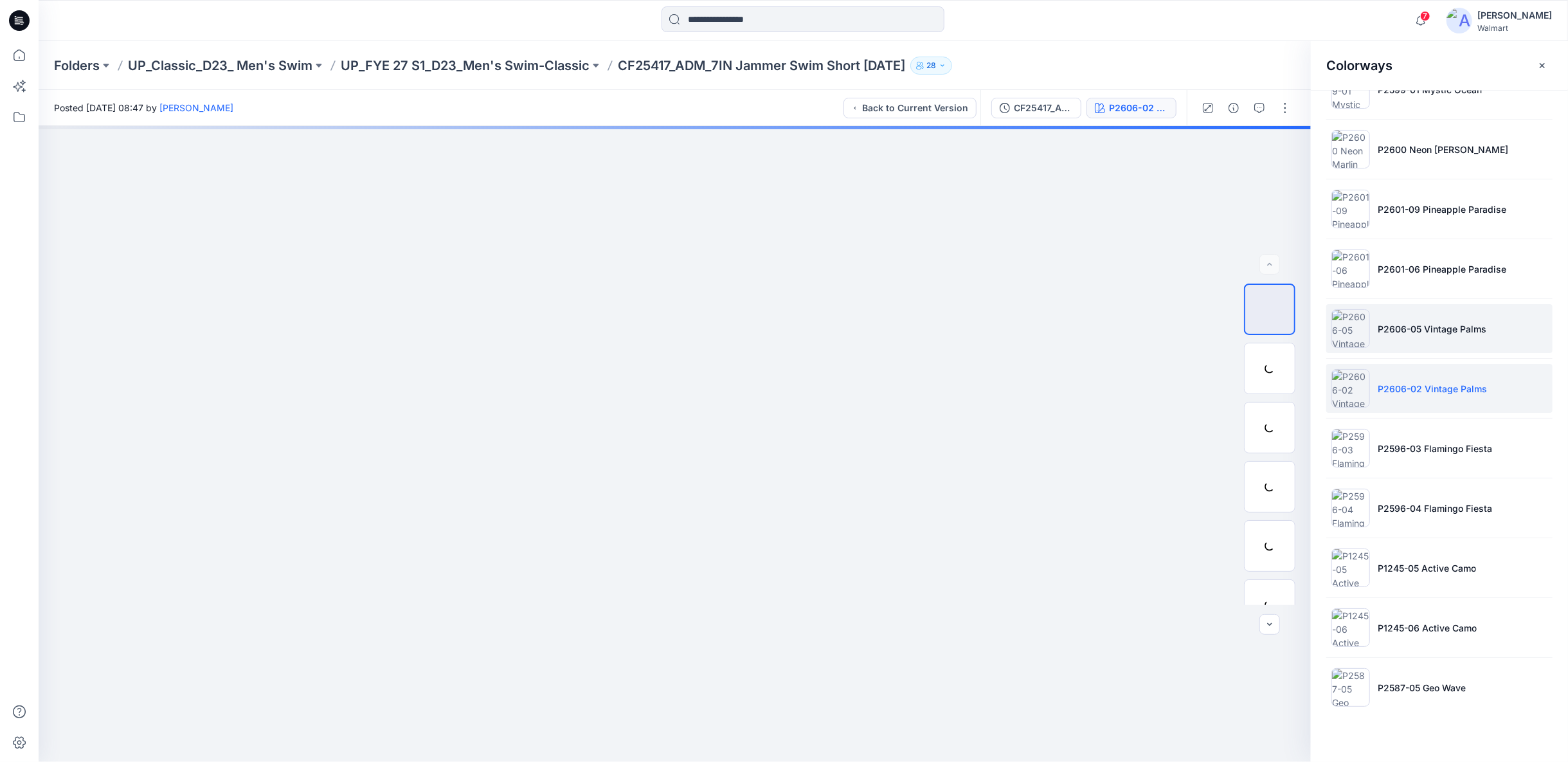
click at [1422, 344] on li "P2606-05 Vintage Palms" at bounding box center [1439, 328] width 227 height 49
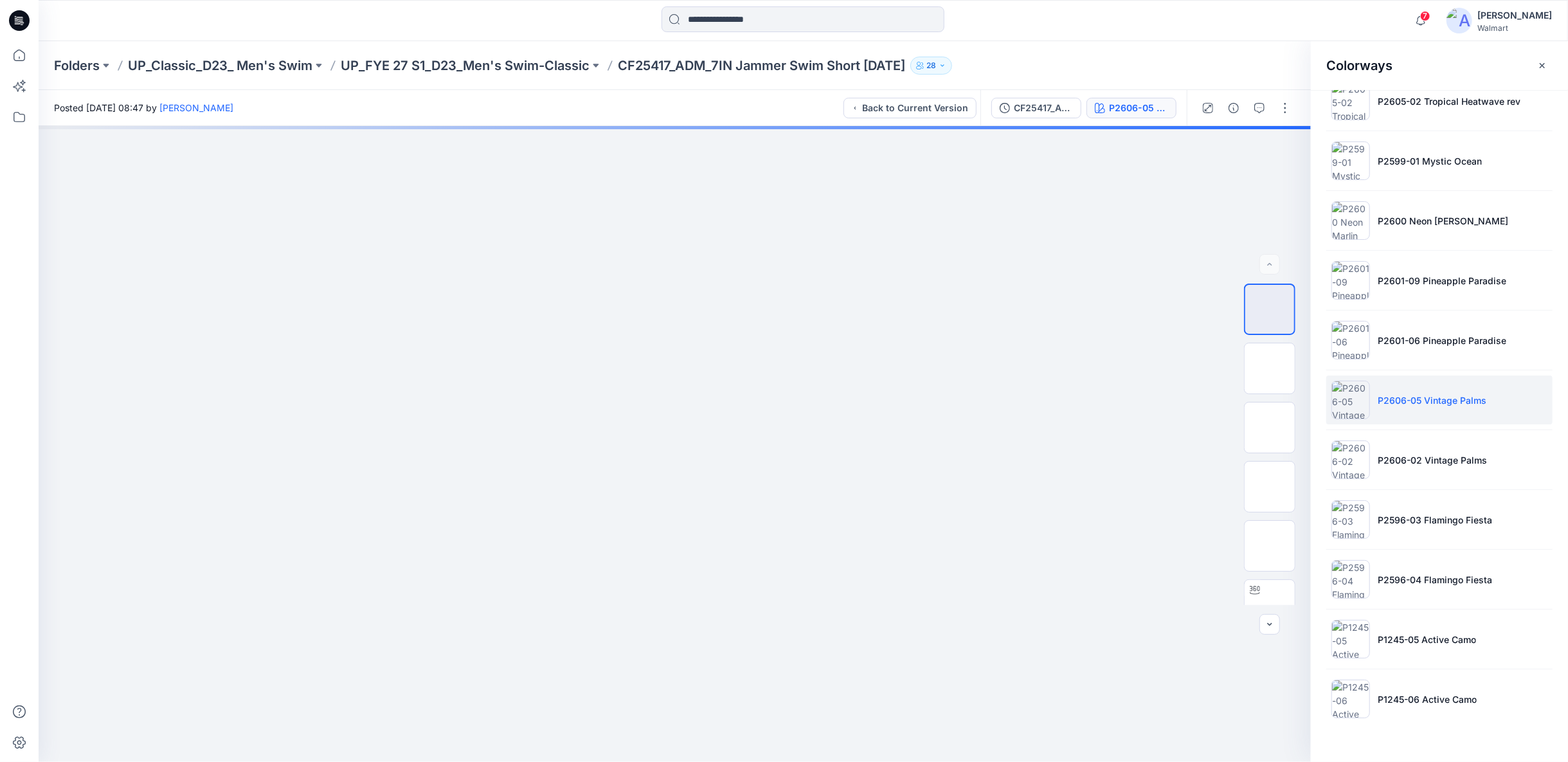
click at [1423, 334] on p "P2601-06 Pineapple Paradise" at bounding box center [1442, 340] width 128 height 14
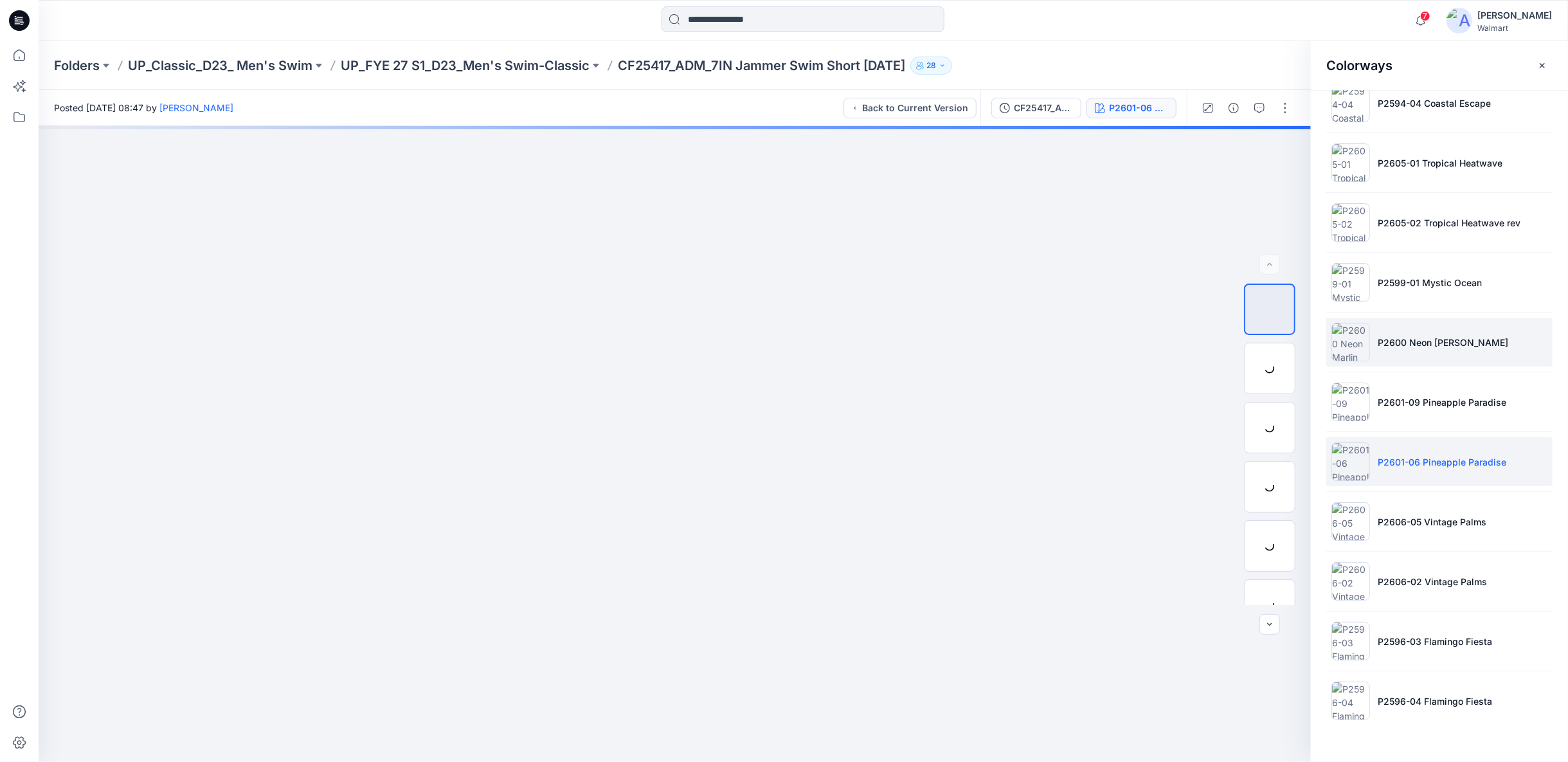
scroll to position [1438, 0]
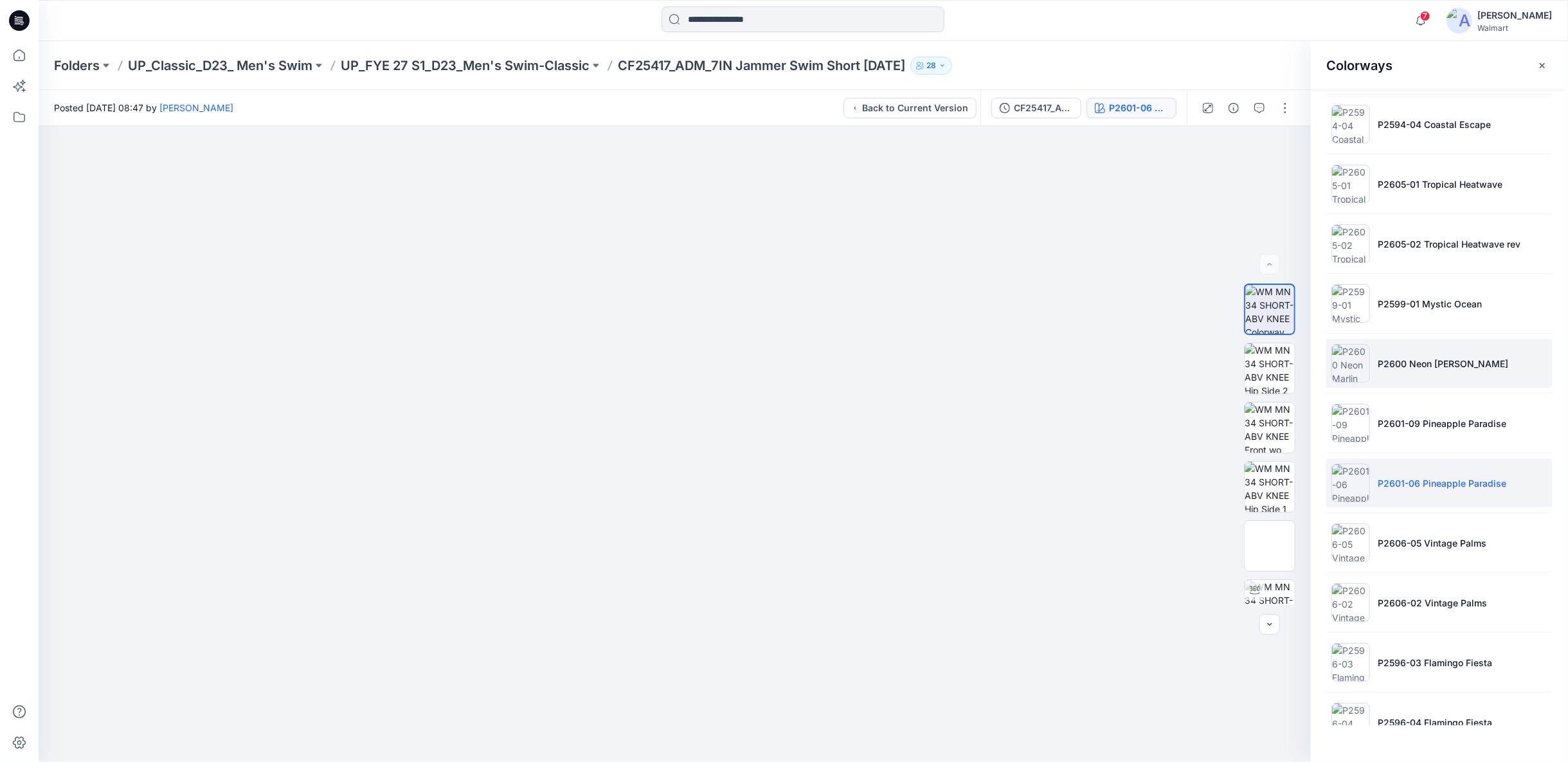
click at [1429, 357] on p "P2600 Neon Marlin" at bounding box center [1443, 363] width 131 height 14
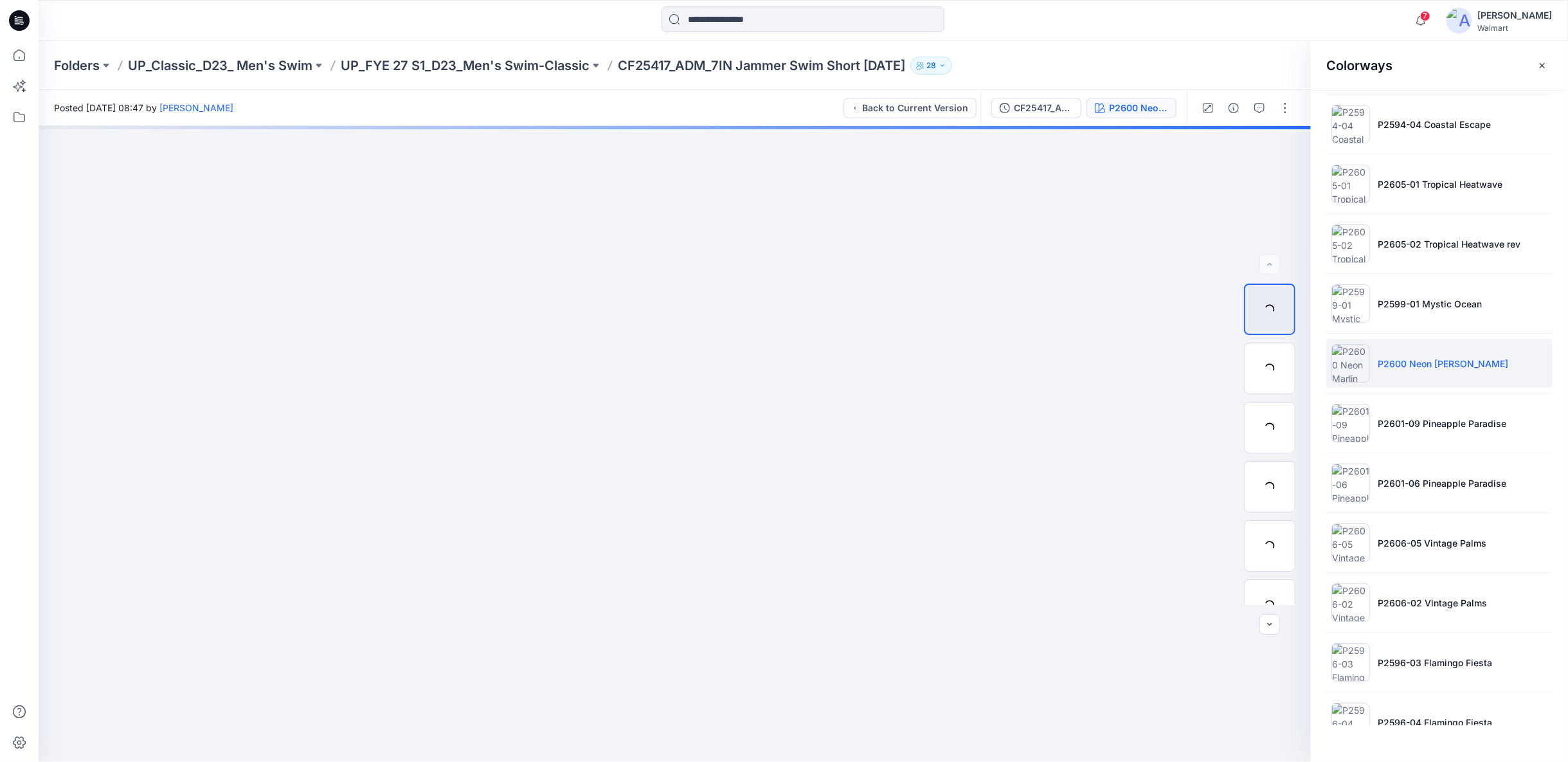
scroll to position [1295, 0]
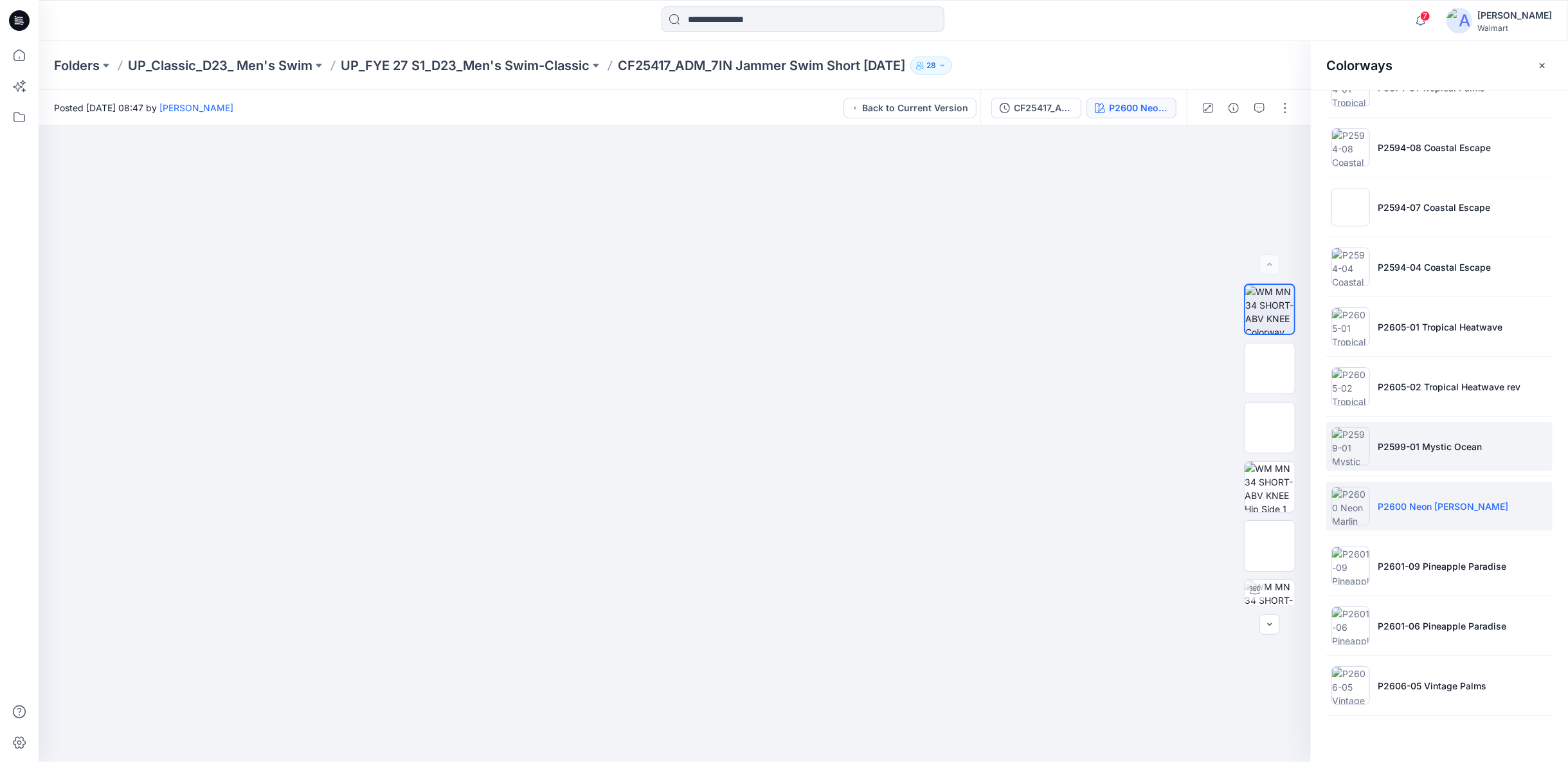
click at [1435, 440] on p "P2599-01 Mystic Ocean" at bounding box center [1430, 446] width 104 height 14
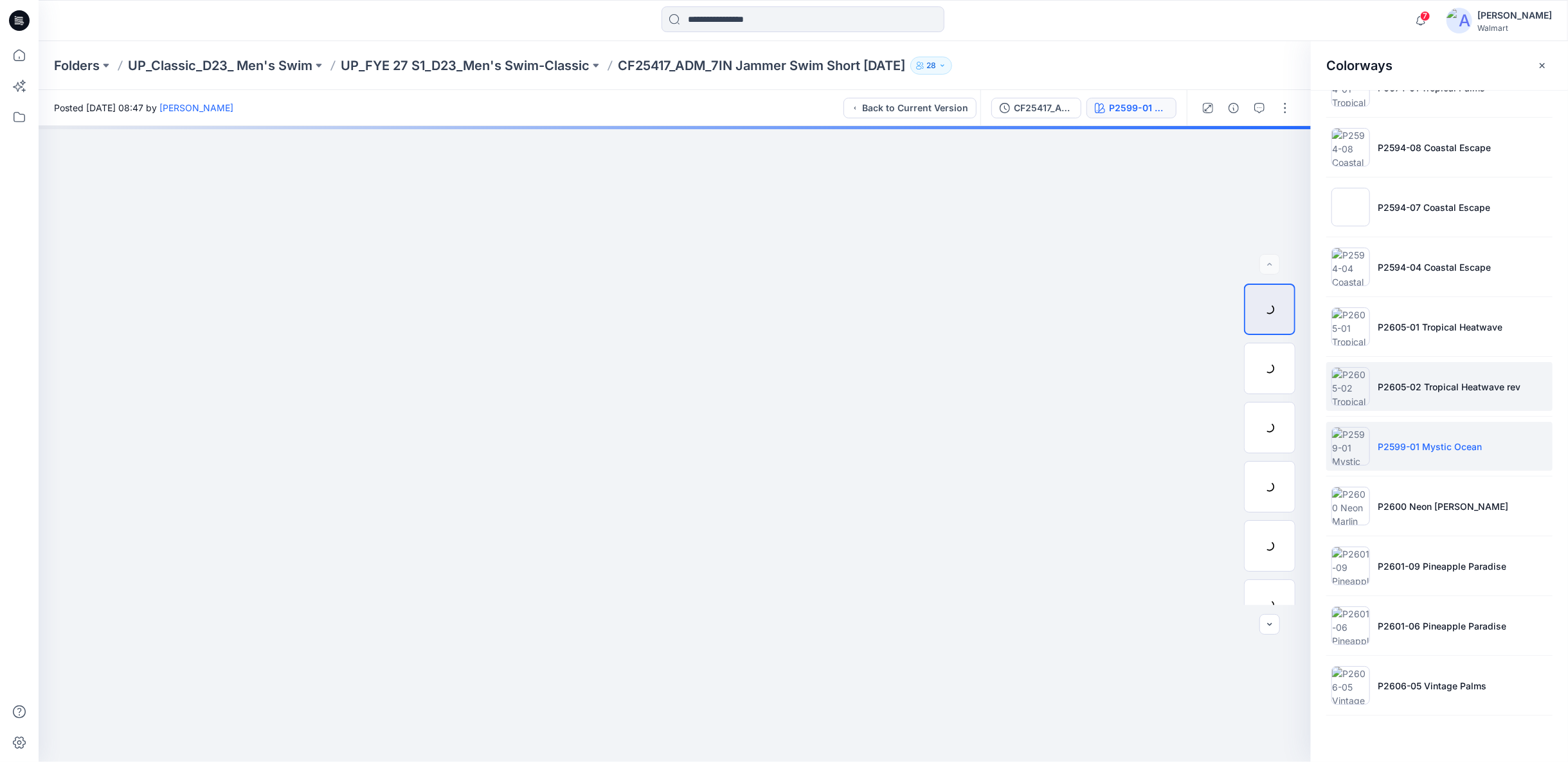
click at [1434, 392] on li "P2605-02 Tropical Heatwave rev" at bounding box center [1439, 386] width 227 height 49
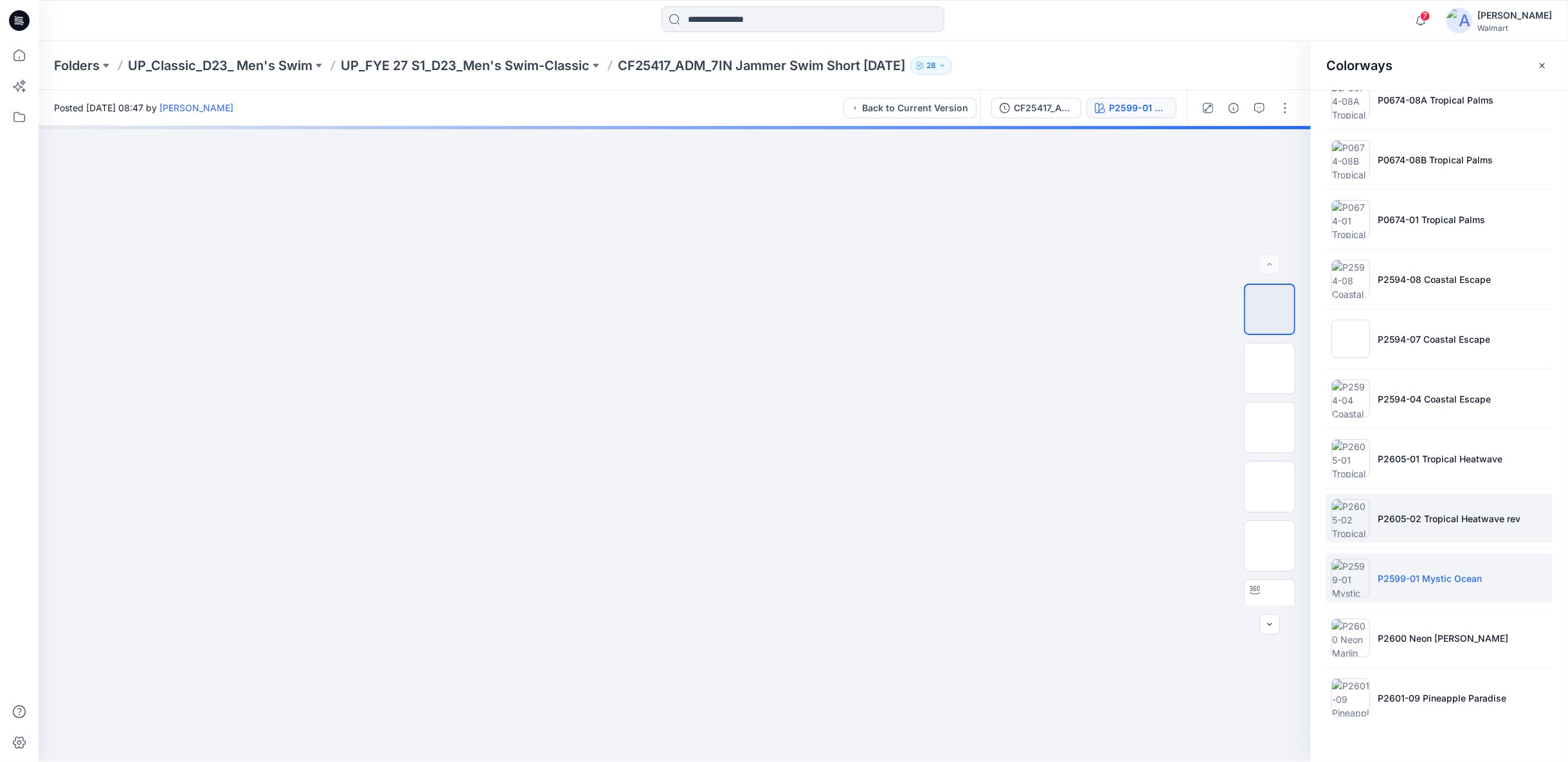
scroll to position [1153, 0]
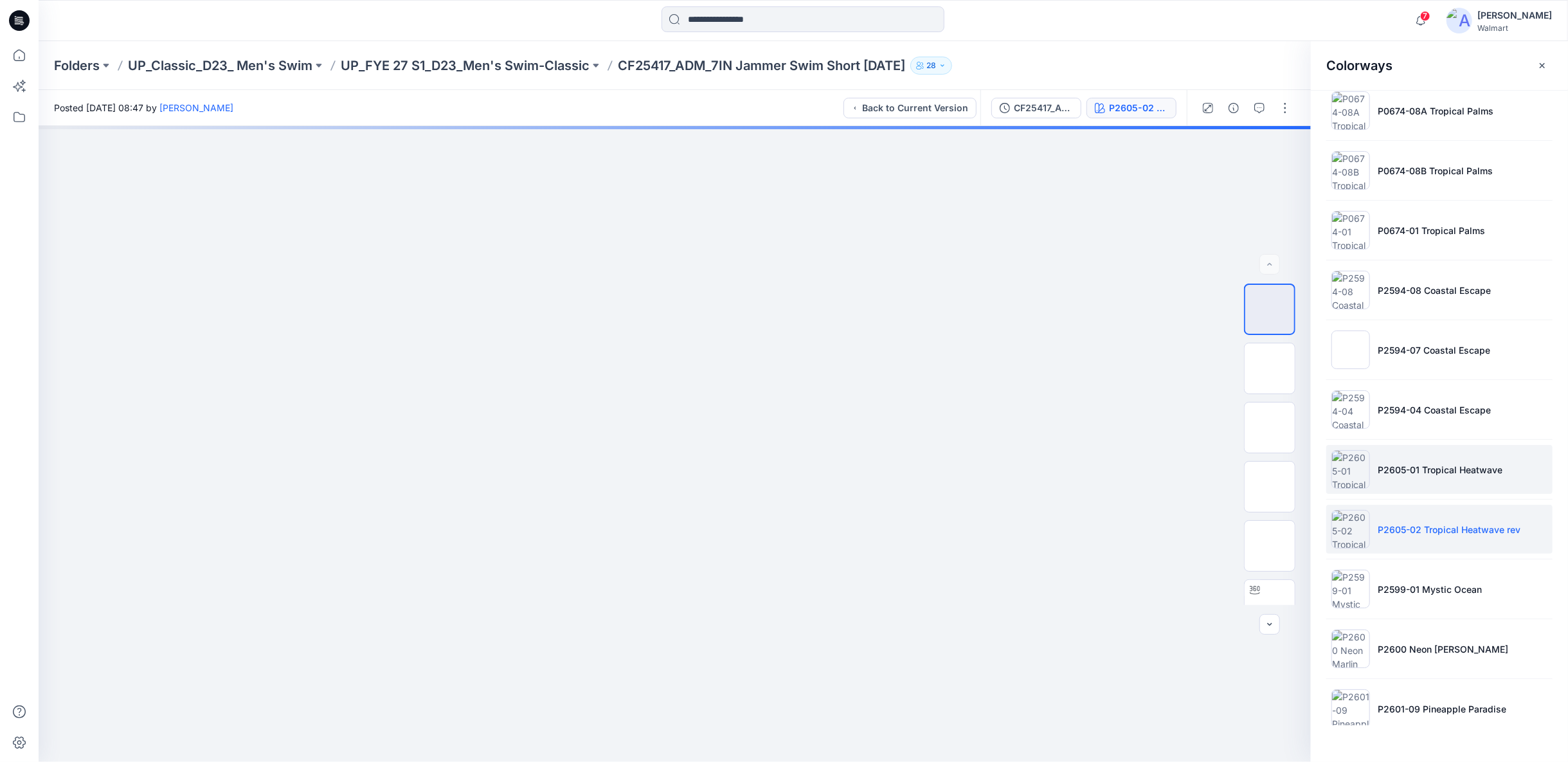
click at [1429, 454] on li "P2605-01 Tropical Heatwave" at bounding box center [1439, 469] width 227 height 49
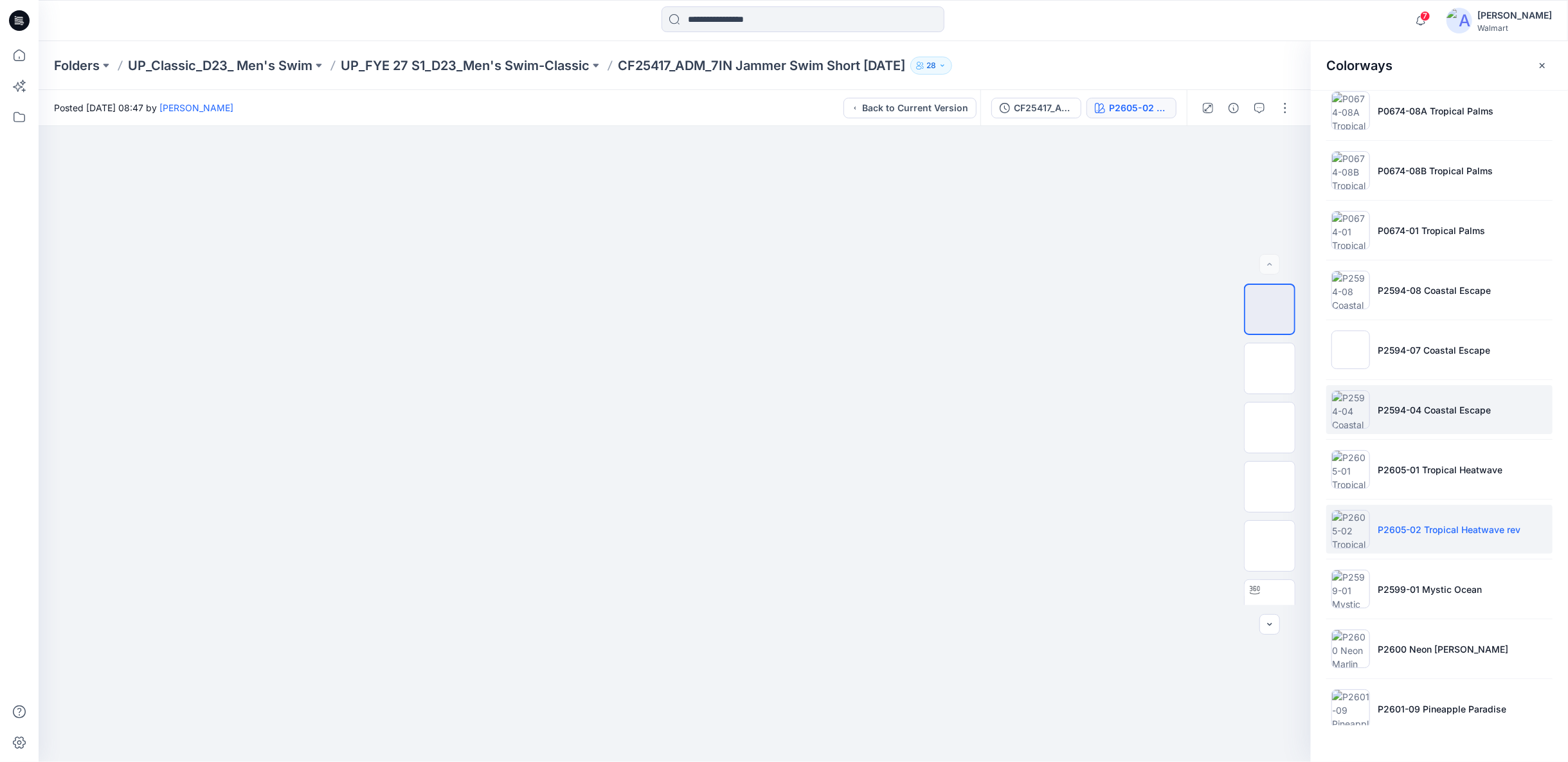
click at [1429, 419] on li "P2594-04 Coastal Escape" at bounding box center [1439, 409] width 227 height 49
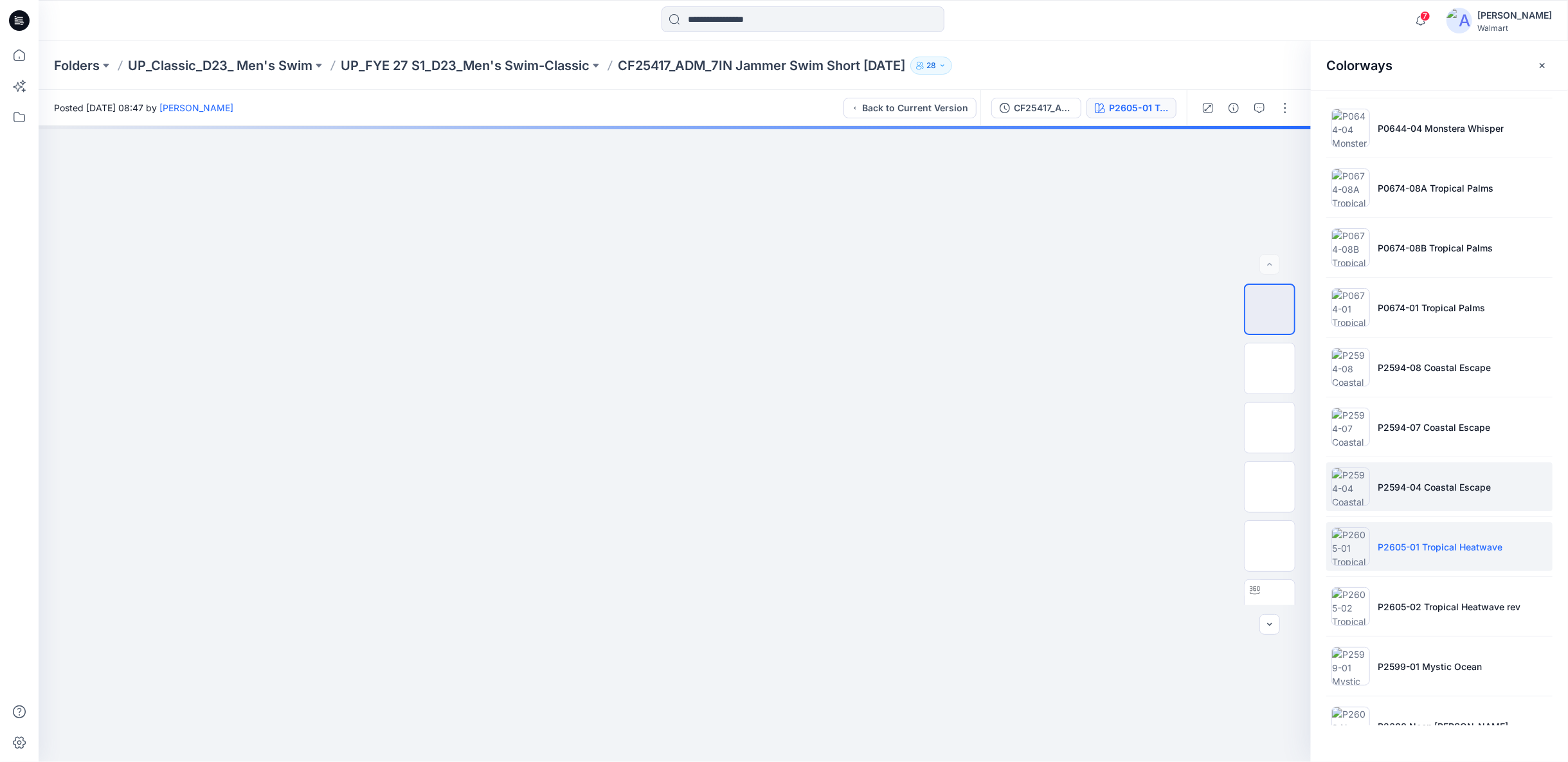
scroll to position [1009, 0]
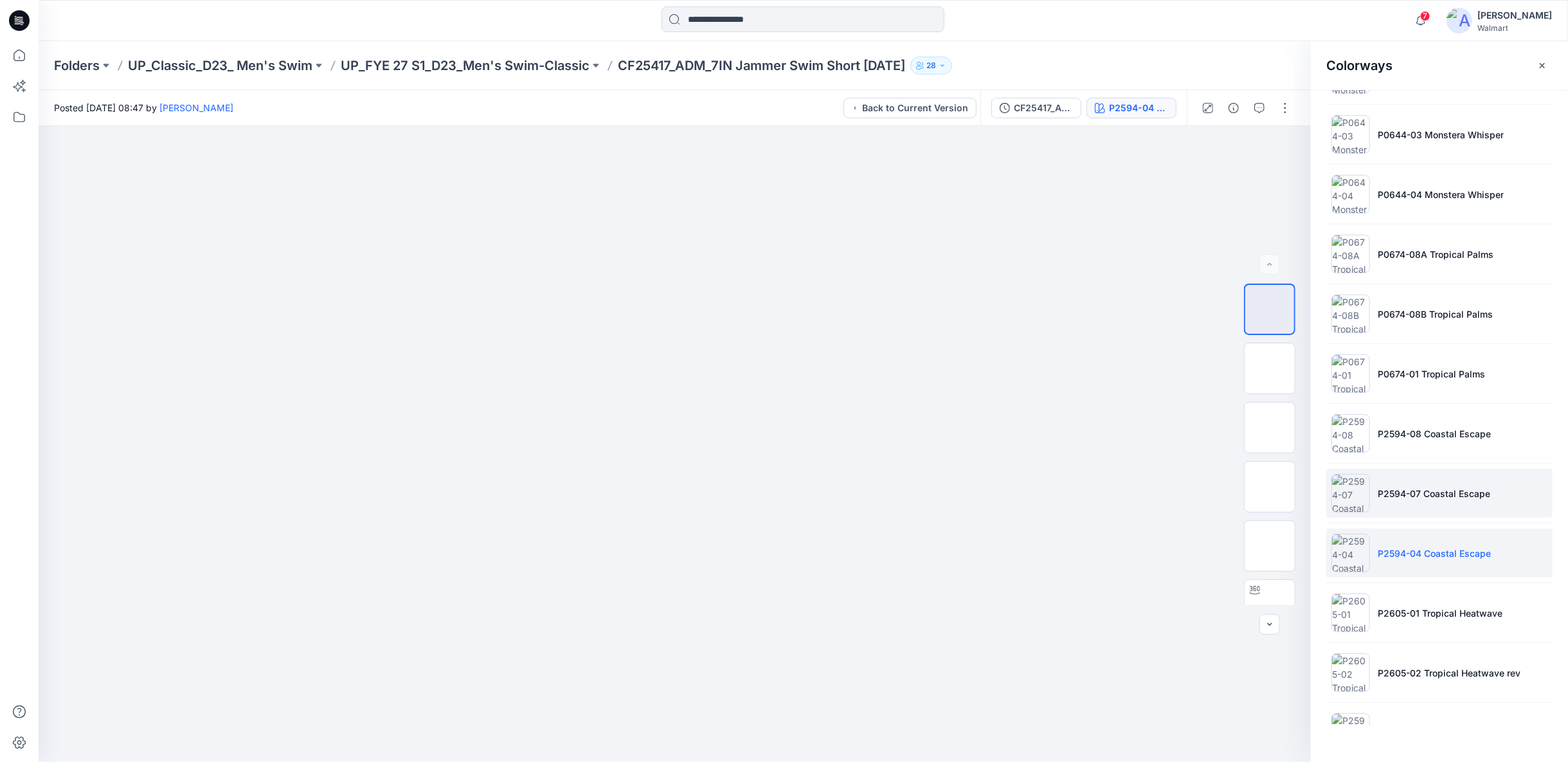
click at [1425, 487] on p "P2594-07 Coastal Escape" at bounding box center [1435, 493] width 113 height 14
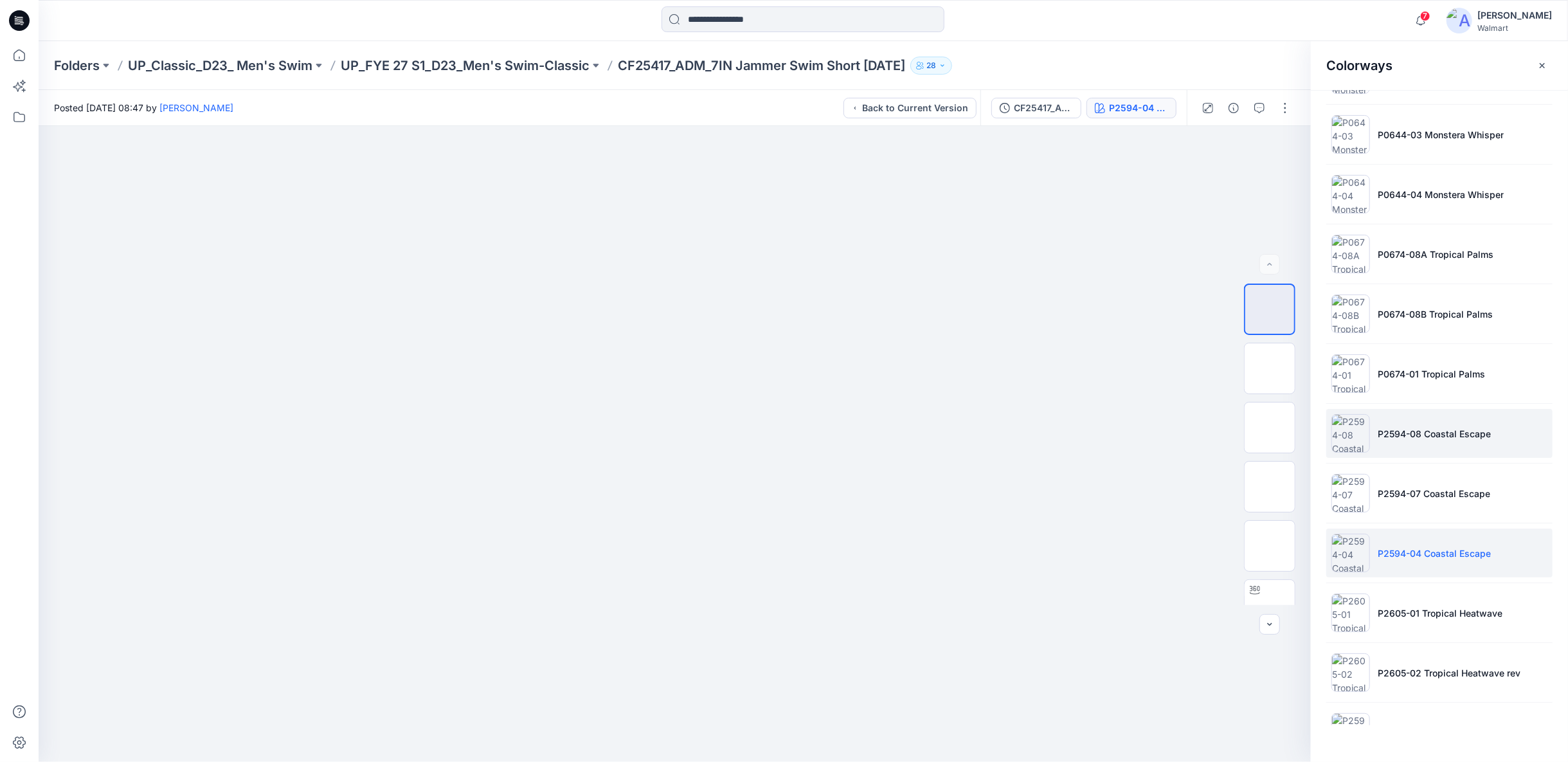
click at [1425, 427] on p "P2594-08 Coastal Escape" at bounding box center [1435, 434] width 113 height 14
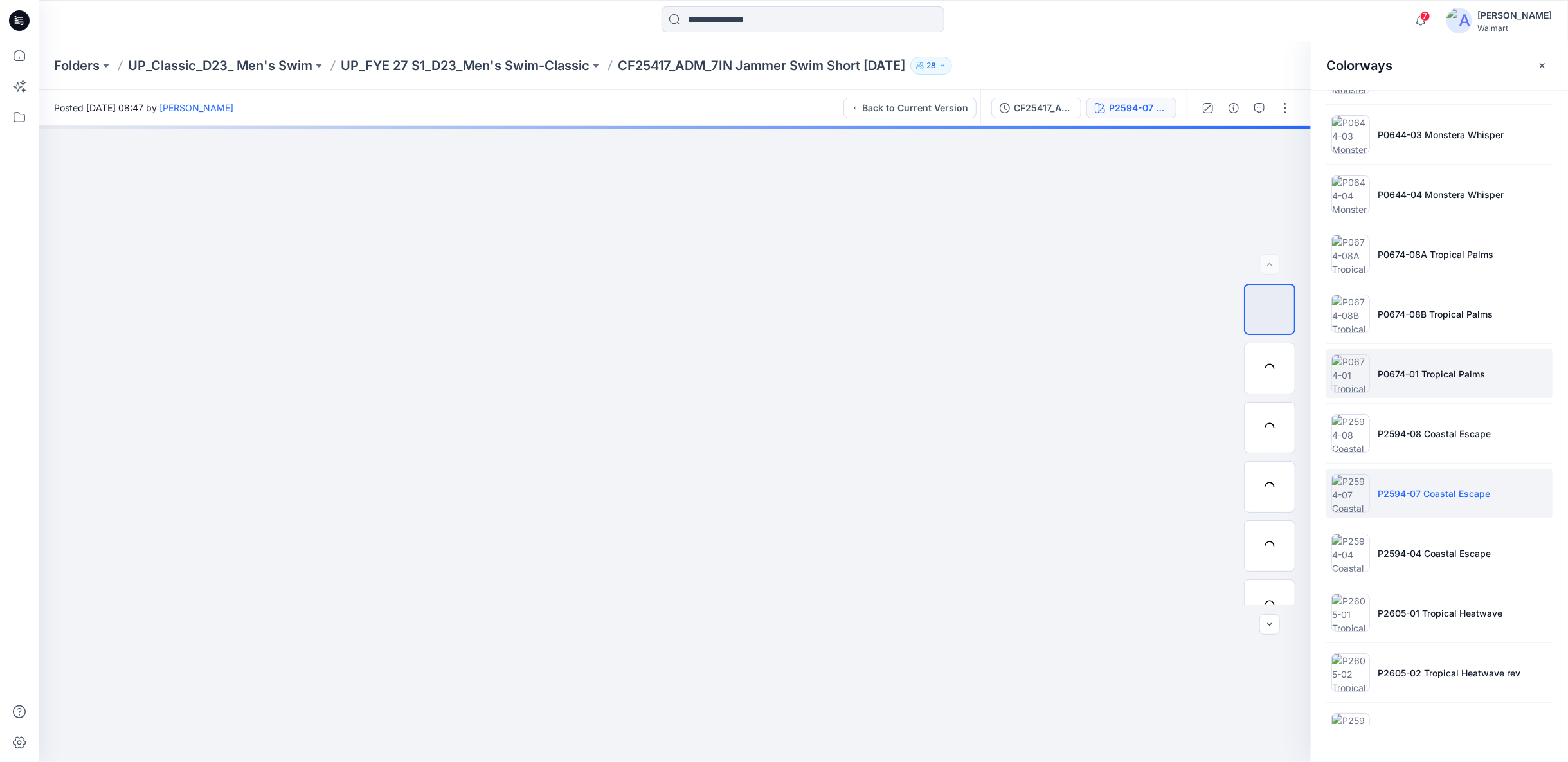
click at [1424, 375] on li "P0674-01 Tropical Palms" at bounding box center [1439, 373] width 227 height 49
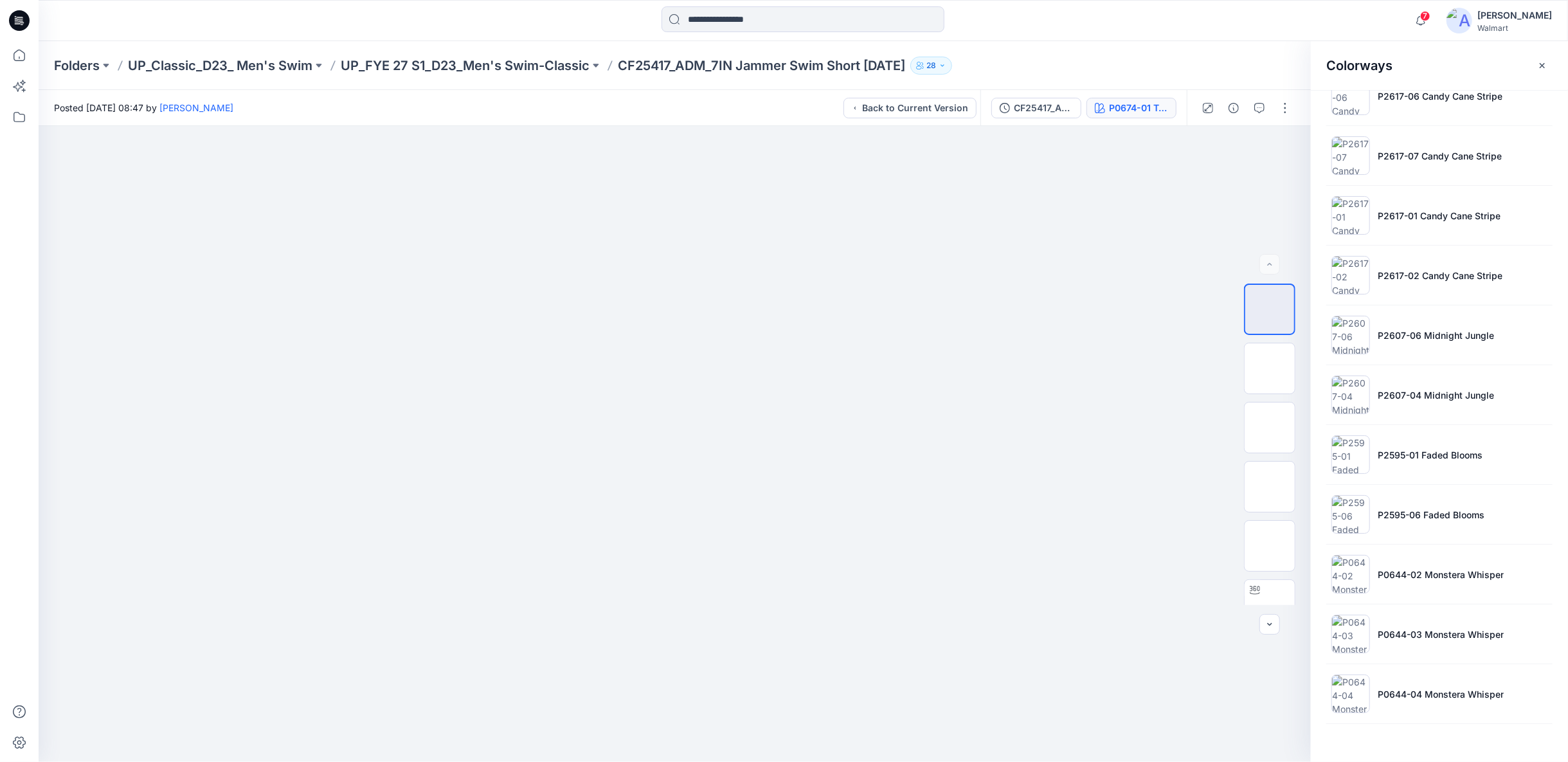
scroll to position [438, 0]
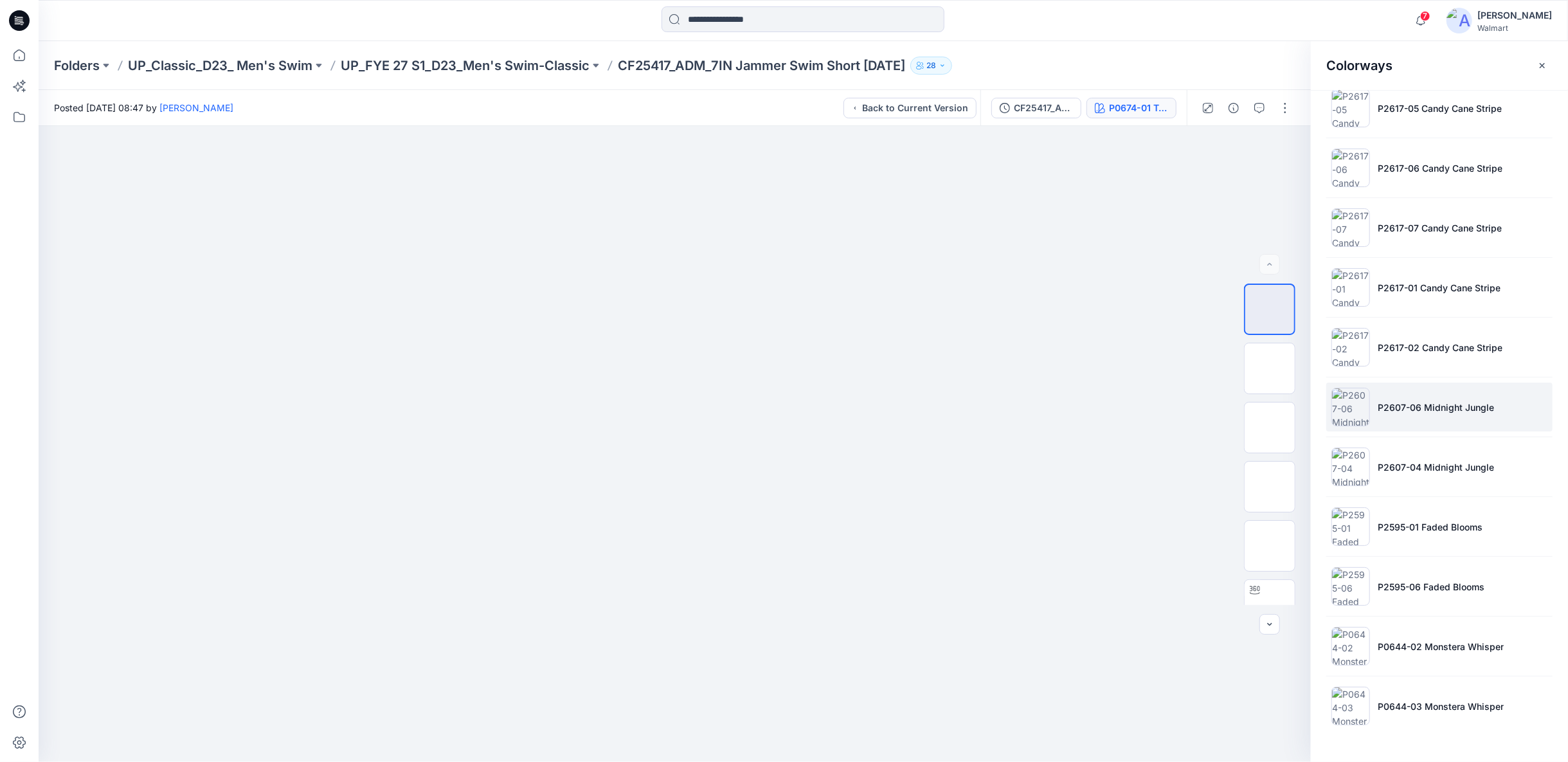
click at [1411, 400] on p "P2607-06 Midnight Jungle" at bounding box center [1436, 407] width 116 height 14
drag, startPoint x: 1404, startPoint y: 336, endPoint x: 1407, endPoint y: 310, distance: 26.2
click at [1404, 340] on p "P2617-02 Candy Cane Stripe" at bounding box center [1441, 347] width 125 height 14
click at [1409, 286] on p "P2617-01 Candy Cane Stripe" at bounding box center [1440, 287] width 123 height 14
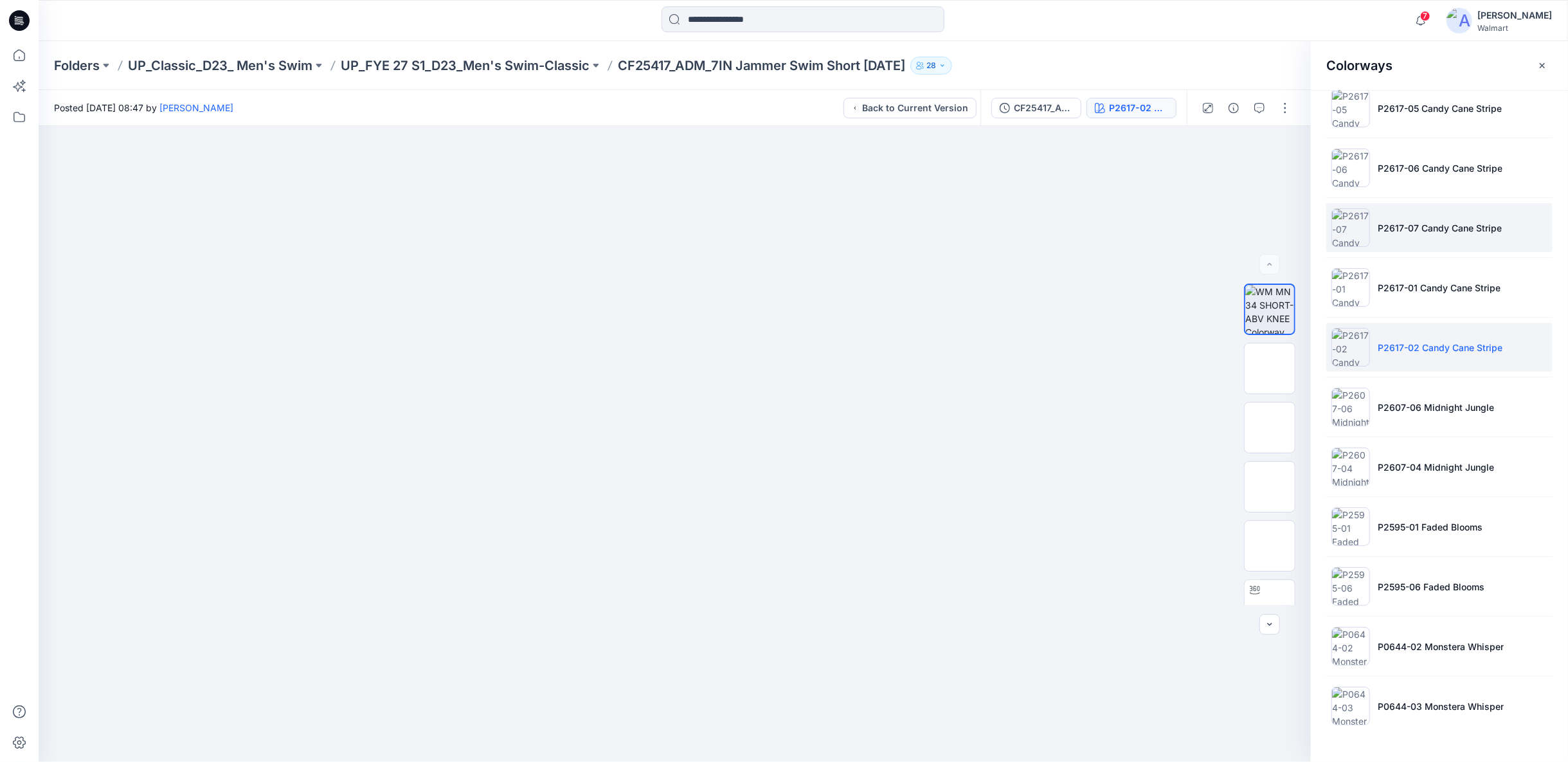
click at [1411, 242] on li "P2617-07 Candy Cane Stripe" at bounding box center [1439, 227] width 227 height 49
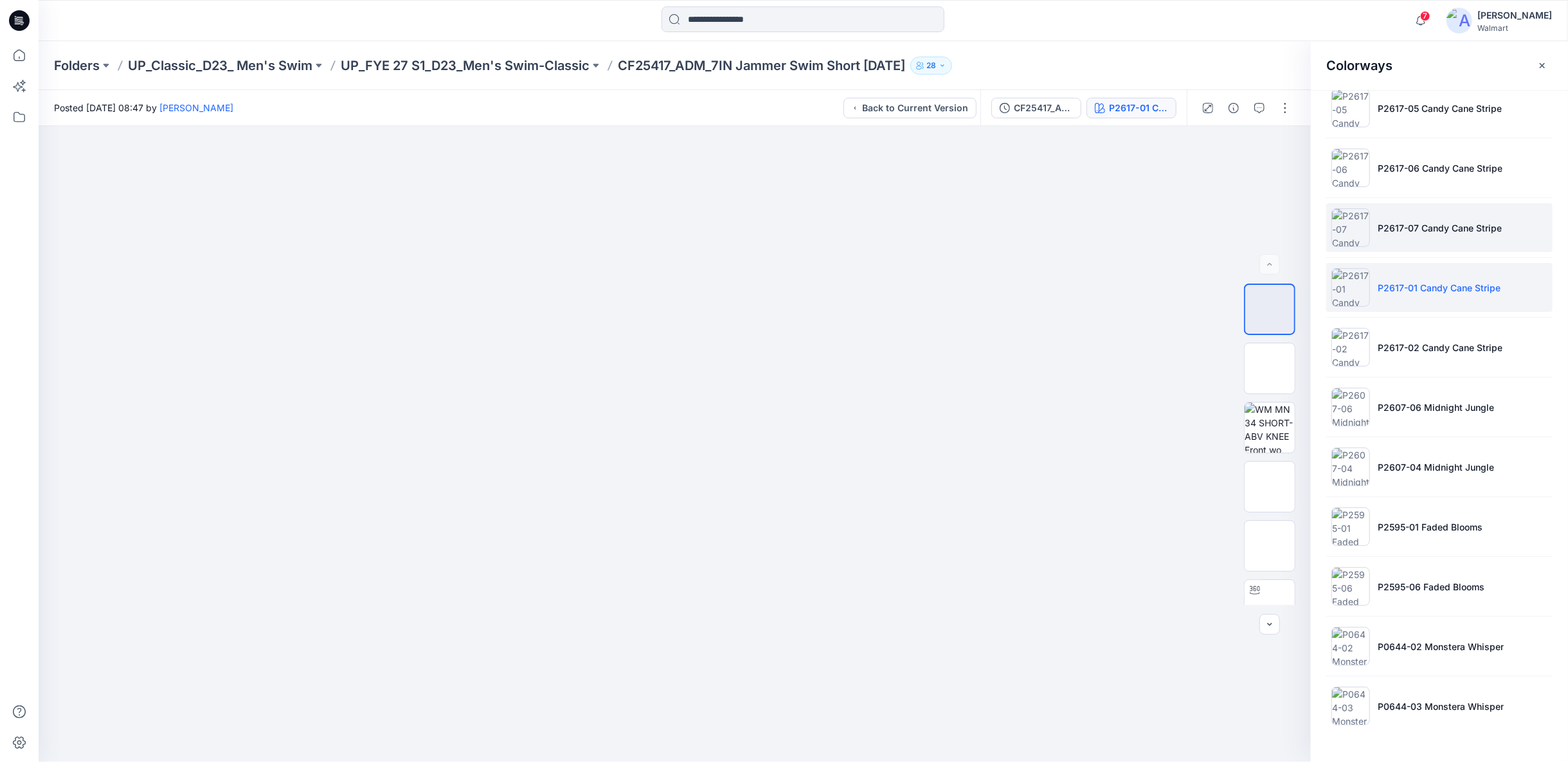
scroll to position [295, 0]
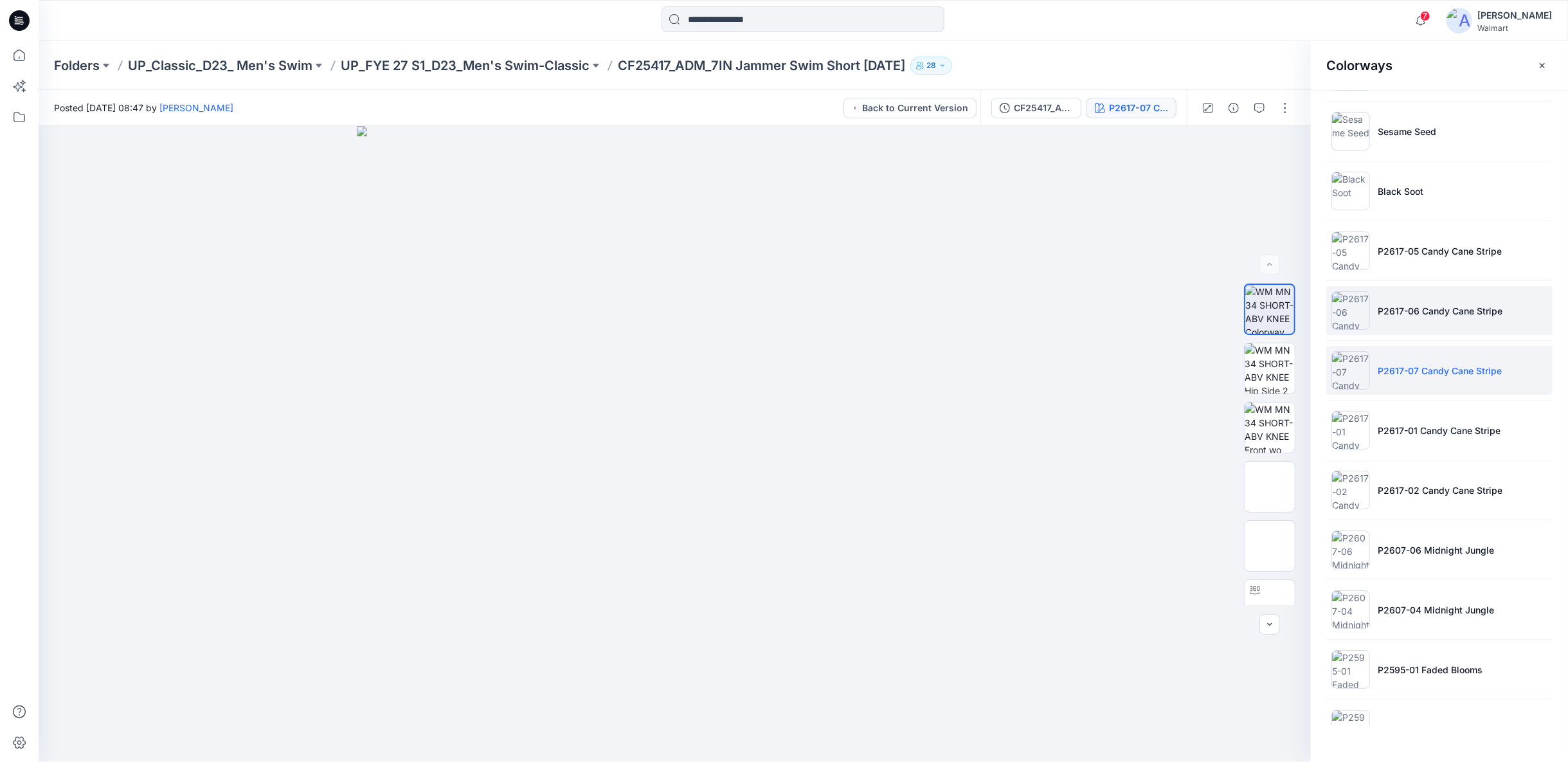
click at [1433, 296] on li "P2617-06 Candy Cane Stripe" at bounding box center [1439, 310] width 227 height 49
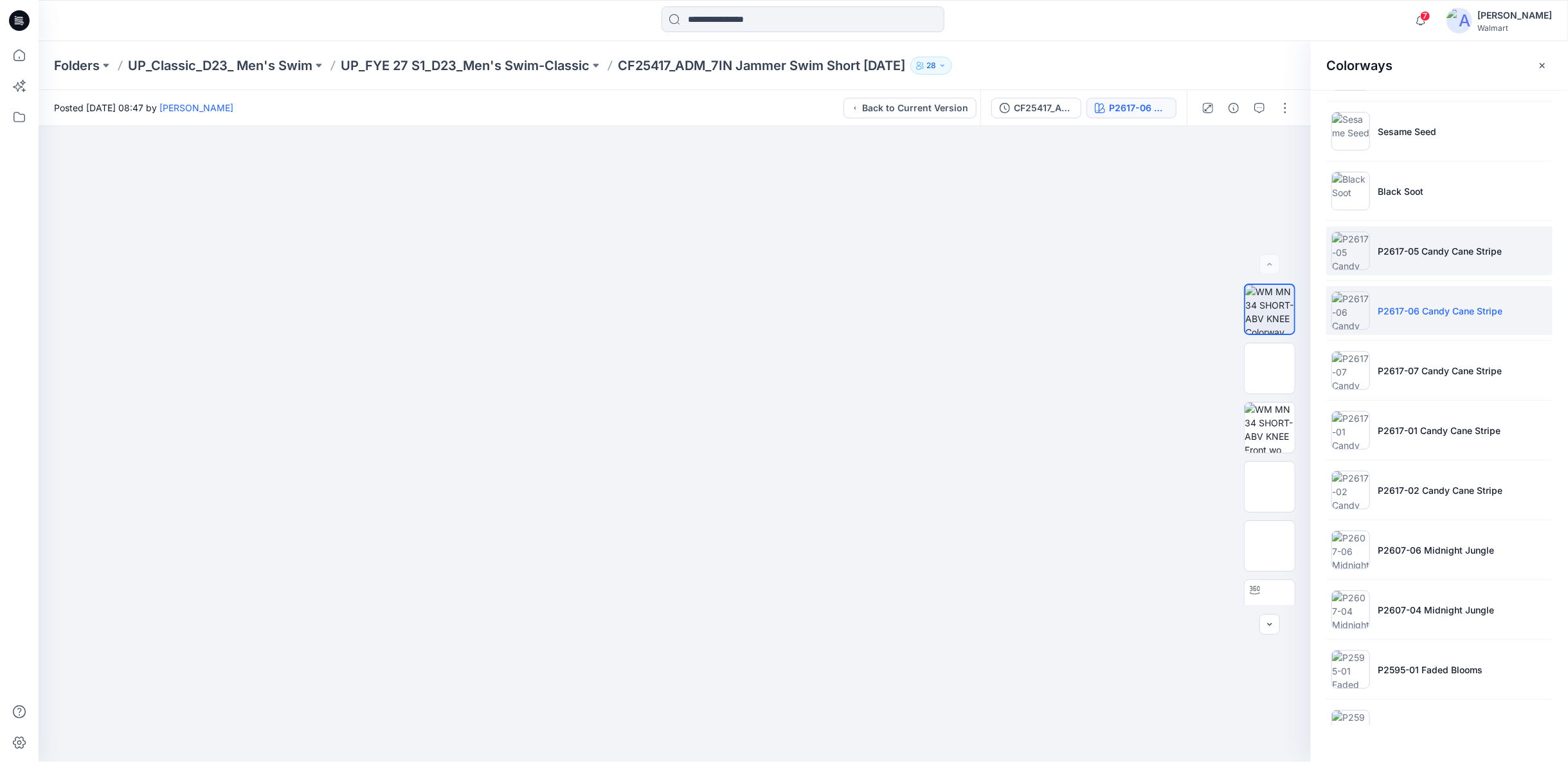
click at [1433, 257] on li "P2617-05 Candy Cane Stripe" at bounding box center [1439, 251] width 227 height 49
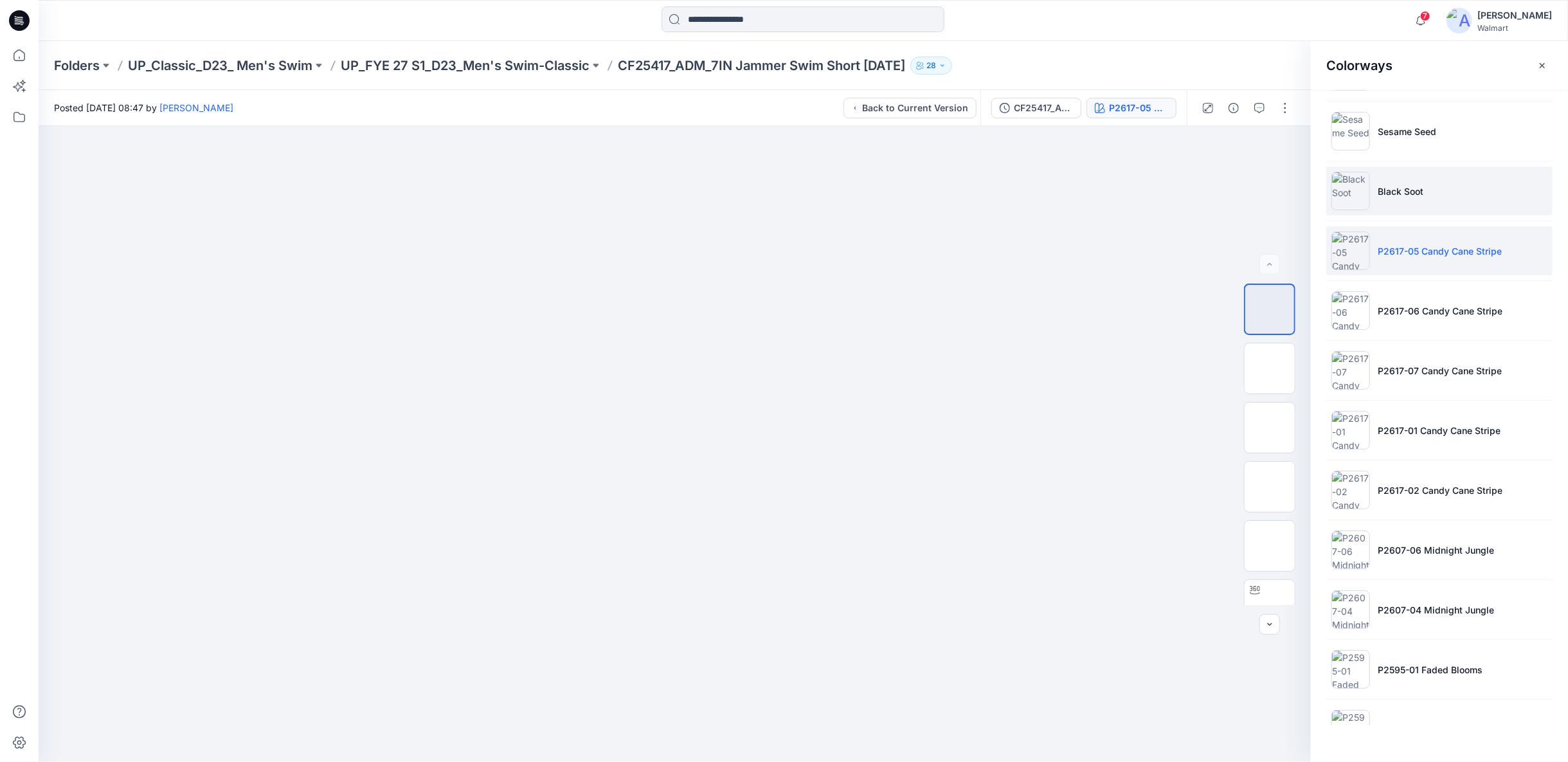
click at [1413, 200] on li "Black Soot" at bounding box center [1439, 191] width 227 height 49
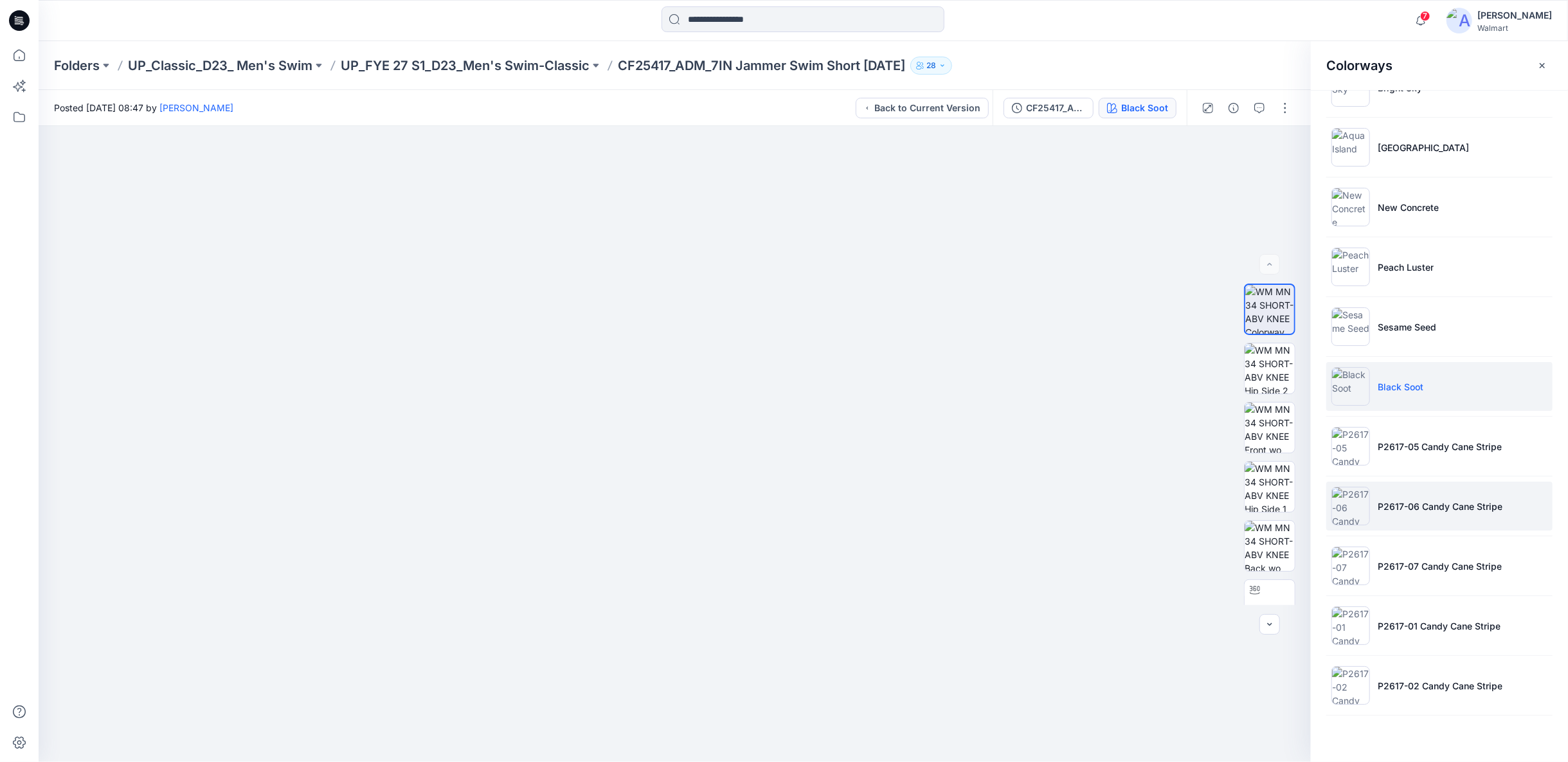
scroll to position [81, 0]
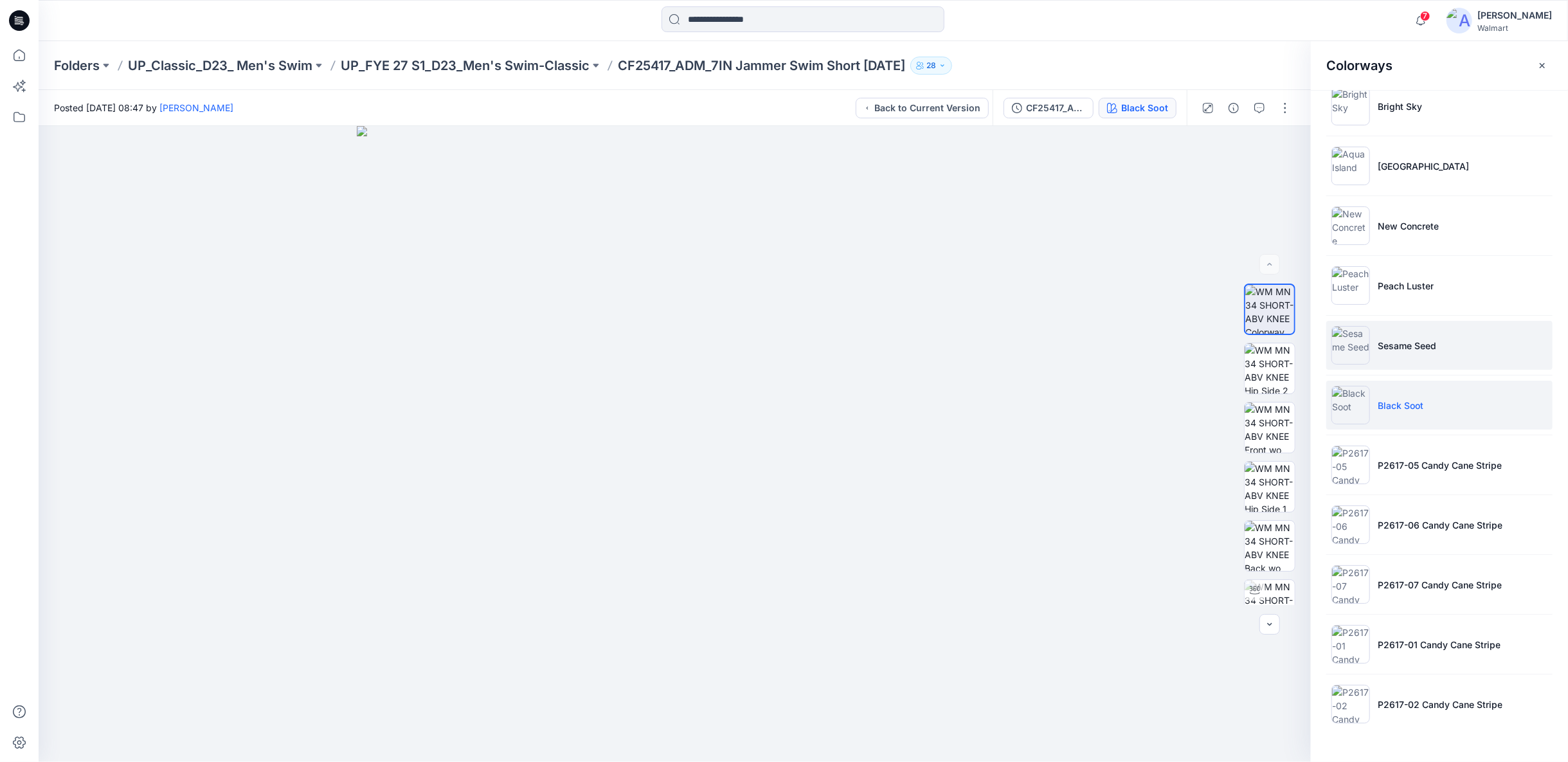
click at [1432, 357] on li "Sesame Seed" at bounding box center [1439, 345] width 227 height 49
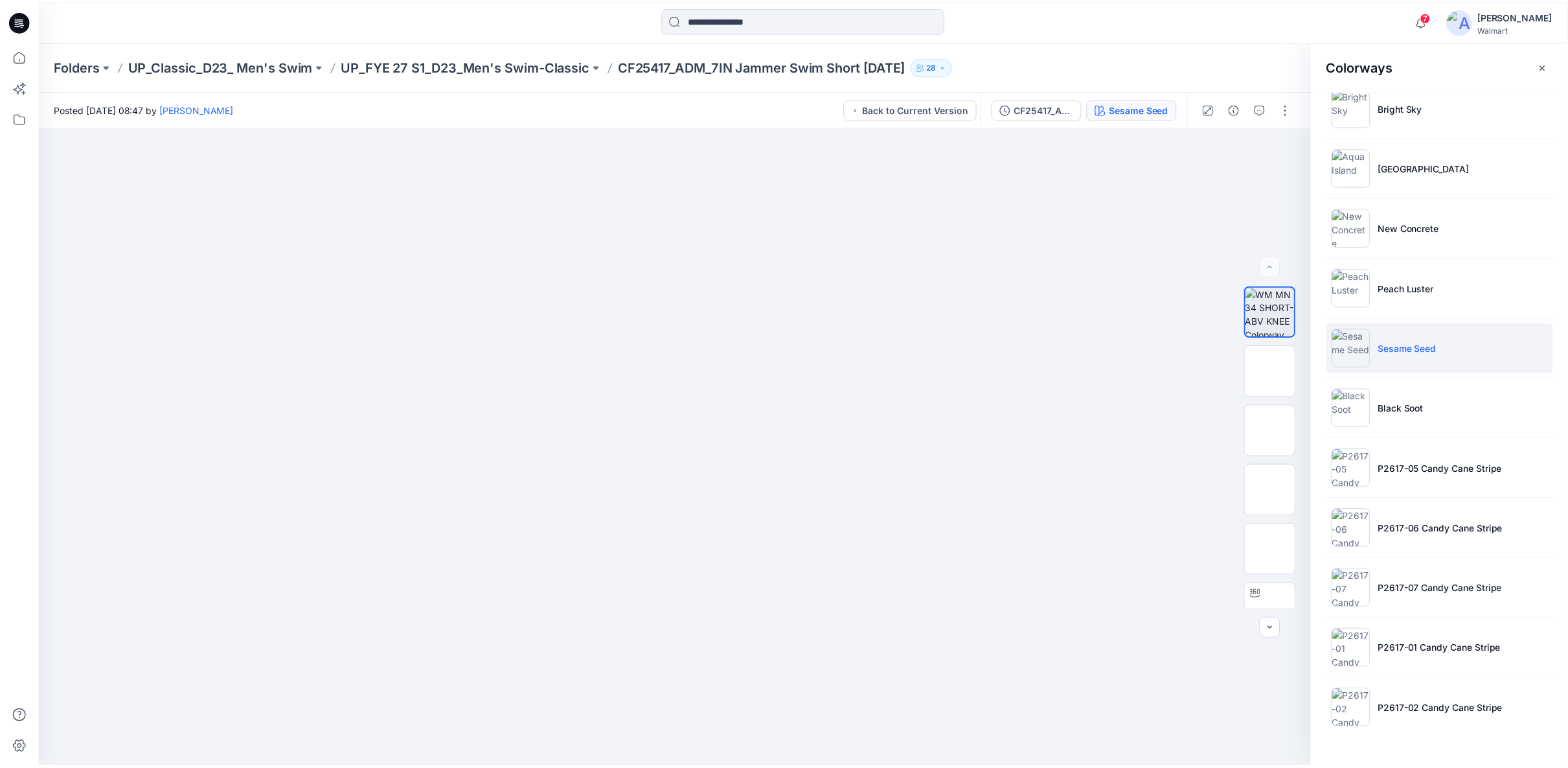
scroll to position [0, 0]
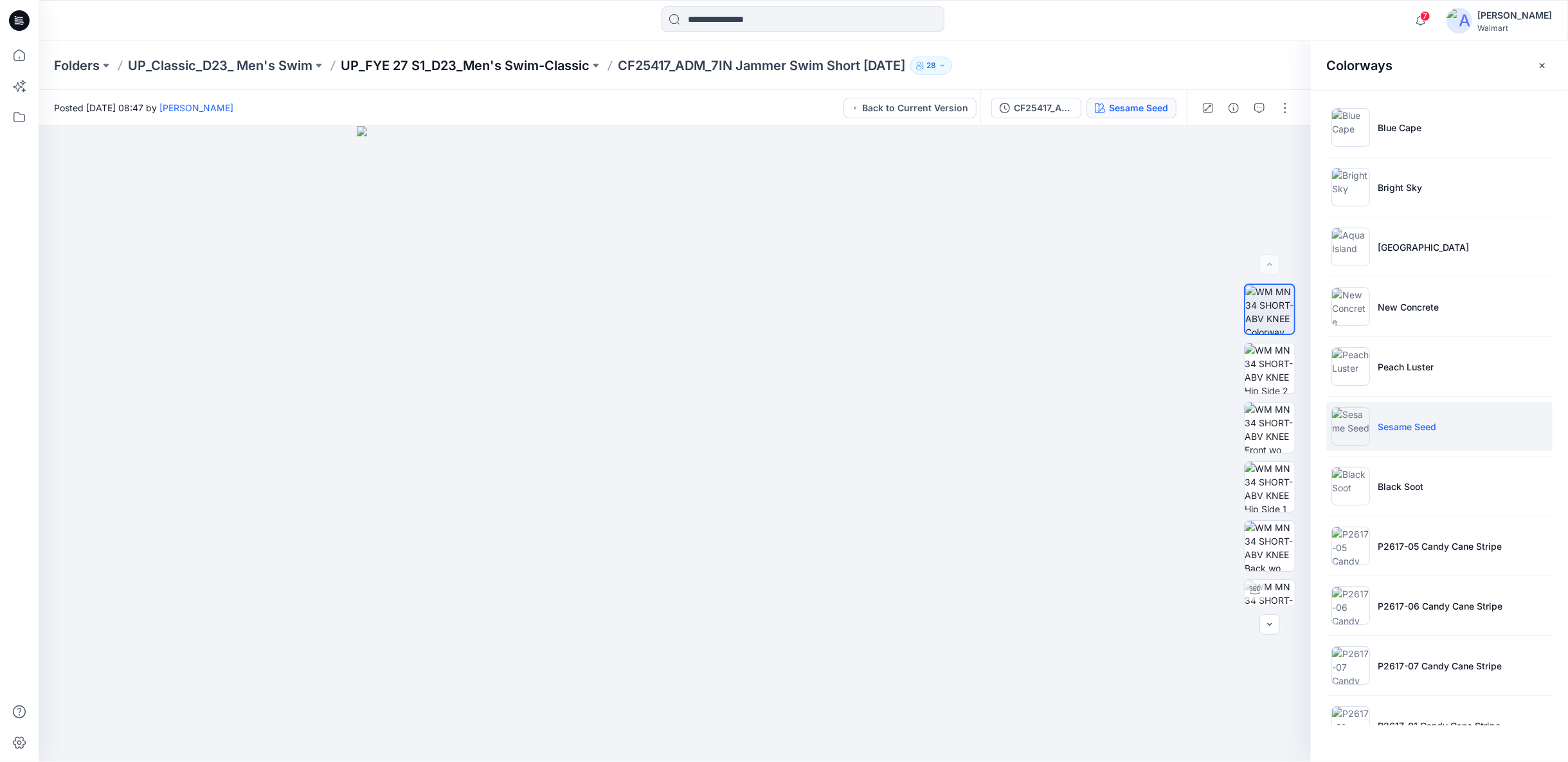
click at [541, 66] on p "UP_FYE 27 S1_D23_Men's Swim-Classic" at bounding box center [464, 65] width 249 height 18
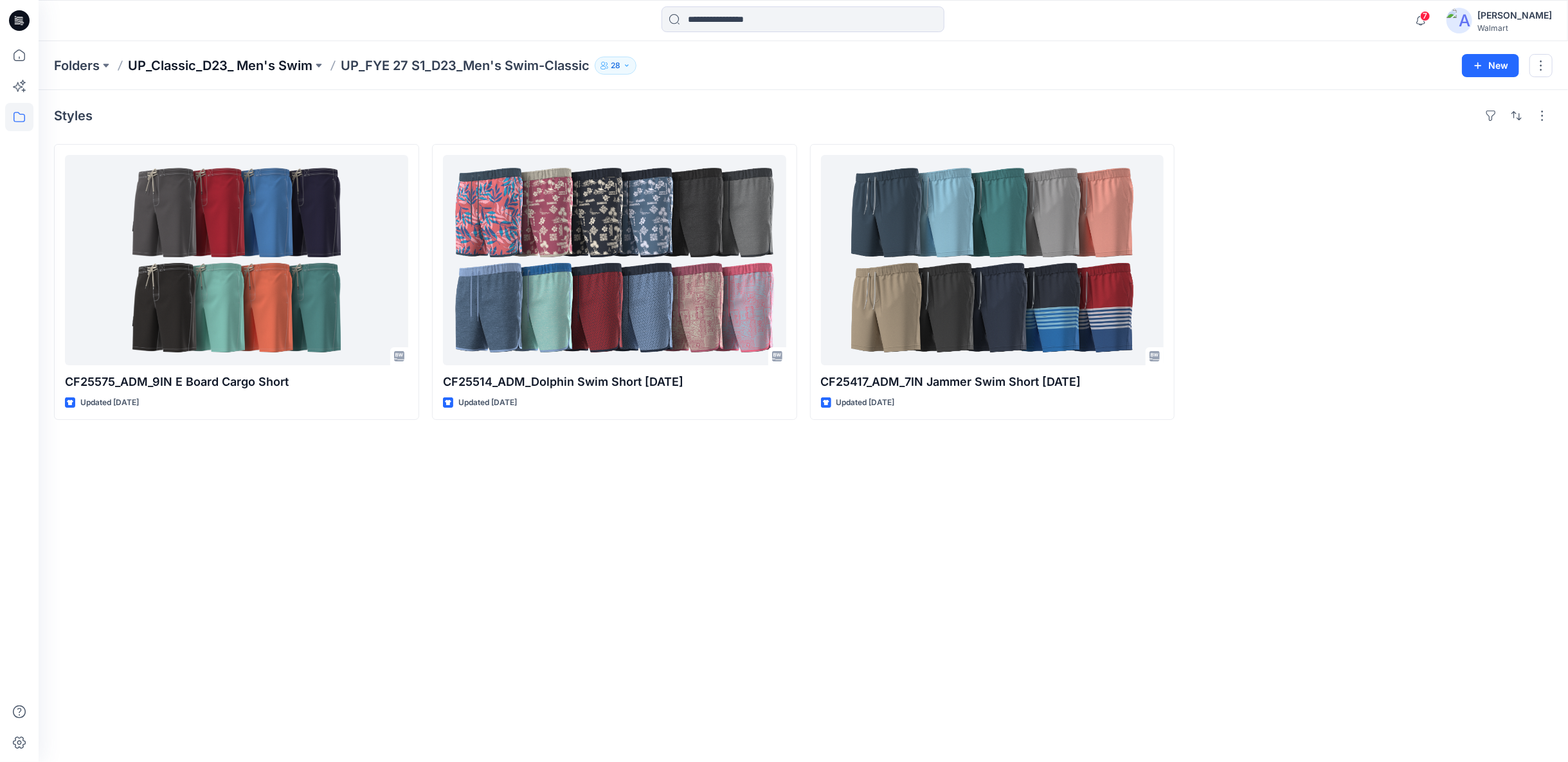
click at [298, 69] on p "UP_Classic_D23_ Men's Swim" at bounding box center [221, 65] width 185 height 18
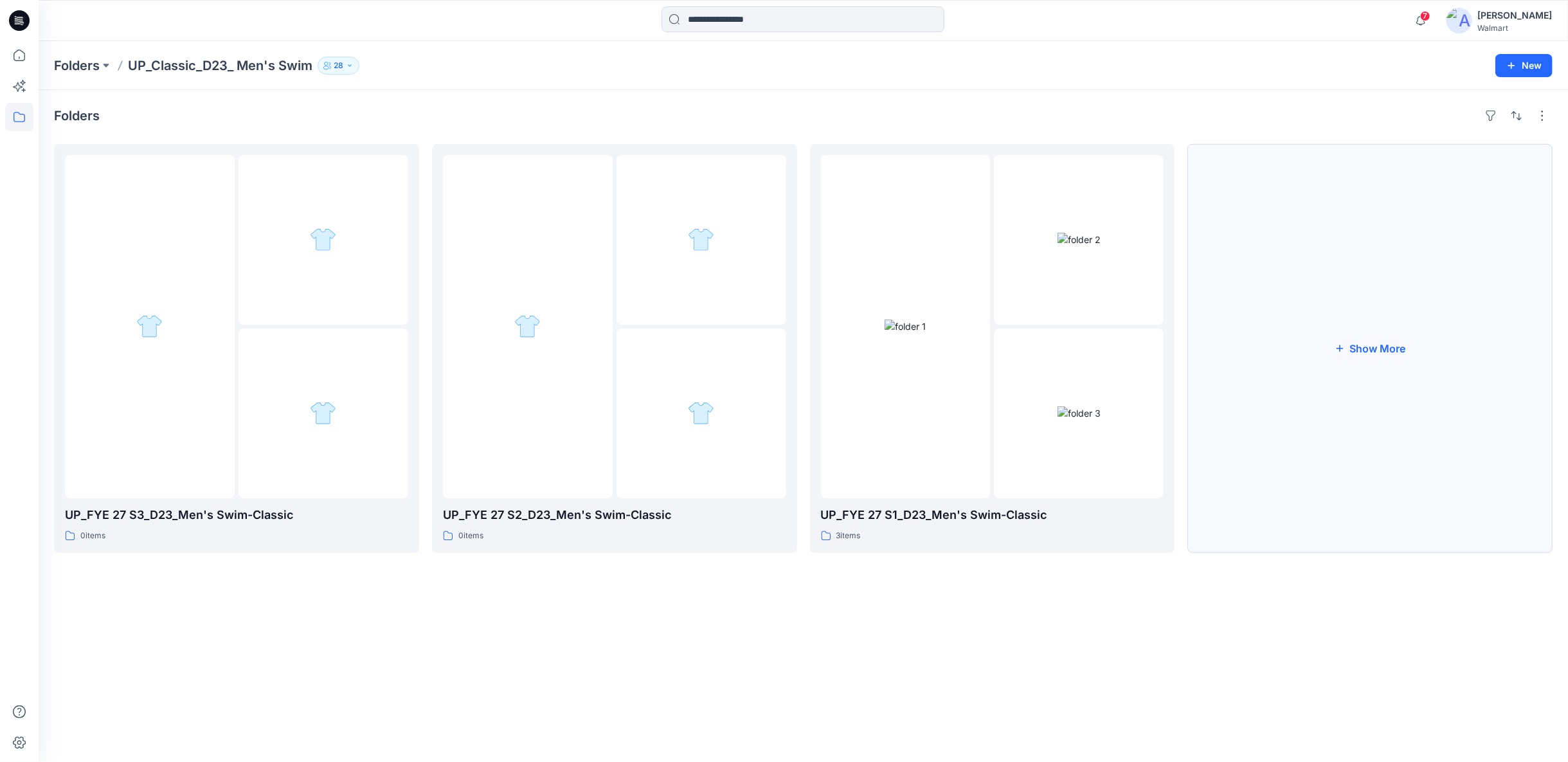
click at [1367, 351] on button "Show More" at bounding box center [1370, 348] width 365 height 409
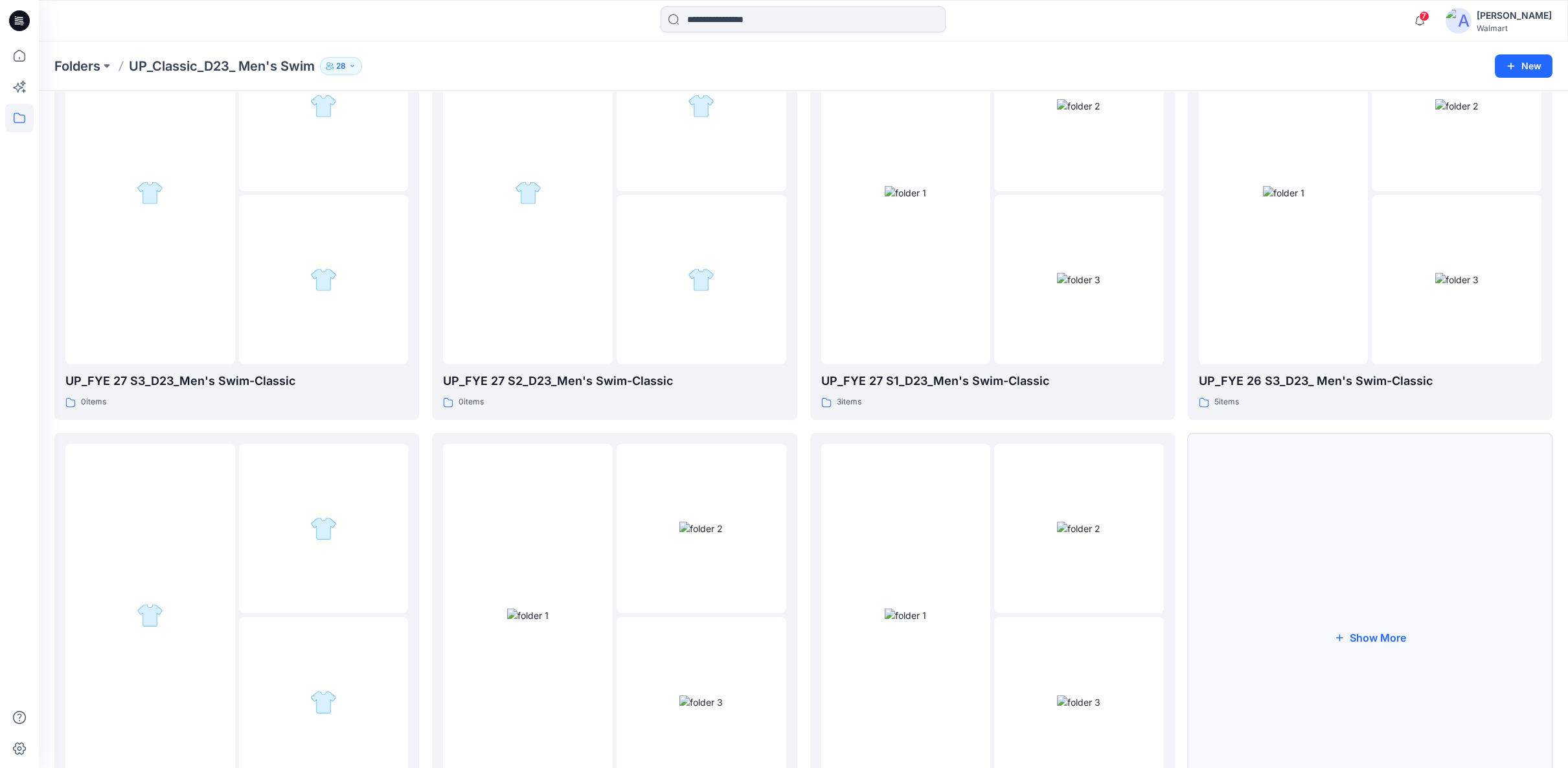
scroll to position [144, 0]
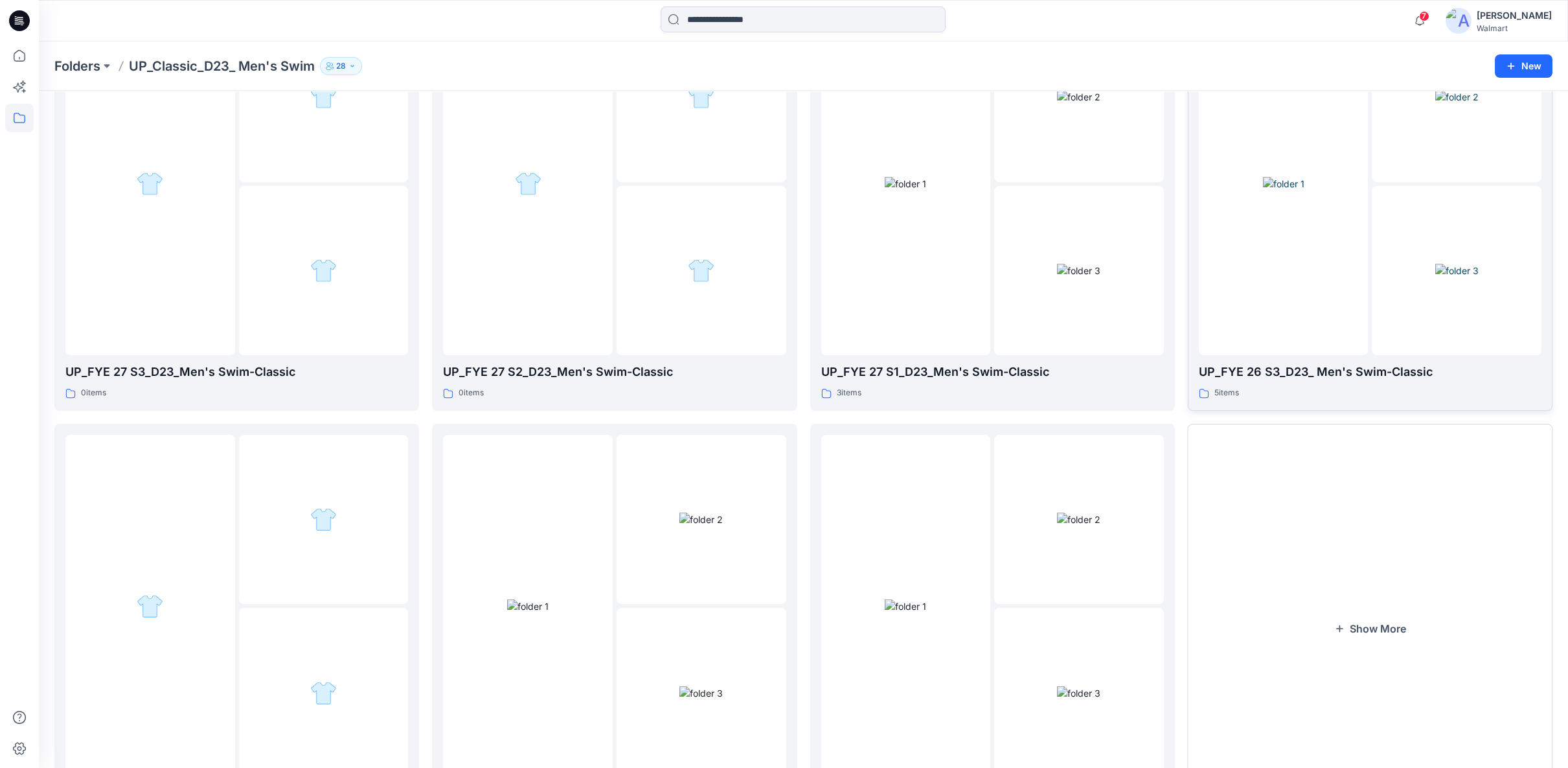
click at [1328, 308] on div at bounding box center [1284, 184] width 170 height 343
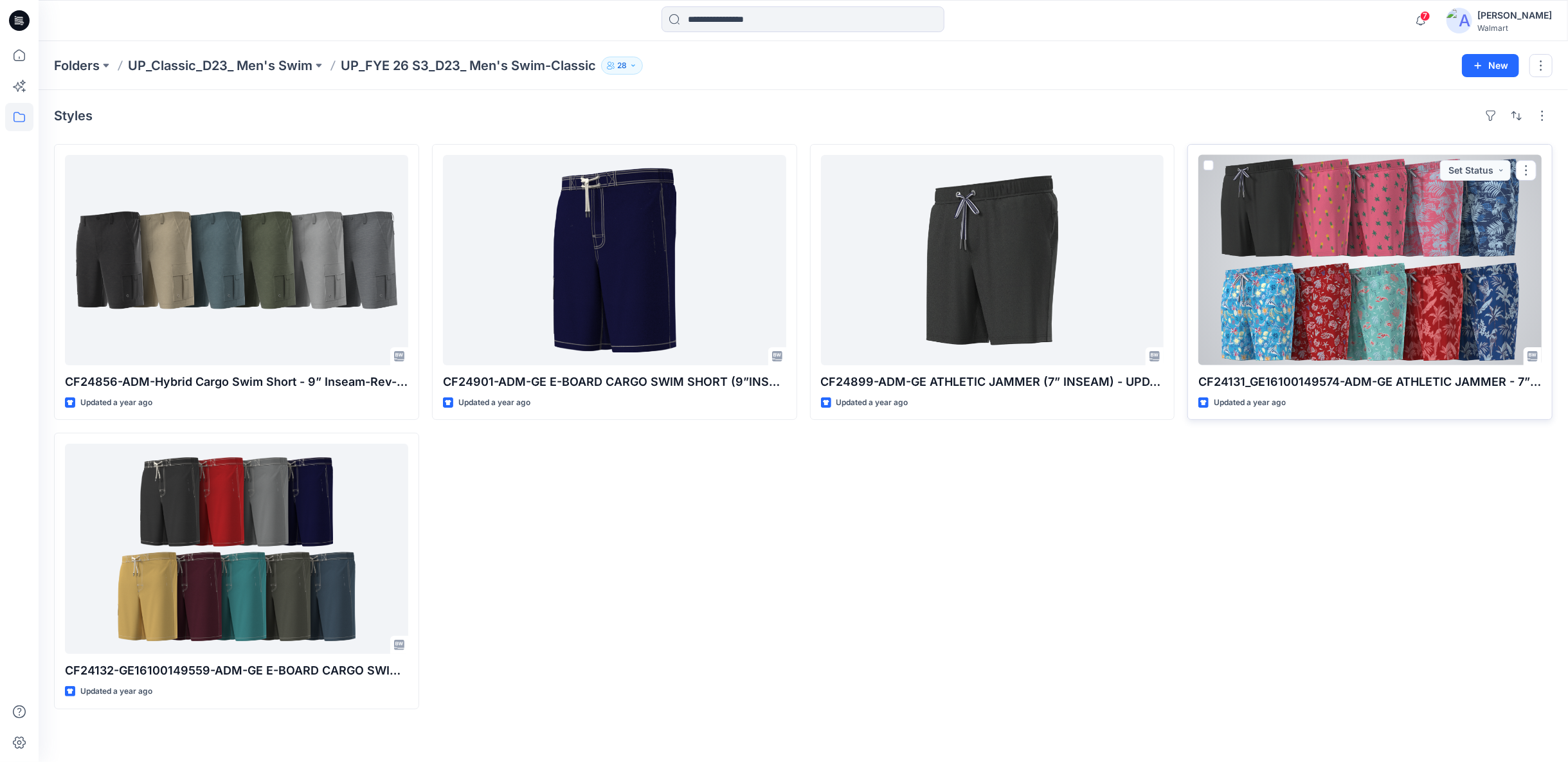
click at [1368, 319] on div at bounding box center [1370, 260] width 343 height 210
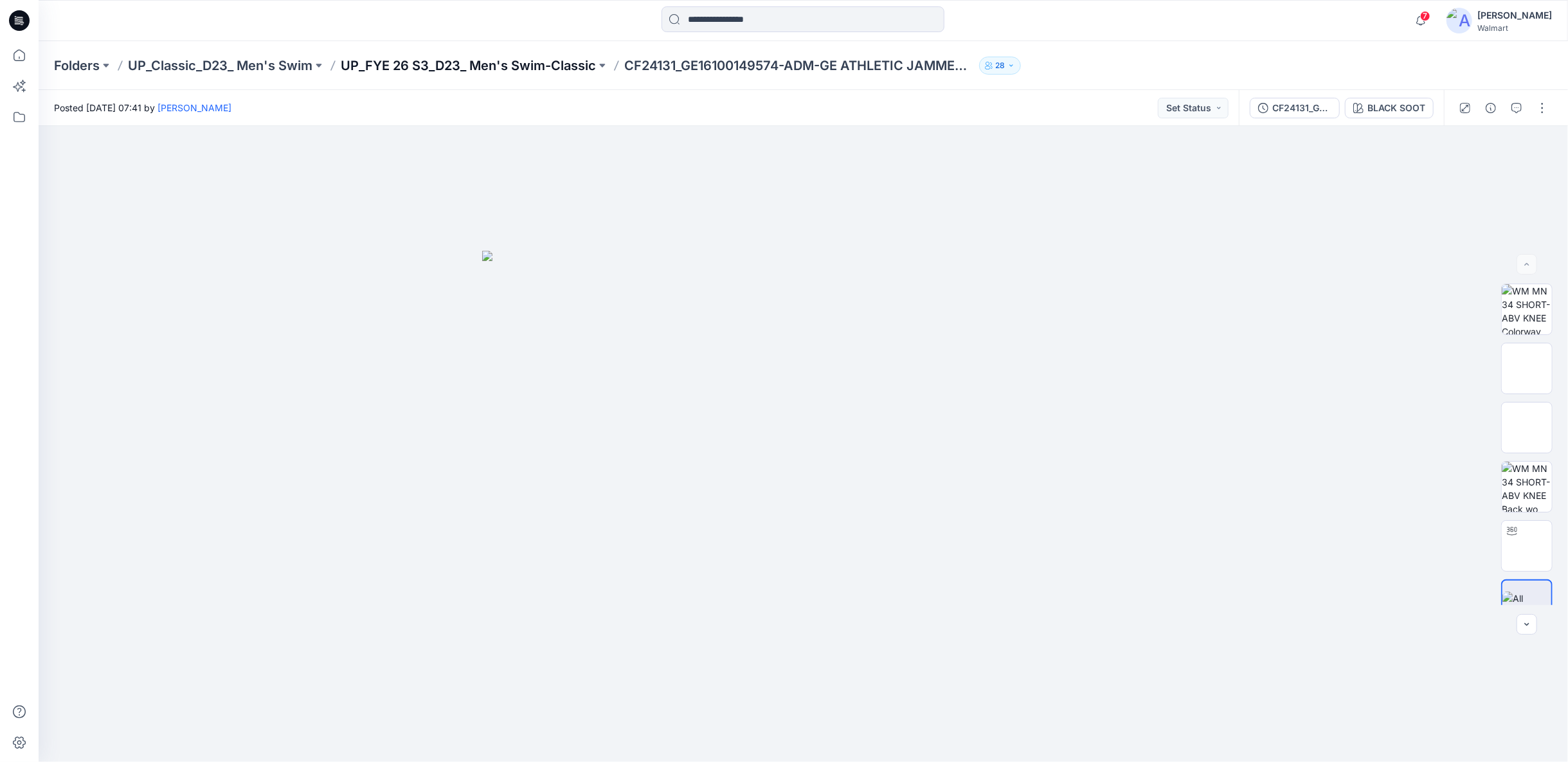
click at [554, 71] on p "UP_FYE 26 S3_D23_ Men's Swim-Classic" at bounding box center [468, 65] width 255 height 18
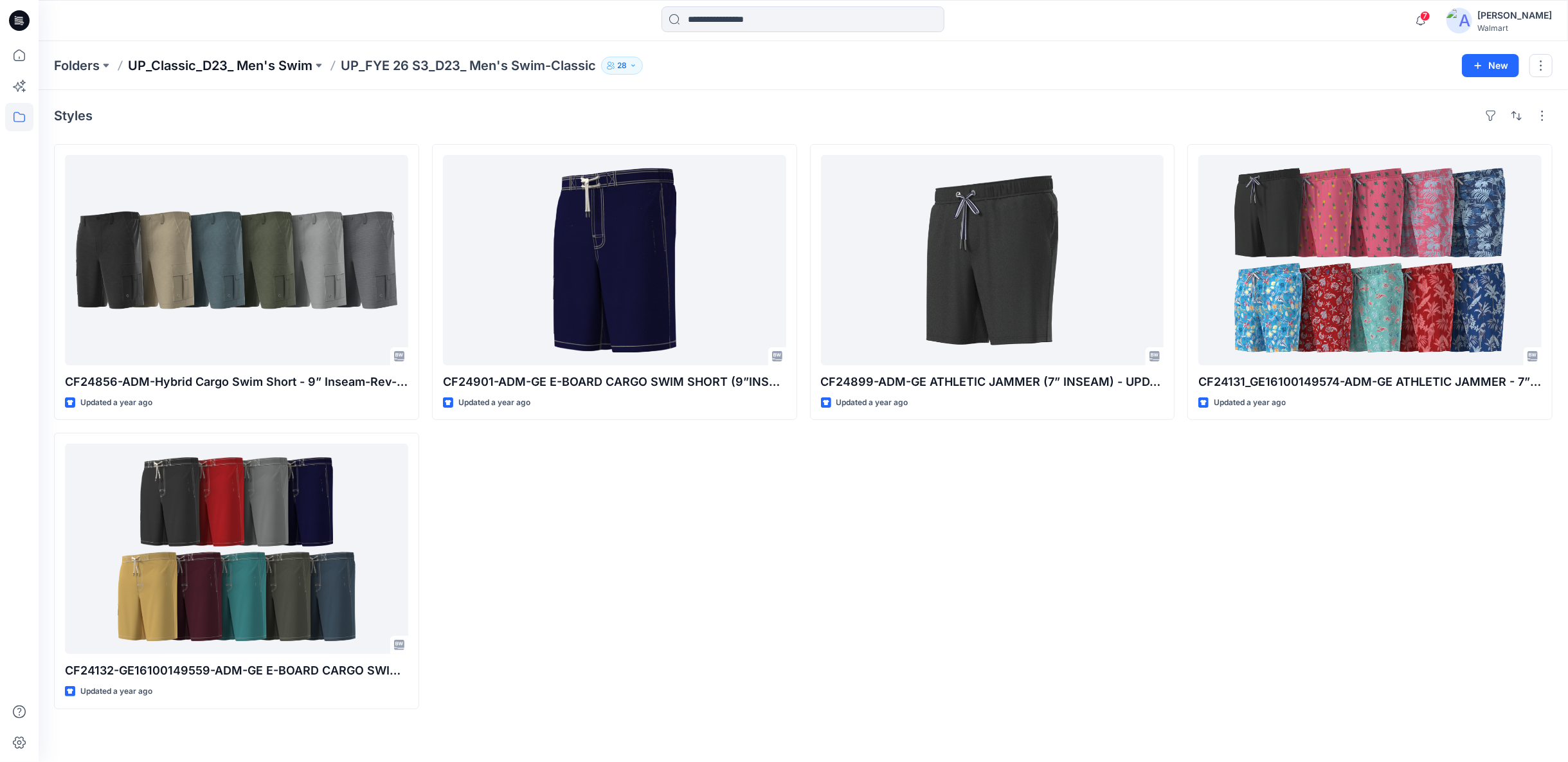
click at [296, 65] on p "UP_Classic_D23_ Men's Swim" at bounding box center [221, 65] width 185 height 18
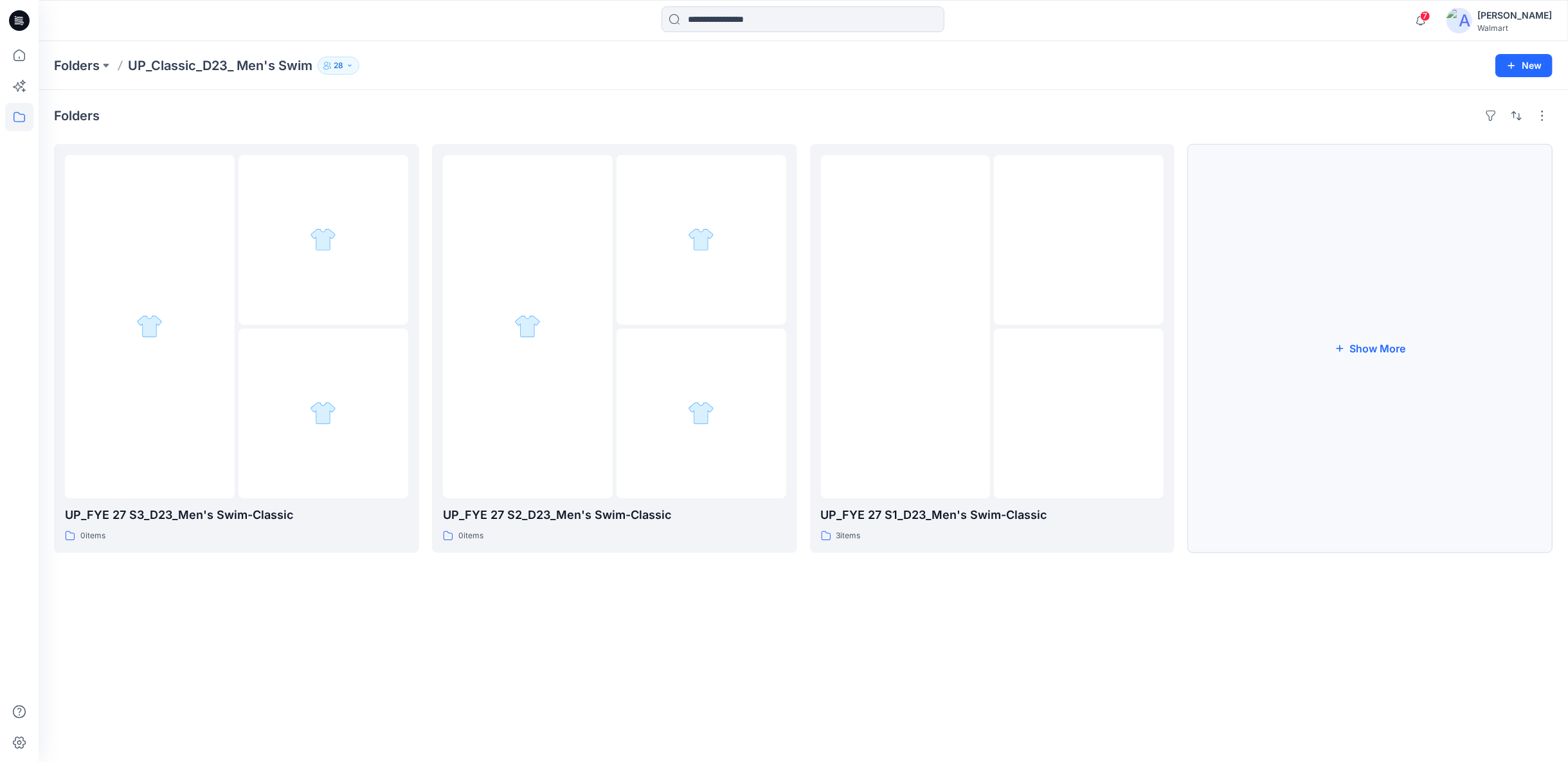
click at [1391, 352] on button "Show More" at bounding box center [1370, 348] width 365 height 409
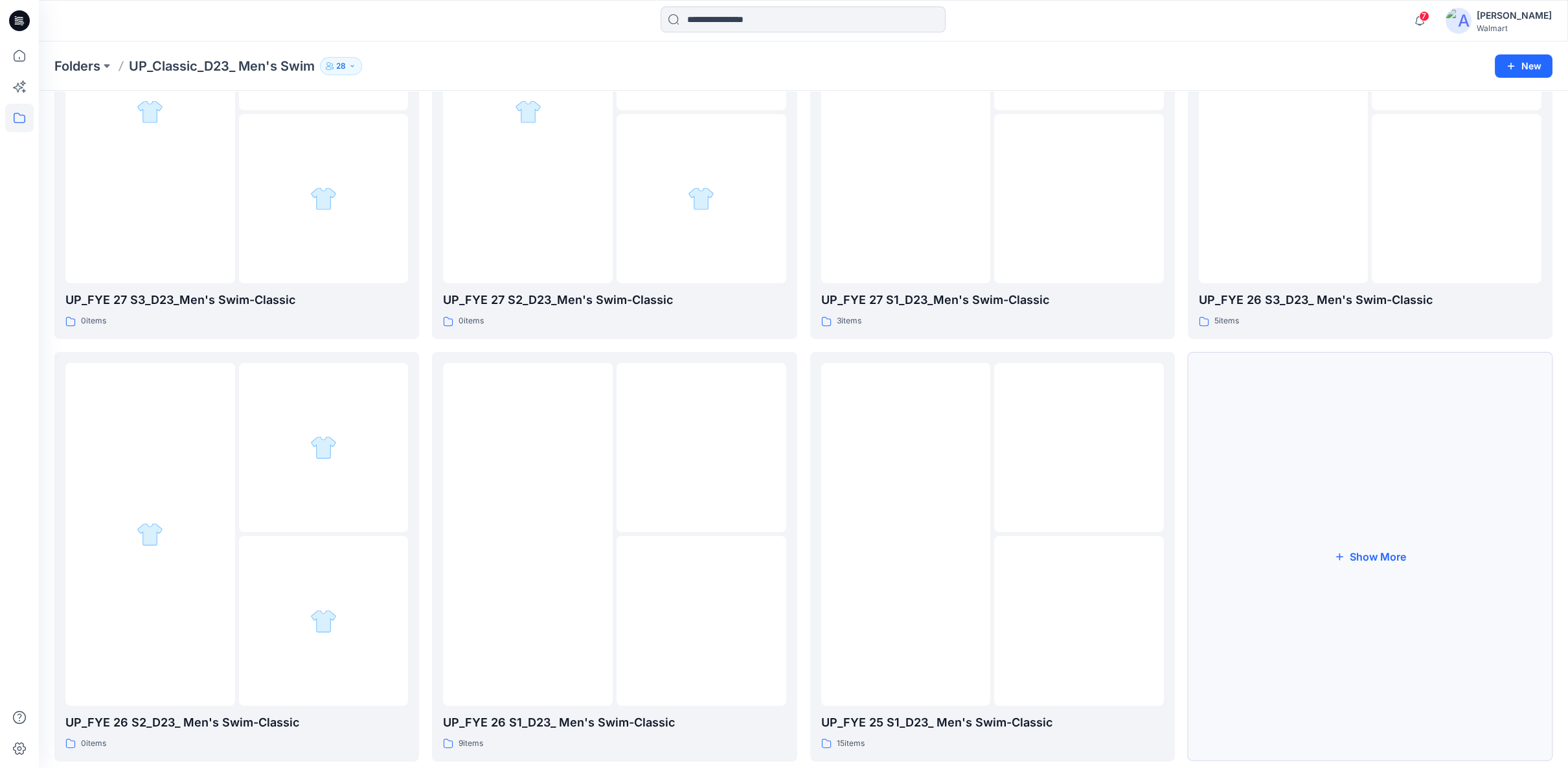
scroll to position [244, 0]
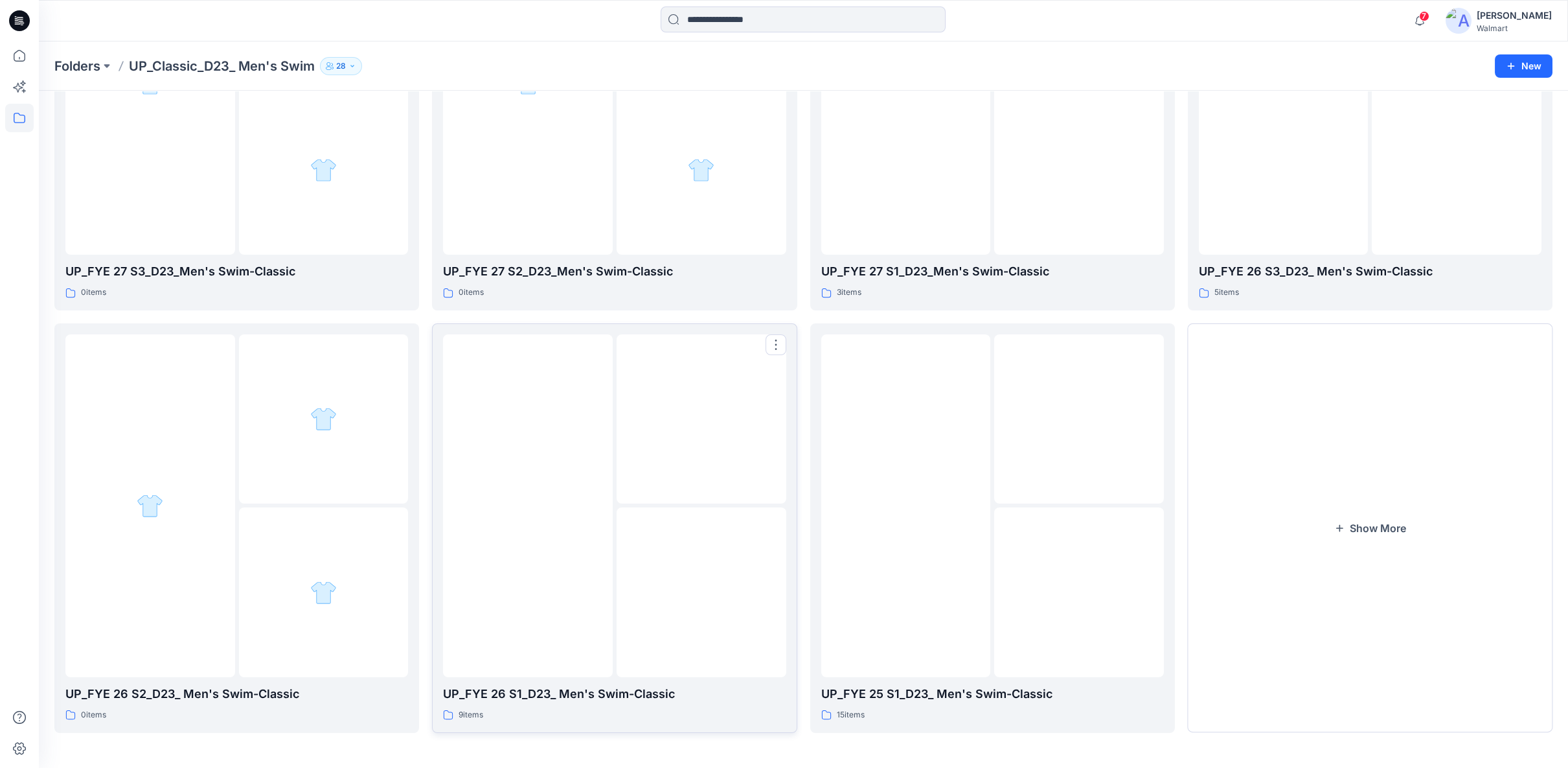
click at [702, 592] on img at bounding box center [702, 592] width 0 height 0
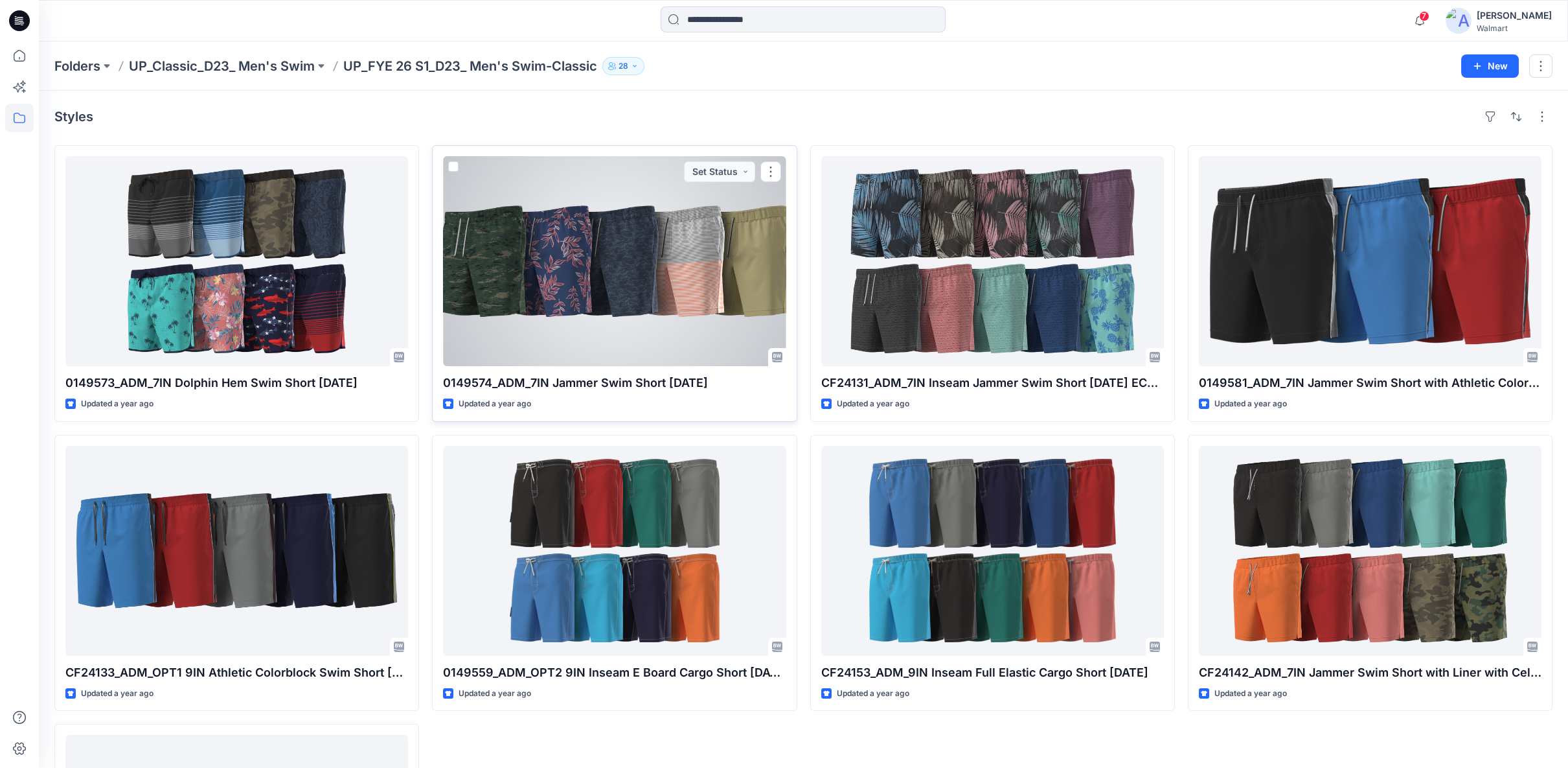
click at [617, 285] on div at bounding box center [615, 260] width 343 height 209
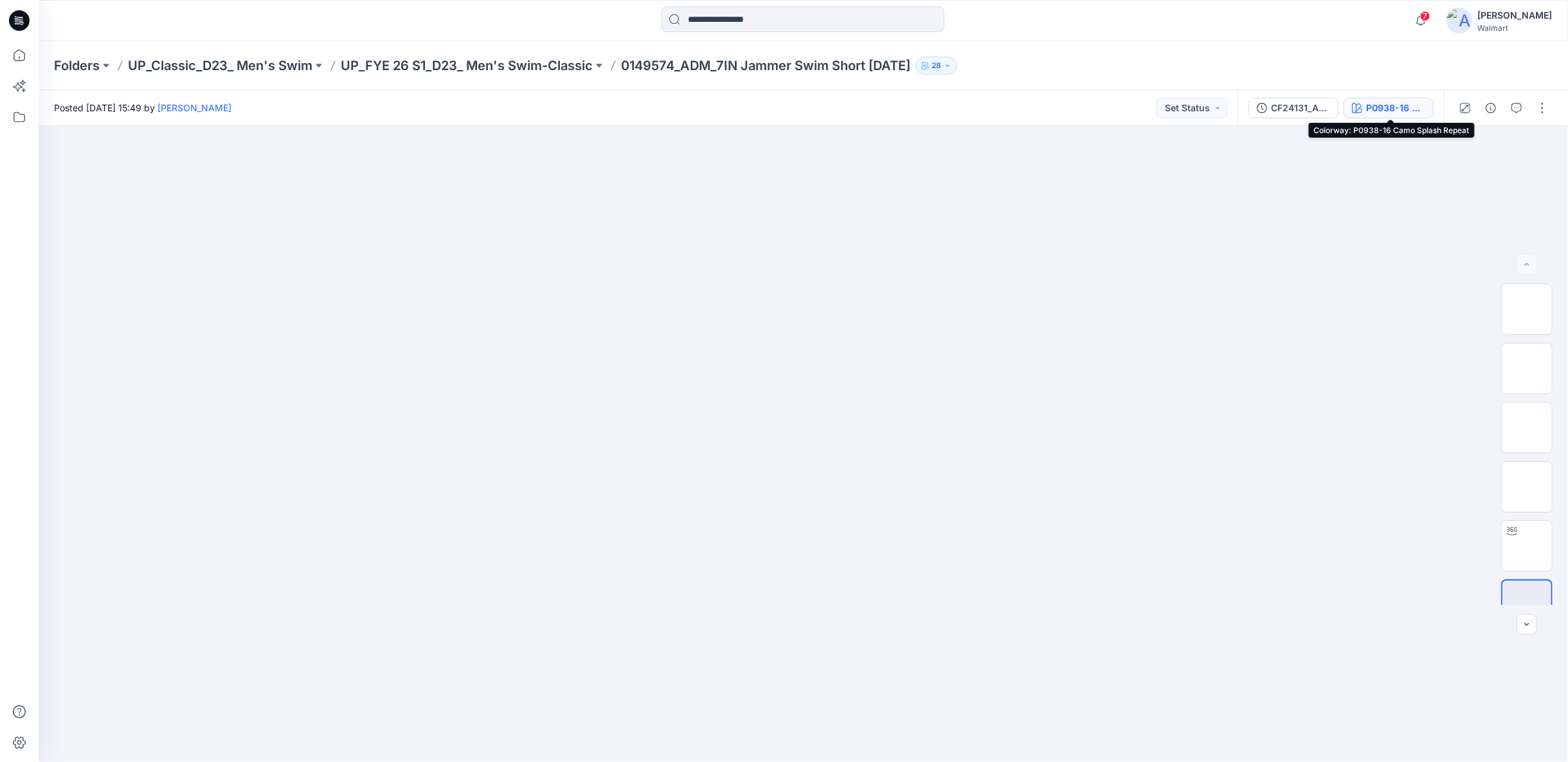
click at [1391, 105] on div "P0938-16 Camo Splash Repeat" at bounding box center [1395, 108] width 59 height 15
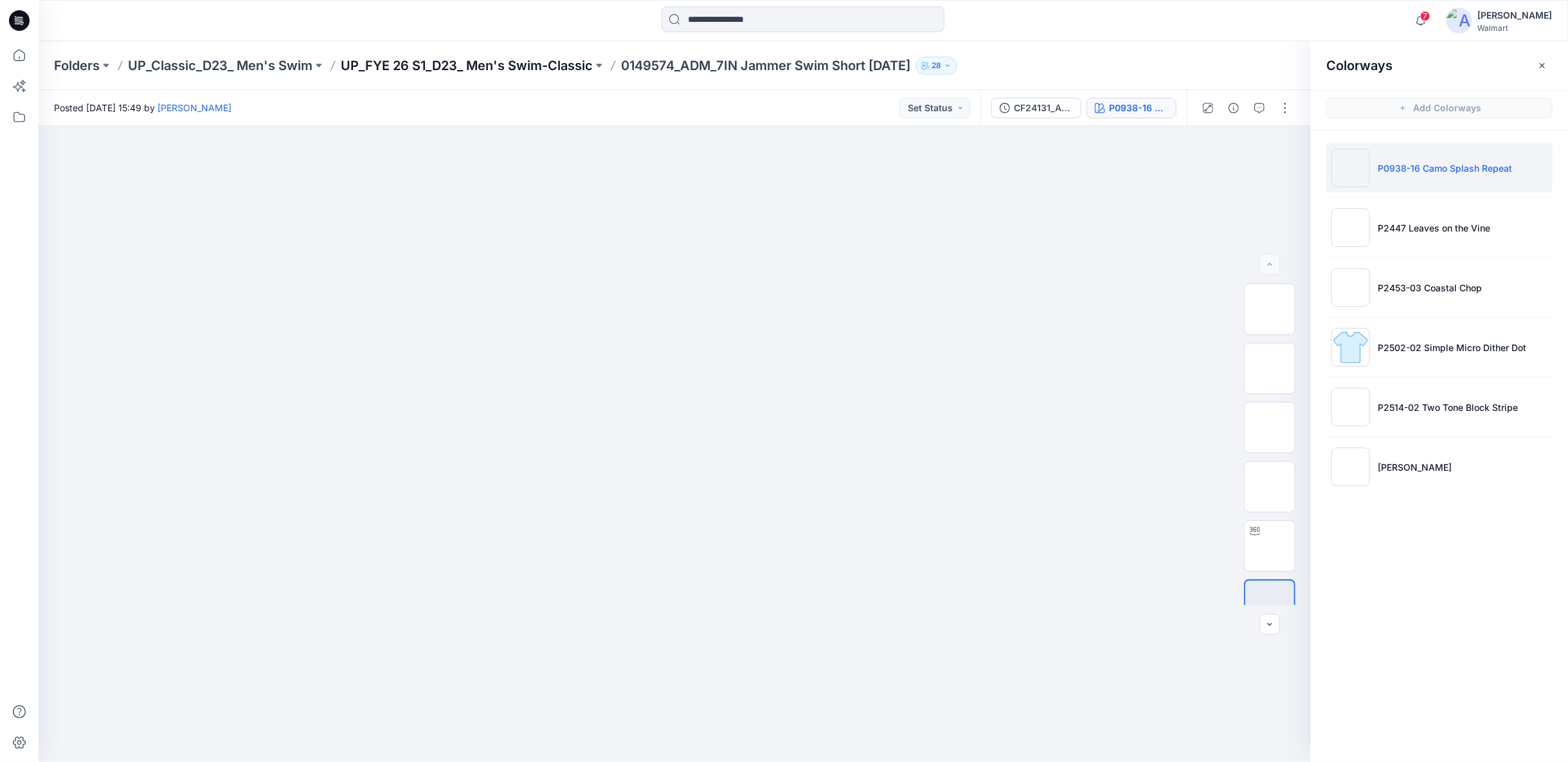
click at [519, 68] on p "UP_FYE 26 S1_D23_ Men's Swim-Classic" at bounding box center [466, 65] width 252 height 18
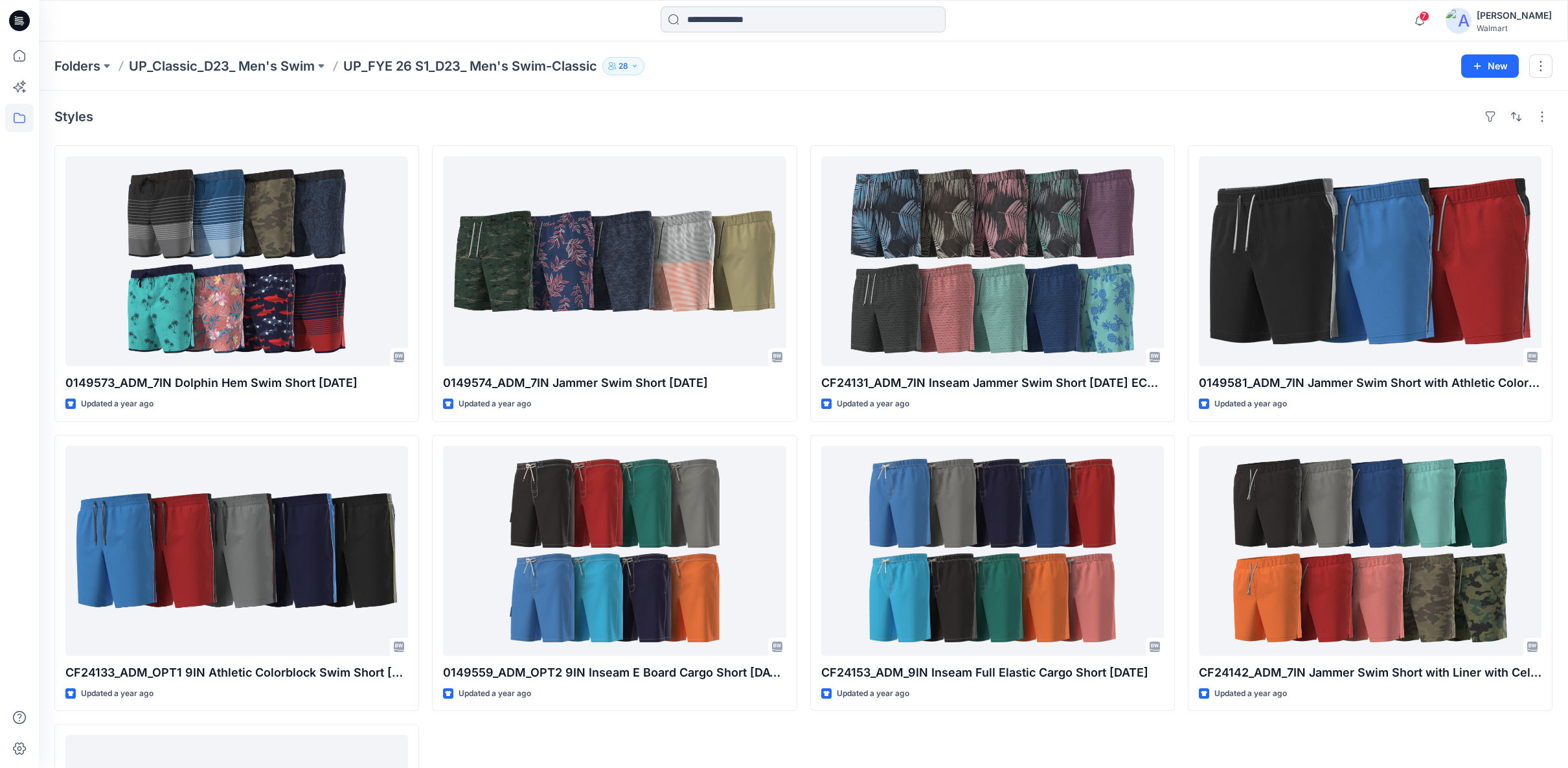
click at [720, 21] on input at bounding box center [803, 20] width 285 height 26
